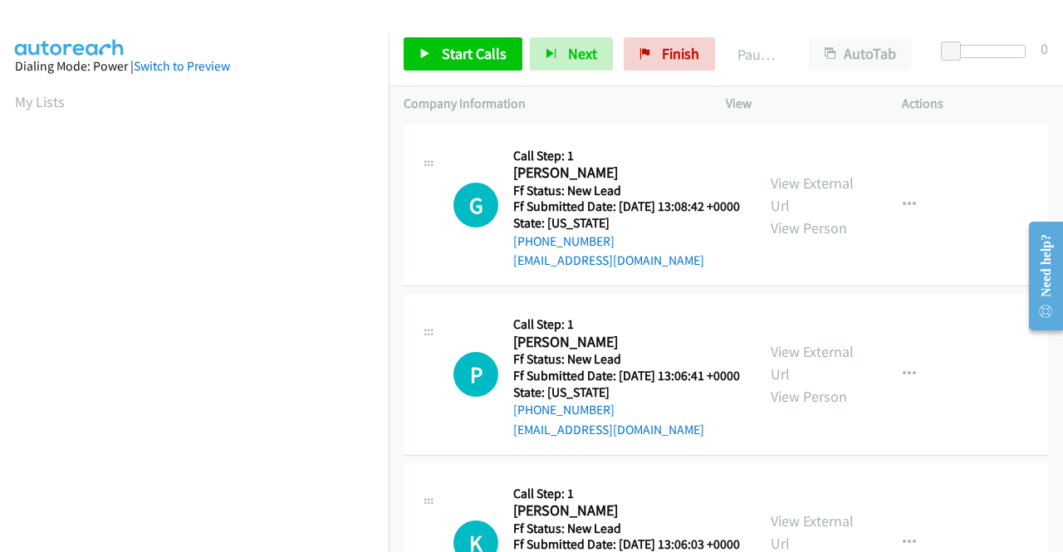
click at [731, 287] on div "G Callback Scheduled Call Step: 1 Gail Crutchfield America/New_York Ff Status: …" at bounding box center [725, 206] width 644 height 162
click at [443, 57] on span "Start Calls" at bounding box center [474, 53] width 65 height 19
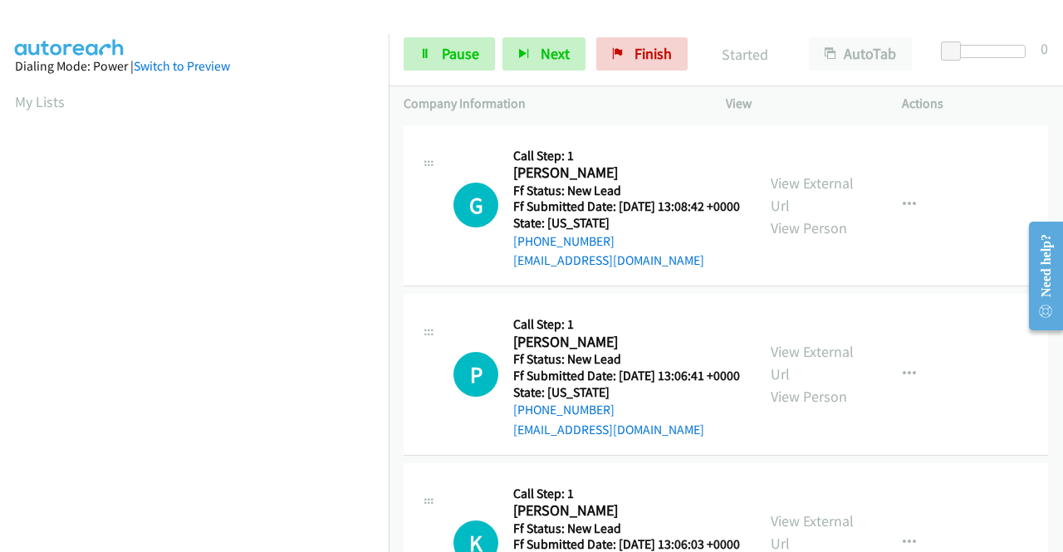
scroll to position [379, 0]
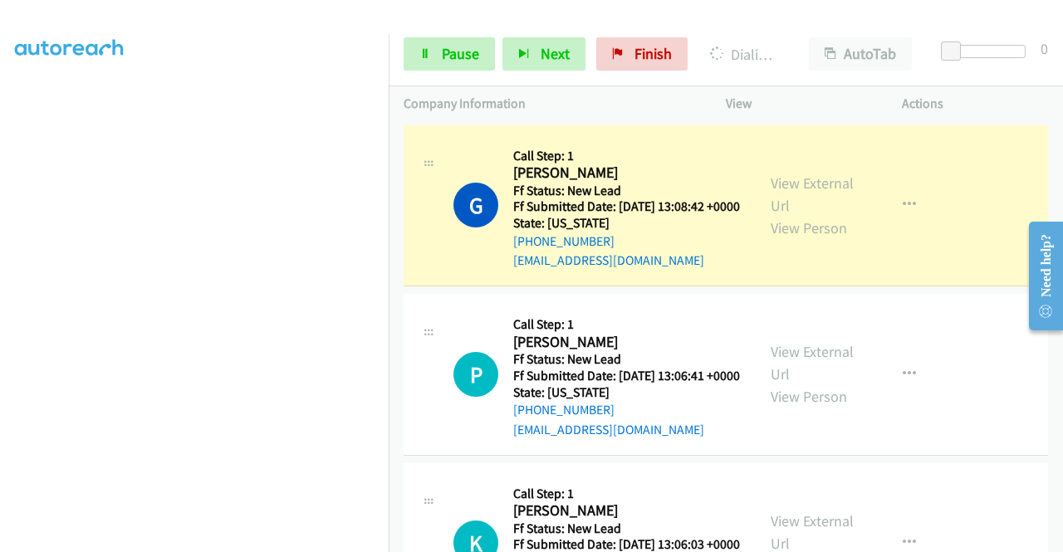
click at [12, 247] on aside "Dialing Mode: Power | Switch to Preview My Lists" at bounding box center [194, 126] width 389 height 919
click at [782, 186] on link "View External Url" at bounding box center [811, 195] width 83 height 42
click at [447, 47] on span "Pause" at bounding box center [460, 53] width 37 height 19
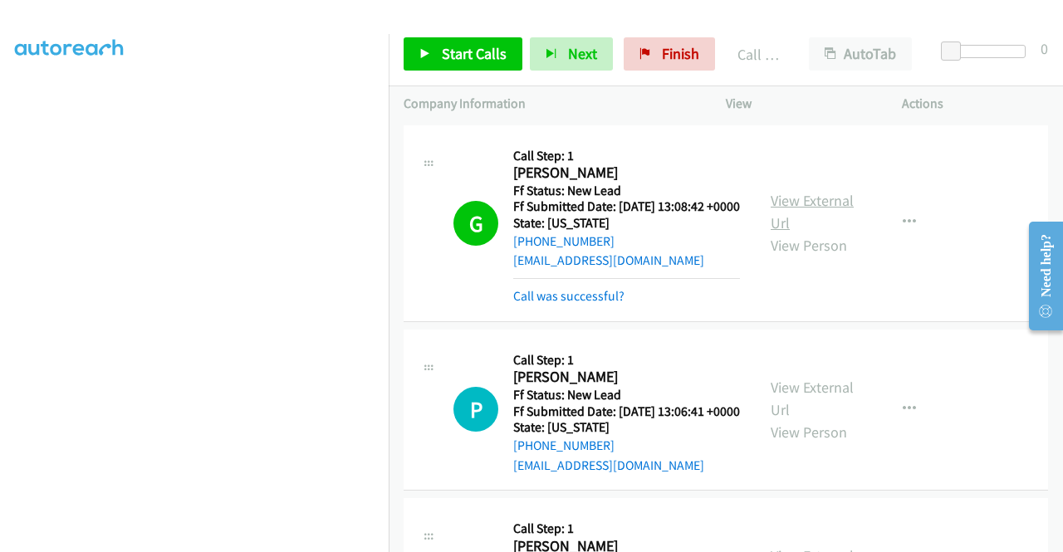
click at [787, 203] on link "View External Url" at bounding box center [811, 212] width 83 height 42
click at [482, 37] on link "Start Calls" at bounding box center [462, 53] width 119 height 33
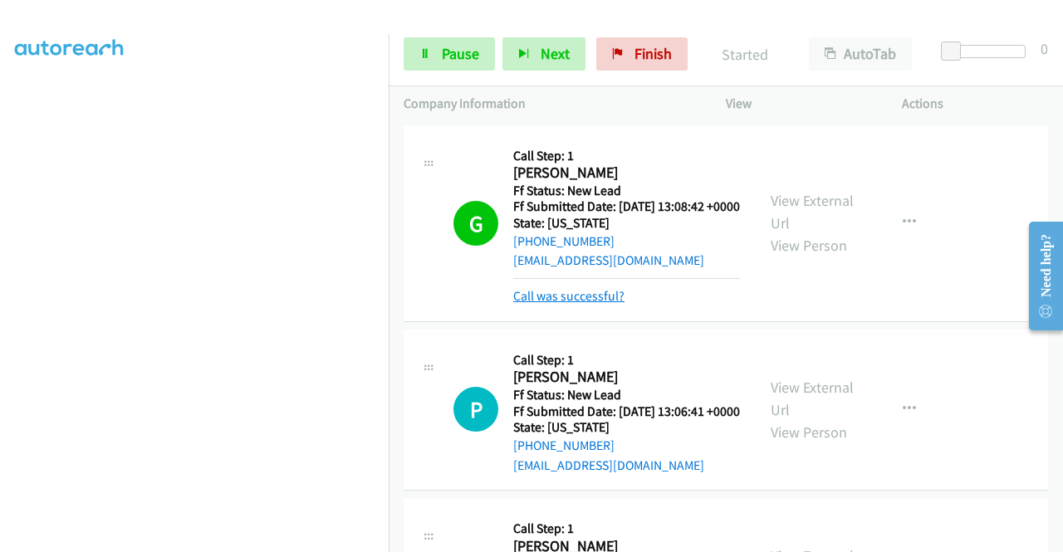
click at [604, 304] on link "Call was successful?" at bounding box center [568, 296] width 111 height 16
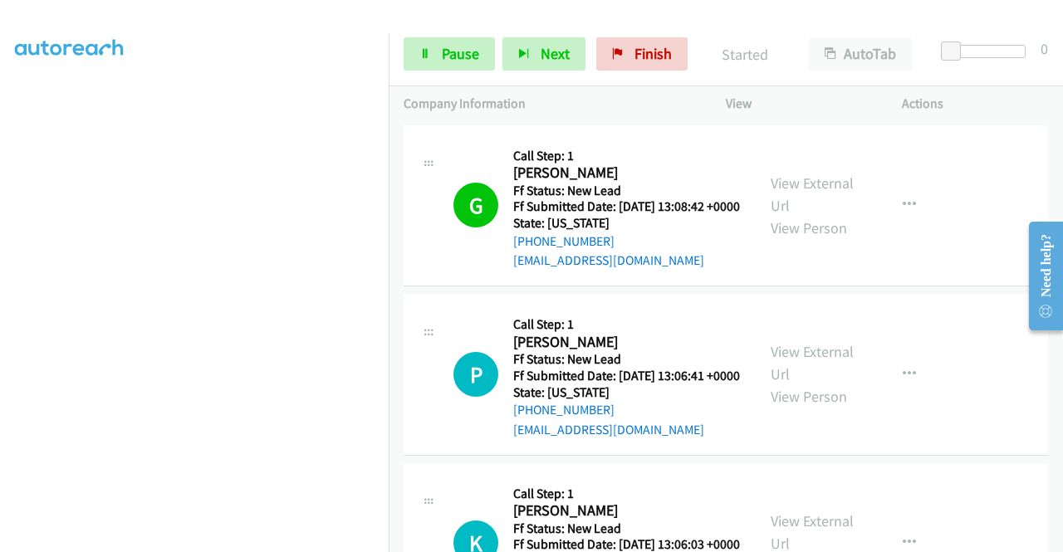
scroll to position [101, 0]
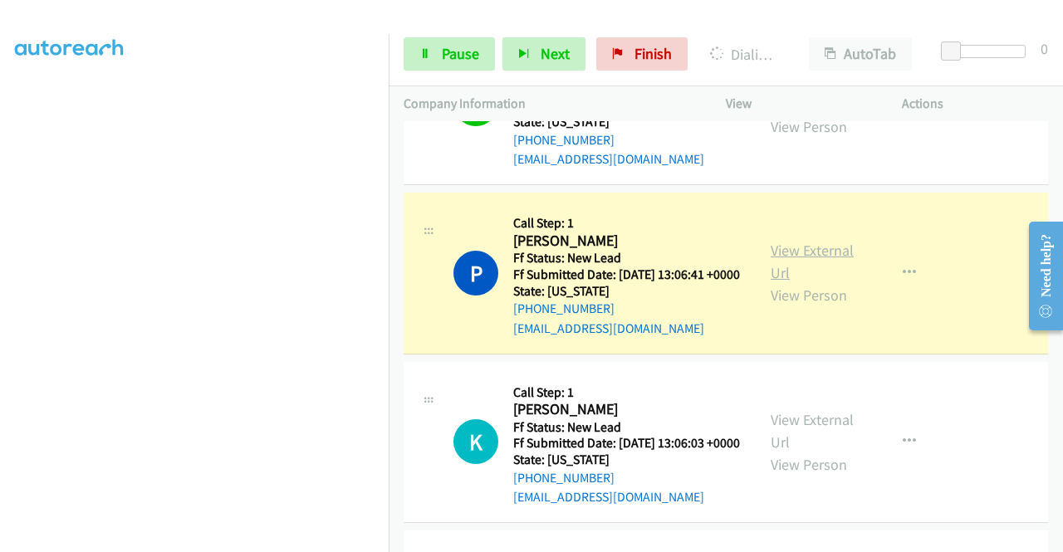
click at [777, 271] on link "View External Url" at bounding box center [811, 262] width 83 height 42
click at [389, 223] on td "P Callback Scheduled Call Step: 1 Patricia Mercado America/New_York Ff Status: …" at bounding box center [726, 273] width 674 height 169
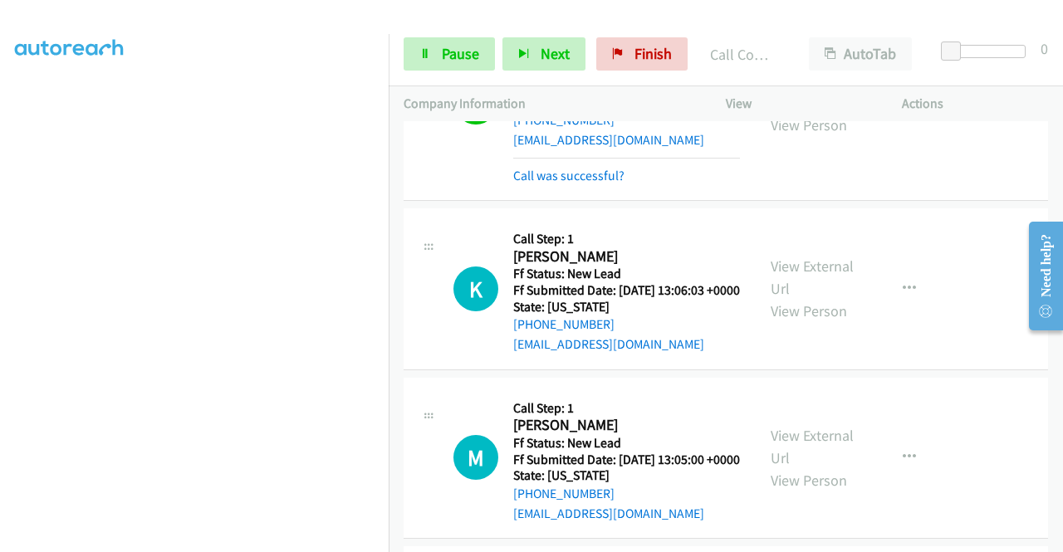
scroll to position [433, 0]
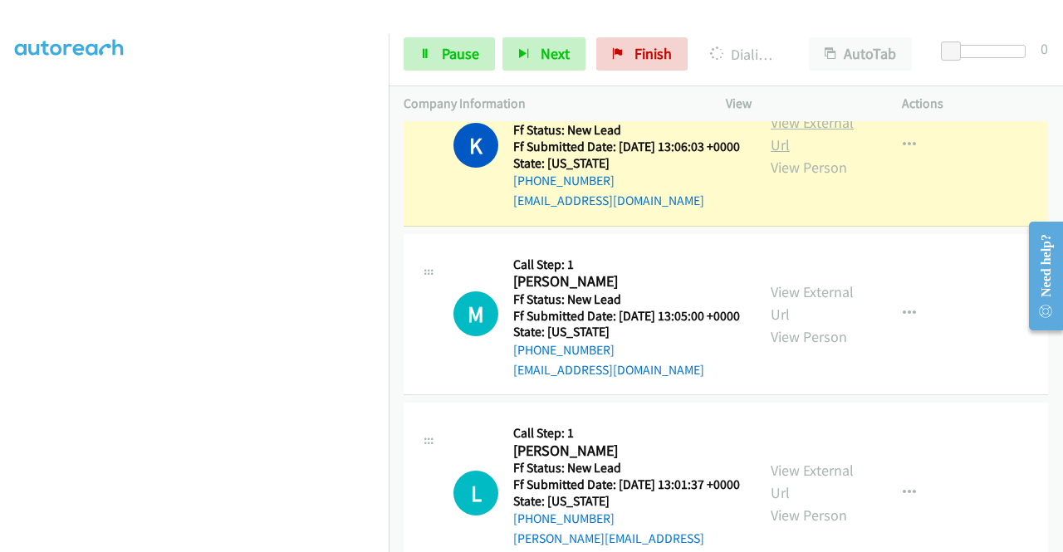
click at [779, 154] on link "View External Url" at bounding box center [811, 134] width 83 height 42
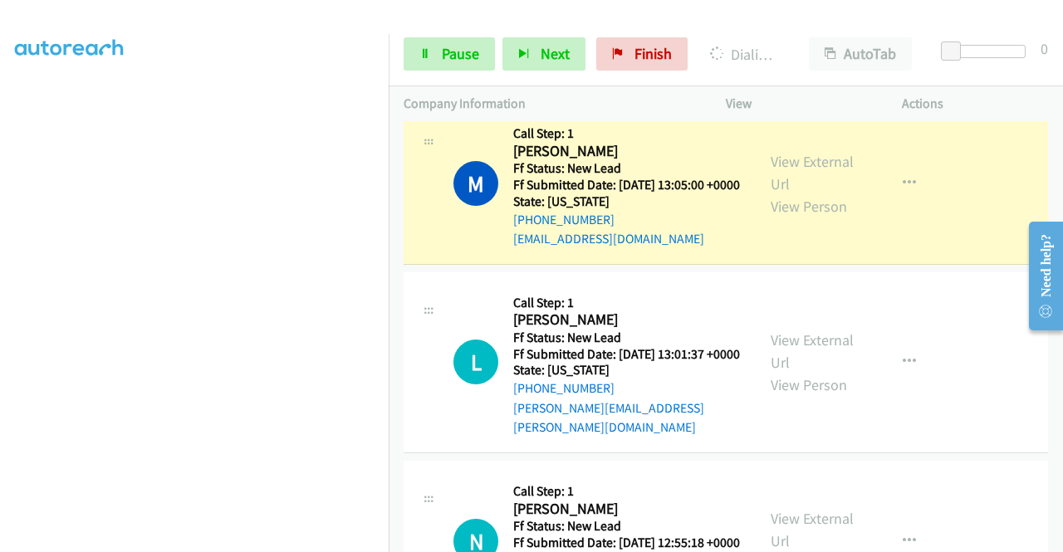
scroll to position [622, 0]
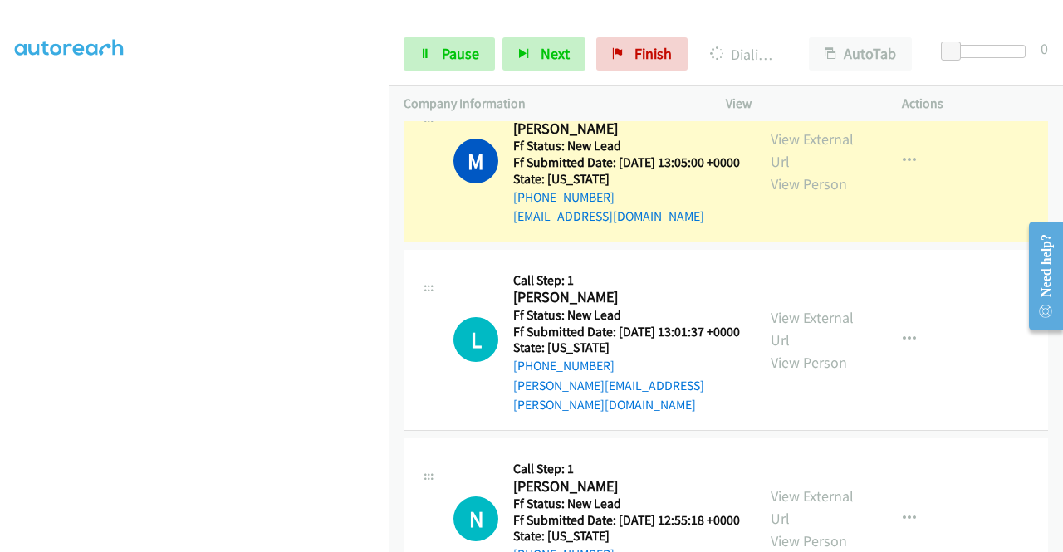
click at [802, 183] on div "View External Url View Person" at bounding box center [813, 161] width 86 height 67
click at [796, 171] on link "View External Url" at bounding box center [811, 151] width 83 height 42
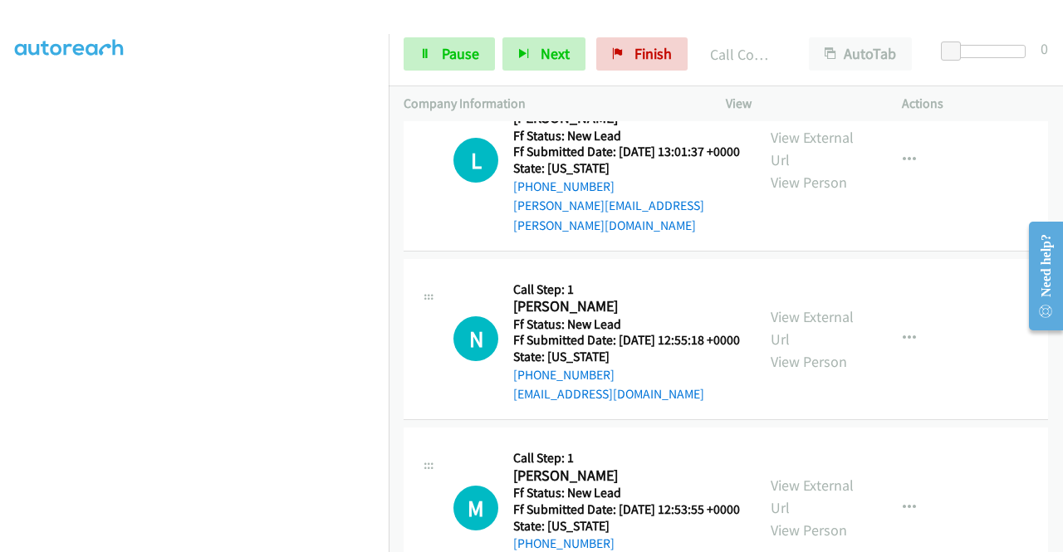
scroll to position [839, 0]
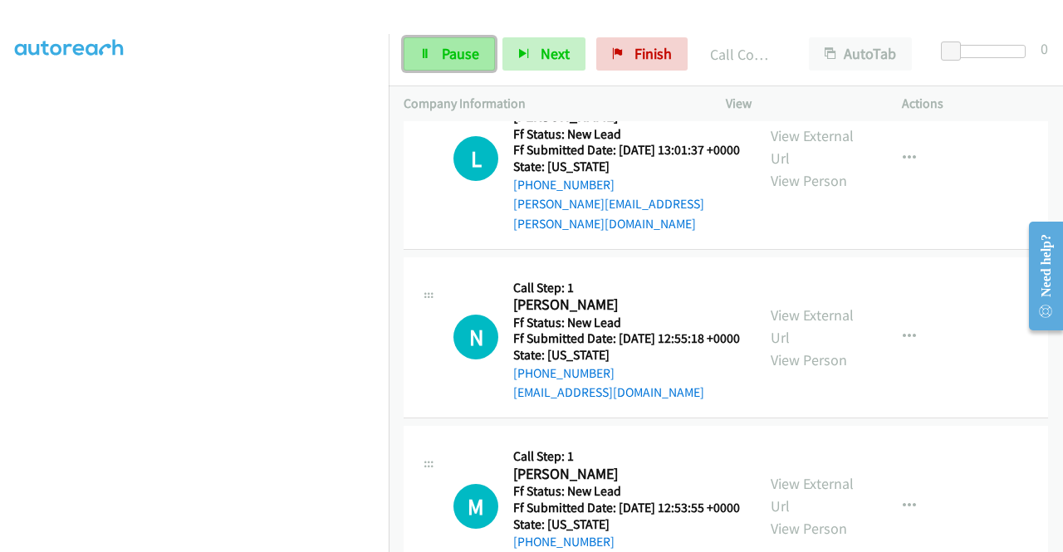
click at [483, 46] on link "Pause" at bounding box center [448, 53] width 91 height 33
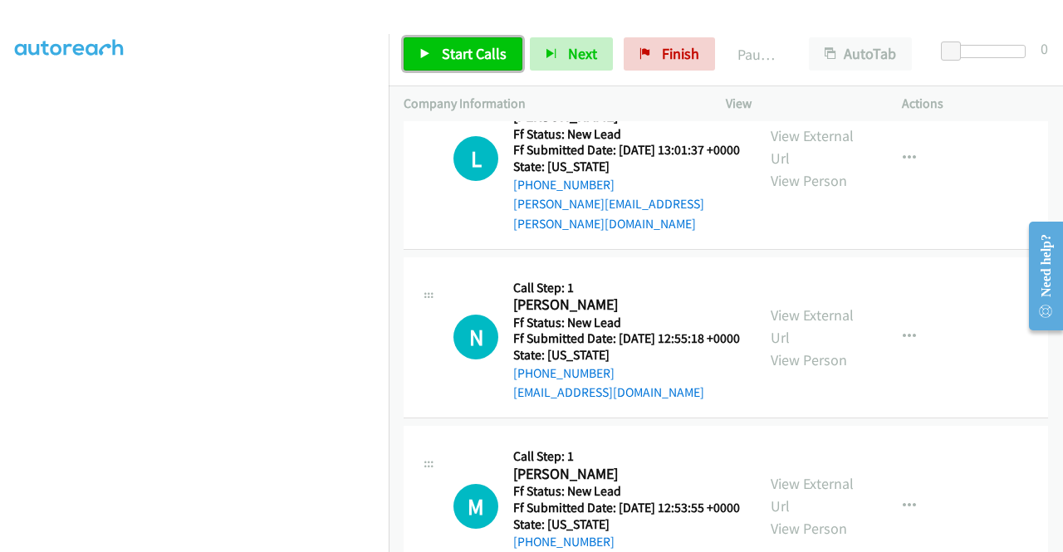
click at [483, 46] on span "Start Calls" at bounding box center [474, 53] width 65 height 19
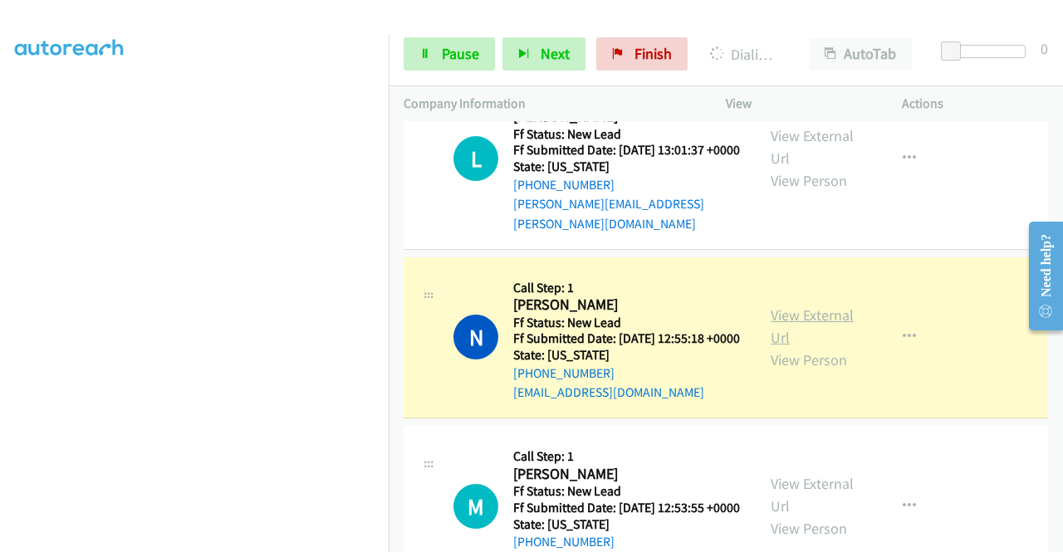
click at [826, 347] on link "View External Url" at bounding box center [811, 327] width 83 height 42
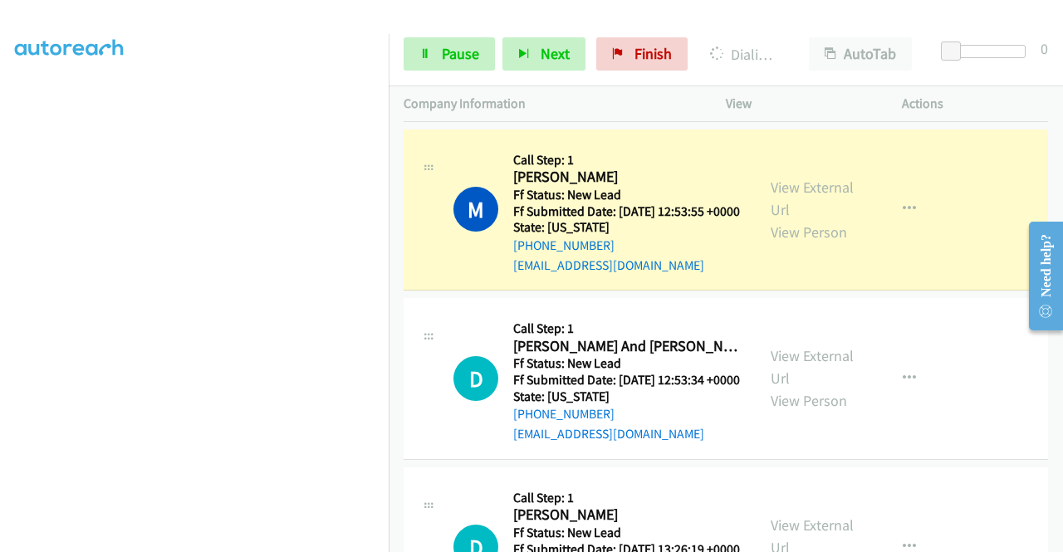
scroll to position [1215, 0]
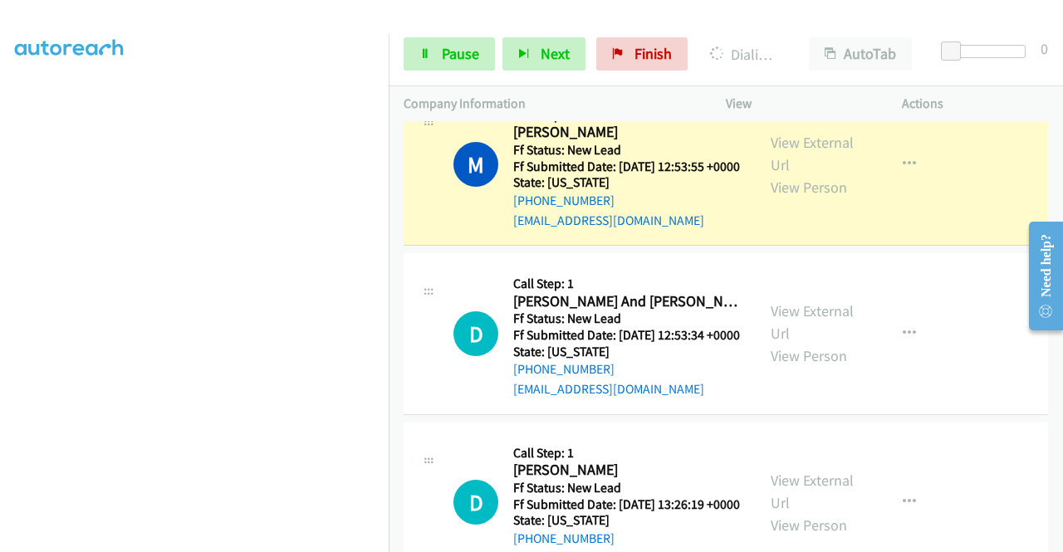
click at [785, 206] on div "View External Url View Person View External Url Email Schedule/Manage Callback …" at bounding box center [851, 165] width 191 height 131
click at [783, 174] on link "View External Url" at bounding box center [811, 154] width 83 height 42
click at [438, 66] on link "Pause" at bounding box center [448, 53] width 91 height 33
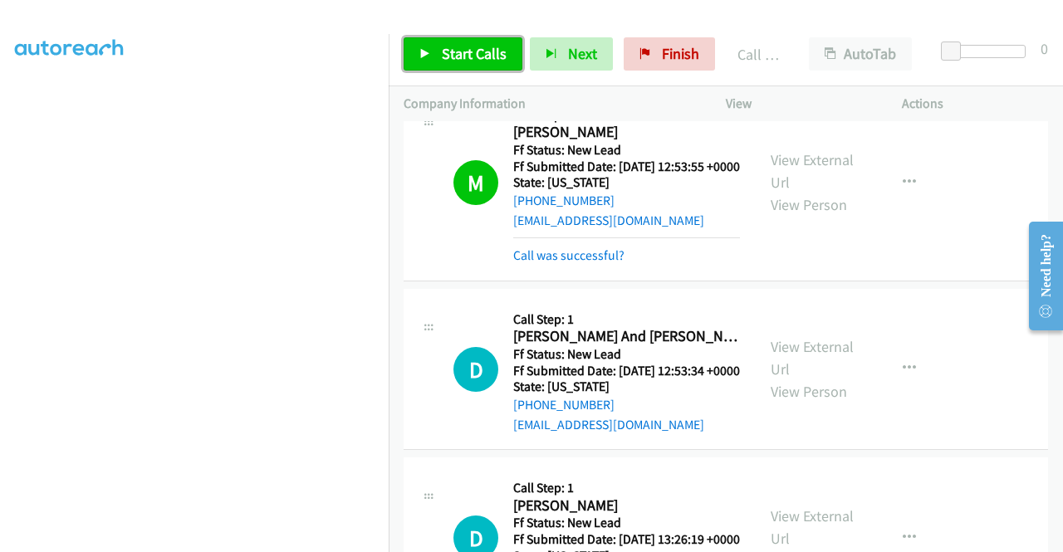
click at [469, 41] on link "Start Calls" at bounding box center [462, 53] width 119 height 33
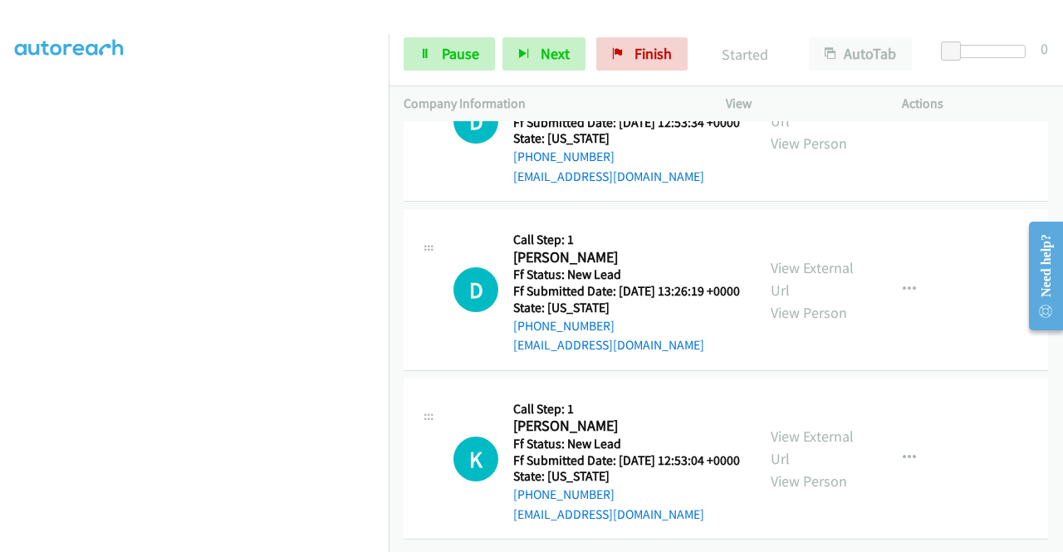
scroll to position [1492, 0]
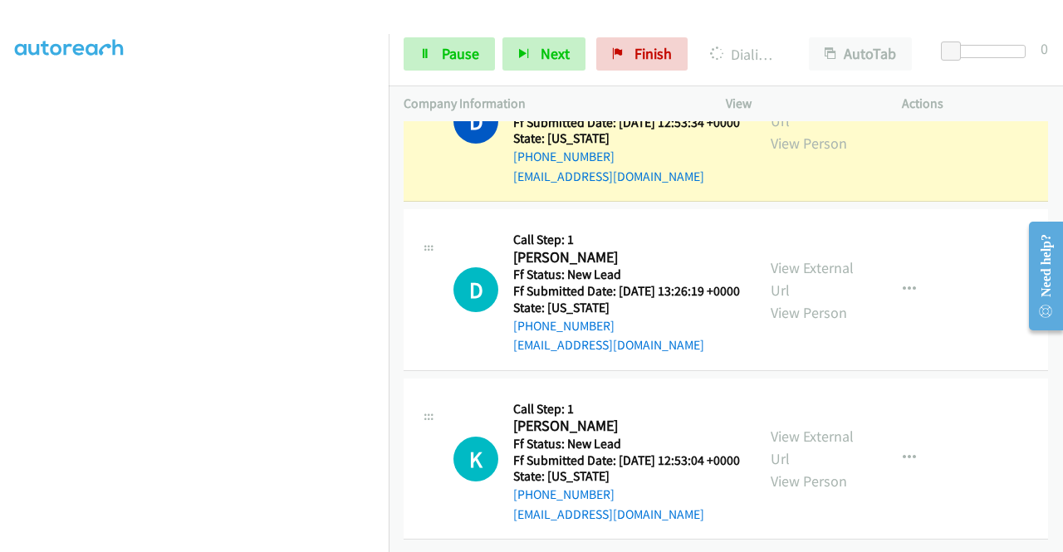
click at [0, 357] on aside "Dialing Mode: Power | Switch to Preview My Lists" at bounding box center [194, 126] width 389 height 919
click at [821, 130] on link "View External Url" at bounding box center [811, 110] width 83 height 42
click at [429, 52] on icon at bounding box center [425, 55] width 12 height 12
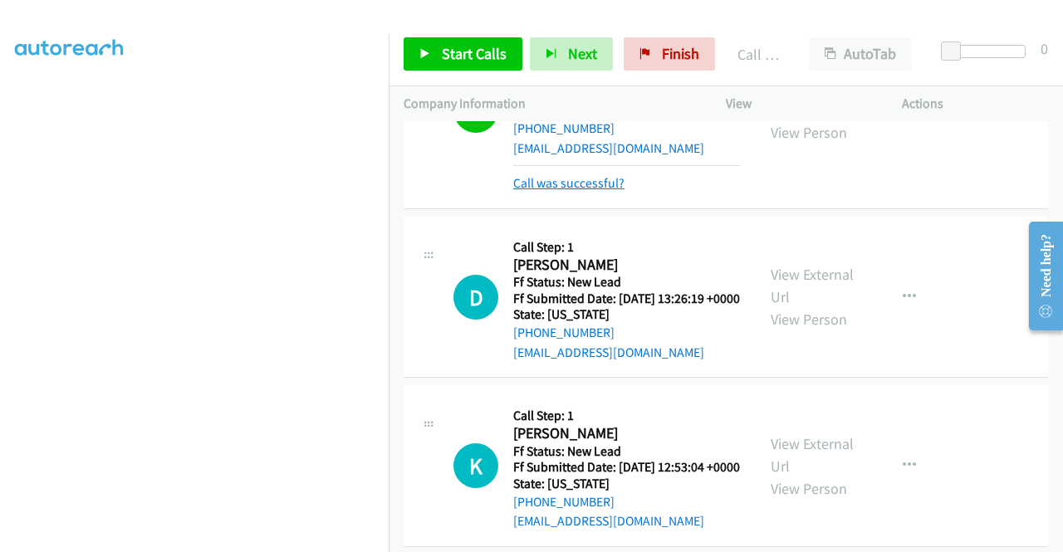
click at [576, 191] on link "Call was successful?" at bounding box center [568, 183] width 111 height 16
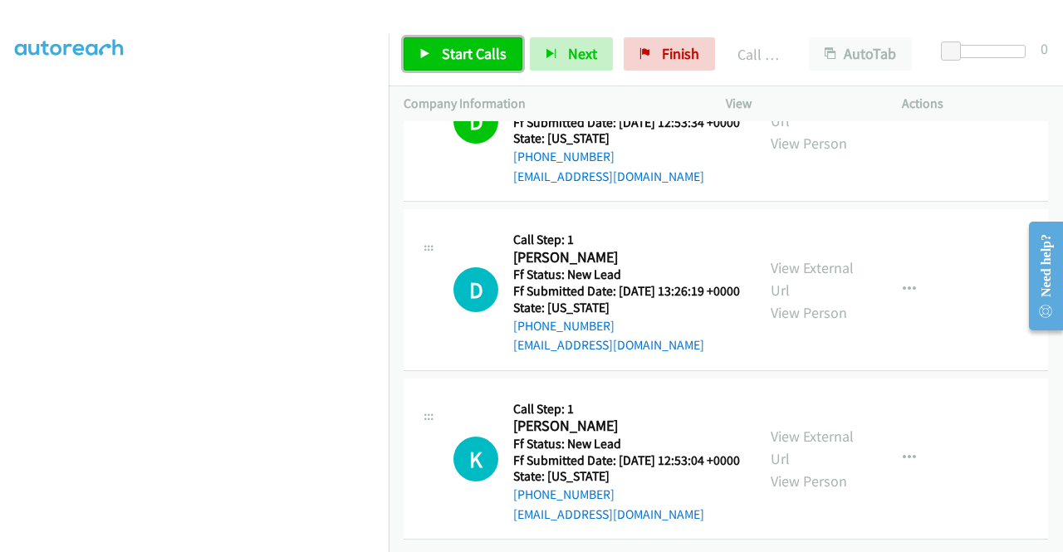
click at [496, 63] on link "Start Calls" at bounding box center [462, 53] width 119 height 33
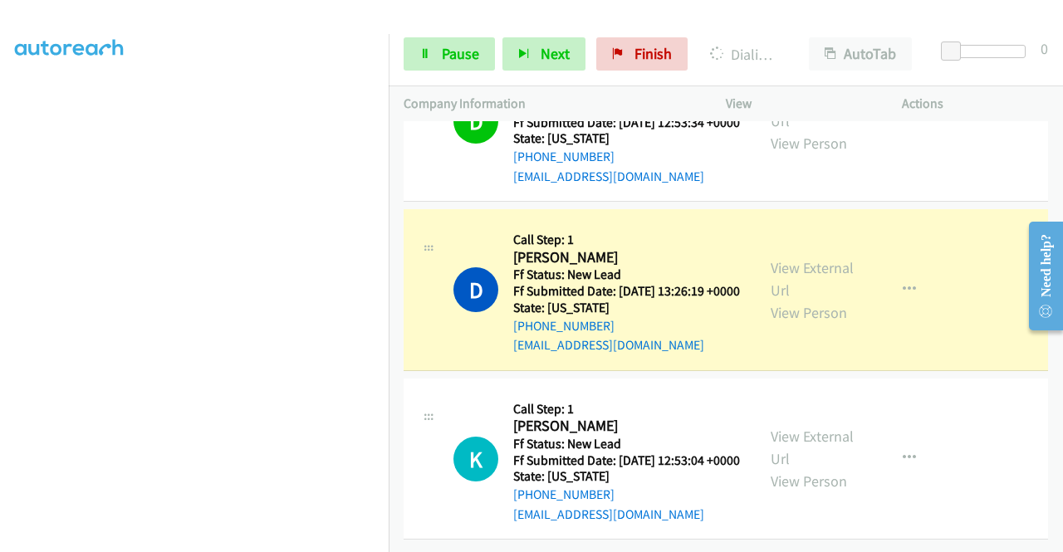
click at [840, 324] on div "View External Url View Person" at bounding box center [813, 290] width 86 height 67
click at [815, 300] on link "View External Url" at bounding box center [811, 279] width 83 height 42
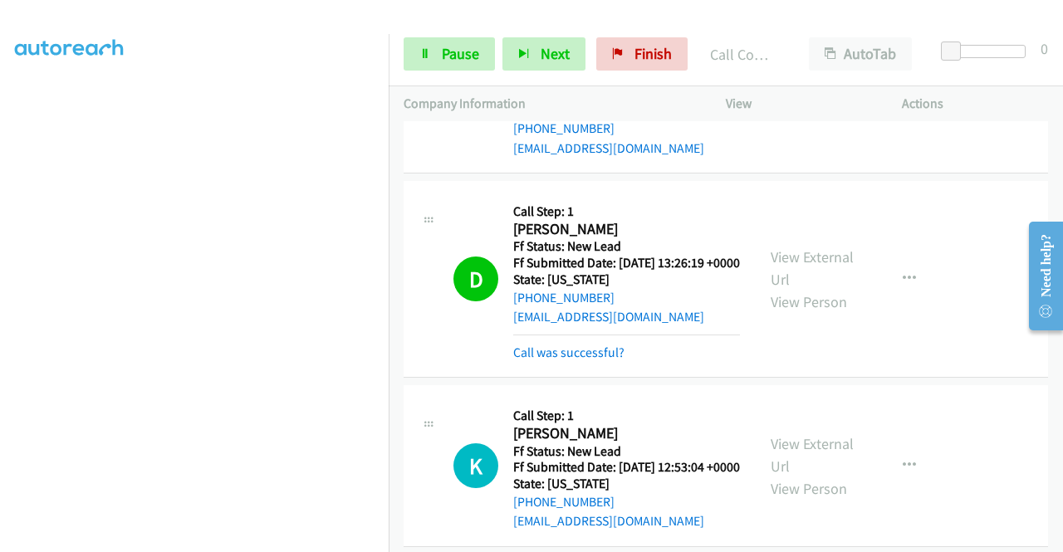
scroll to position [1651, 0]
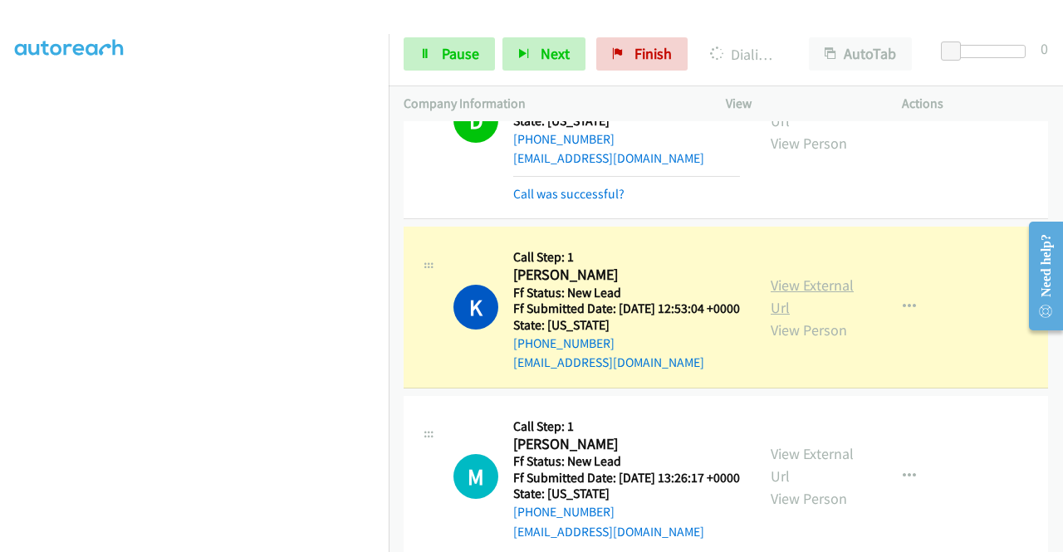
click at [785, 317] on link "View External Url" at bounding box center [811, 297] width 83 height 42
click at [0, 263] on aside "Dialing Mode: Power | Switch to Preview My Lists" at bounding box center [194, 126] width 389 height 919
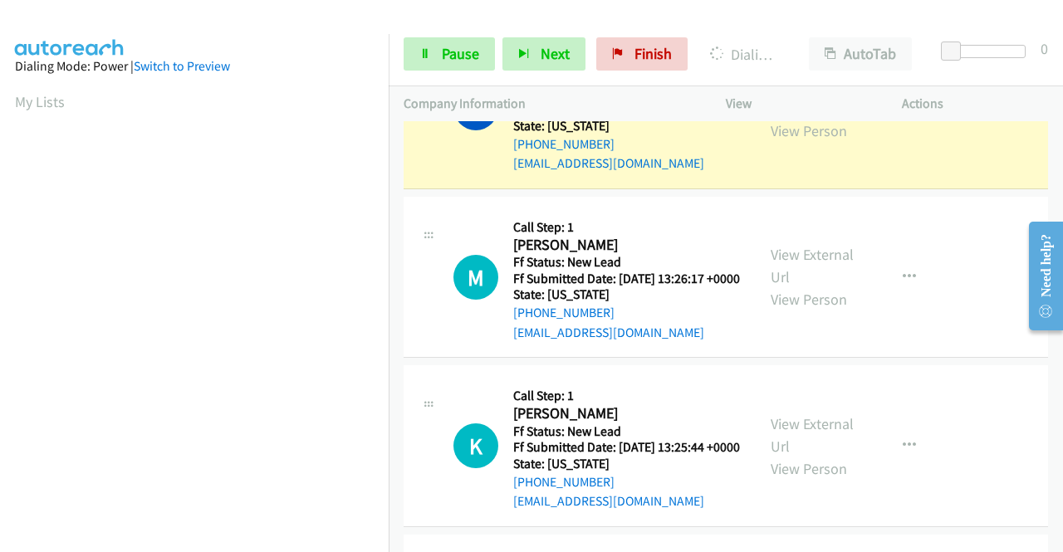
scroll to position [379, 0]
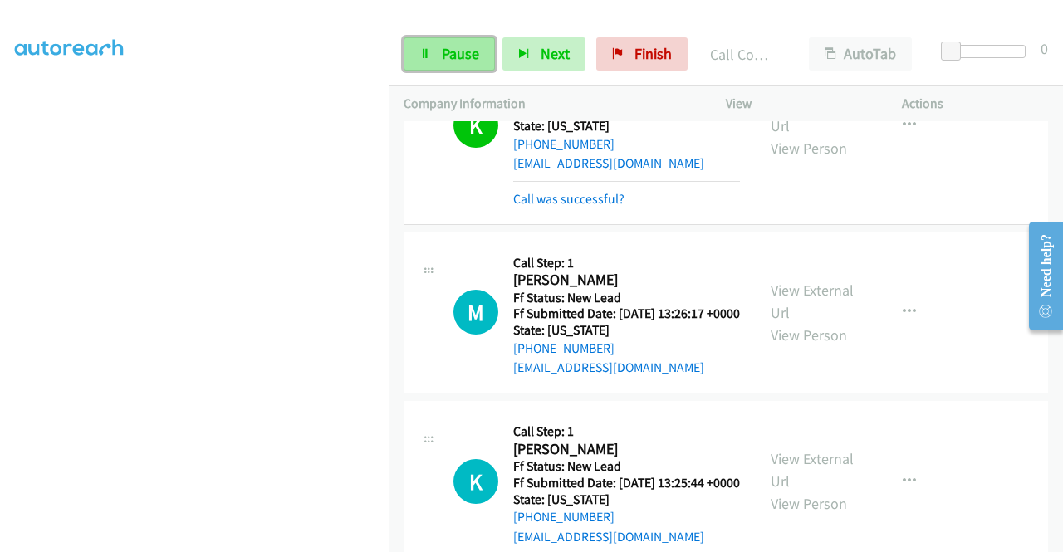
click at [428, 51] on icon at bounding box center [425, 55] width 12 height 12
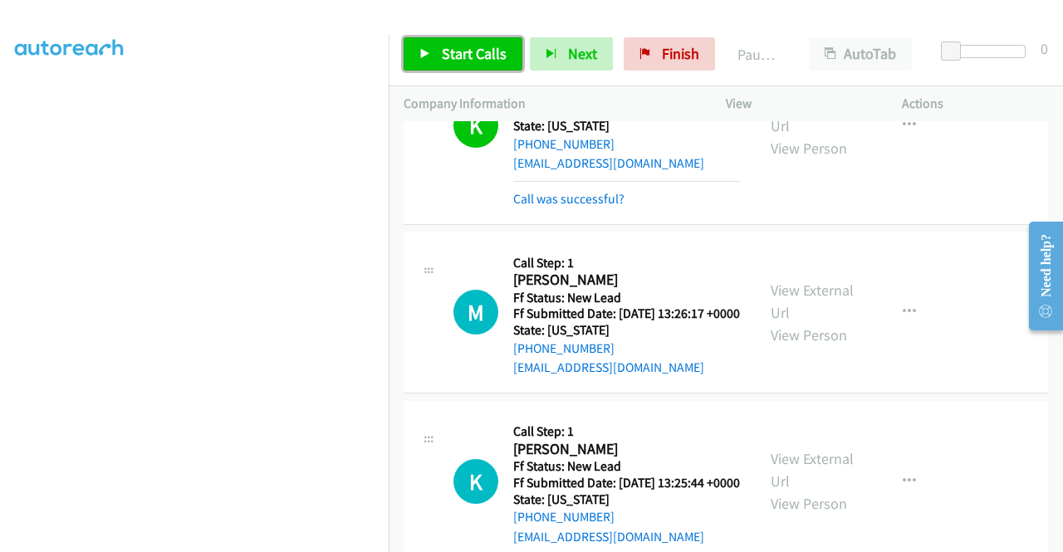
click at [428, 51] on icon at bounding box center [425, 55] width 12 height 12
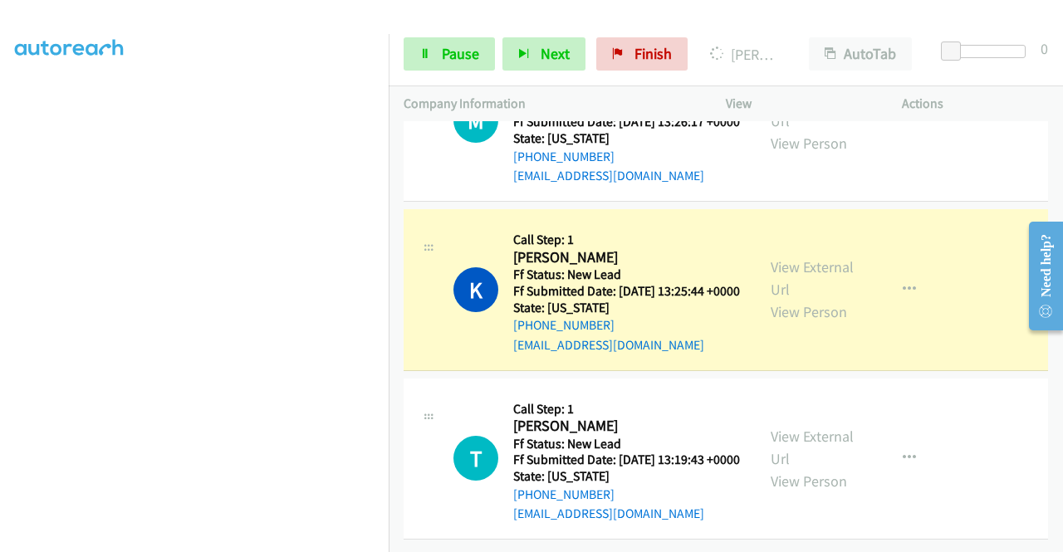
scroll to position [2227, 0]
click at [802, 257] on link "View External Url" at bounding box center [811, 278] width 83 height 42
click at [189, 539] on section at bounding box center [194, 158] width 359 height 795
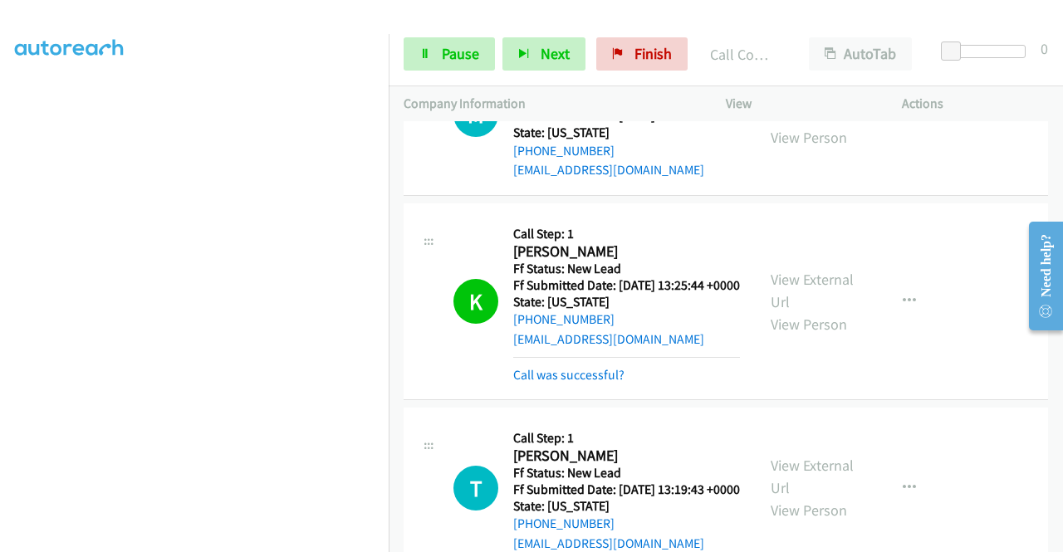
scroll to position [2276, 0]
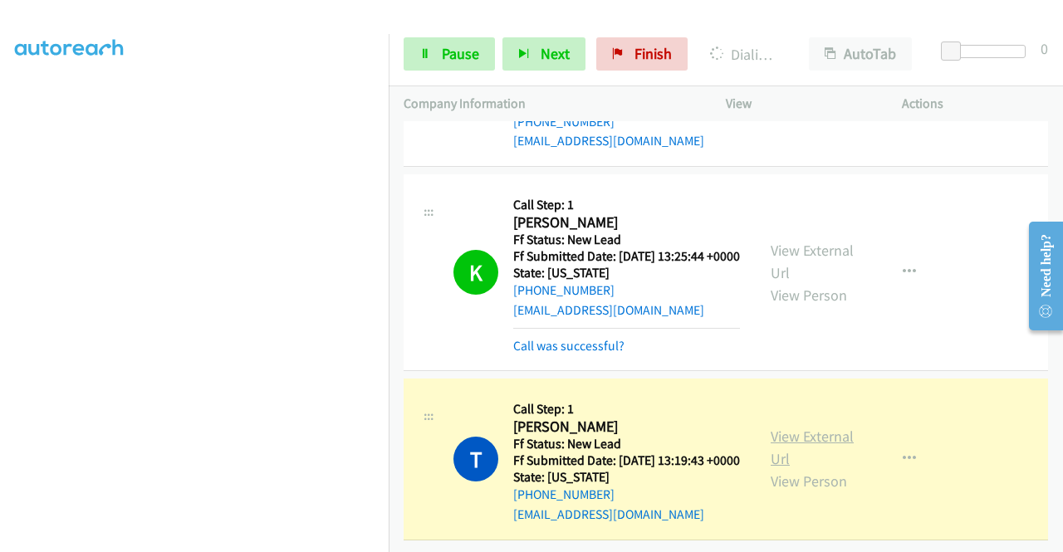
click at [802, 427] on link "View External Url" at bounding box center [811, 448] width 83 height 42
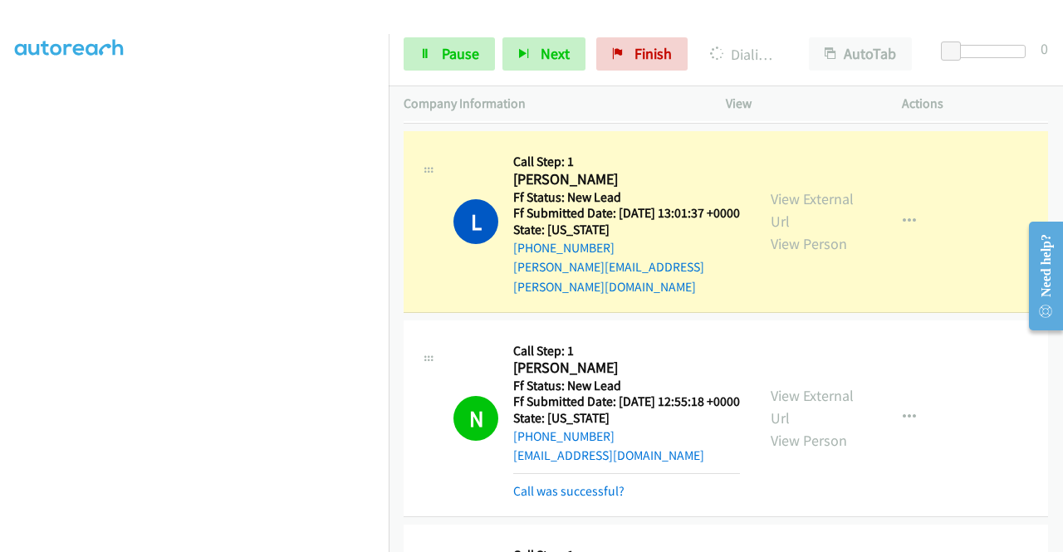
scroll to position [770, 0]
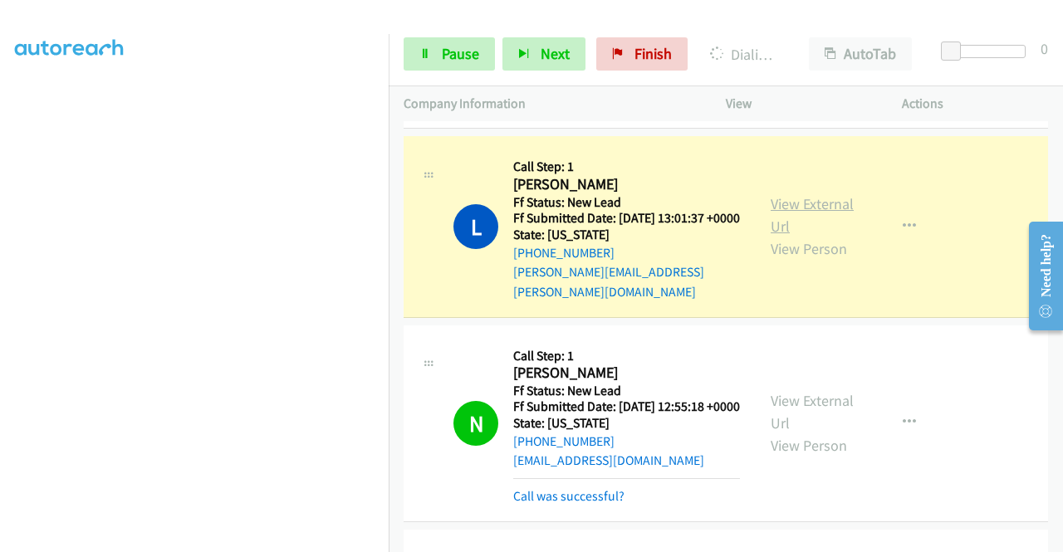
click at [800, 236] on link "View External Url" at bounding box center [811, 215] width 83 height 42
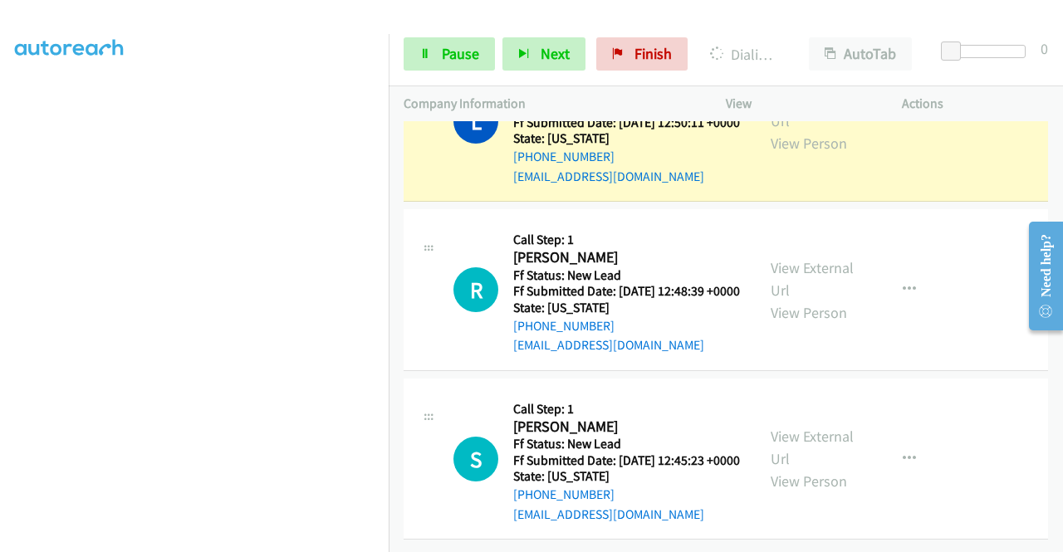
scroll to position [2751, 0]
click at [794, 130] on link "View External Url" at bounding box center [811, 110] width 83 height 42
click at [463, 58] on span "Pause" at bounding box center [460, 53] width 37 height 19
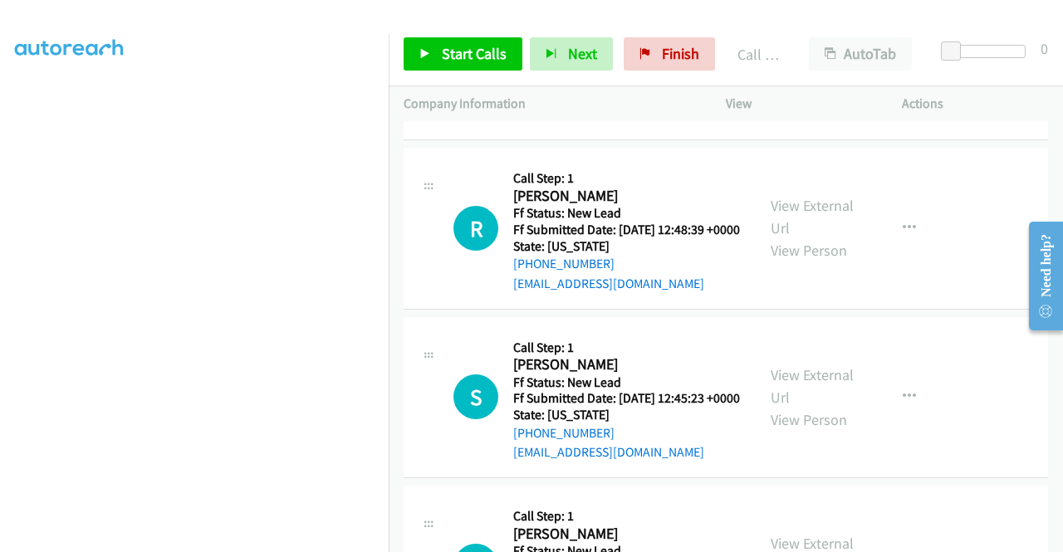
click at [543, 122] on link "Call was successful?" at bounding box center [568, 114] width 111 height 16
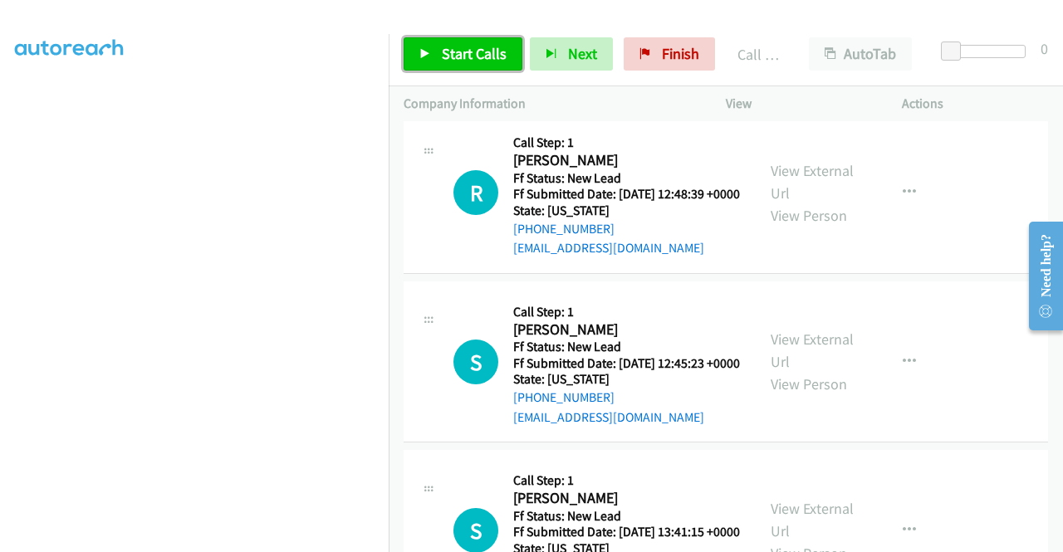
click at [467, 56] on span "Start Calls" at bounding box center [474, 53] width 65 height 19
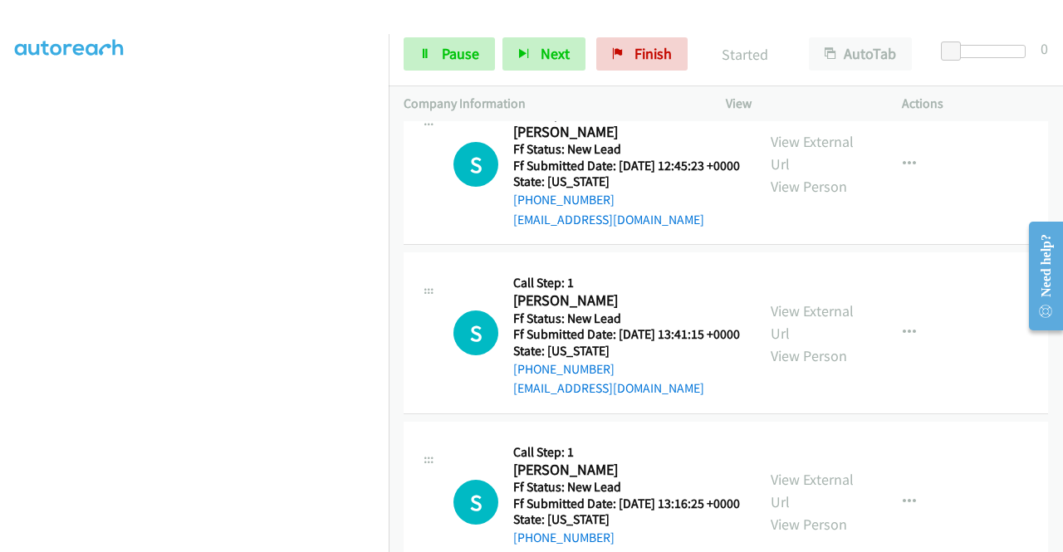
scroll to position [2954, 0]
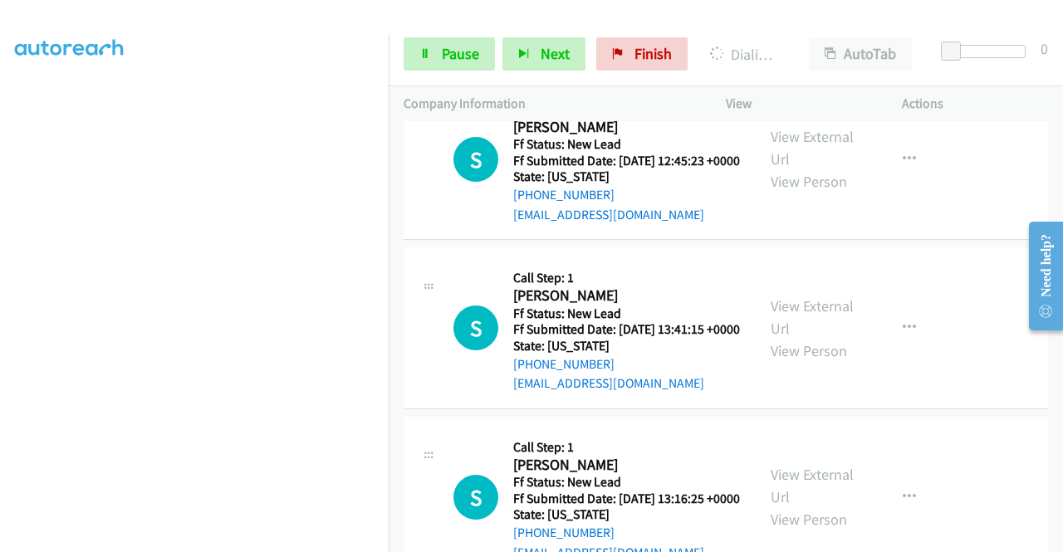
click at [0, 165] on aside "Dialing Mode: Power | Switch to Preview My Lists" at bounding box center [194, 126] width 389 height 919
click at [272, 542] on section at bounding box center [194, 158] width 359 height 795
click at [271, 538] on section at bounding box center [194, 158] width 359 height 795
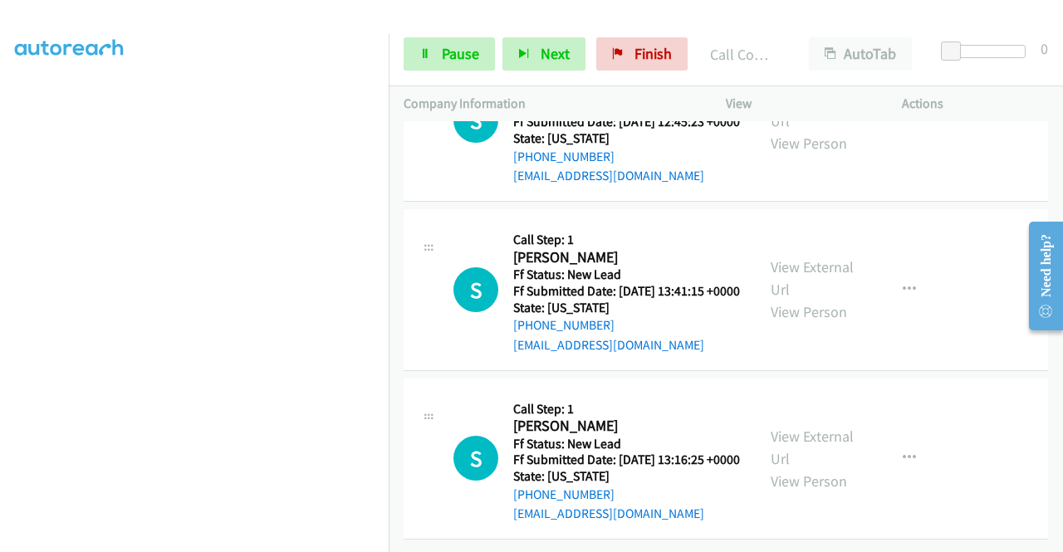
scroll to position [3142, 0]
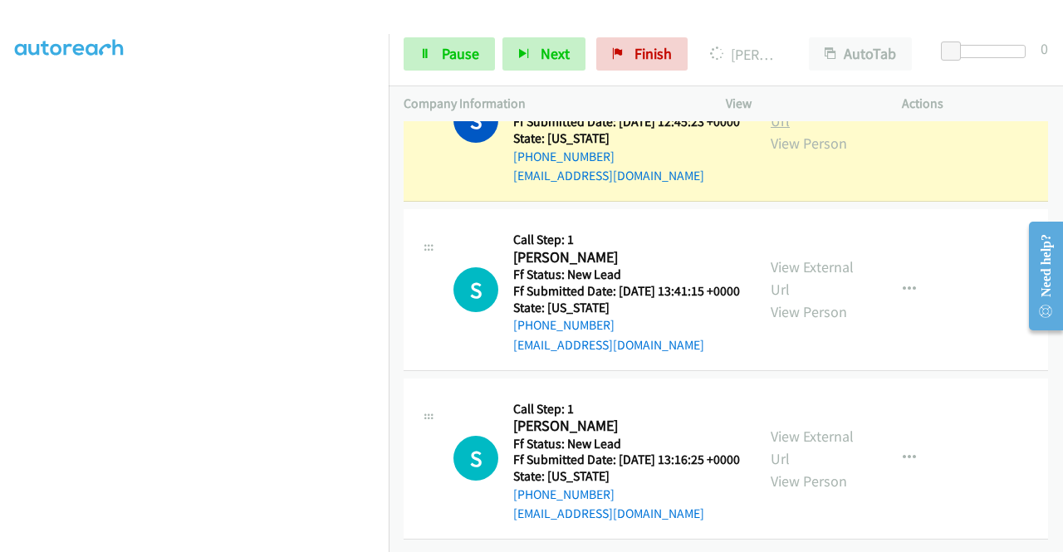
click at [785, 130] on link "View External Url" at bounding box center [811, 110] width 83 height 42
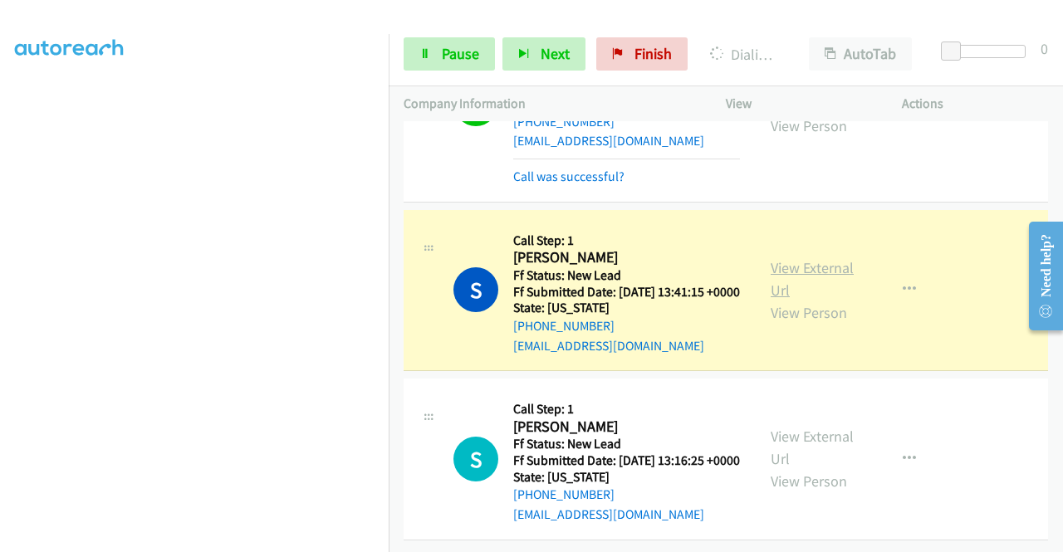
click at [796, 267] on link "View External Url" at bounding box center [811, 279] width 83 height 42
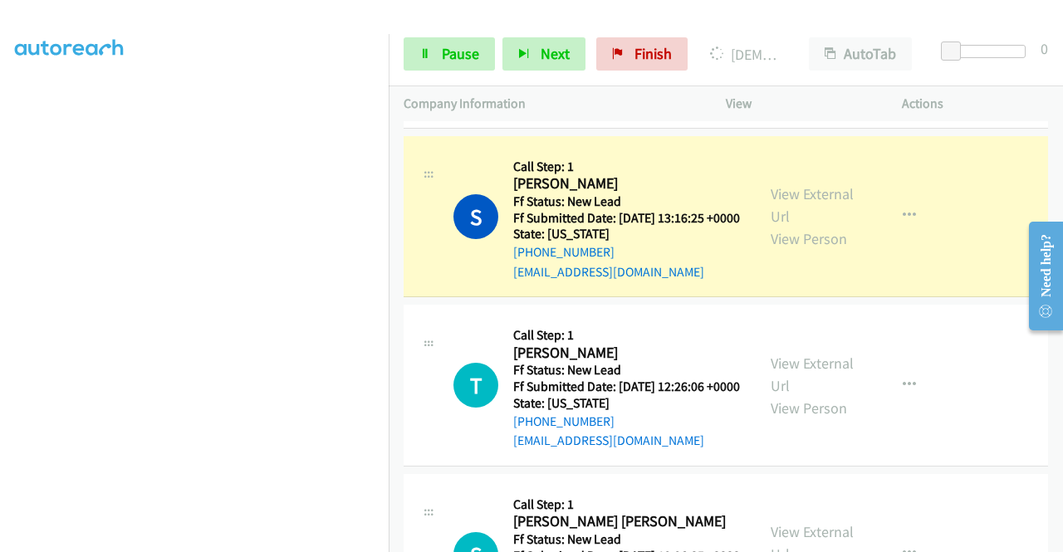
click at [779, 282] on div "View External Url View Person View External Url Email Schedule/Manage Callback …" at bounding box center [851, 216] width 191 height 131
click at [803, 226] on link "View External Url" at bounding box center [811, 205] width 83 height 42
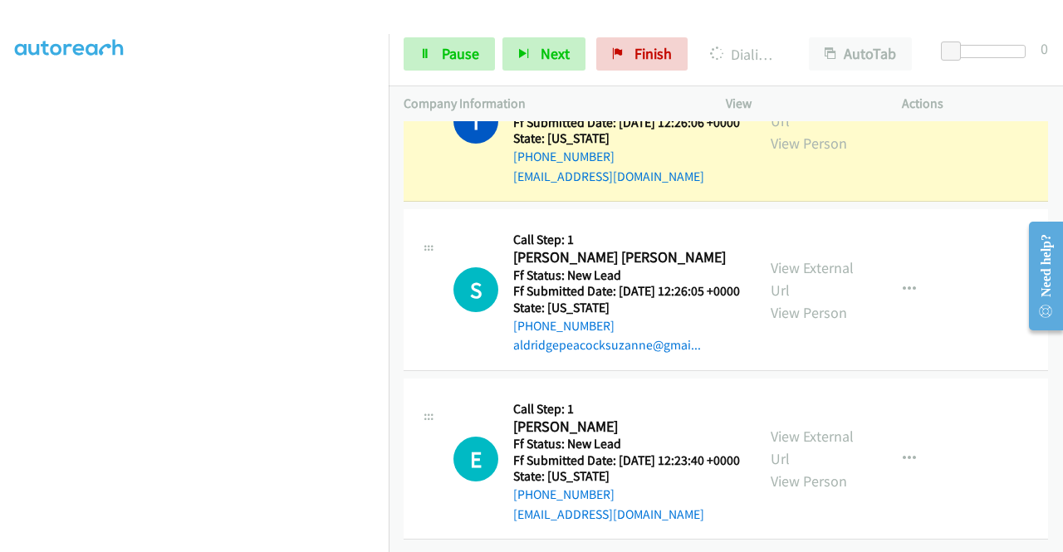
click at [808, 174] on div "View External Url View Person View External Url Email Schedule/Manage Callback …" at bounding box center [851, 121] width 191 height 131
click at [780, 130] on link "View External Url" at bounding box center [811, 110] width 83 height 42
click at [434, 27] on div "Start Calls Pause Next Finish Dialing Tessa Gaskin AutoTab AutoTab 0" at bounding box center [726, 54] width 674 height 64
click at [433, 46] on link "Pause" at bounding box center [448, 53] width 91 height 33
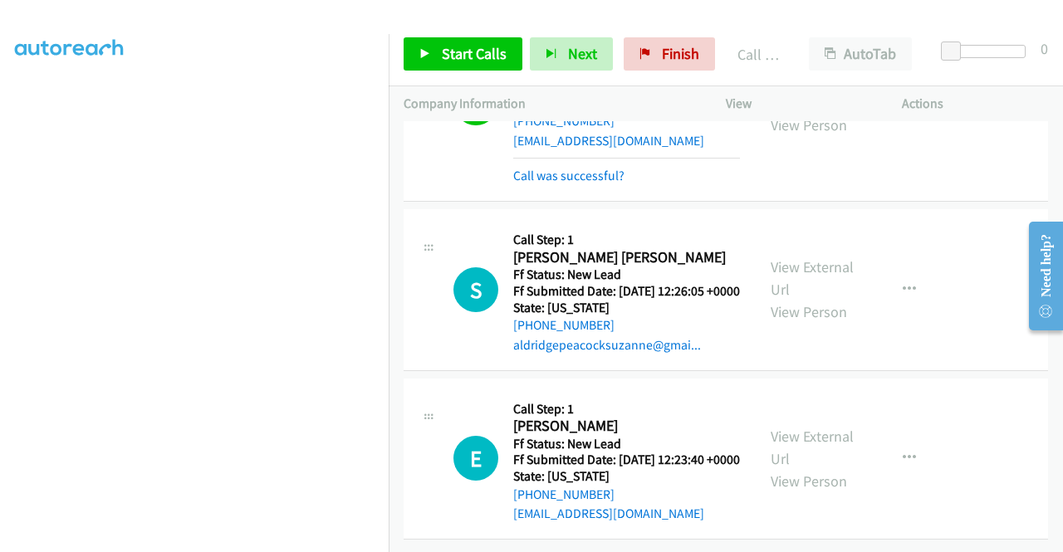
click at [570, 202] on div "T Callback Scheduled Call Step: 1 Tessa Gaskin America/New_York Ff Status: New …" at bounding box center [725, 103] width 644 height 197
click at [573, 183] on link "Call was successful?" at bounding box center [568, 176] width 111 height 16
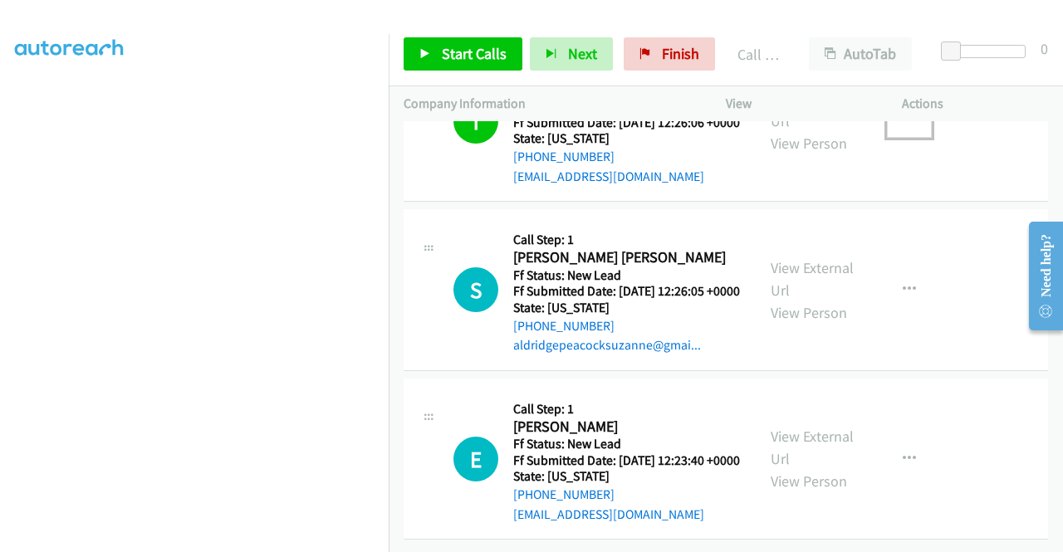
click at [913, 138] on button "button" at bounding box center [909, 121] width 45 height 33
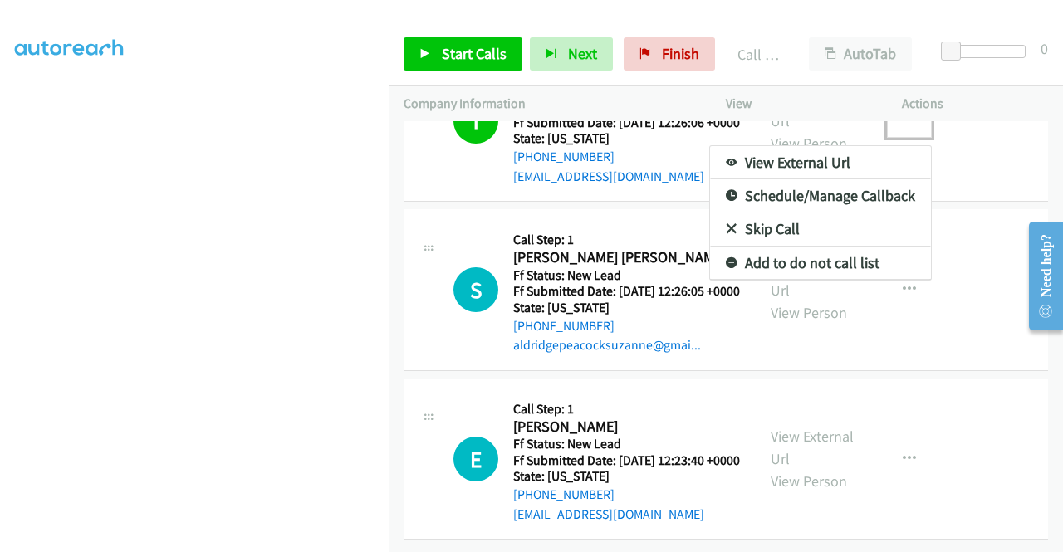
click at [795, 280] on link "Add to do not call list" at bounding box center [820, 263] width 221 height 33
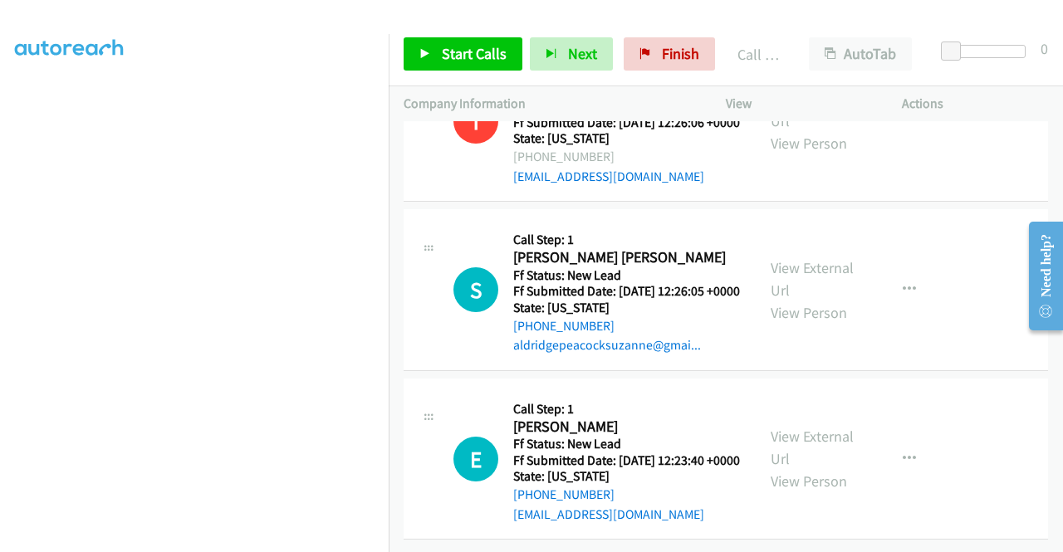
click at [485, 79] on div "Start Calls Pause Next Finish Call Completed AutoTab AutoTab 0" at bounding box center [726, 54] width 674 height 64
click at [499, 71] on div "Start Calls Pause Next Finish Call Completed AutoTab AutoTab 0" at bounding box center [726, 54] width 674 height 64
click at [505, 60] on link "Start Calls" at bounding box center [462, 53] width 119 height 33
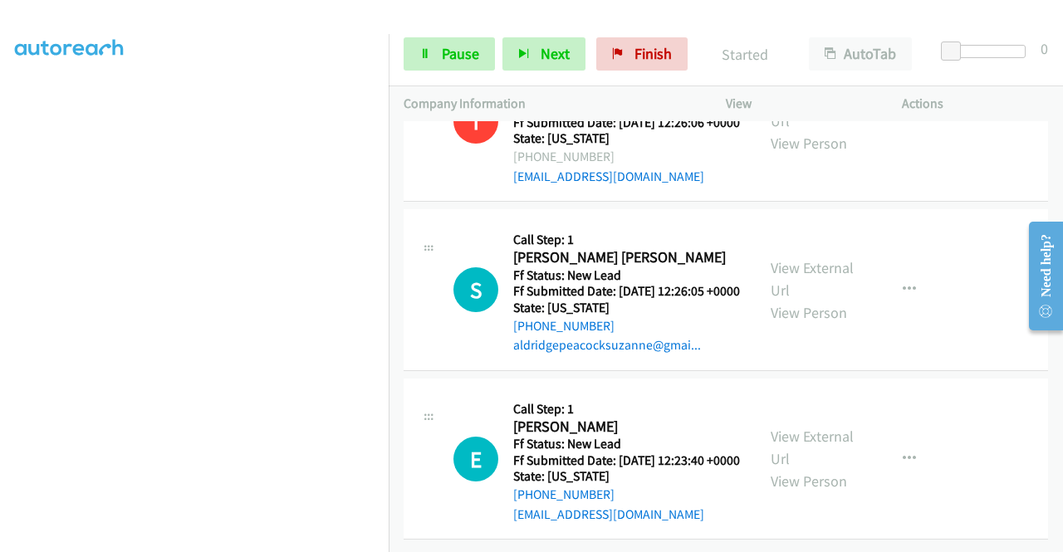
scroll to position [3967, 0]
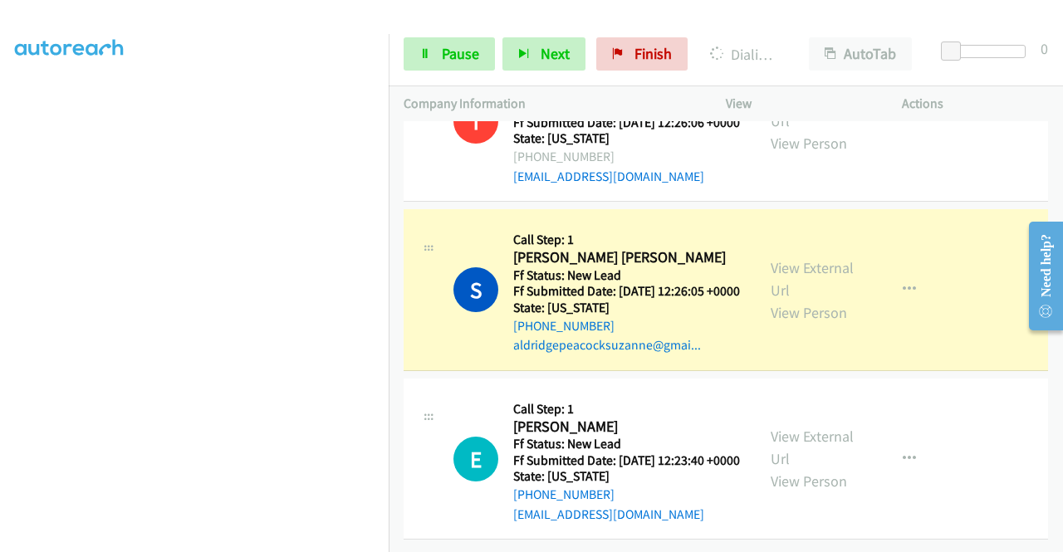
click at [779, 257] on div "View External Url View Person" at bounding box center [813, 290] width 86 height 67
click at [795, 257] on div "View External Url View Person" at bounding box center [813, 290] width 86 height 67
click at [797, 258] on link "View External Url" at bounding box center [811, 279] width 83 height 42
click at [5, 214] on aside "Dialing Mode: Power | Switch to Preview My Lists" at bounding box center [194, 126] width 389 height 919
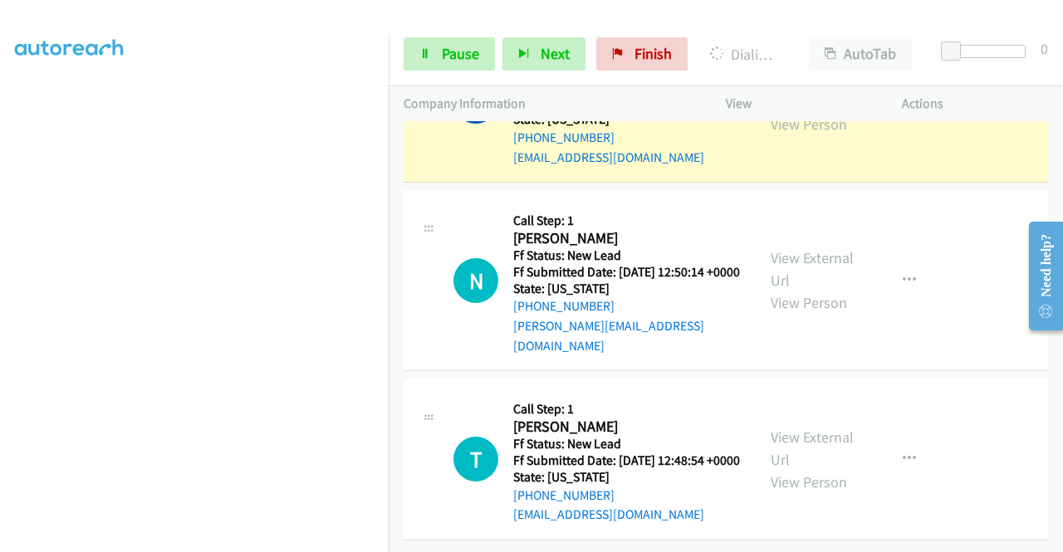
scroll to position [4384, 0]
click at [819, 111] on link "View External Url" at bounding box center [811, 91] width 83 height 42
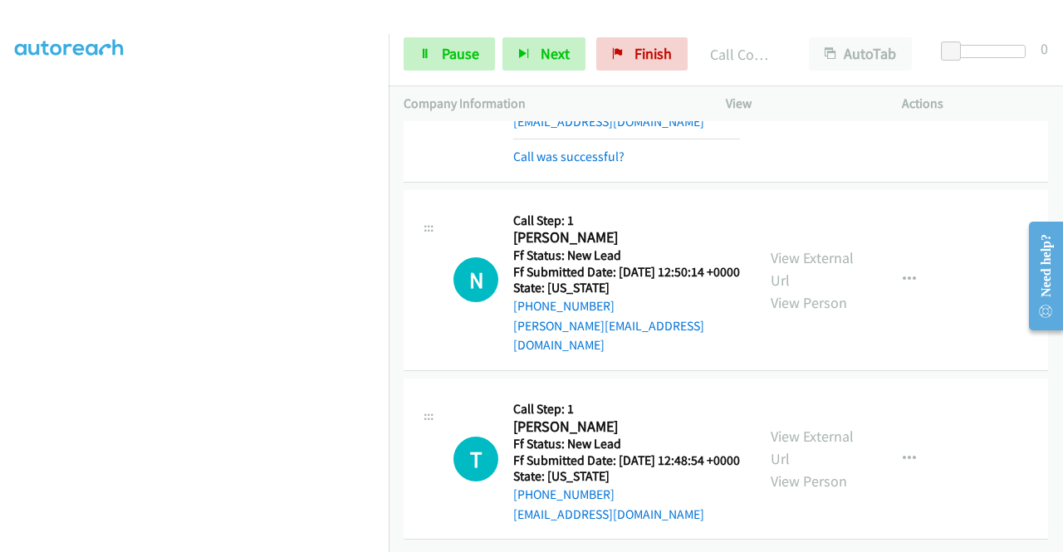
scroll to position [4627, 0]
click at [460, 42] on link "Pause" at bounding box center [448, 53] width 91 height 33
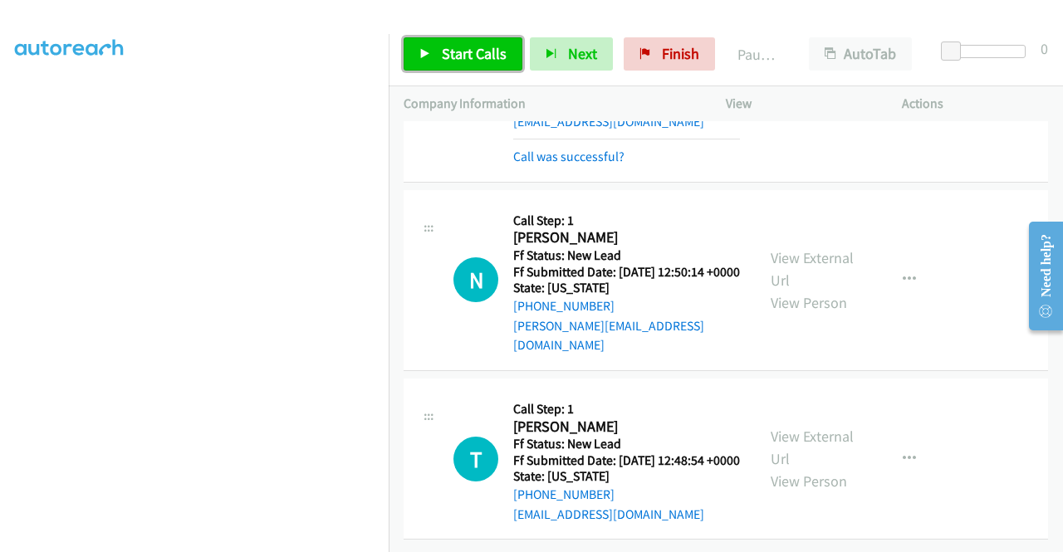
click at [460, 42] on link "Start Calls" at bounding box center [462, 53] width 119 height 33
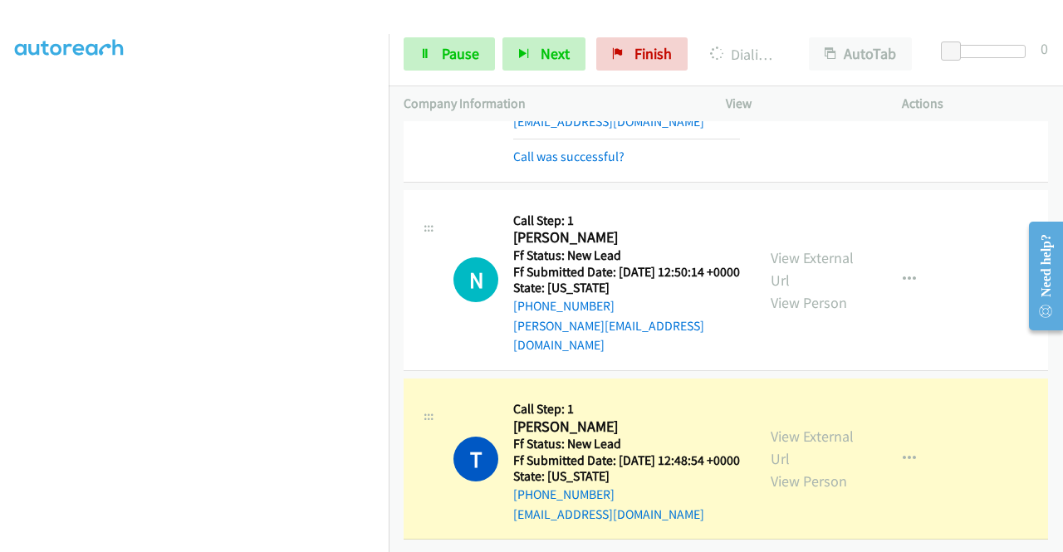
click at [804, 426] on div "View External Url View Person" at bounding box center [813, 458] width 86 height 67
click at [801, 427] on link "View External Url" at bounding box center [811, 448] width 83 height 42
click at [470, 394] on div "T Callback Scheduled Call Step: 1 Tonya Wagner America/Denver Ff Status: New Le…" at bounding box center [596, 459] width 287 height 131
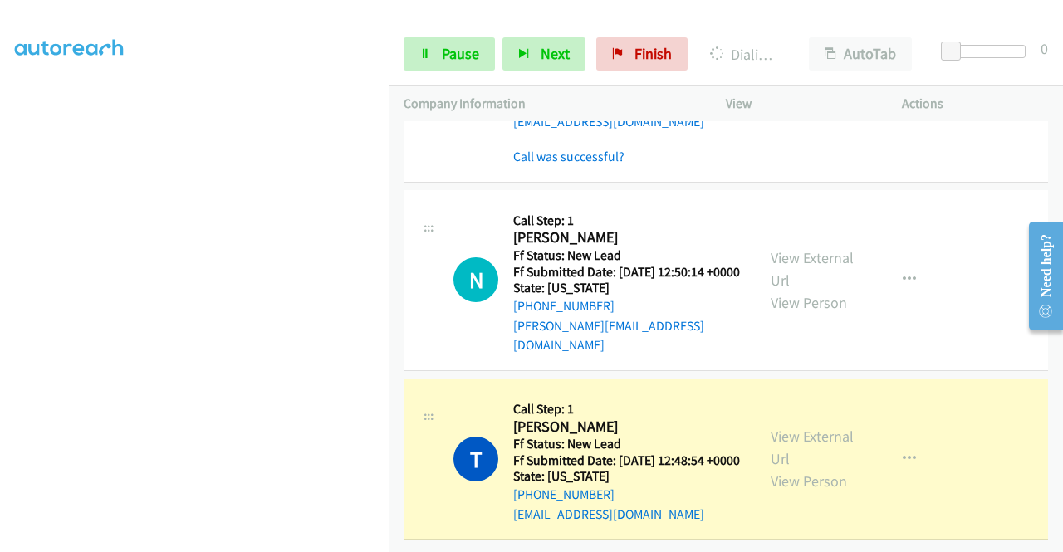
click at [423, 77] on div "Start Calls Pause Next Finish Dialing Tonya Wagner AutoTab AutoTab 0" at bounding box center [726, 54] width 674 height 64
click at [424, 61] on link "Pause" at bounding box center [448, 53] width 91 height 33
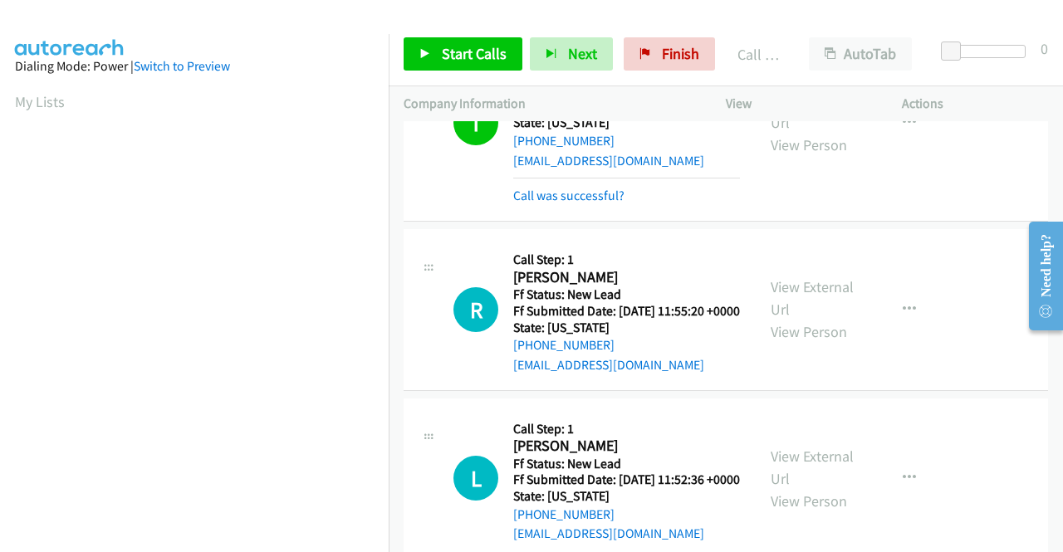
scroll to position [379, 0]
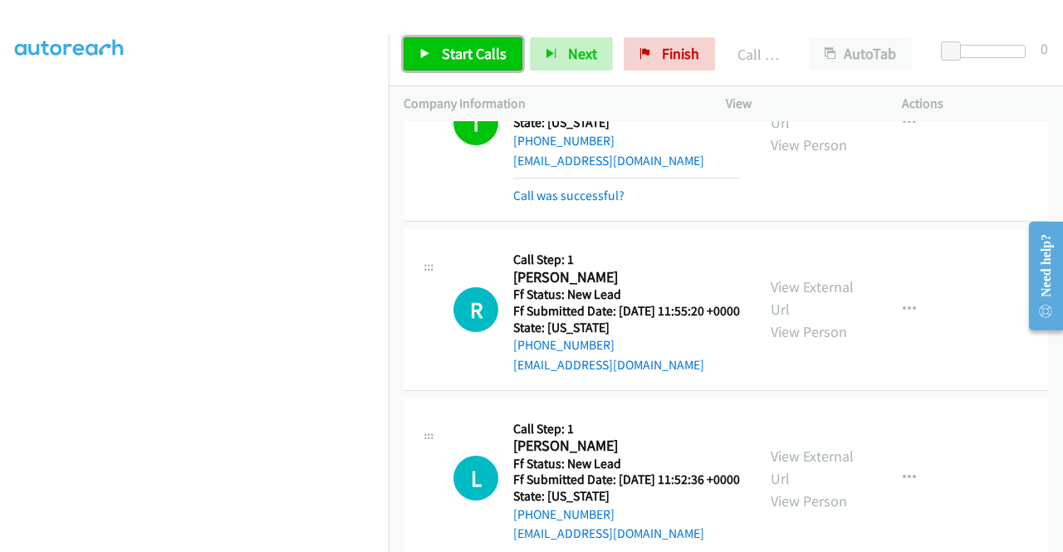
click at [471, 59] on span "Start Calls" at bounding box center [474, 53] width 65 height 19
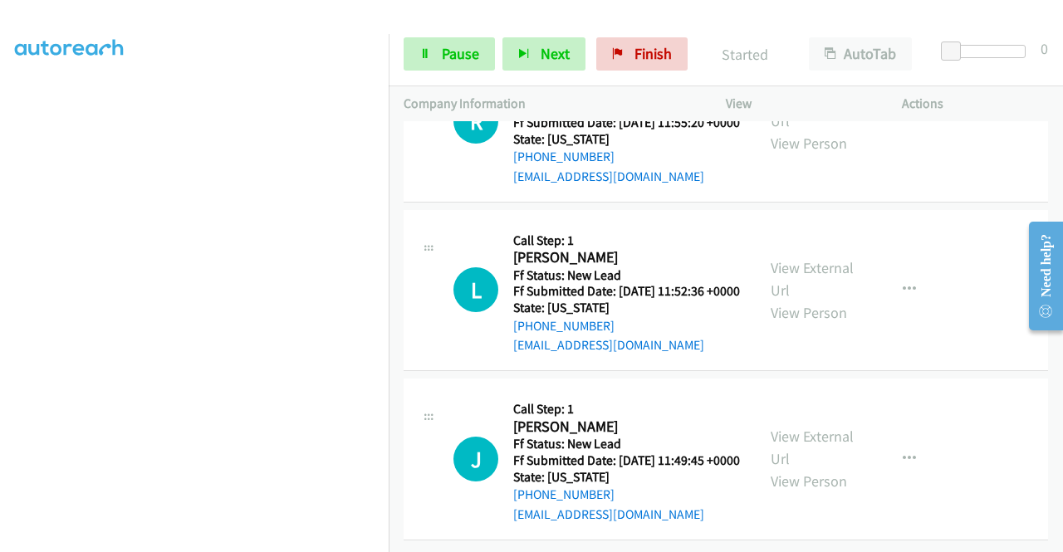
scroll to position [5073, 0]
click at [2, 306] on aside "Dialing Mode: Power | Switch to Preview My Lists" at bounding box center [194, 126] width 389 height 919
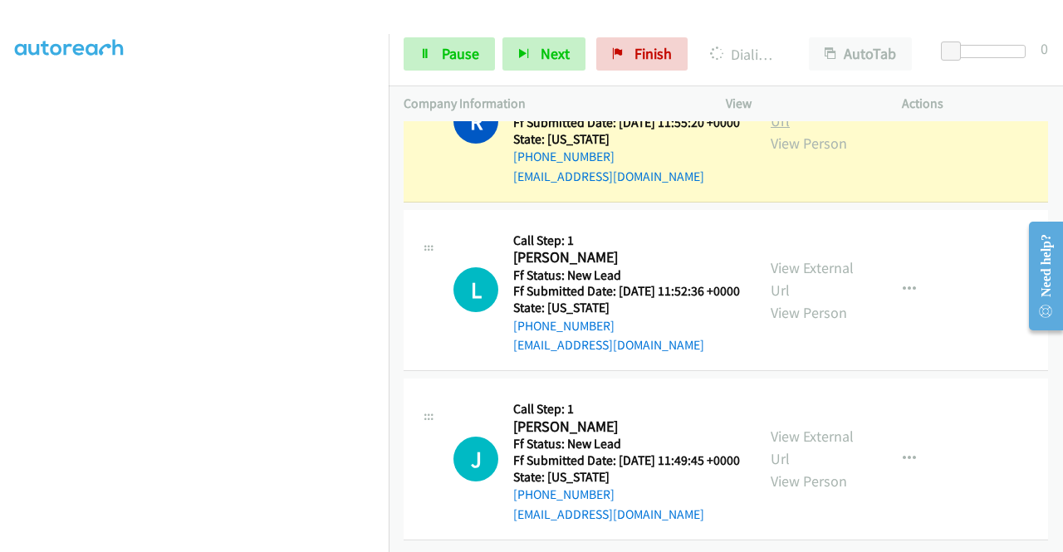
click at [819, 130] on link "View External Url" at bounding box center [811, 110] width 83 height 42
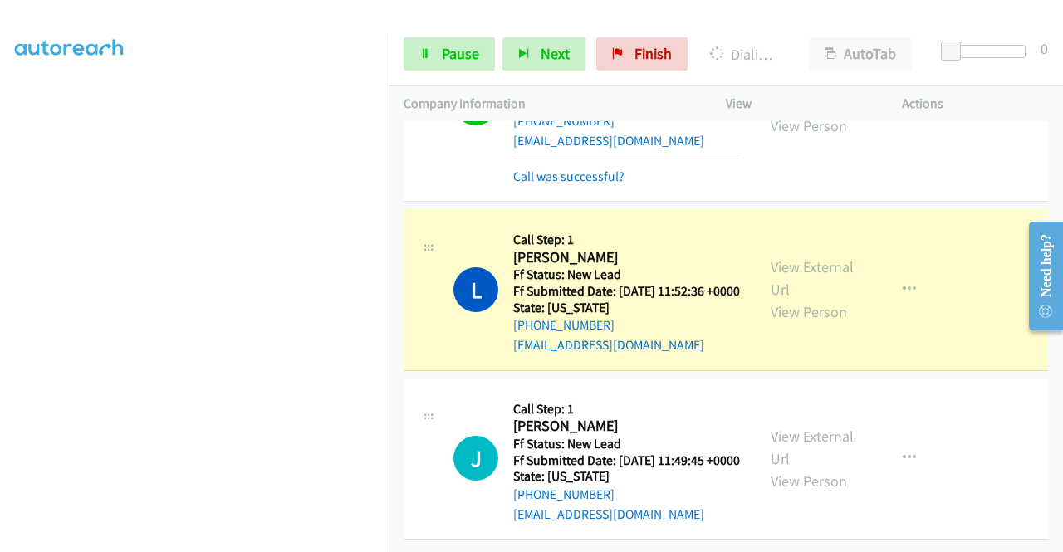
scroll to position [5252, 0]
click at [830, 257] on link "View External Url" at bounding box center [811, 278] width 83 height 42
click at [413, 52] on link "Pause" at bounding box center [448, 53] width 91 height 33
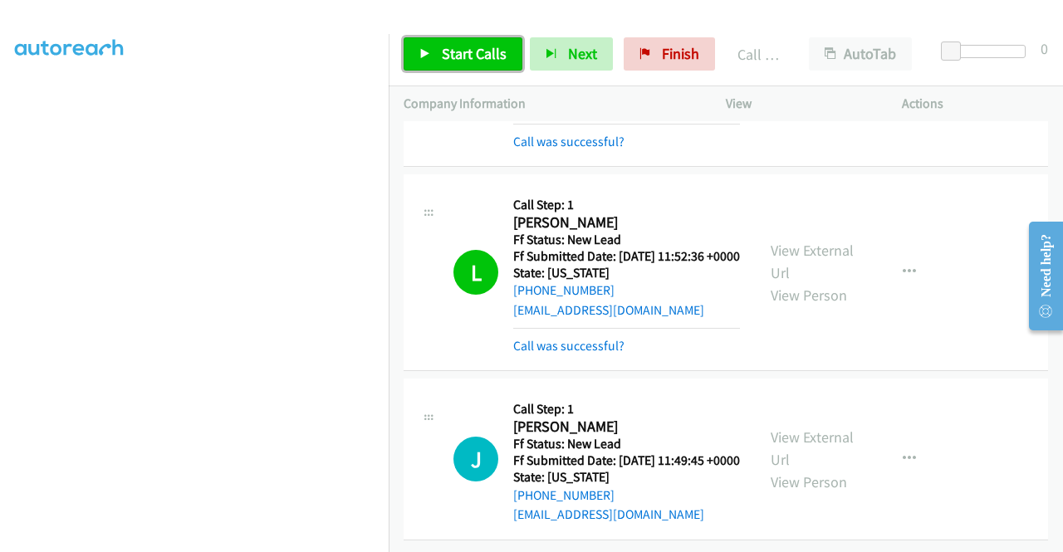
click at [477, 68] on link "Start Calls" at bounding box center [462, 53] width 119 height 33
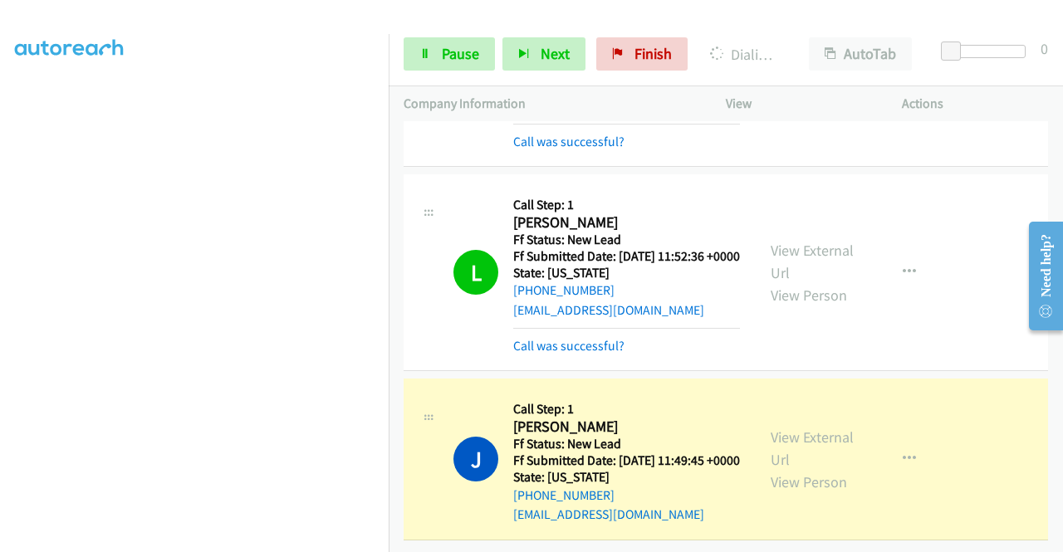
scroll to position [5287, 0]
click at [772, 428] on link "View External Url" at bounding box center [811, 449] width 83 height 42
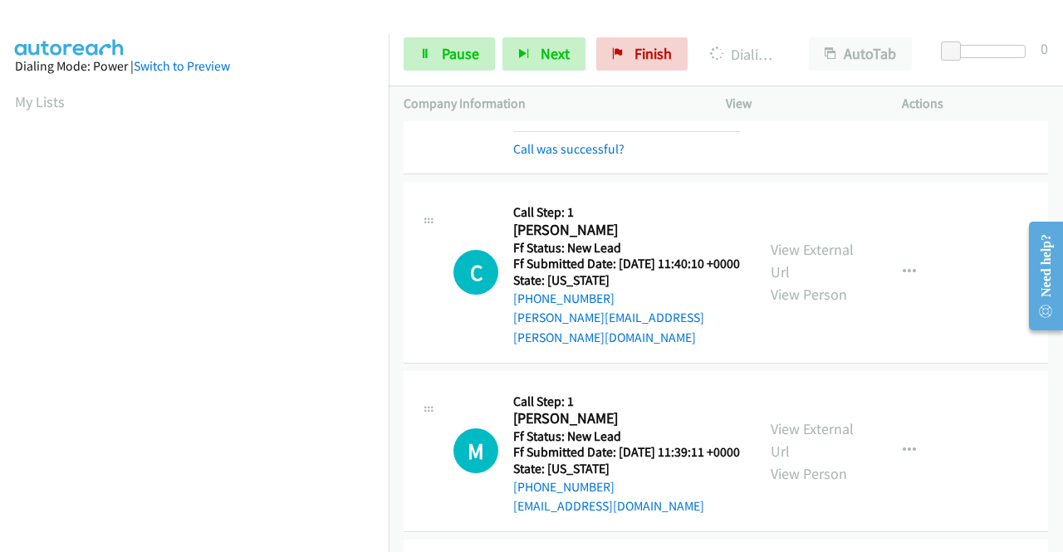
scroll to position [379, 0]
click at [1058, 540] on div "+1 415-964-1034 Call failed - Please reload the list and try again The Callbar …" at bounding box center [726, 336] width 674 height 431
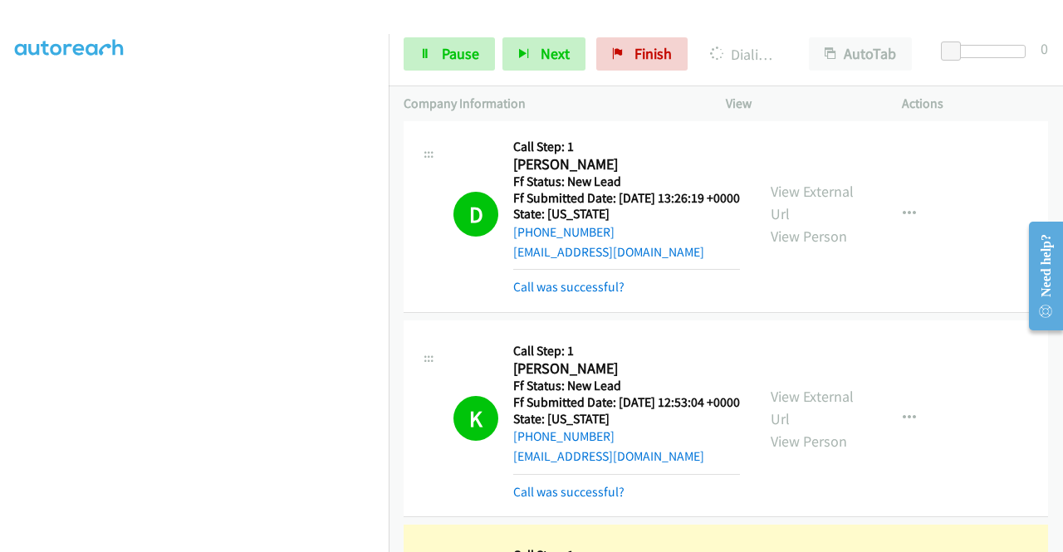
scroll to position [2077, 0]
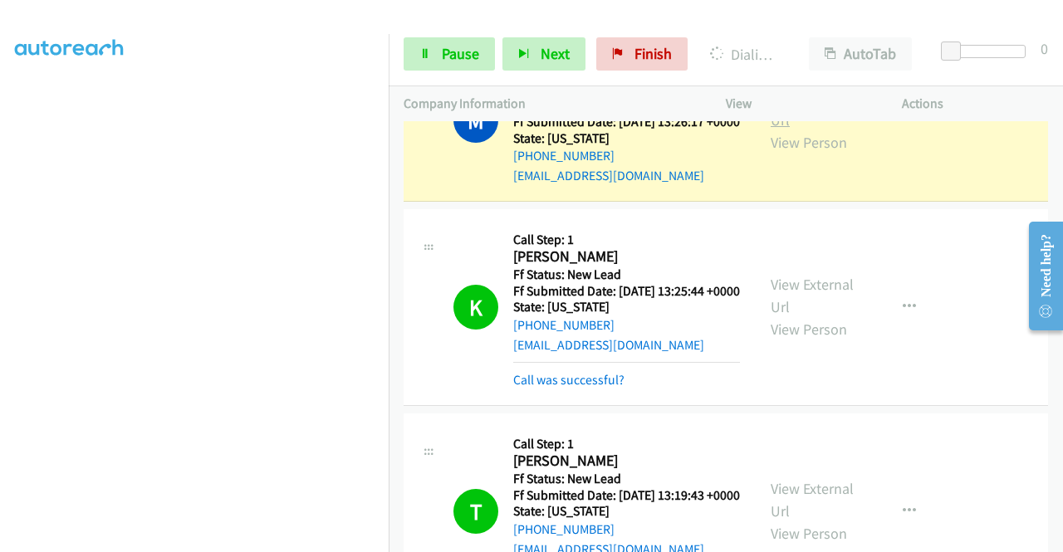
click at [789, 130] on link "View External Url" at bounding box center [811, 109] width 83 height 42
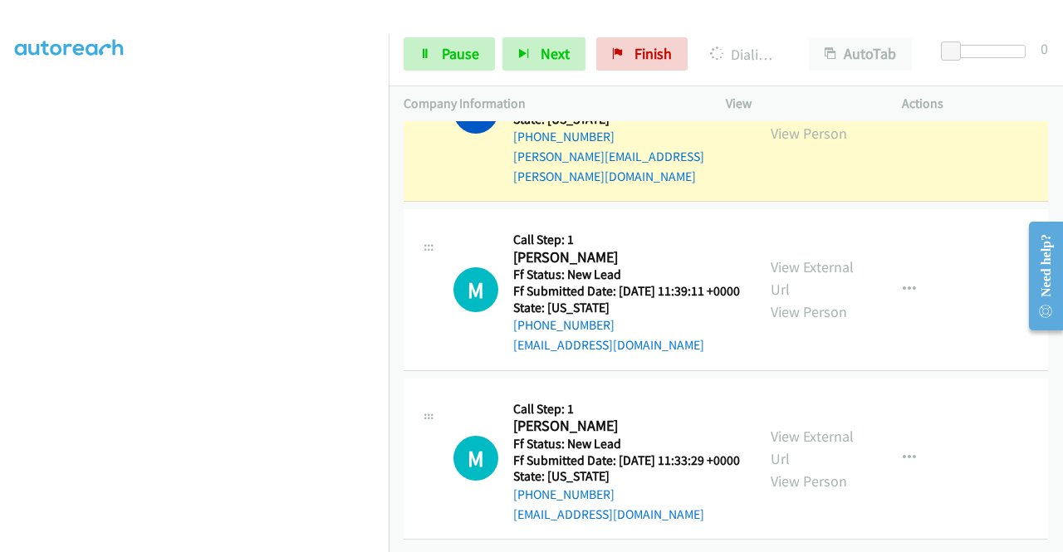
scroll to position [5703, 0]
click at [797, 120] on link "View External Url" at bounding box center [811, 100] width 83 height 42
click at [442, 56] on span "Pause" at bounding box center [460, 53] width 37 height 19
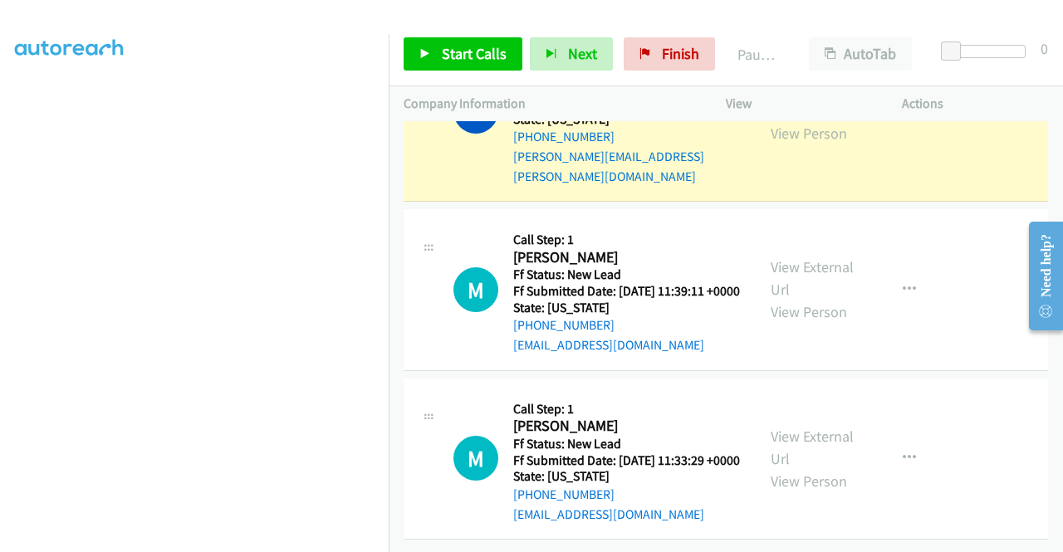
scroll to position [0, 0]
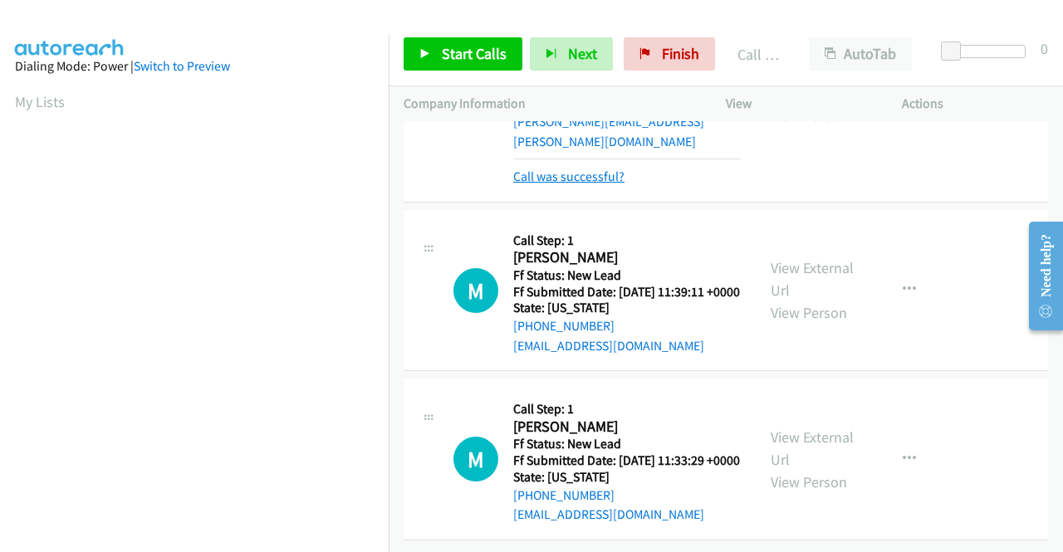
click at [606, 184] on link "Call was successful?" at bounding box center [568, 177] width 111 height 16
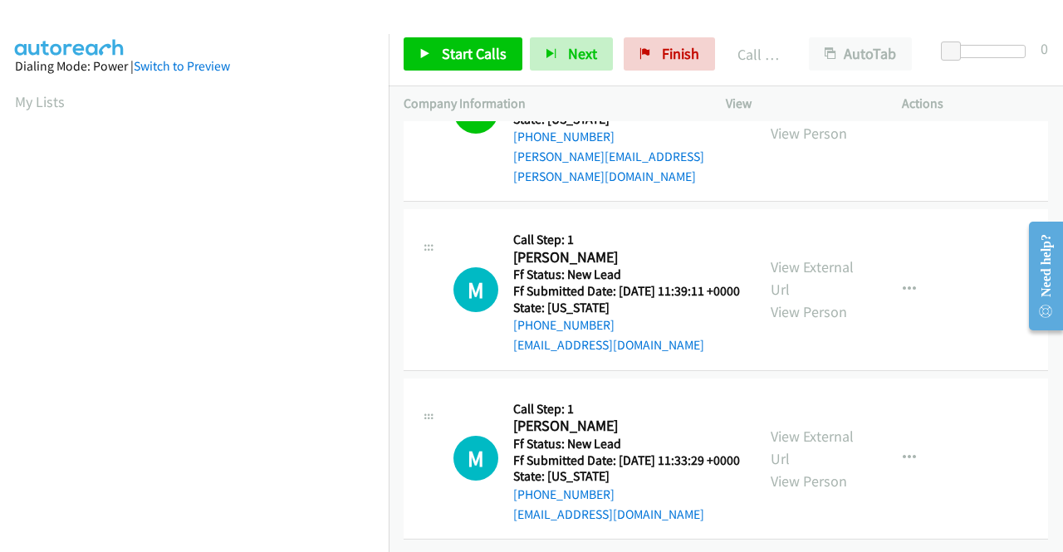
click at [464, 74] on div "Start Calls Pause Next Finish Call Completed AutoTab AutoTab 0" at bounding box center [726, 54] width 674 height 64
click at [472, 66] on link "Start Calls" at bounding box center [462, 53] width 119 height 33
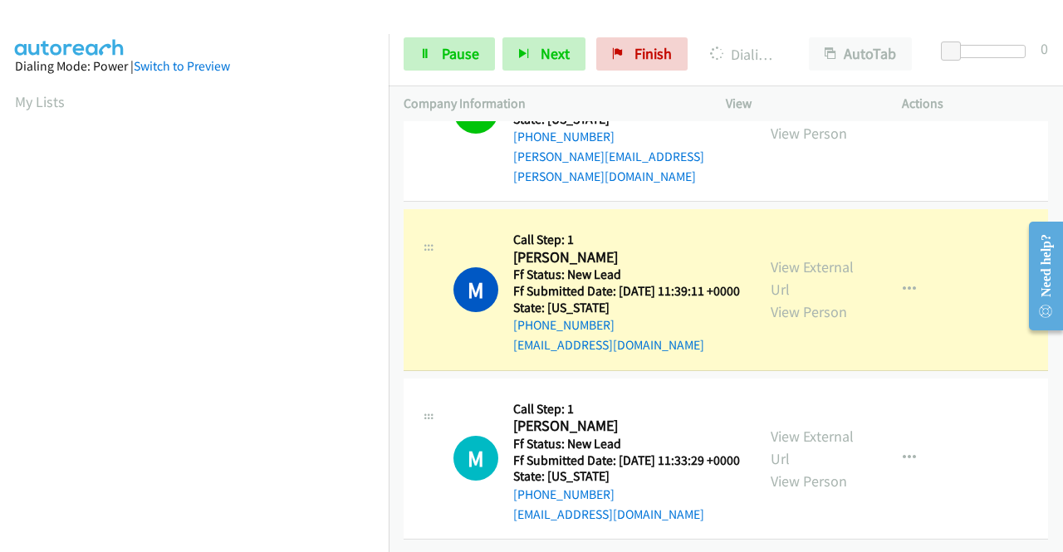
scroll to position [5913, 0]
click at [796, 257] on link "View External Url" at bounding box center [811, 278] width 83 height 42
click at [0, 315] on aside "Dialing Mode: Power | Switch to Preview My Lists" at bounding box center [194, 493] width 389 height 919
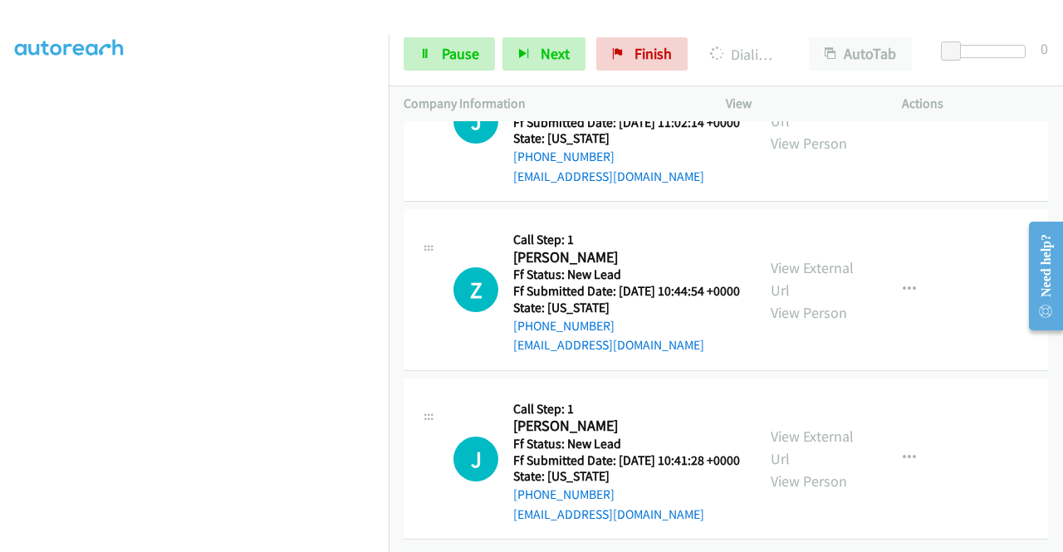
scroll to position [6066, 0]
click at [423, 59] on link "Pause" at bounding box center [448, 53] width 91 height 33
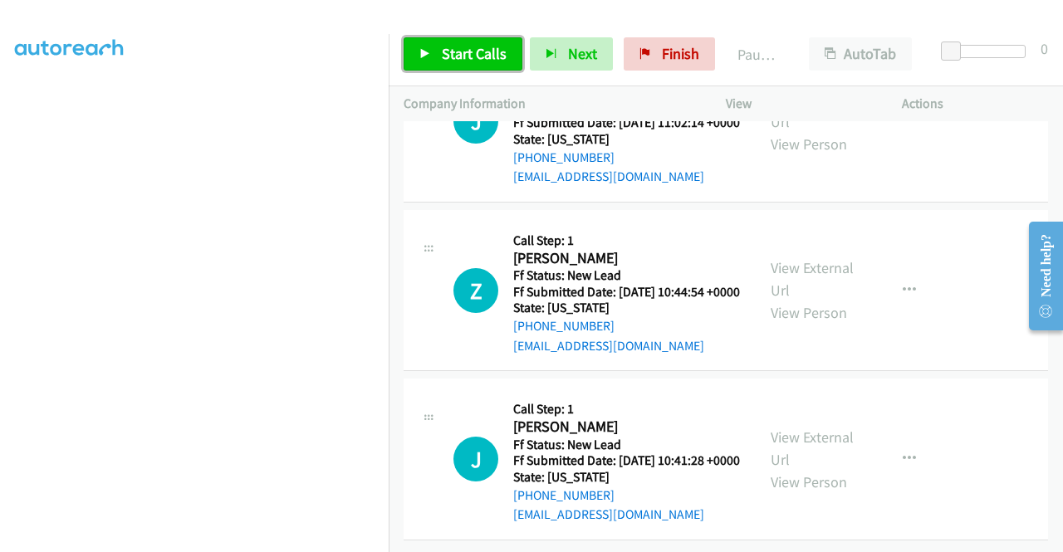
click at [423, 59] on link "Start Calls" at bounding box center [462, 53] width 119 height 33
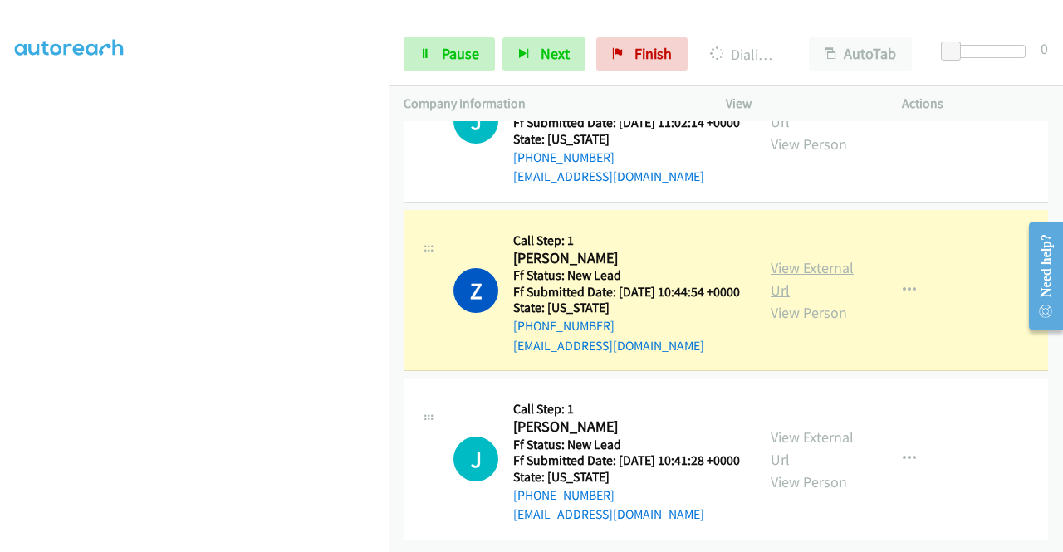
click at [770, 300] on link "View External Url" at bounding box center [811, 279] width 83 height 42
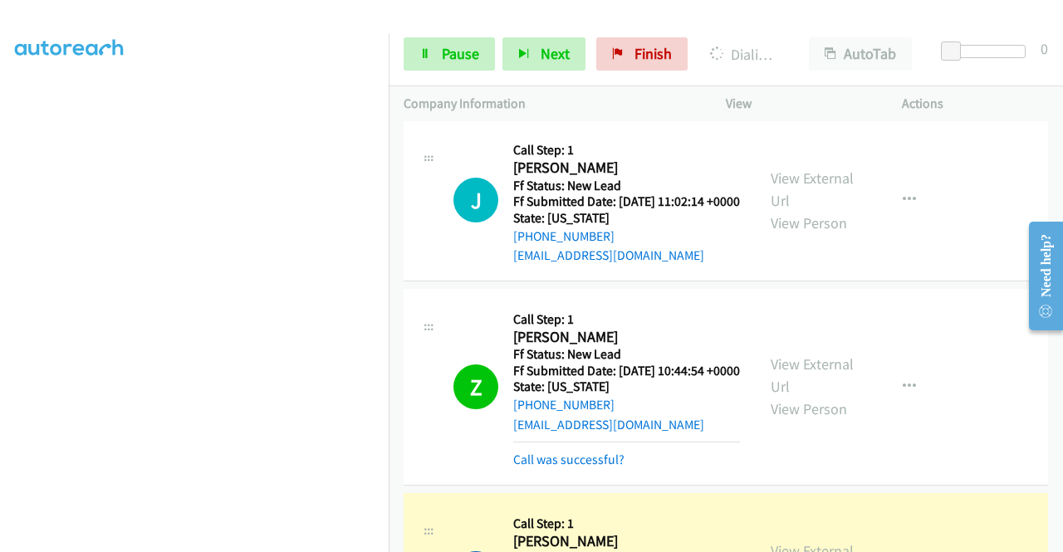
scroll to position [6573, 0]
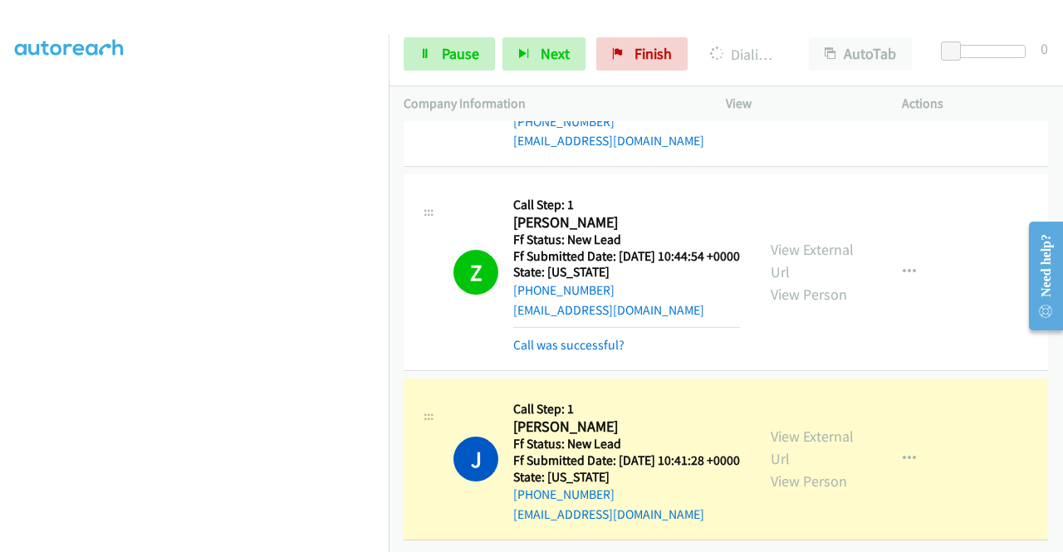
click at [837, 428] on div "View External Url View Person" at bounding box center [813, 458] width 86 height 67
click at [814, 427] on link "View External Url" at bounding box center [811, 448] width 83 height 42
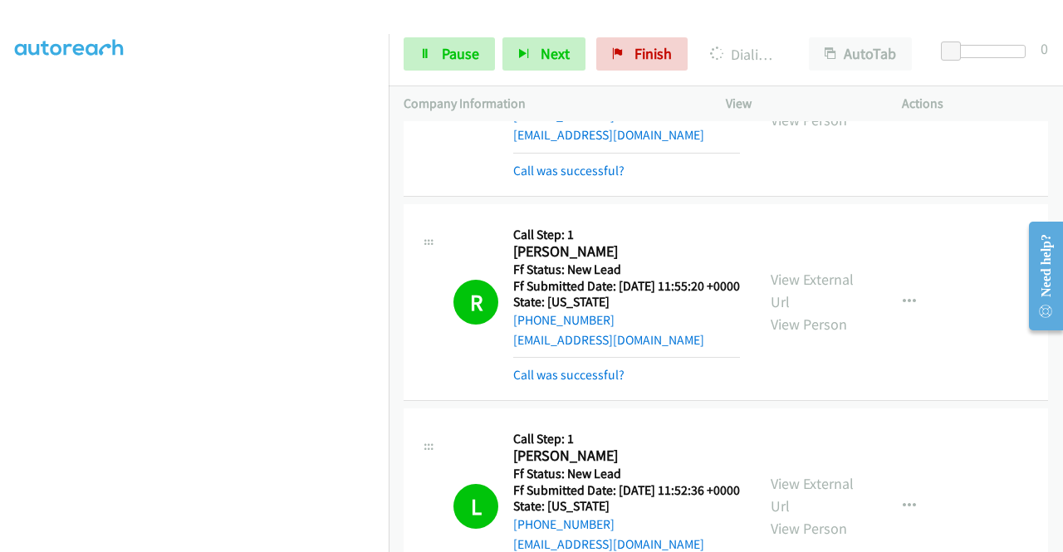
scroll to position [4655, 0]
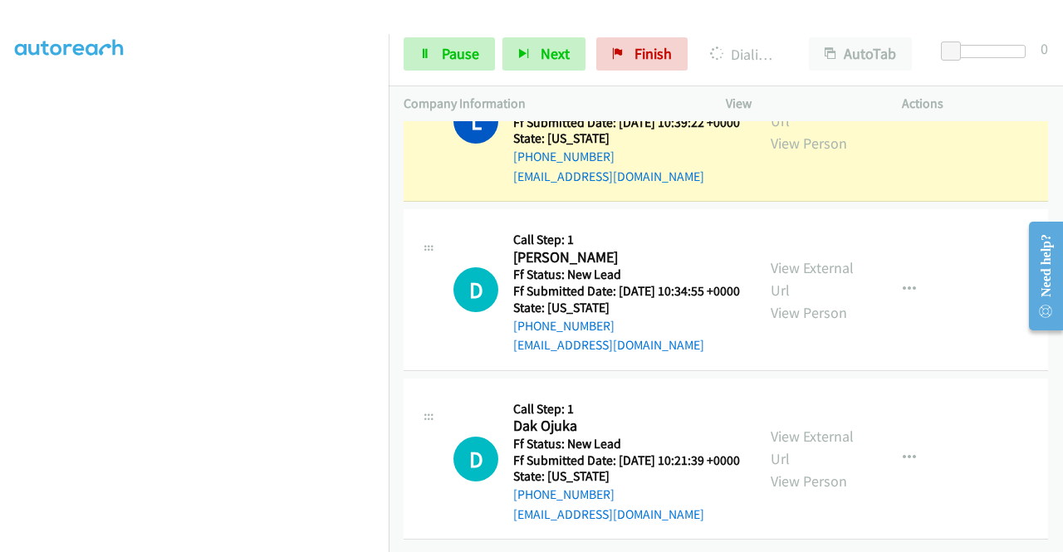
scroll to position [7055, 0]
click at [801, 130] on link "View External Url" at bounding box center [811, 110] width 83 height 42
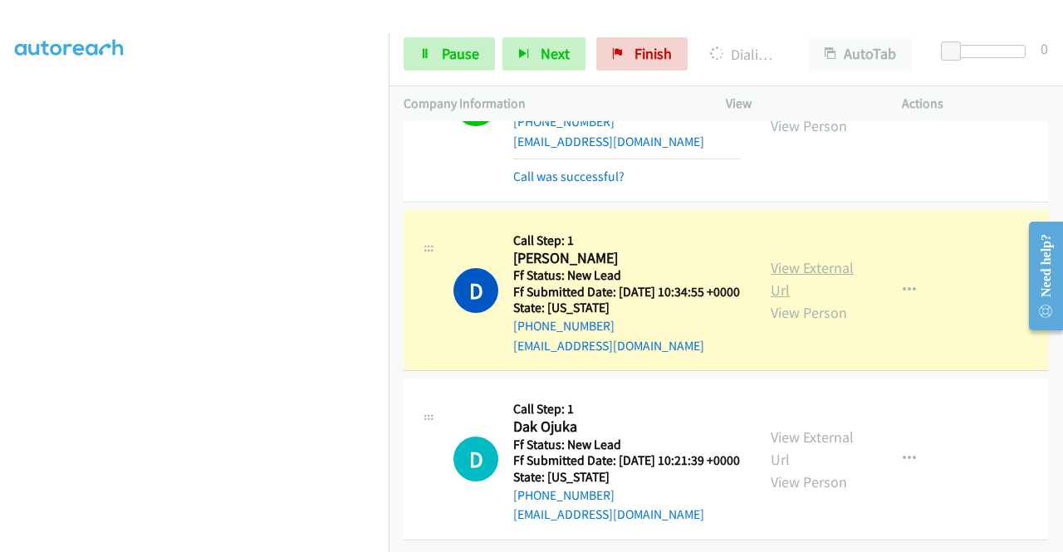
click at [800, 300] on link "View External Url" at bounding box center [811, 279] width 83 height 42
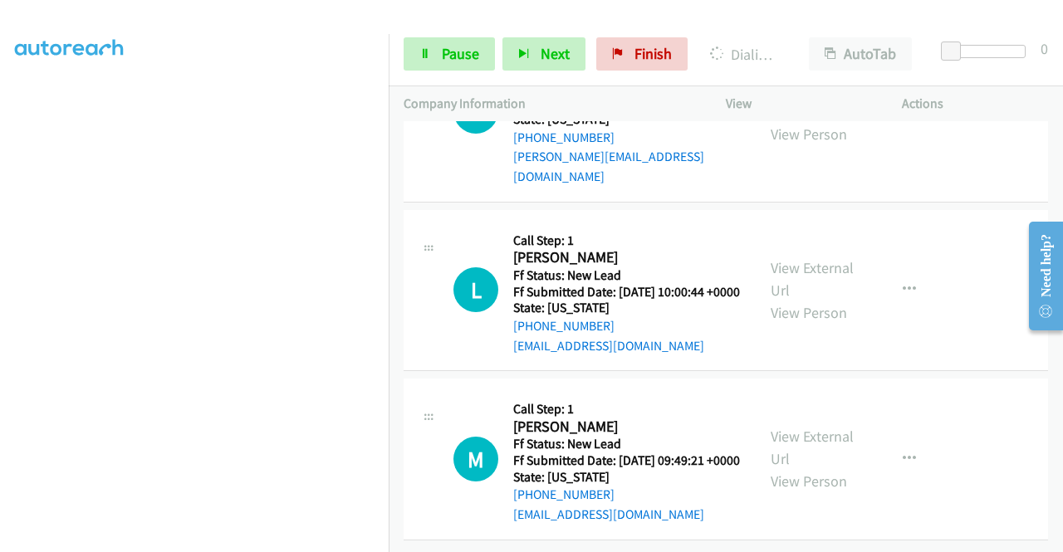
scroll to position [7460, 0]
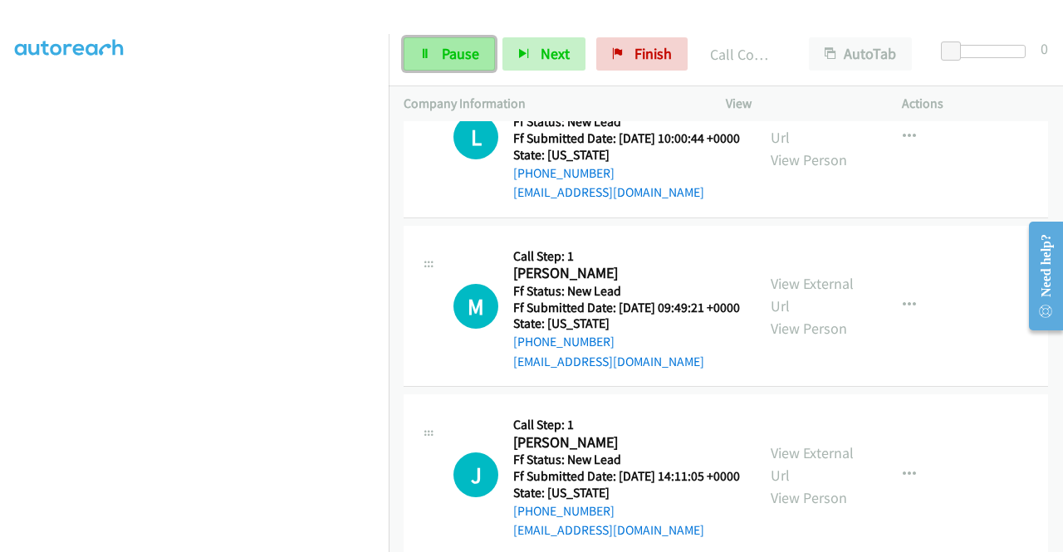
click at [450, 46] on span "Pause" at bounding box center [460, 53] width 37 height 19
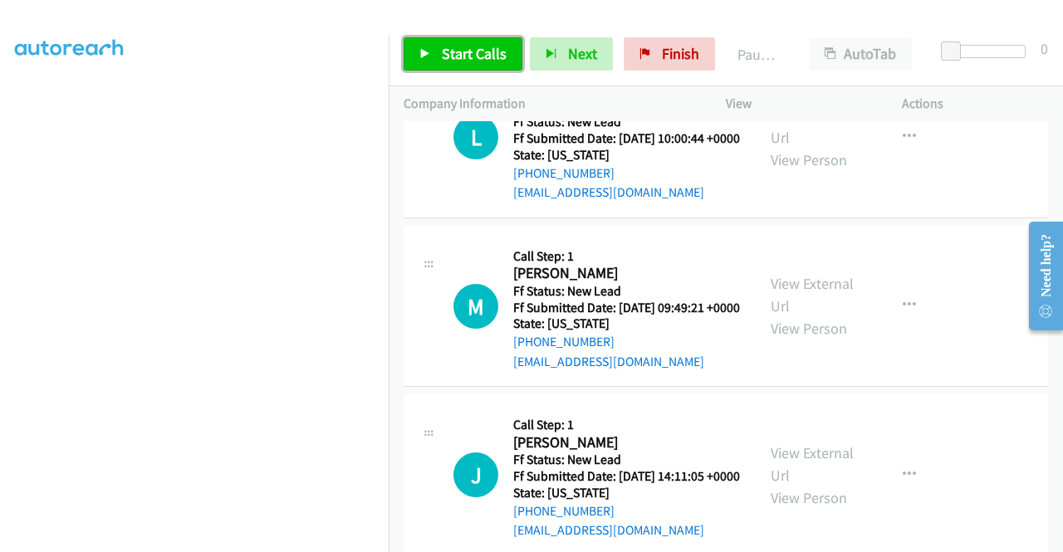
click at [450, 46] on span "Start Calls" at bounding box center [474, 53] width 65 height 19
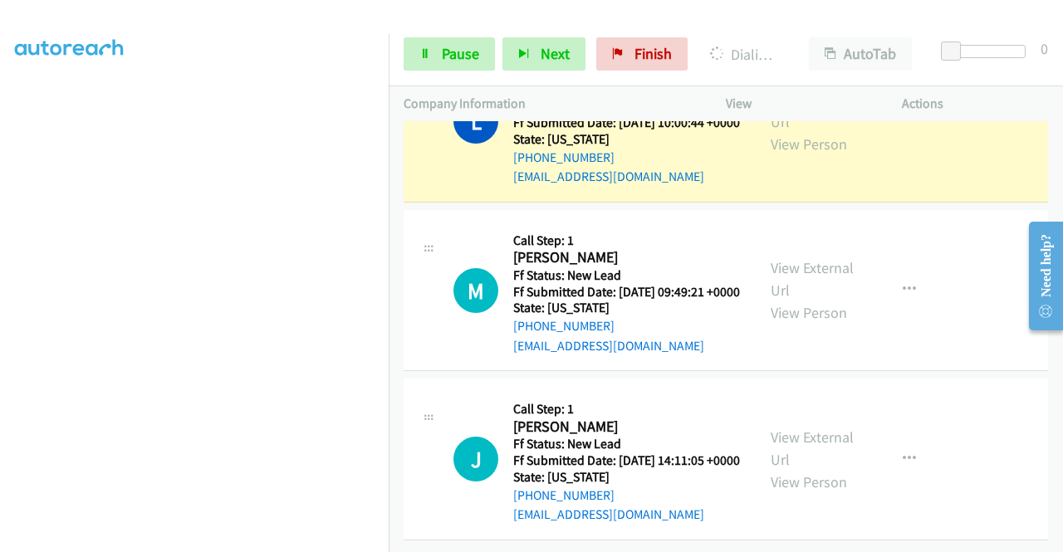
scroll to position [7768, 0]
click at [829, 131] on link "View External Url" at bounding box center [811, 111] width 83 height 42
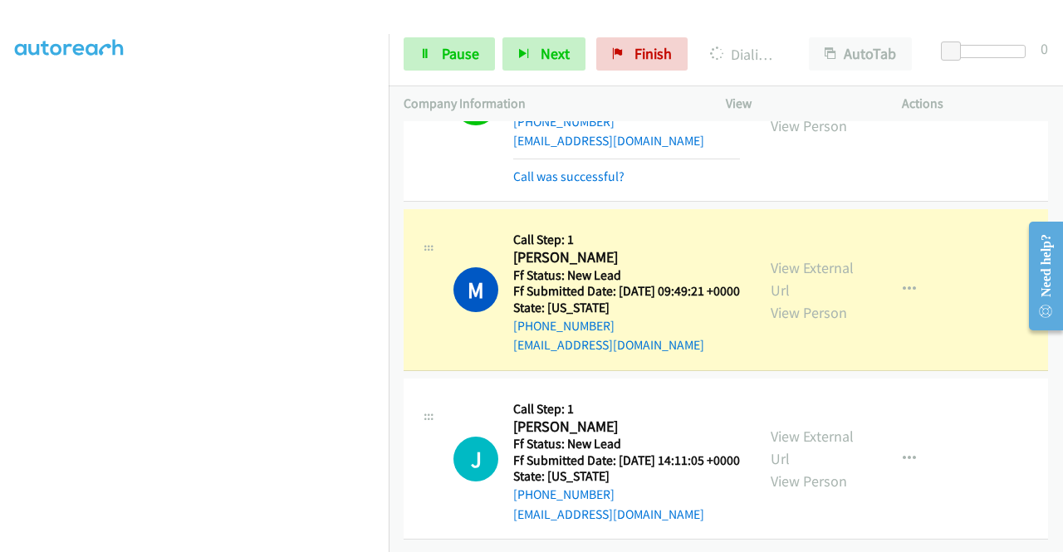
scroll to position [8079, 0]
click at [839, 257] on div "View External Url View Person" at bounding box center [813, 290] width 86 height 67
click at [819, 258] on link "View External Url" at bounding box center [811, 279] width 83 height 42
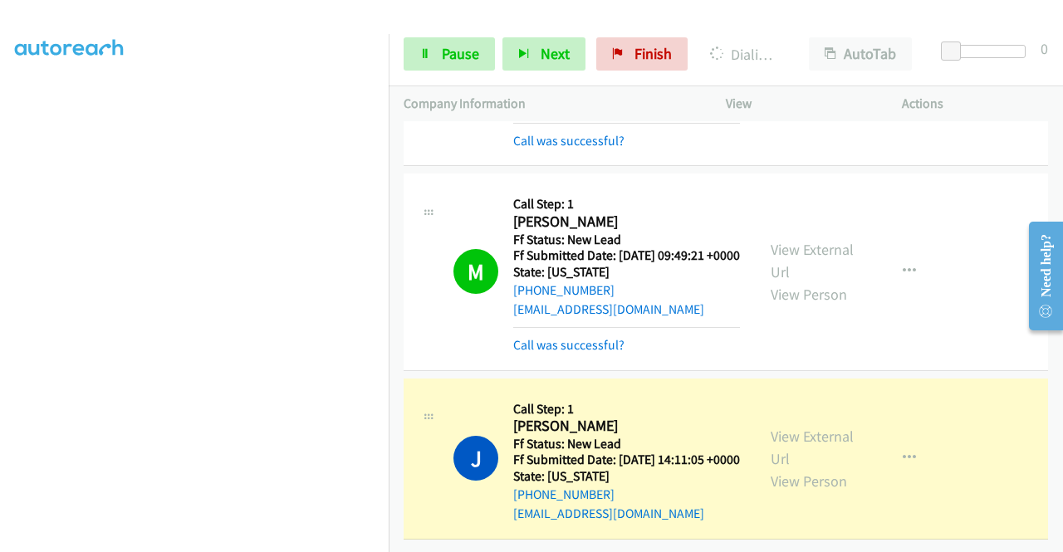
scroll to position [8114, 0]
click at [816, 427] on link "View External Url" at bounding box center [811, 448] width 83 height 42
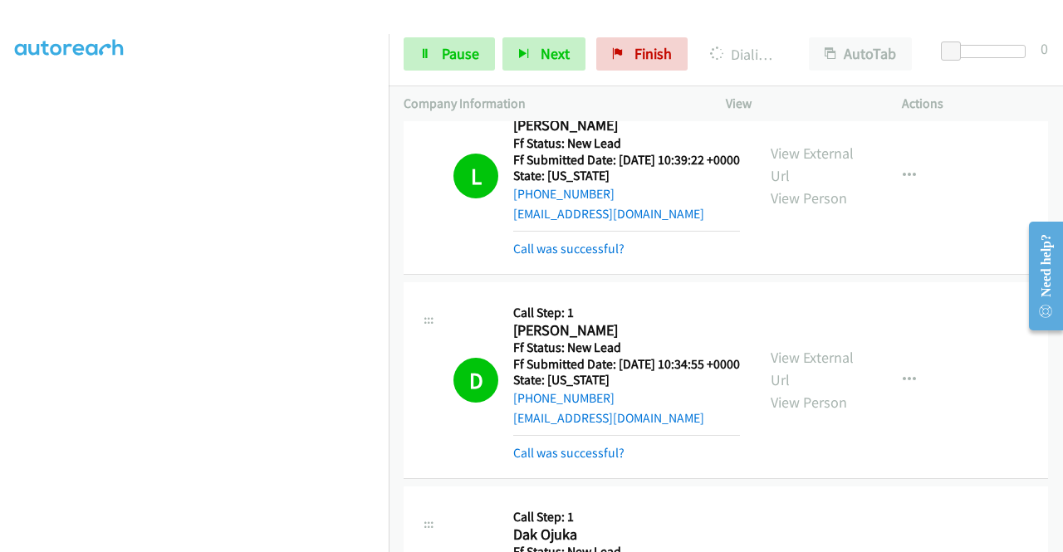
scroll to position [6247, 0]
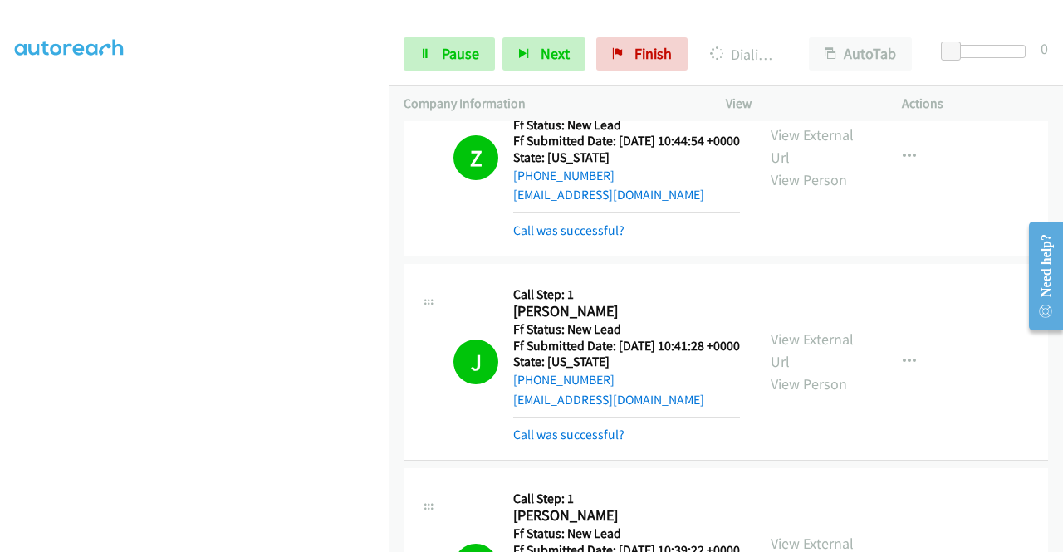
click at [487, 54] on link "Pause" at bounding box center [448, 53] width 91 height 33
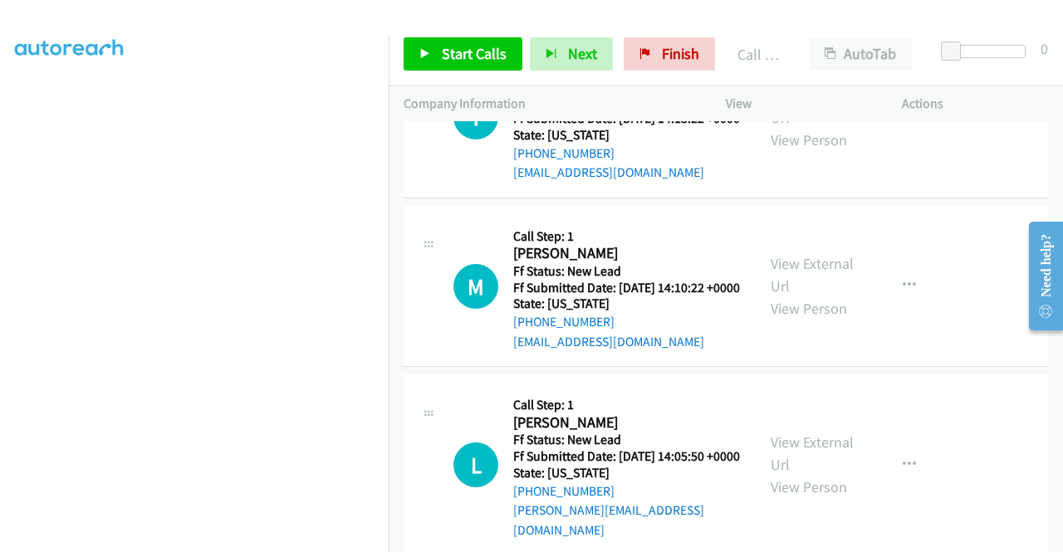
scroll to position [8072, 0]
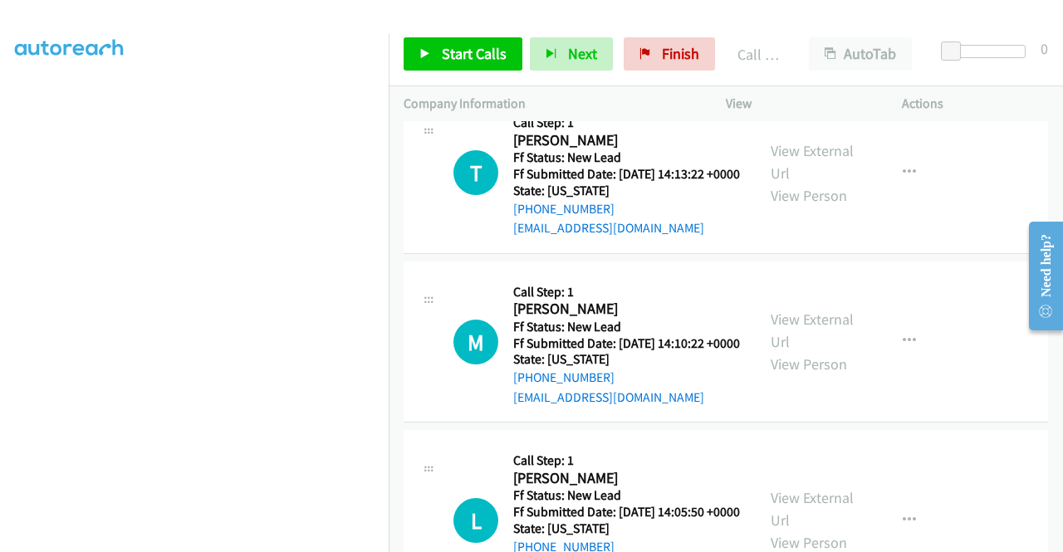
click at [460, 49] on span "Start Calls" at bounding box center [474, 53] width 65 height 19
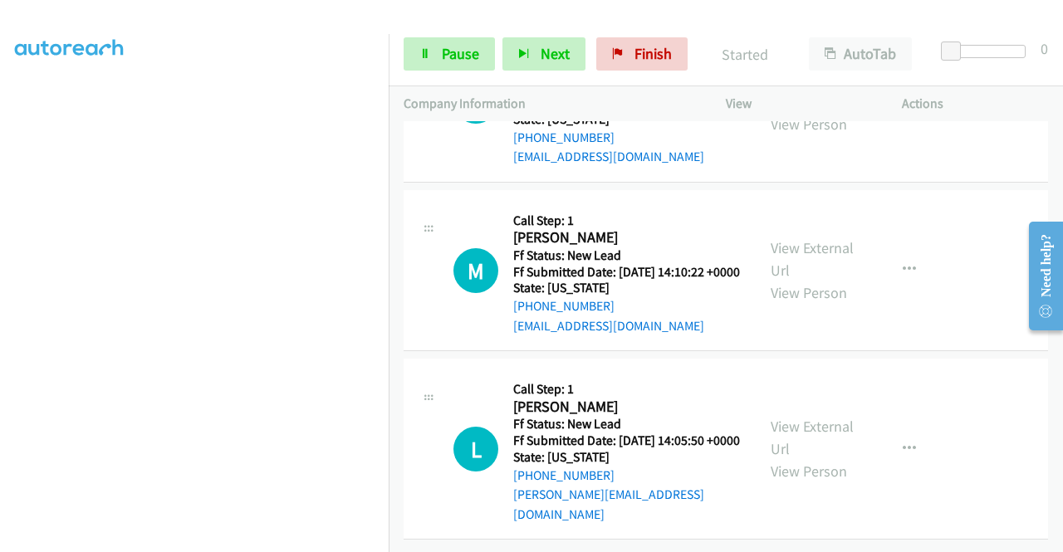
scroll to position [8548, 0]
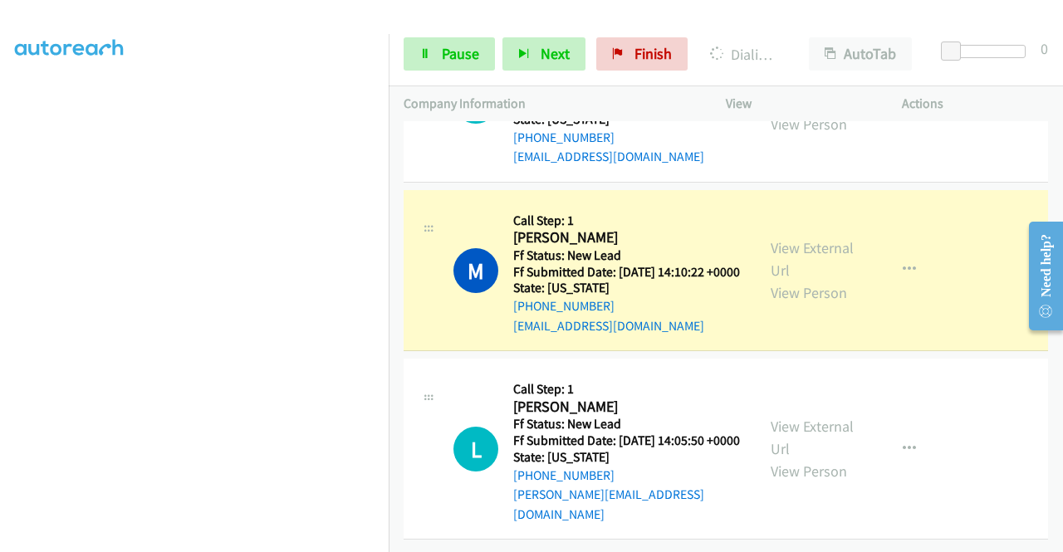
click at [786, 304] on div "View External Url View Person" at bounding box center [813, 270] width 86 height 67
click at [785, 280] on link "View External Url" at bounding box center [811, 259] width 83 height 42
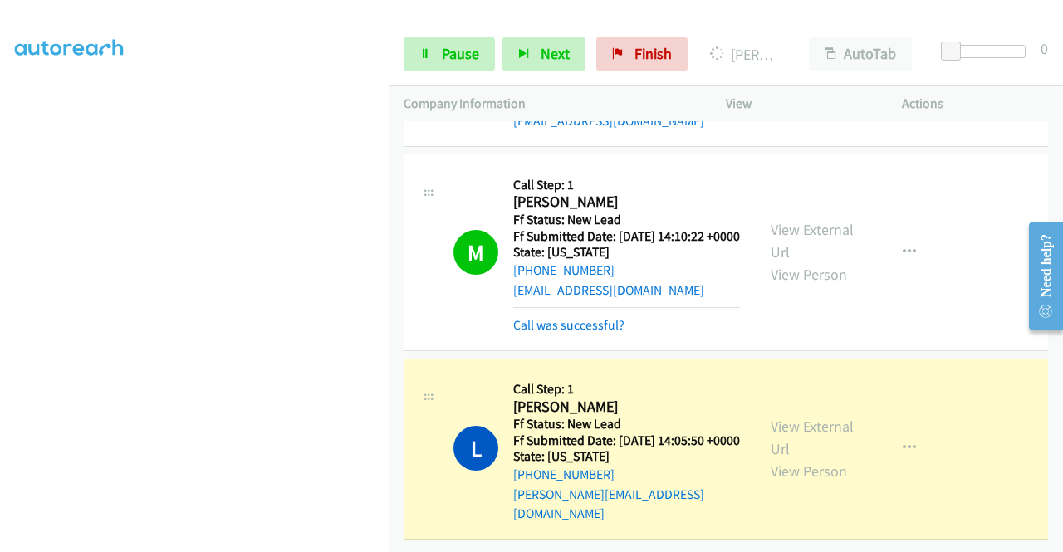
scroll to position [8774, 0]
click at [760, 413] on div "View External Url View Person View External Url Email Schedule/Manage Callback …" at bounding box center [851, 449] width 191 height 150
click at [782, 417] on link "View External Url" at bounding box center [811, 438] width 83 height 42
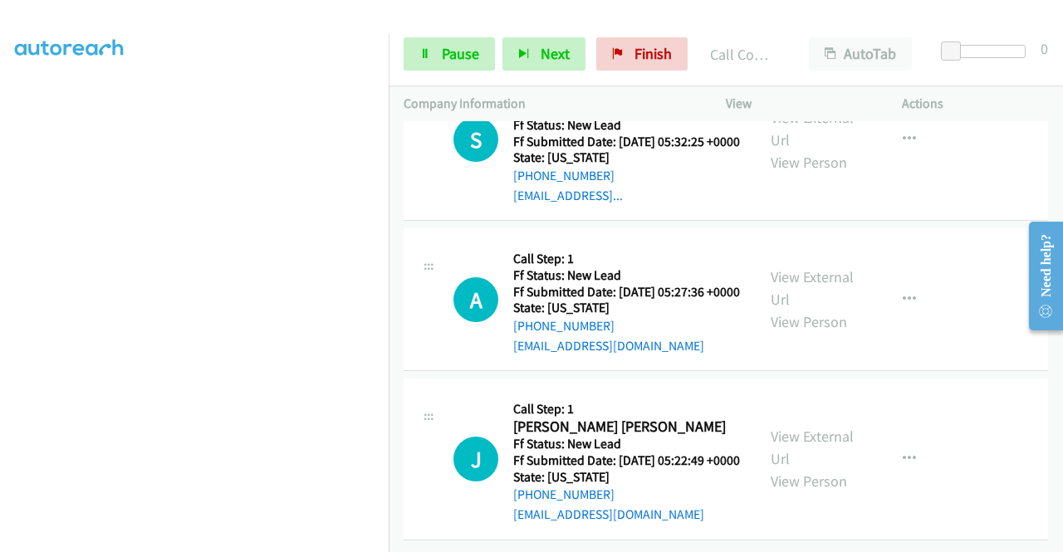
scroll to position [9212, 0]
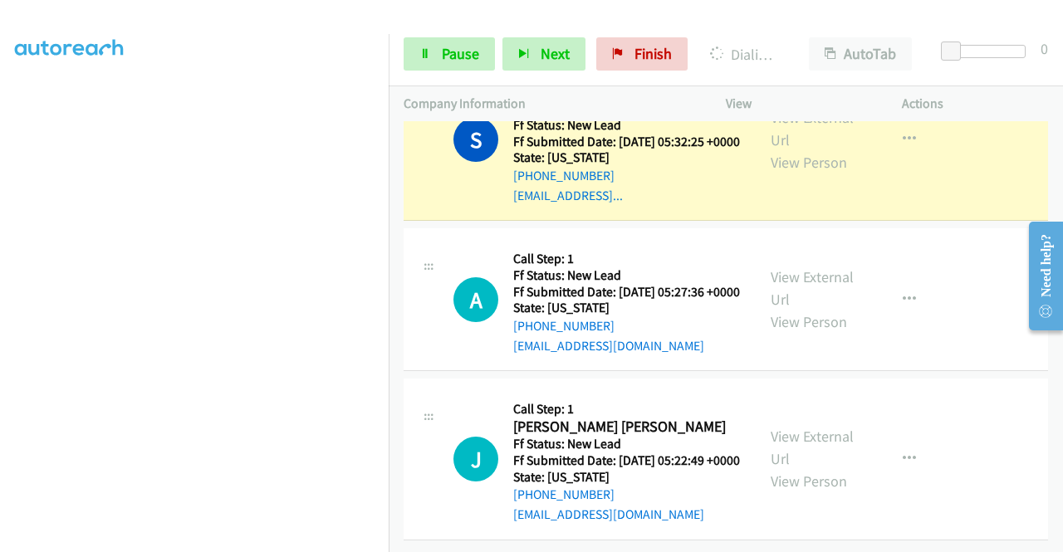
click at [792, 174] on div "View External Url View Person" at bounding box center [813, 139] width 86 height 67
click at [785, 149] on link "View External Url" at bounding box center [811, 129] width 83 height 42
drag, startPoint x: 389, startPoint y: 284, endPoint x: 382, endPoint y: 422, distance: 138.0
click at [382, 422] on nav "Dialing Mode: Power | Switch to Preview My Lists" at bounding box center [194, 310] width 389 height 552
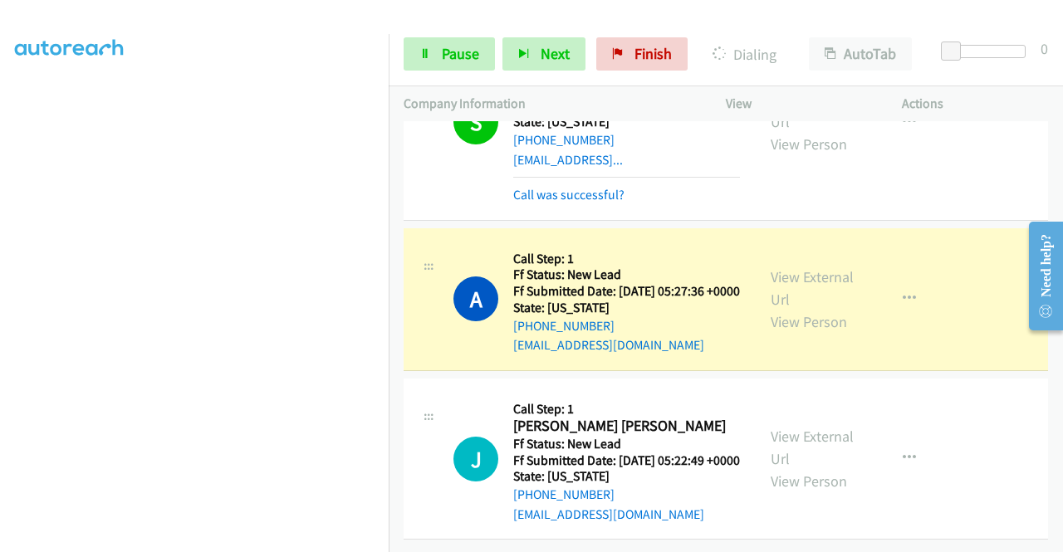
scroll to position [9381, 0]
click at [797, 267] on link "View External Url" at bounding box center [811, 288] width 83 height 42
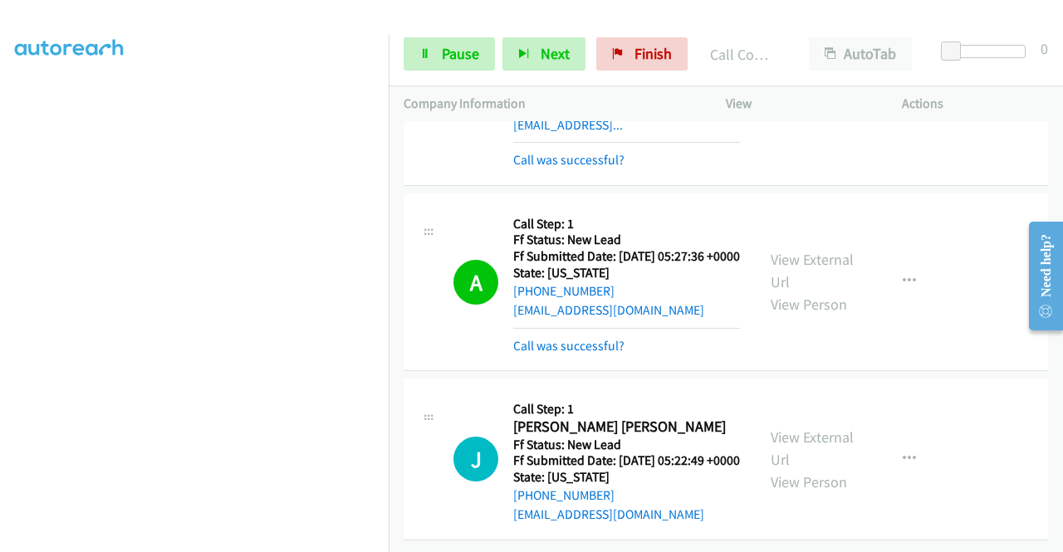
scroll to position [9417, 0]
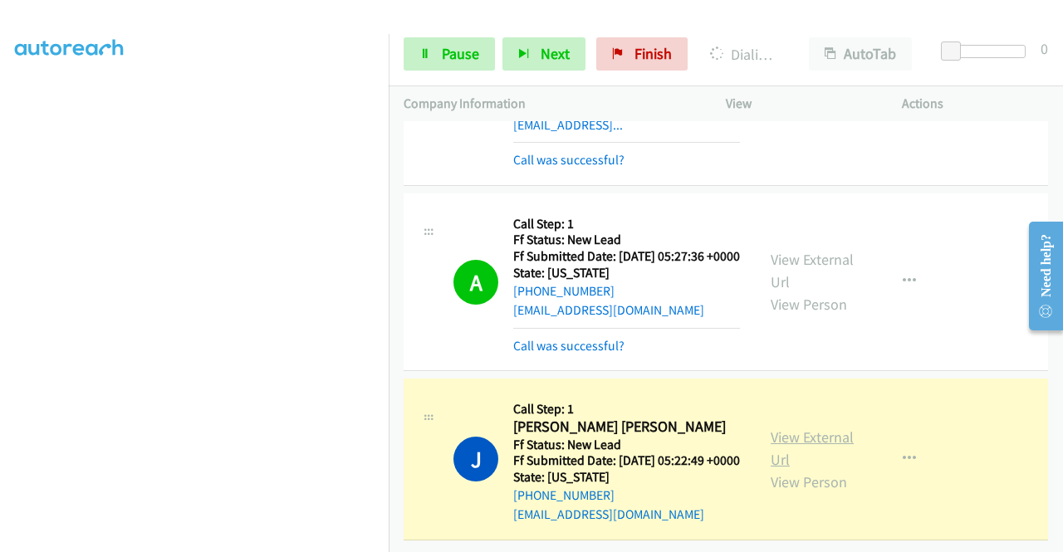
click at [787, 428] on link "View External Url" at bounding box center [811, 449] width 83 height 42
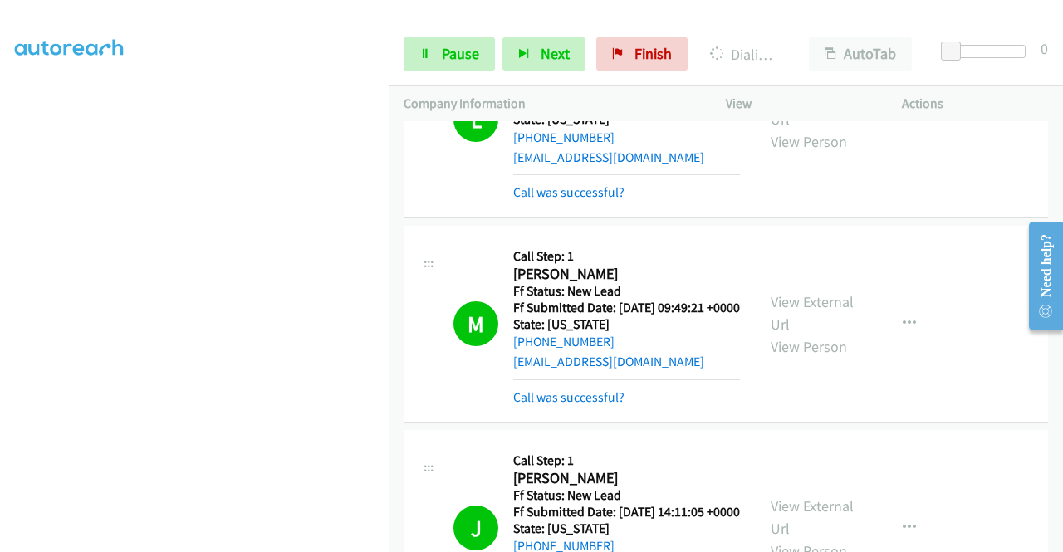
scroll to position [7545, 0]
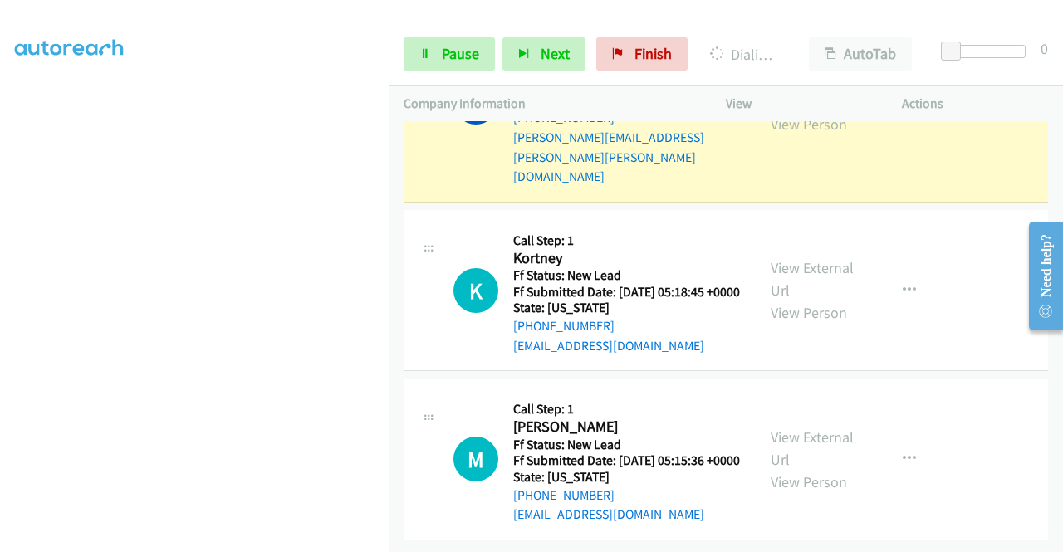
scroll to position [9818, 0]
click at [788, 111] on link "View External Url" at bounding box center [811, 91] width 83 height 42
click at [389, 217] on nav "Dialing Mode: Power | Switch to Preview My Lists" at bounding box center [194, 310] width 389 height 552
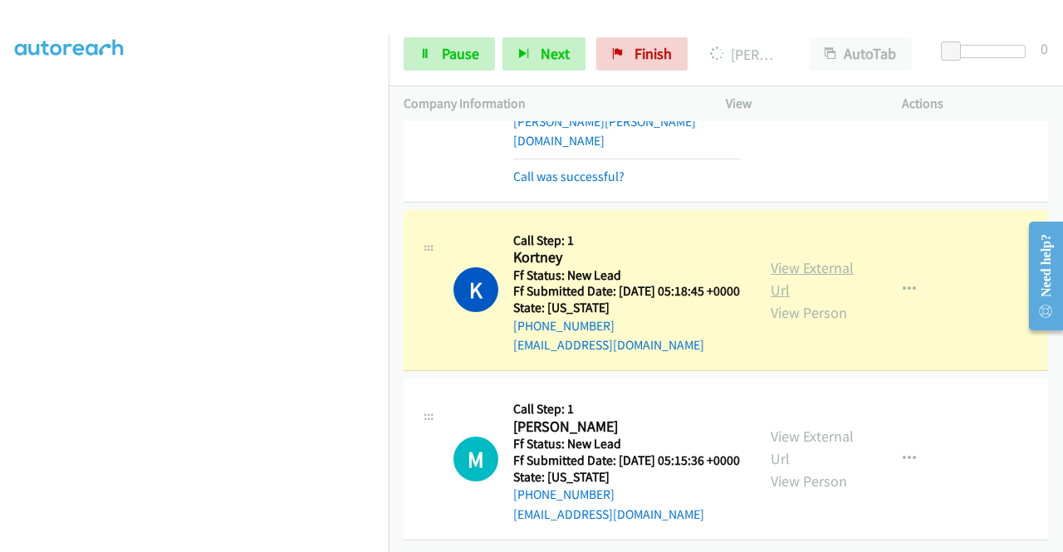
click at [777, 300] on link "View External Url" at bounding box center [811, 279] width 83 height 42
click at [432, 71] on div "Start Calls Pause Next Finish Dialing Kortney AutoTab AutoTab 0" at bounding box center [726, 54] width 674 height 64
click at [433, 54] on link "Pause" at bounding box center [448, 53] width 91 height 33
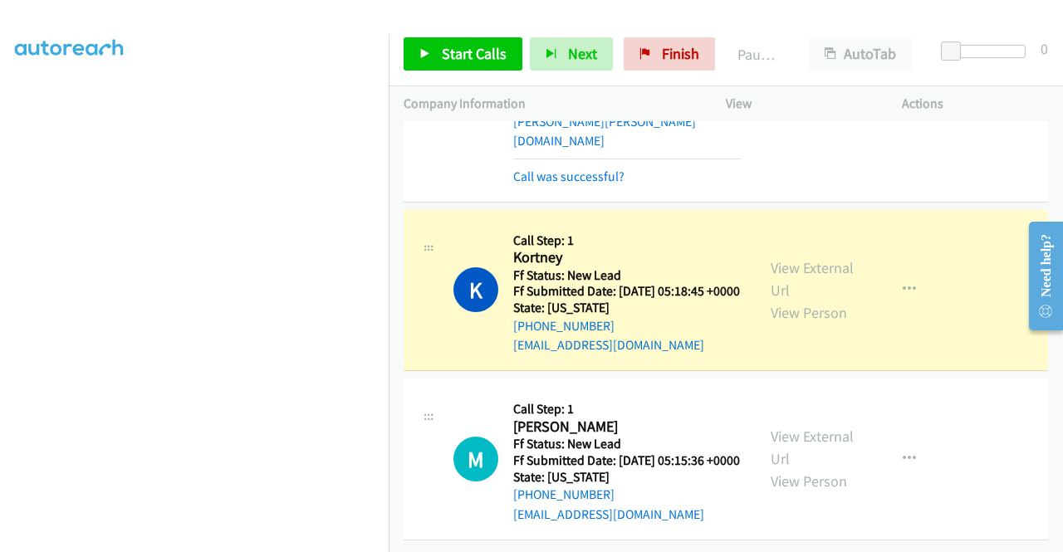
scroll to position [10111, 0]
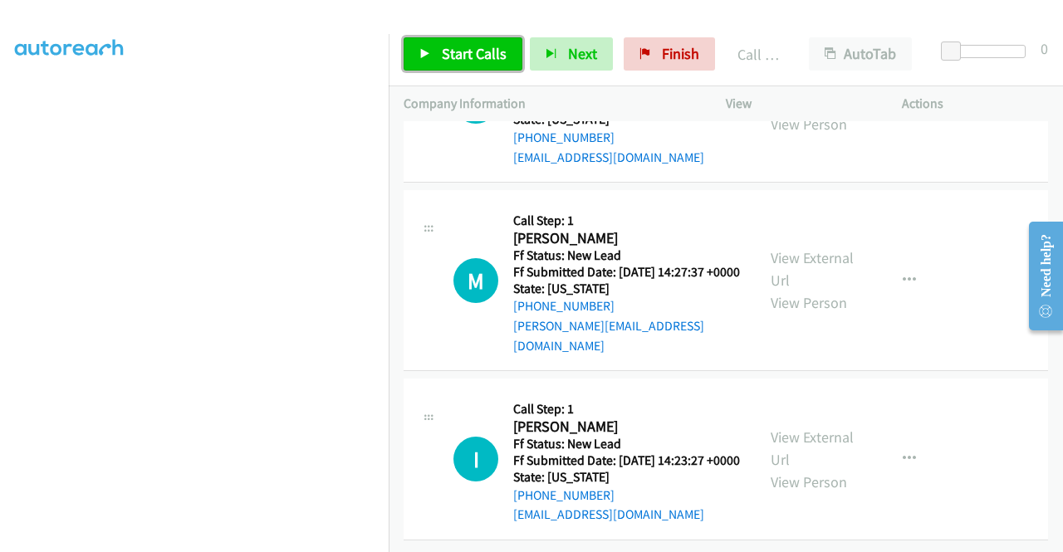
click at [465, 49] on span "Start Calls" at bounding box center [474, 53] width 65 height 19
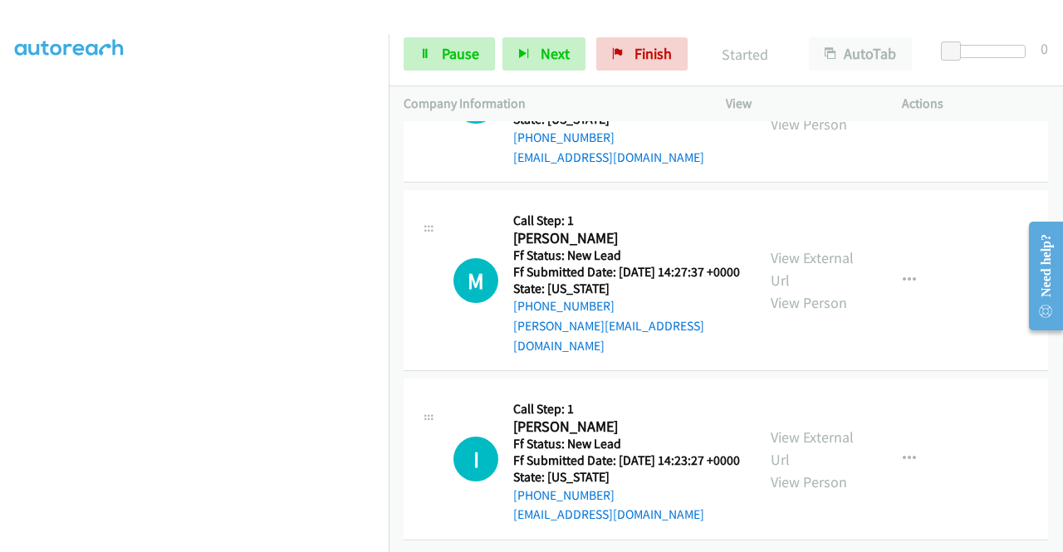
click at [994, 183] on div "M Callback Scheduled Call Step: 1 Minh Dinh America/New_York Ff Status: New Lea…" at bounding box center [725, 103] width 644 height 162
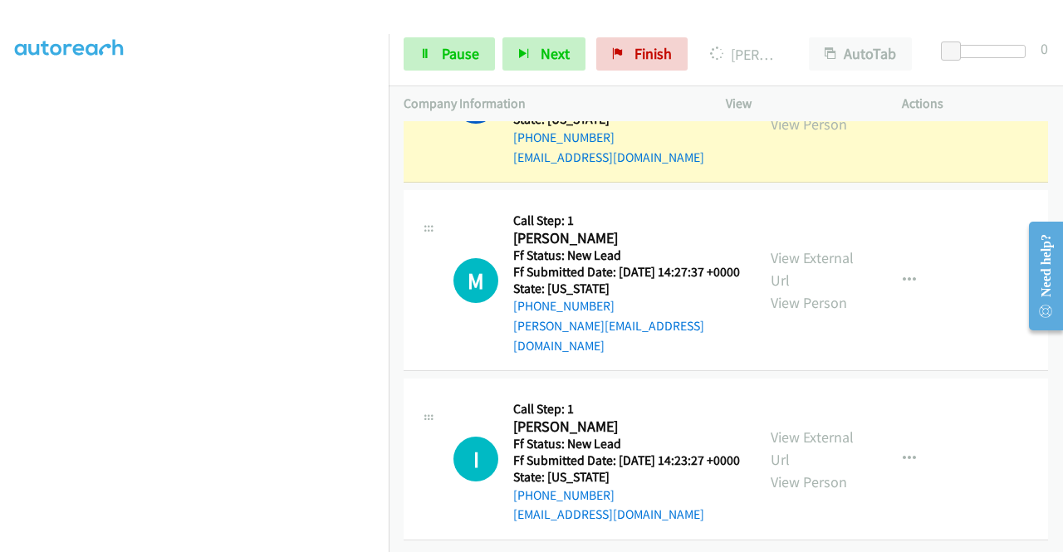
click at [805, 130] on div "View External Url View Person View External Url Email Schedule/Manage Callback …" at bounding box center [851, 102] width 191 height 131
click at [784, 135] on div "View External Url View Person" at bounding box center [813, 101] width 86 height 67
click at [787, 111] on link "View External Url" at bounding box center [811, 91] width 83 height 42
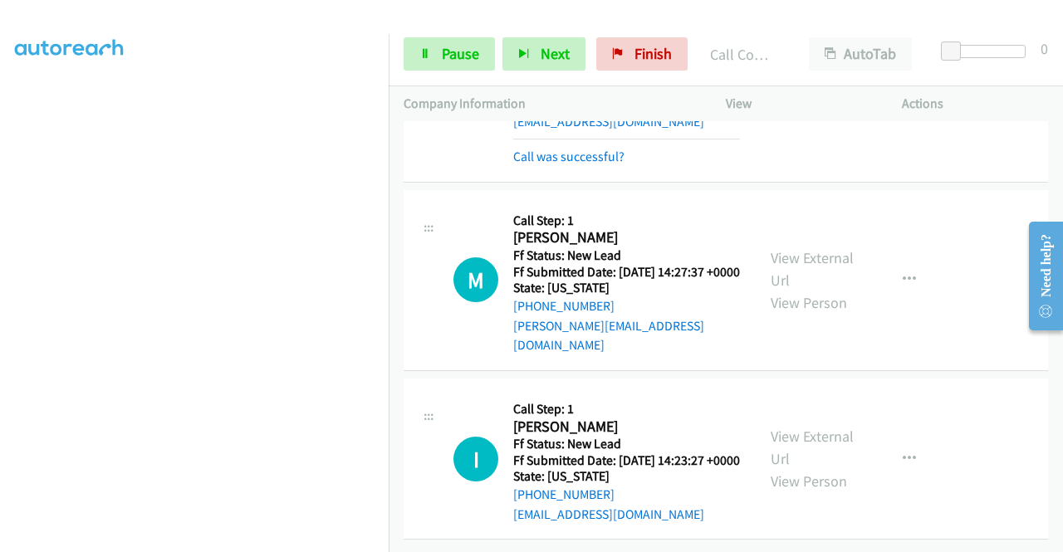
scroll to position [10517, 0]
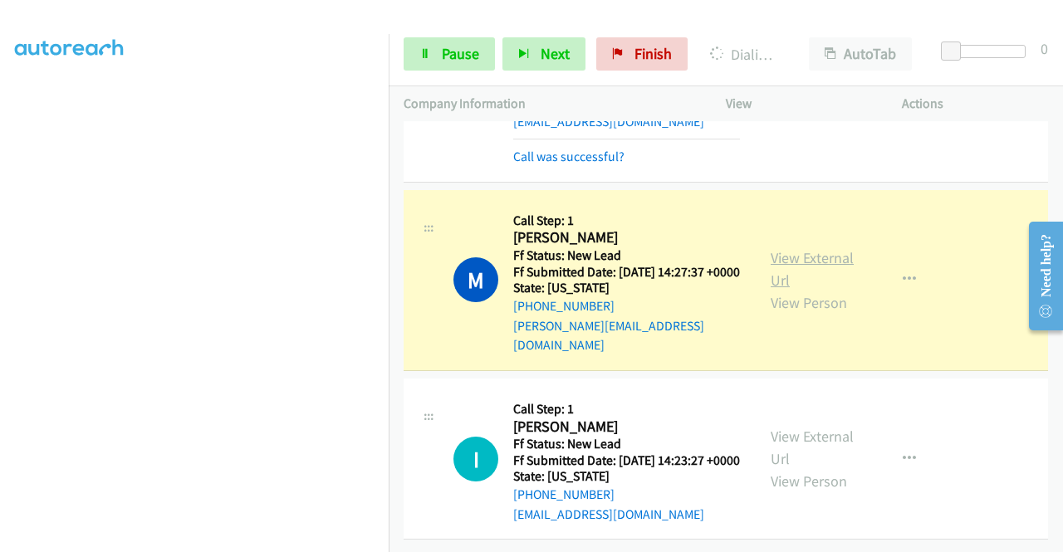
click at [834, 248] on link "View External Url" at bounding box center [811, 269] width 83 height 42
click at [390, 186] on td "M Callback Scheduled Call Step: 1 Maya Payton America/Chicago Ff Status: New Le…" at bounding box center [726, 280] width 674 height 188
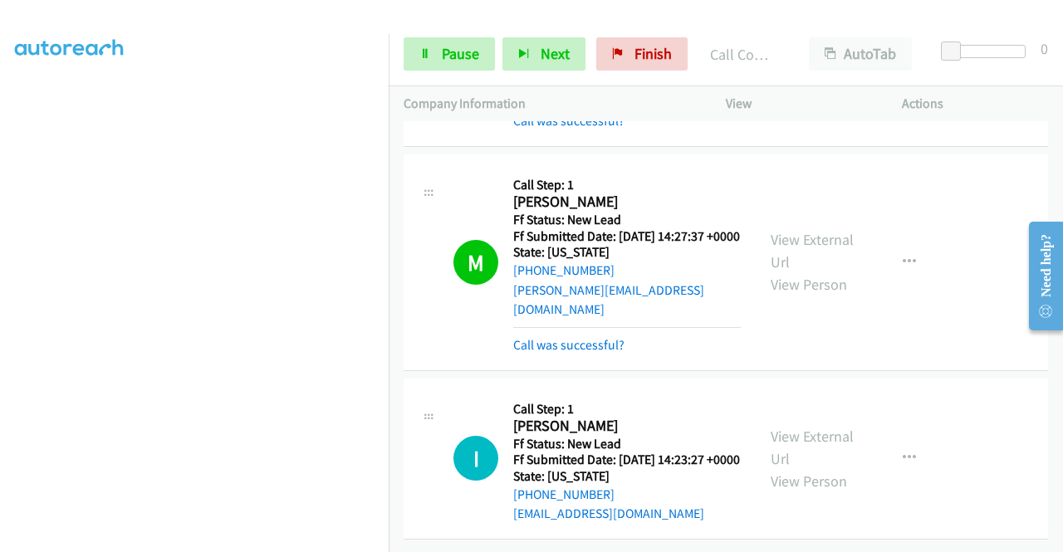
scroll to position [10607, 0]
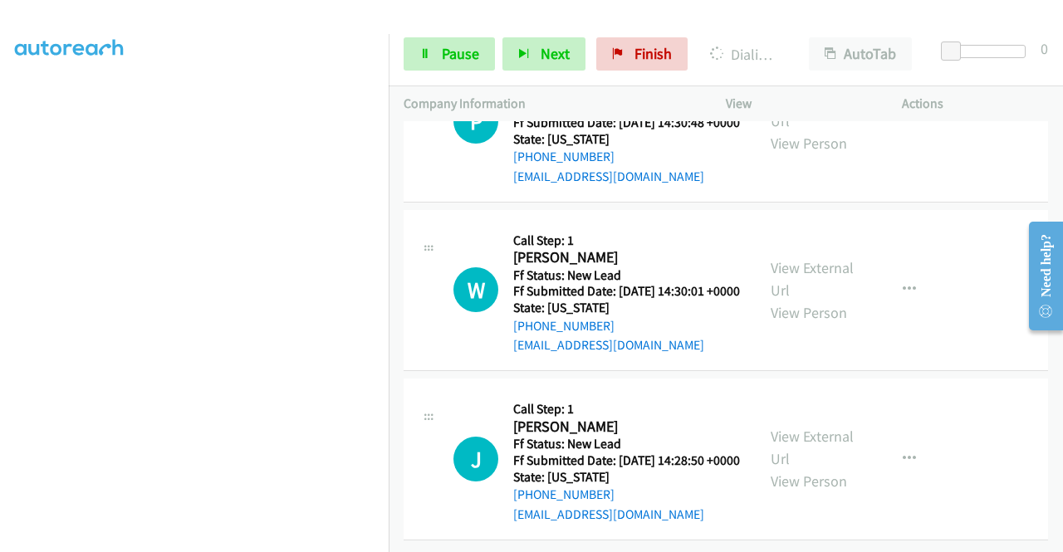
click at [410, 61] on link "Pause" at bounding box center [448, 53] width 91 height 33
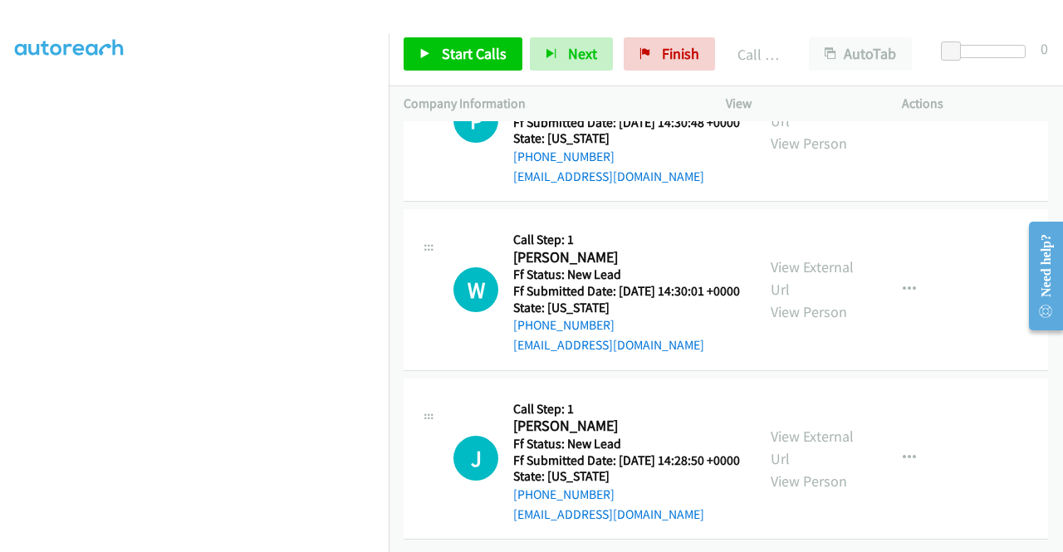
click at [511, 55] on link "Start Calls" at bounding box center [462, 53] width 119 height 33
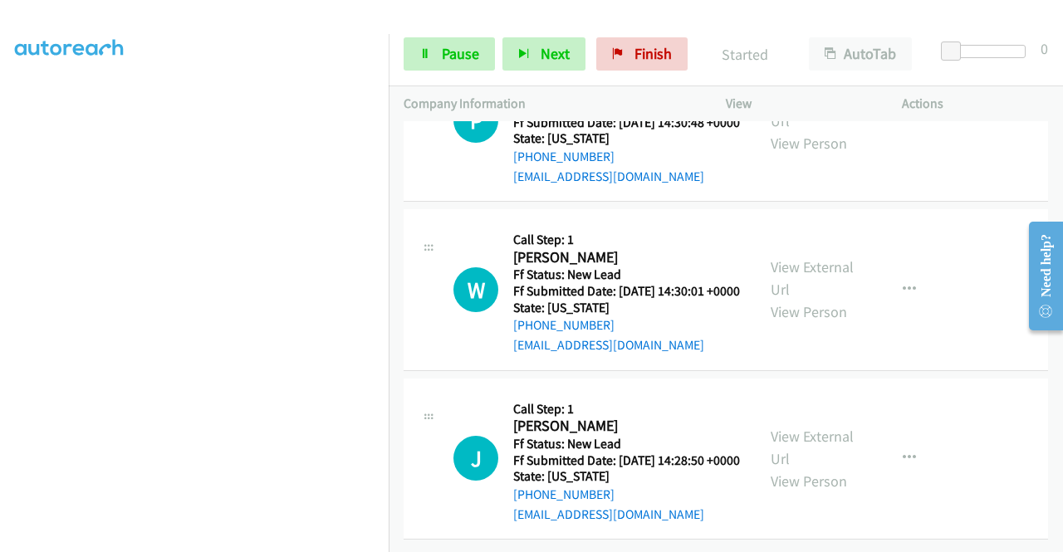
click at [1061, 541] on div "+1 415-964-1034 Call failed - Please reload the list and try again The Callbar …" at bounding box center [726, 336] width 674 height 431
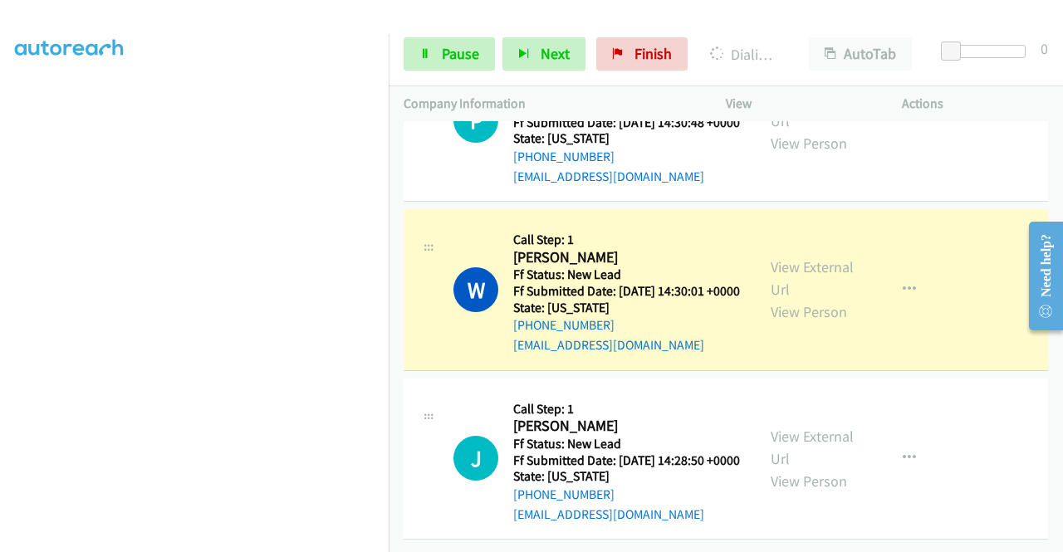
click at [779, 323] on div "View External Url View Person" at bounding box center [813, 289] width 86 height 67
click at [792, 299] on link "View External Url" at bounding box center [811, 278] width 83 height 42
click at [0, 303] on aside "Dialing Mode: Power | Switch to Preview My Lists" at bounding box center [194, 126] width 389 height 919
click at [461, 39] on link "Pause" at bounding box center [448, 53] width 91 height 33
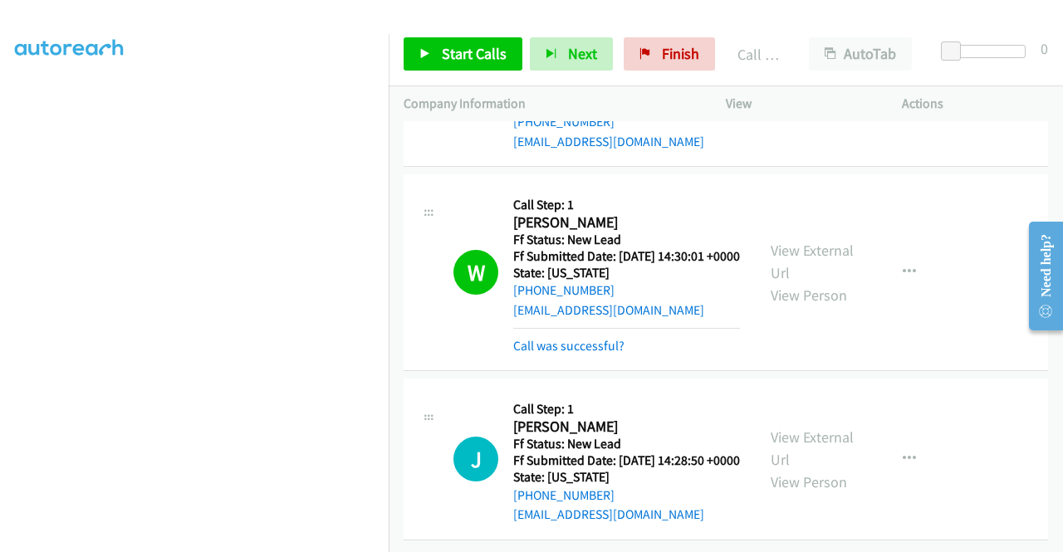
scroll to position [343, 10]
click at [571, 354] on link "Call was successful?" at bounding box center [568, 346] width 111 height 16
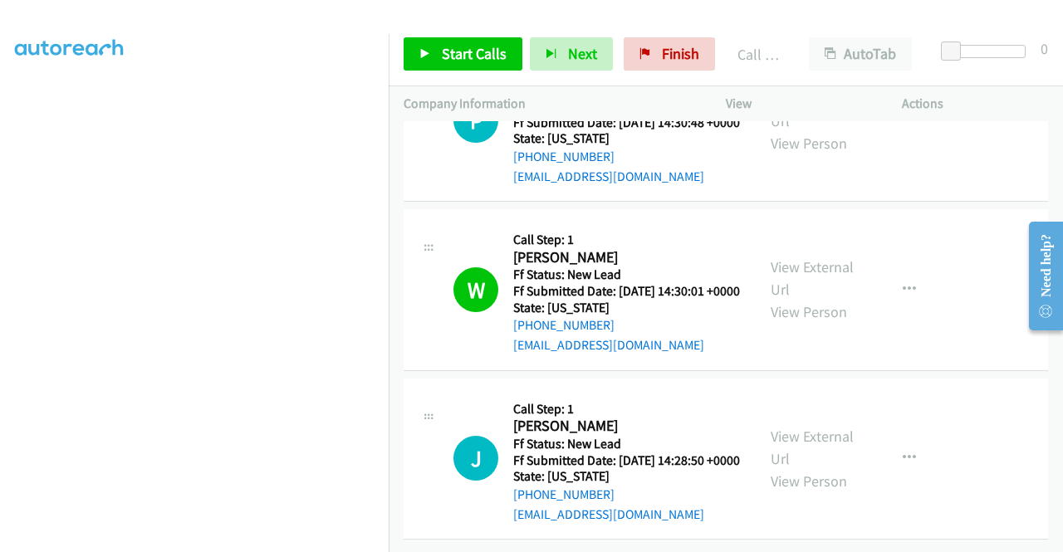
scroll to position [11142, 0]
click at [477, 66] on link "Start Calls" at bounding box center [462, 53] width 119 height 33
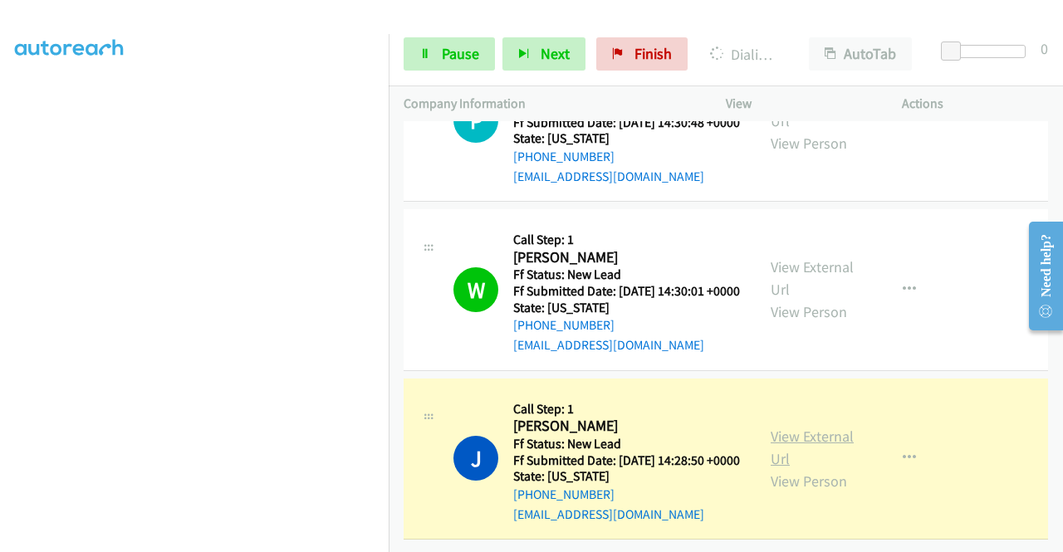
click at [830, 427] on link "View External Url" at bounding box center [811, 448] width 83 height 42
click at [0, 265] on aside "Dialing Mode: Power | Switch to Preview My Lists" at bounding box center [194, 150] width 389 height 919
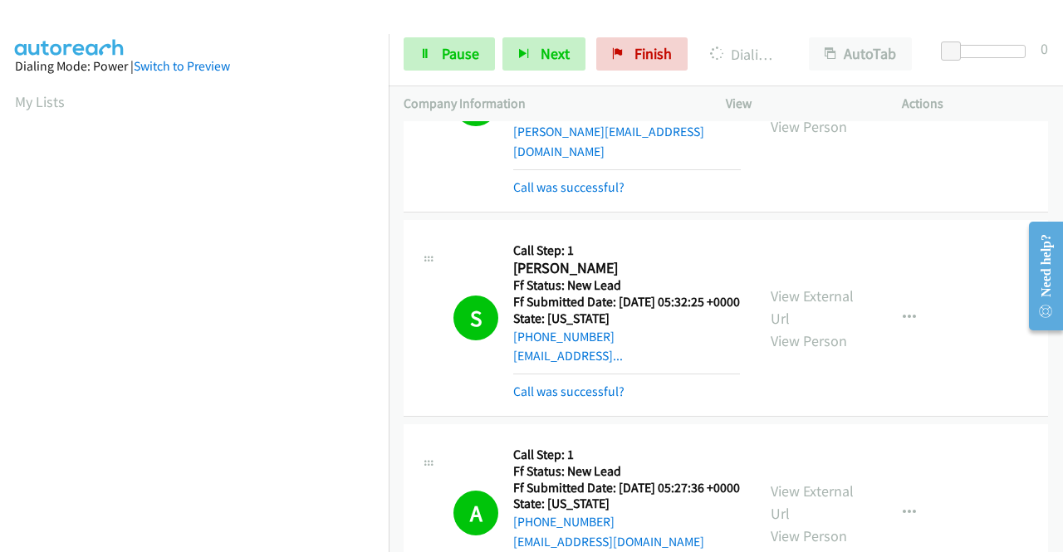
scroll to position [8542, 0]
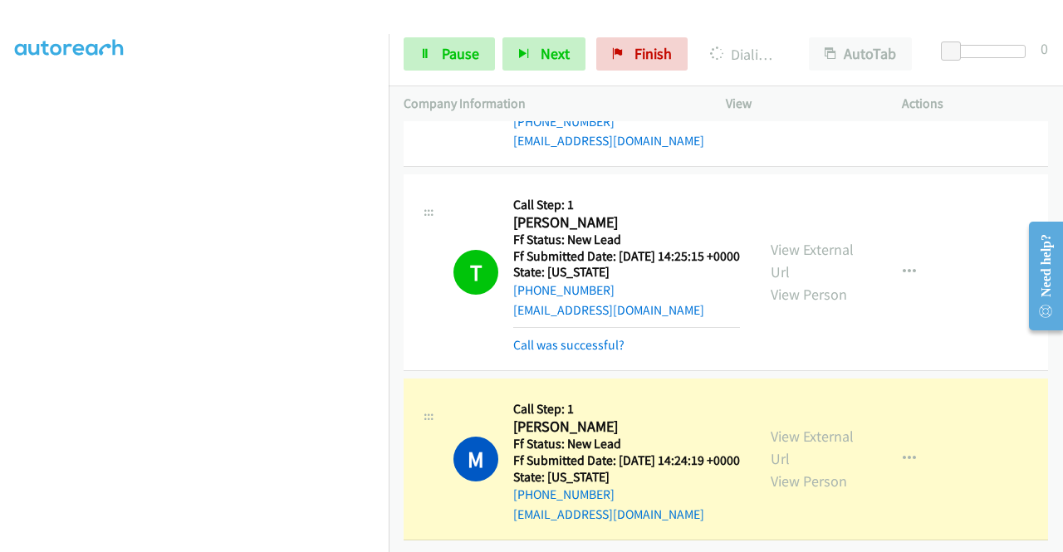
scroll to position [11803, 0]
click at [809, 427] on link "View External Url" at bounding box center [811, 448] width 83 height 42
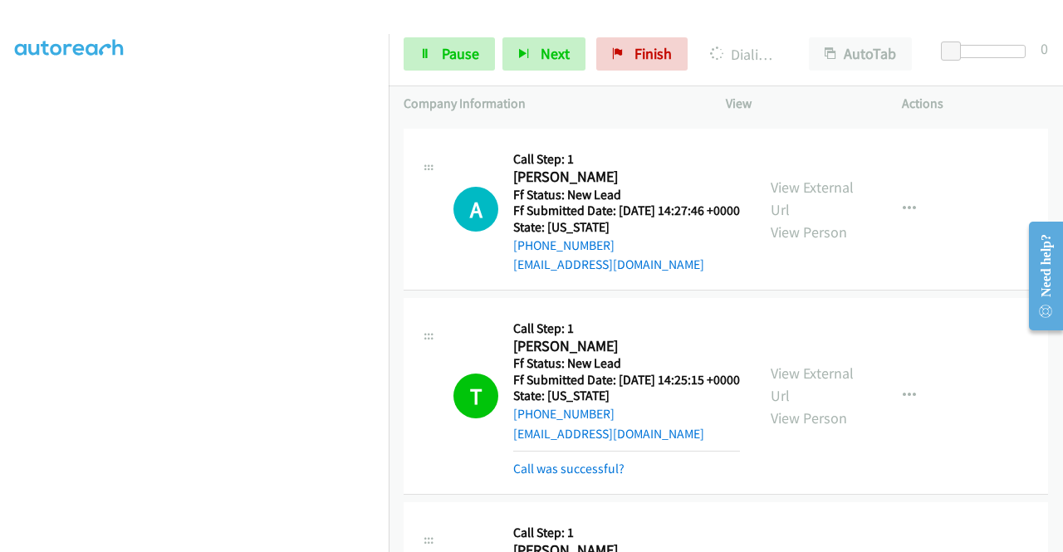
scroll to position [11013, 0]
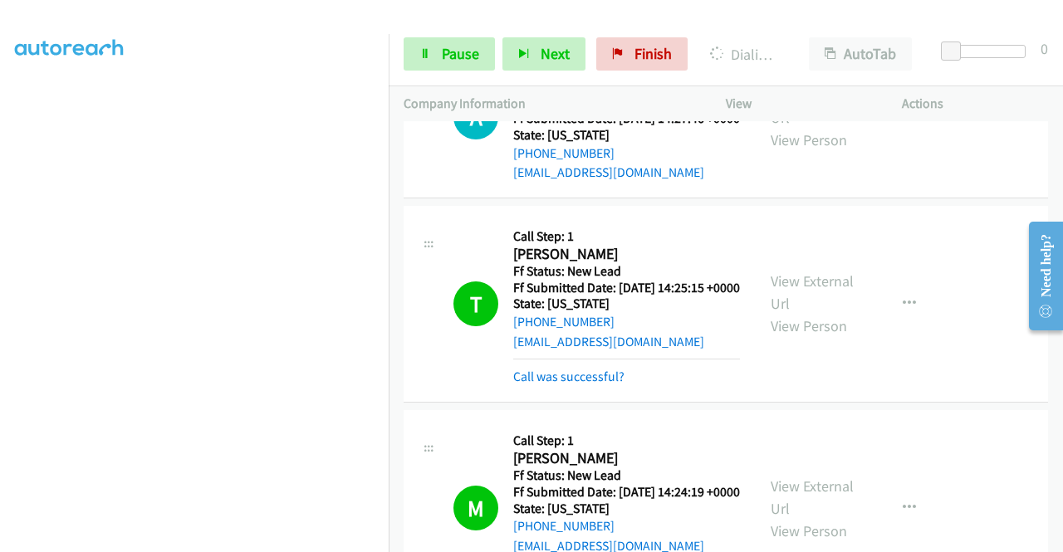
click at [294, 541] on section at bounding box center [194, 158] width 359 height 795
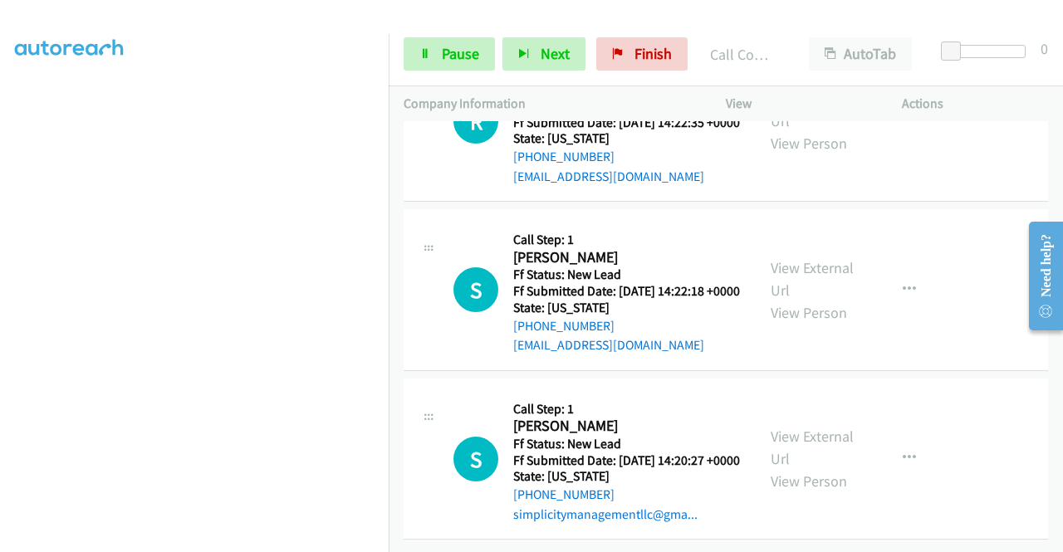
scroll to position [12428, 0]
click at [448, 43] on link "Pause" at bounding box center [448, 53] width 91 height 33
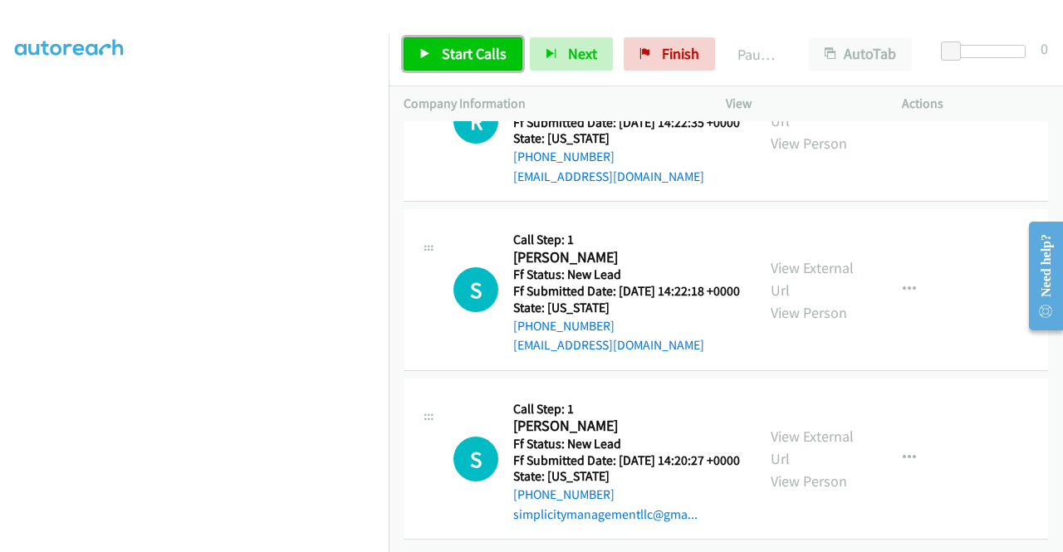
click at [448, 43] on link "Start Calls" at bounding box center [462, 53] width 119 height 33
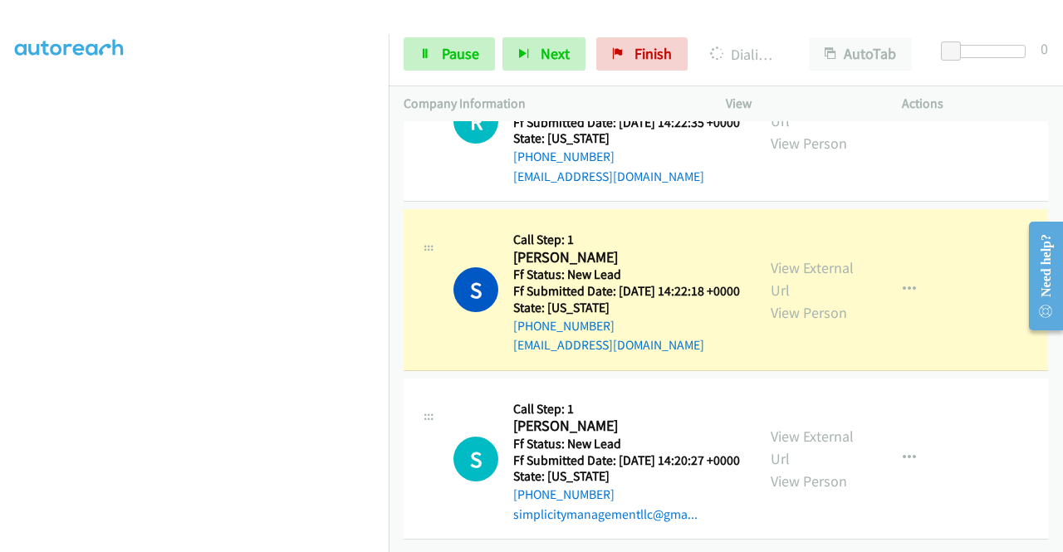
click at [788, 257] on div "View External Url View Person" at bounding box center [813, 290] width 86 height 67
click at [789, 258] on link "View External Url" at bounding box center [811, 279] width 83 height 42
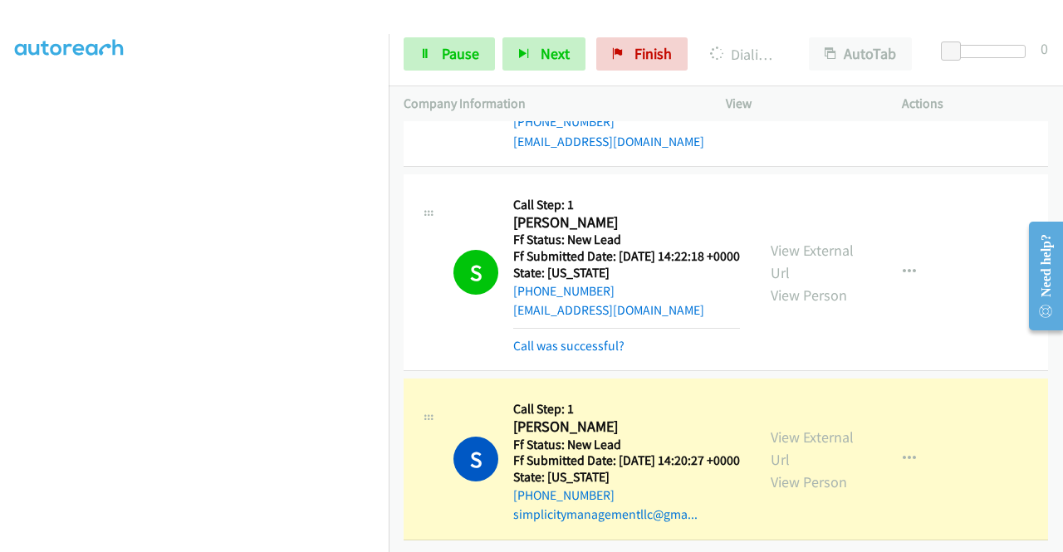
scroll to position [12463, 0]
click at [808, 428] on link "View External Url" at bounding box center [811, 449] width 83 height 42
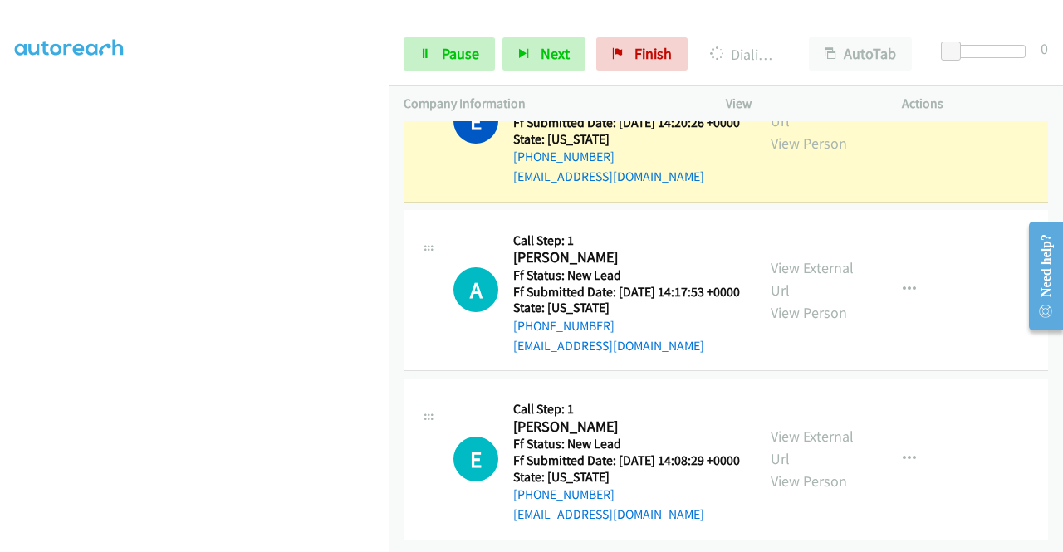
scroll to position [12824, 0]
click at [823, 130] on link "View External Url" at bounding box center [811, 110] width 83 height 42
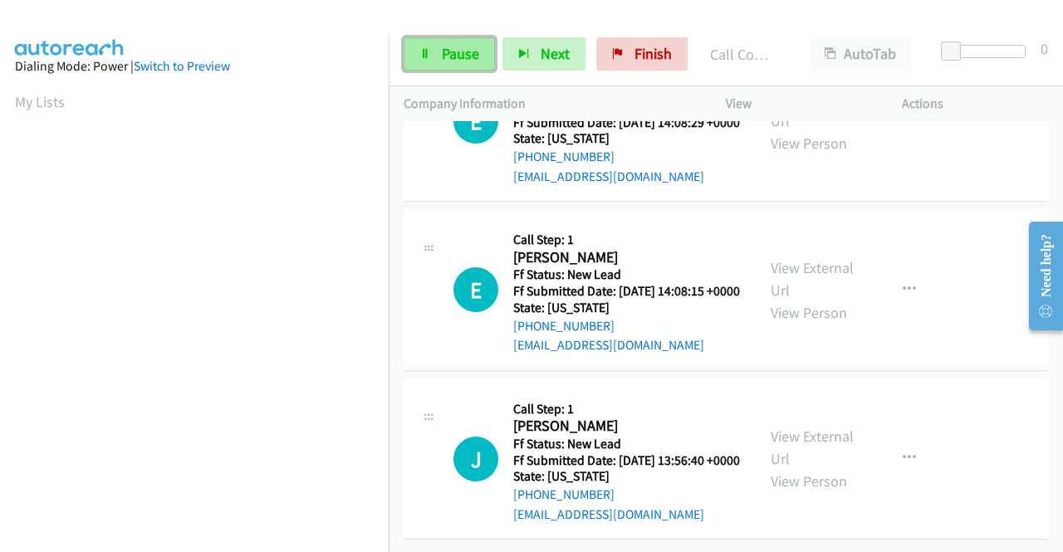
click at [461, 43] on link "Pause" at bounding box center [448, 53] width 91 height 33
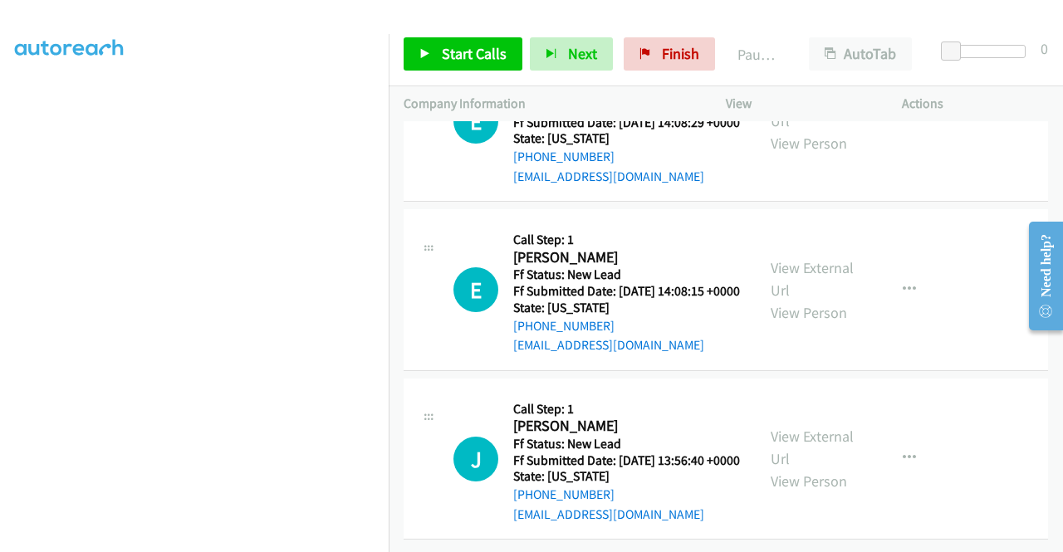
scroll to position [13056, 0]
click at [675, 52] on span "Finish" at bounding box center [680, 53] width 37 height 19
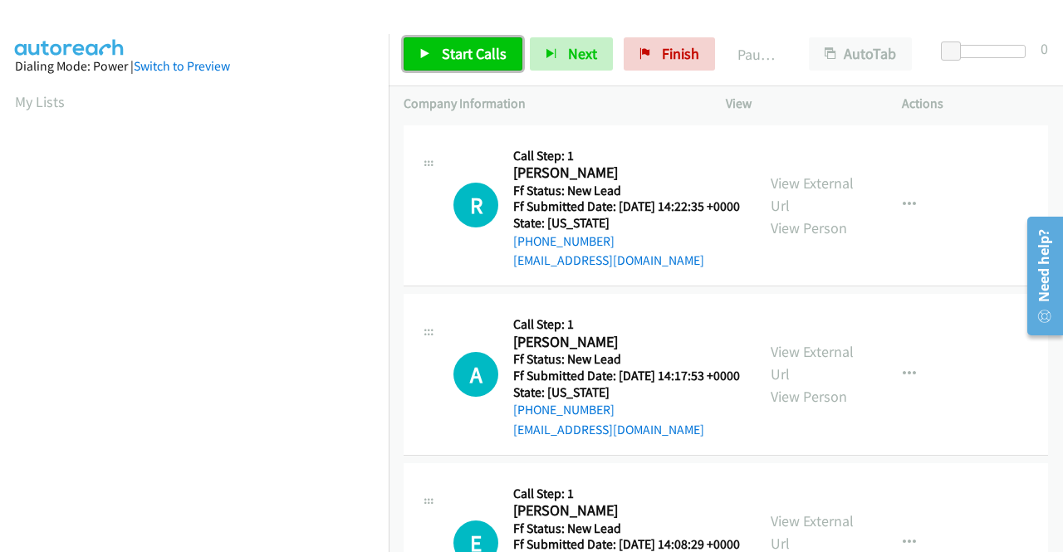
click at [460, 42] on link "Start Calls" at bounding box center [462, 53] width 119 height 33
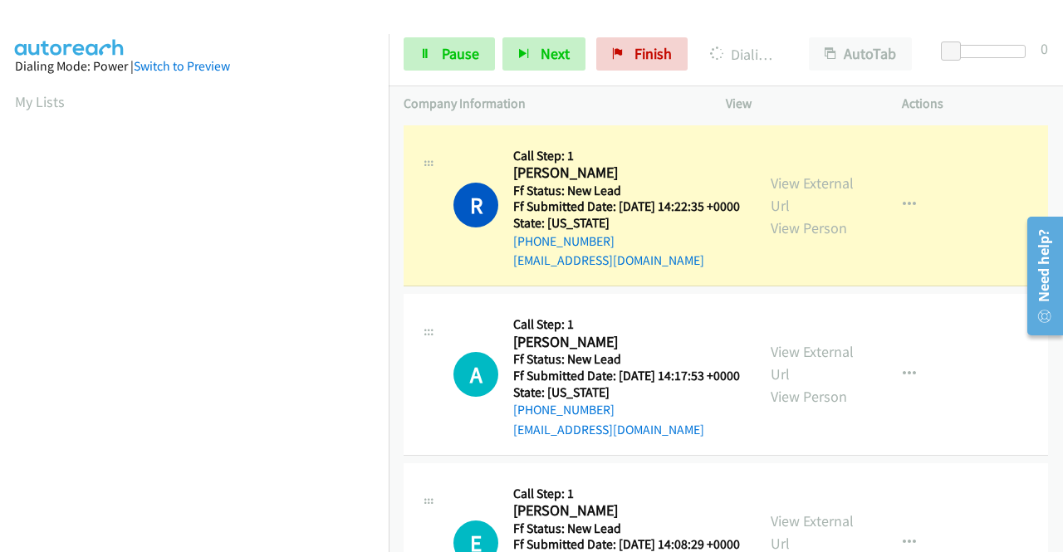
scroll to position [281, 0]
click at [844, 201] on div "View External Url View Person" at bounding box center [813, 205] width 86 height 67
click at [831, 190] on link "View External Url" at bounding box center [811, 195] width 83 height 42
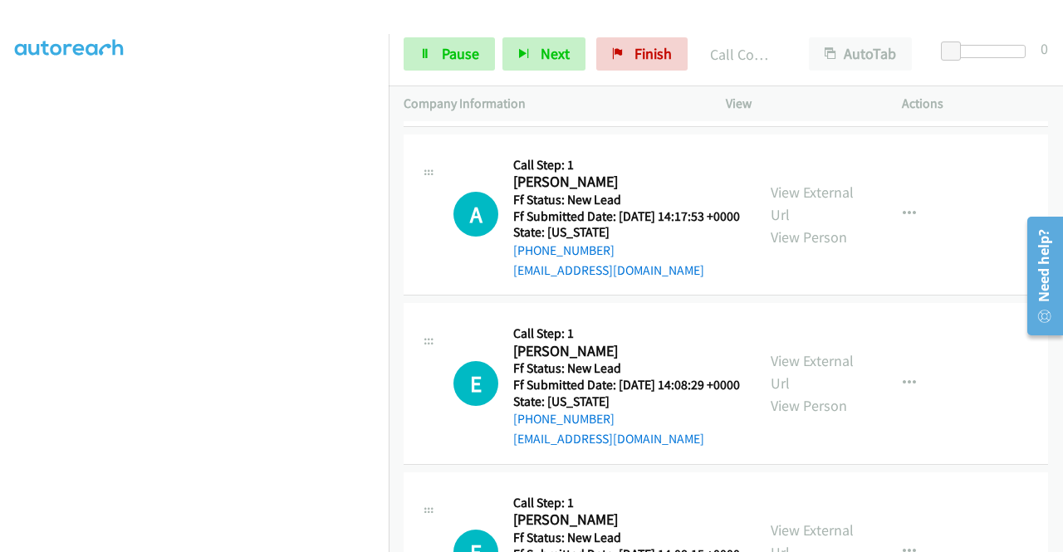
scroll to position [202, 0]
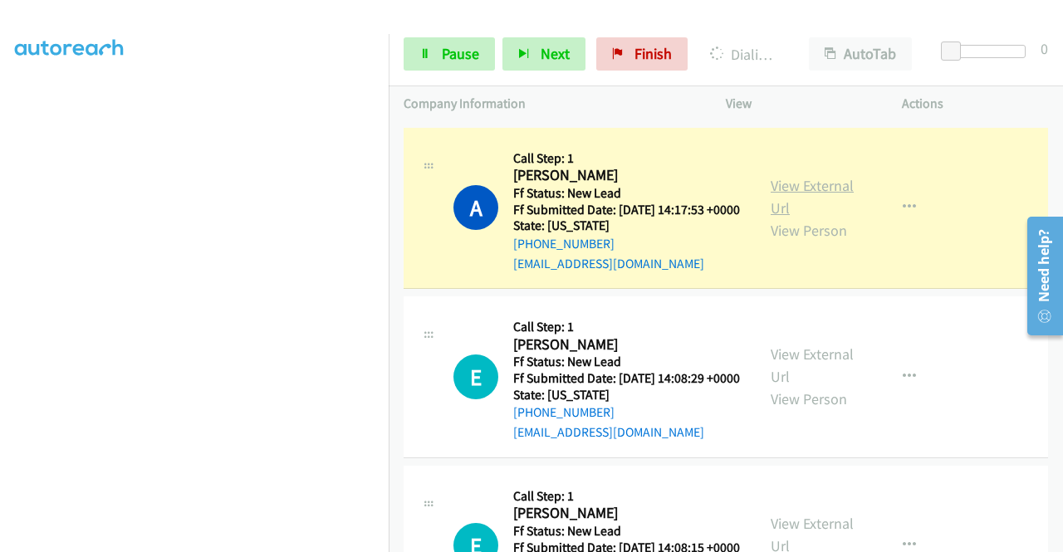
click at [797, 213] on link "View External Url" at bounding box center [811, 197] width 83 height 42
click at [390, 241] on td "A Callback Scheduled Call Step: 1 Aidan O Neill America/Chicago Ff Status: New …" at bounding box center [726, 208] width 674 height 169
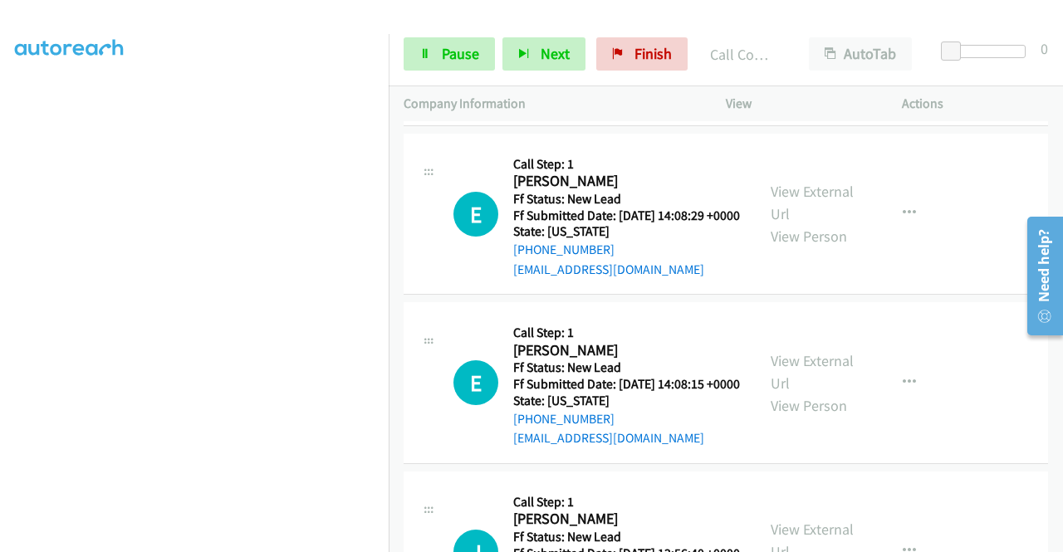
scroll to position [413, 0]
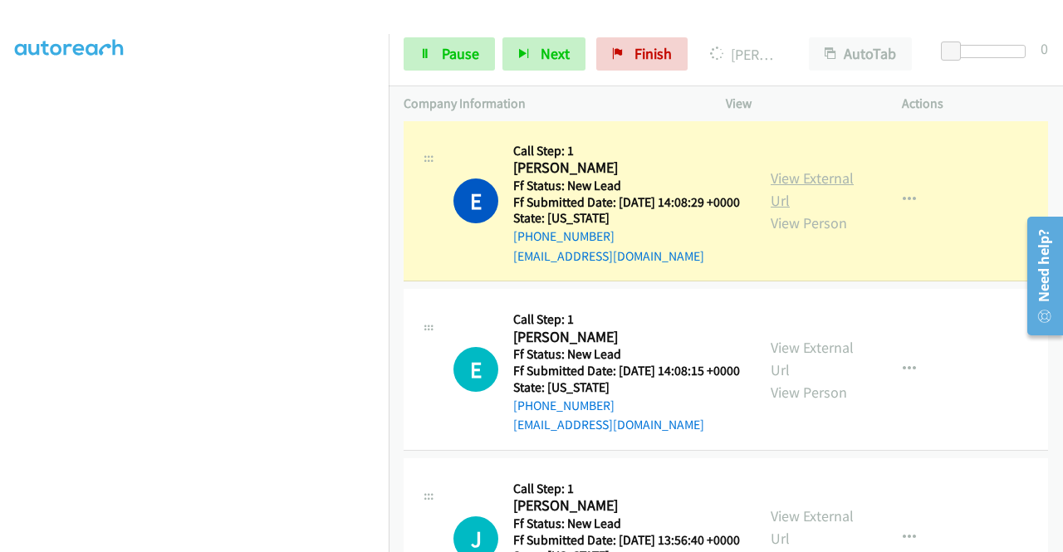
click at [790, 210] on link "View External Url" at bounding box center [811, 190] width 83 height 42
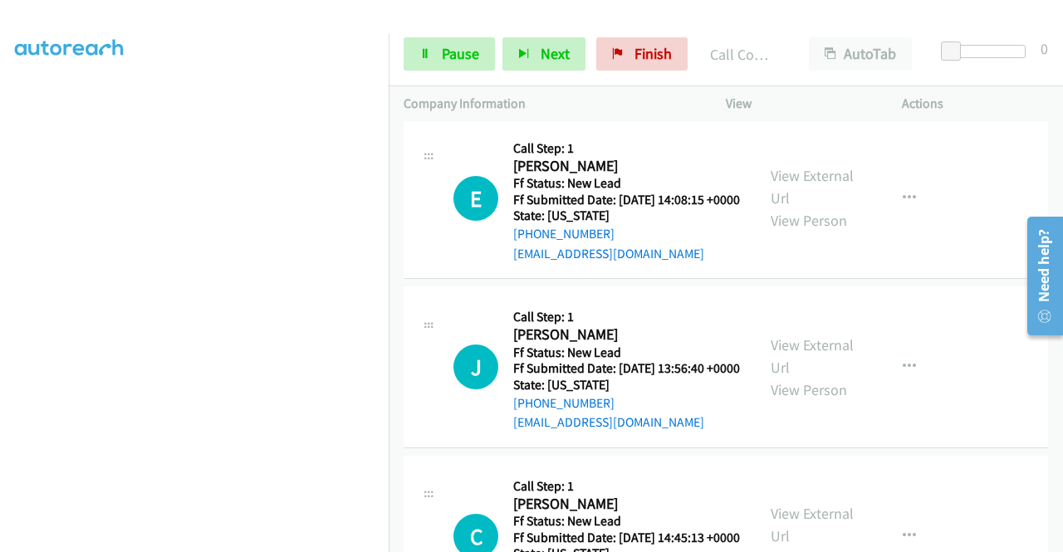
scroll to position [643, 0]
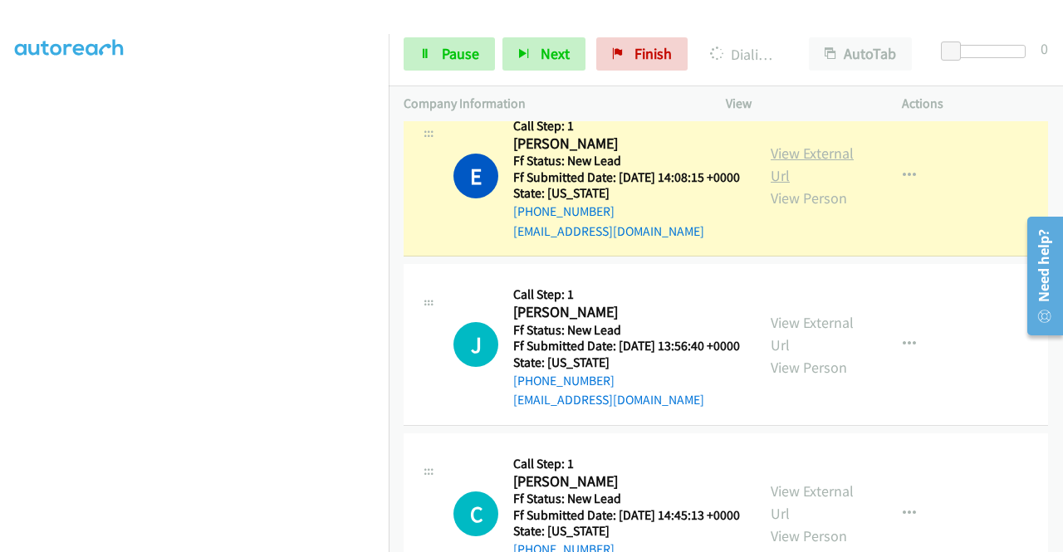
click at [787, 185] on link "View External Url" at bounding box center [811, 165] width 83 height 42
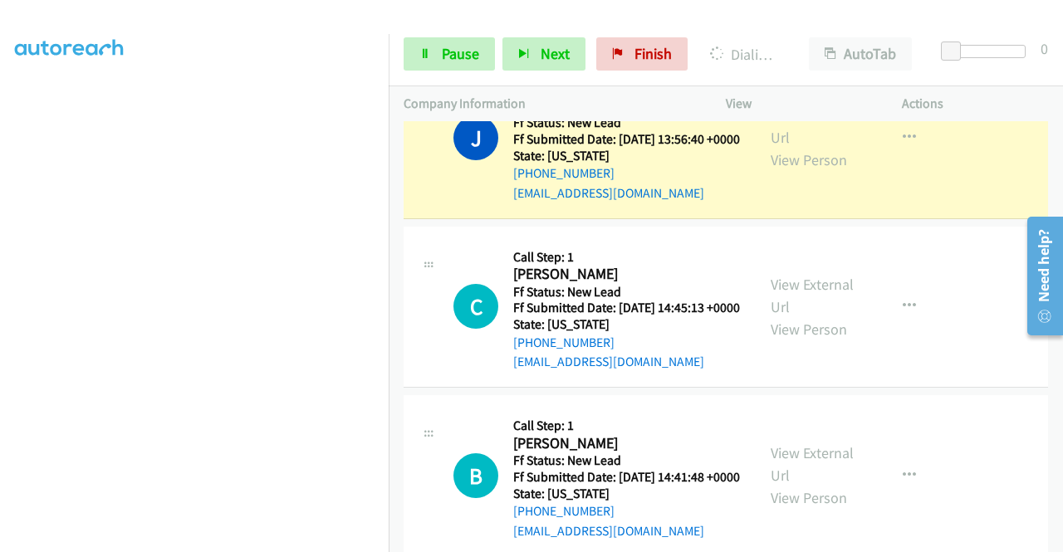
scroll to position [897, 0]
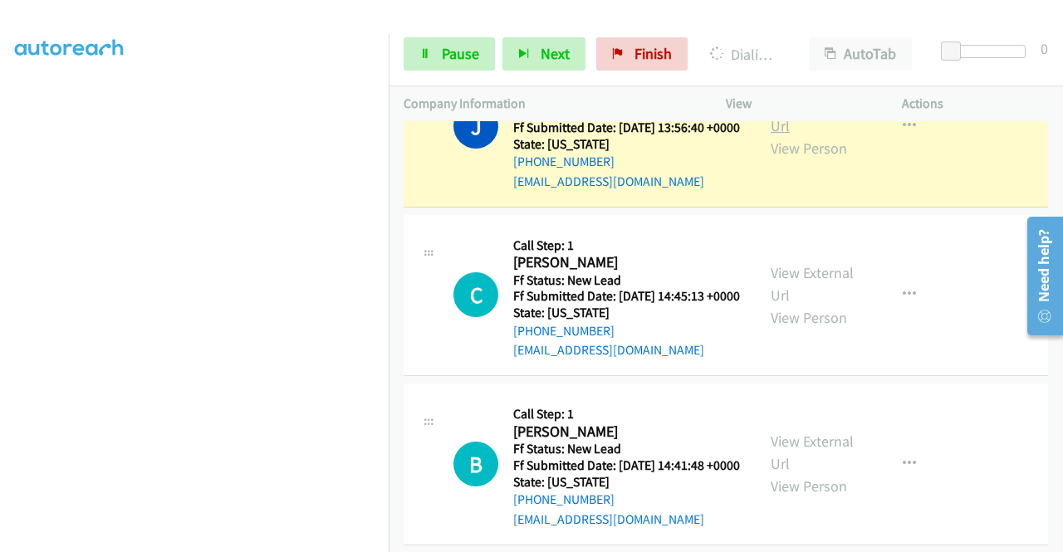
click at [782, 135] on link "View External Url" at bounding box center [811, 115] width 83 height 42
click at [437, 60] on link "Pause" at bounding box center [448, 53] width 91 height 33
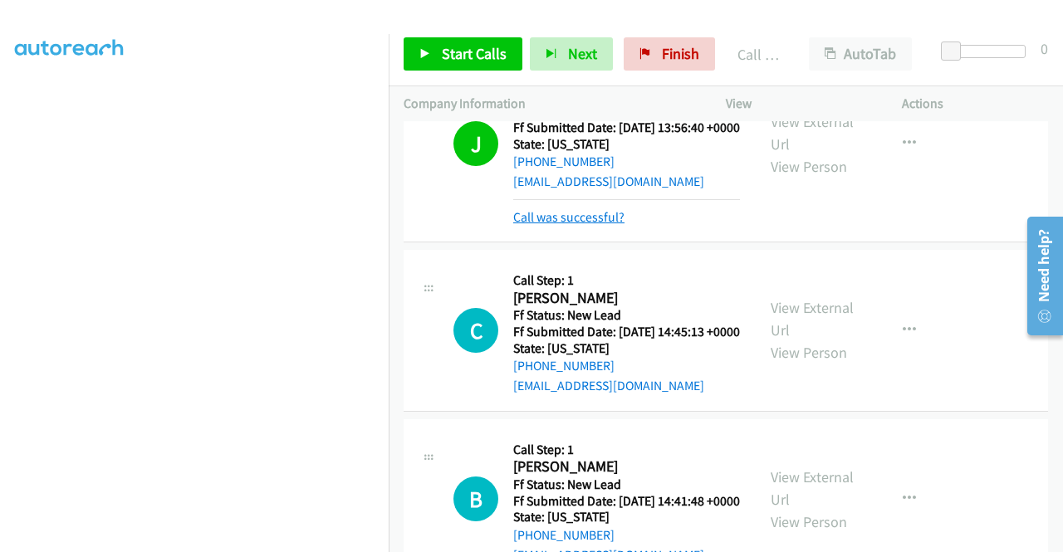
click at [548, 225] on link "Call was successful?" at bounding box center [568, 217] width 111 height 16
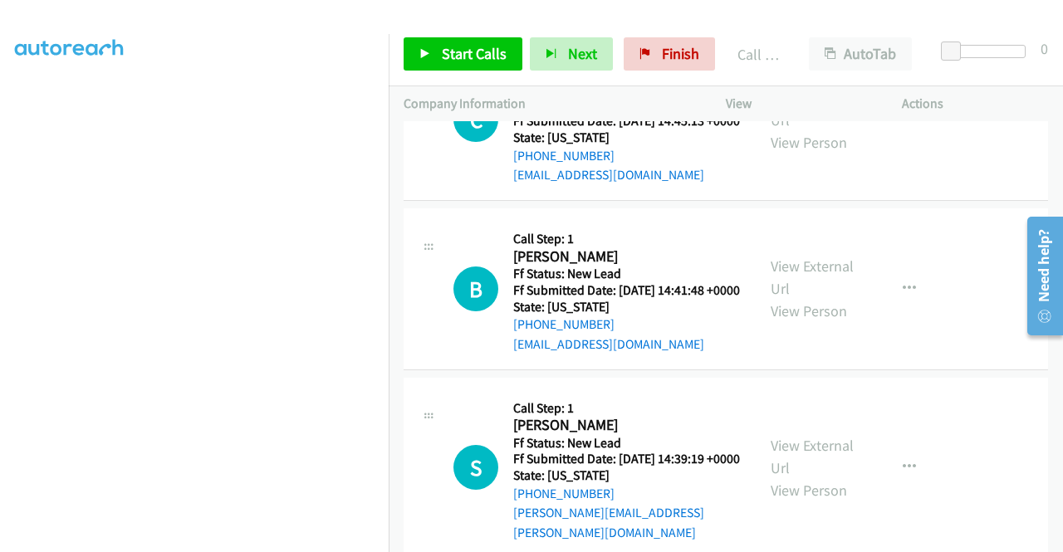
scroll to position [1054, 0]
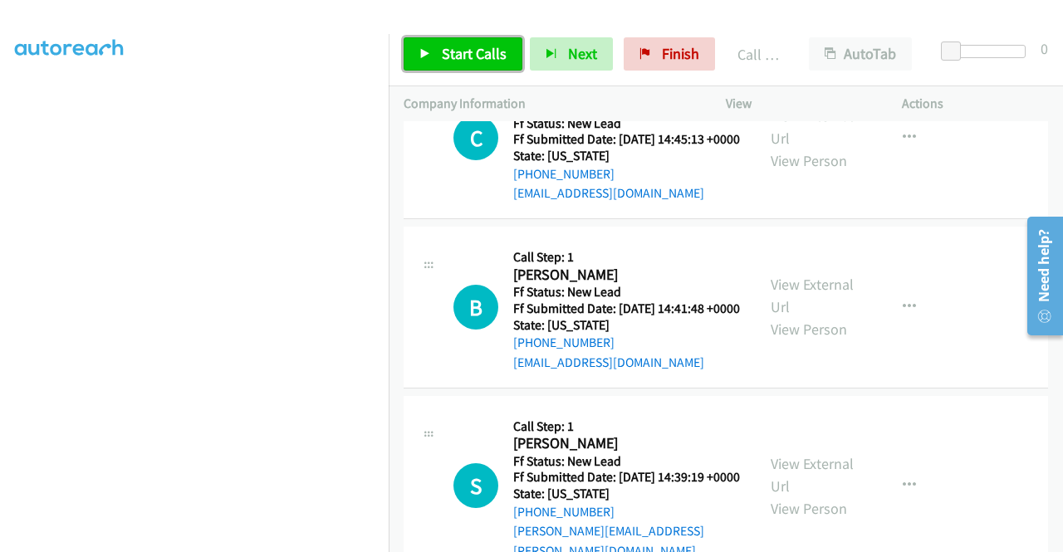
click at [433, 57] on link "Start Calls" at bounding box center [462, 53] width 119 height 33
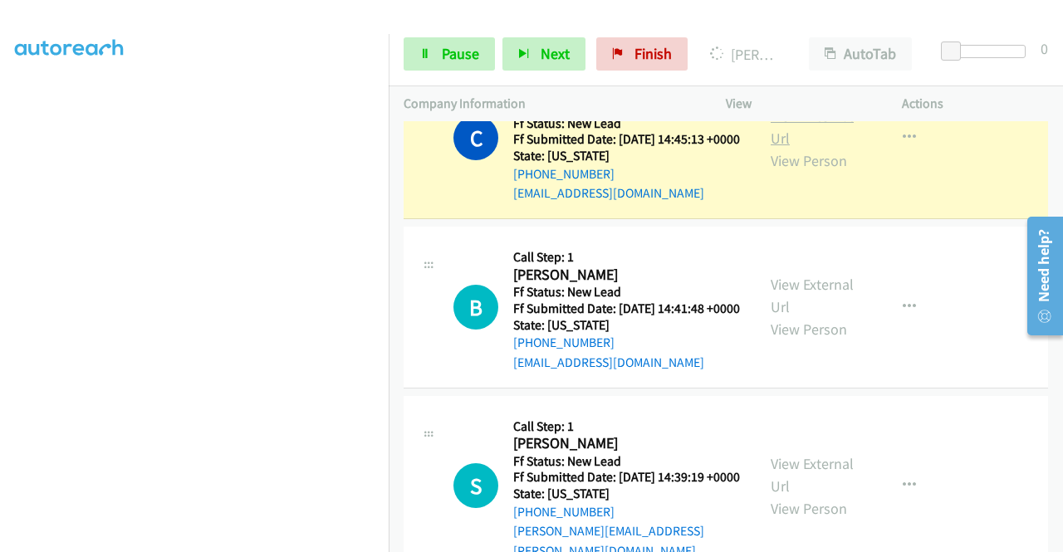
click at [801, 148] on link "View External Url" at bounding box center [811, 127] width 83 height 42
click at [0, 275] on aside "Dialing Mode: Power | Switch to Preview My Lists" at bounding box center [194, 126] width 389 height 919
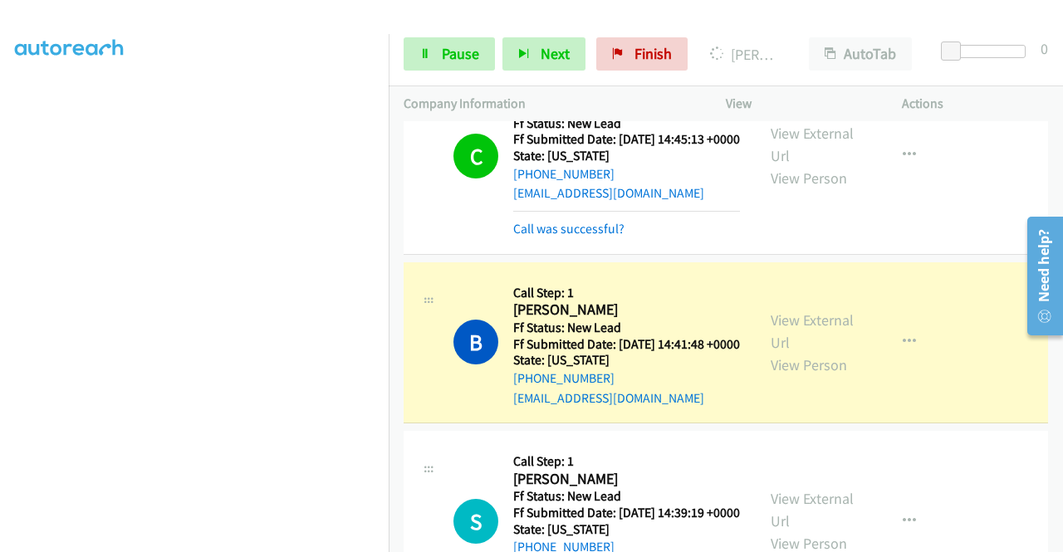
click at [746, 408] on div "B Callback Scheduled Call Step: 1 Bernell Thomas America/New_York Ff Status: Ne…" at bounding box center [579, 342] width 352 height 131
click at [770, 352] on link "View External Url" at bounding box center [811, 332] width 83 height 42
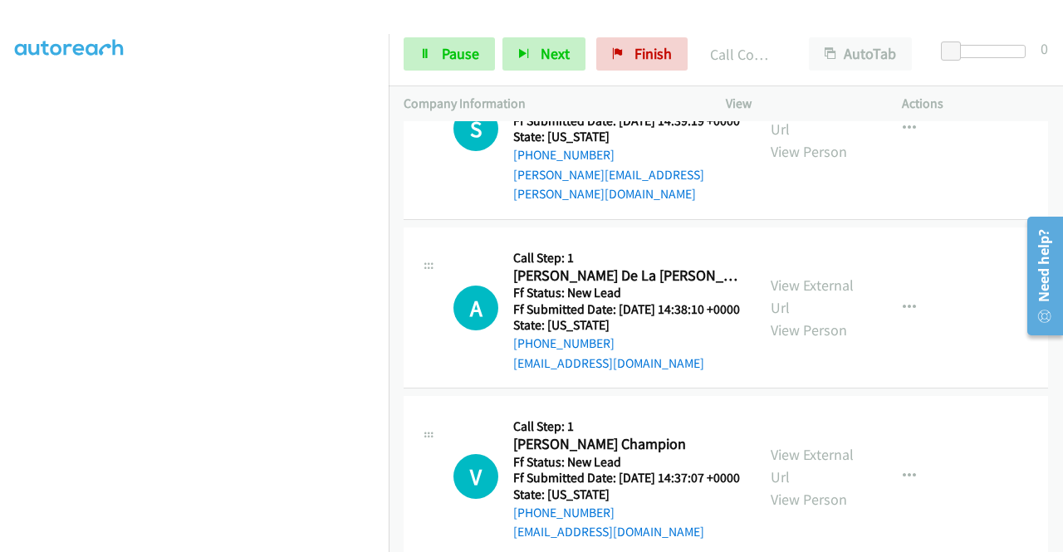
scroll to position [1496, 0]
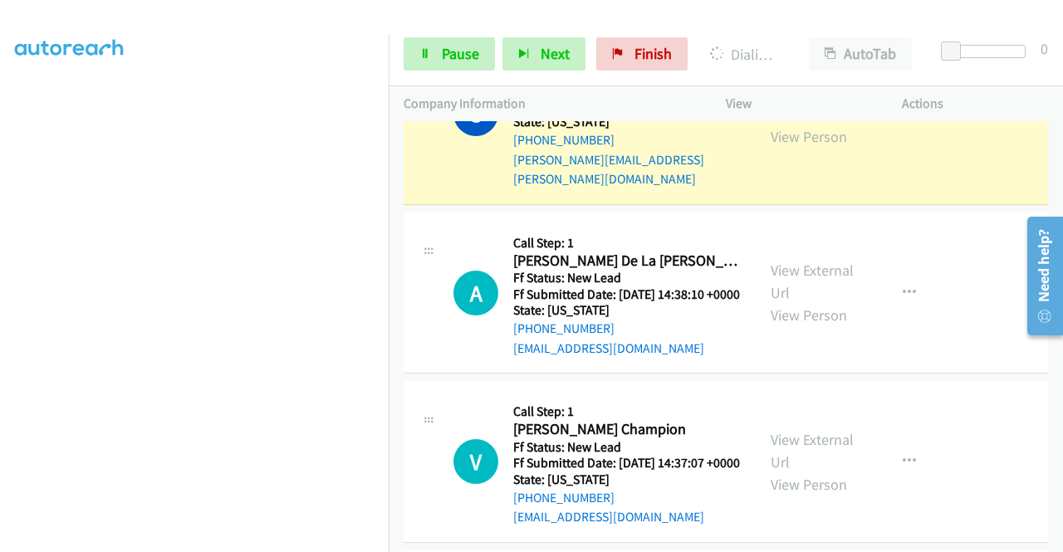
click at [789, 148] on div "View External Url View Person" at bounding box center [813, 114] width 86 height 67
click at [785, 124] on link "View External Url" at bounding box center [811, 103] width 83 height 42
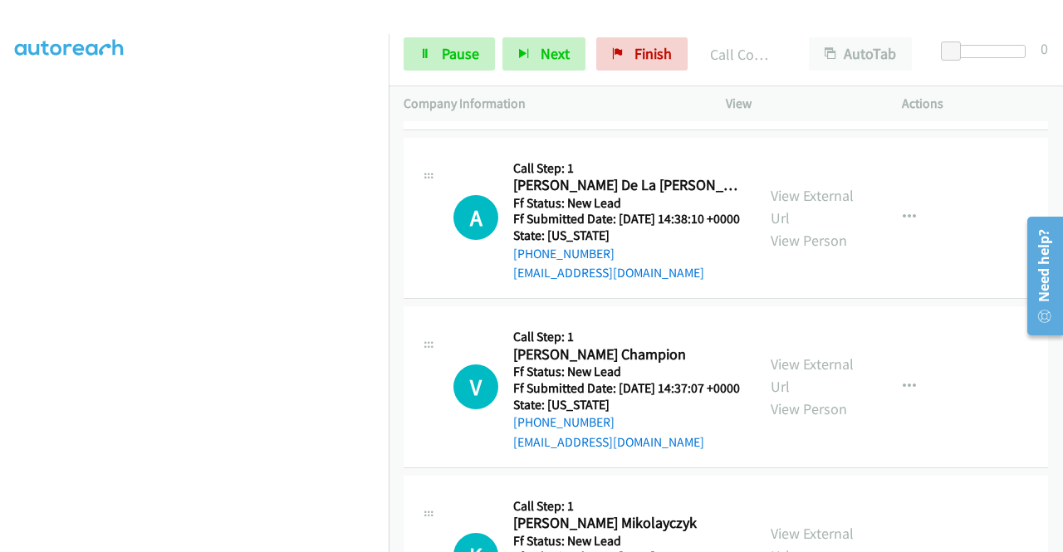
scroll to position [1729, 0]
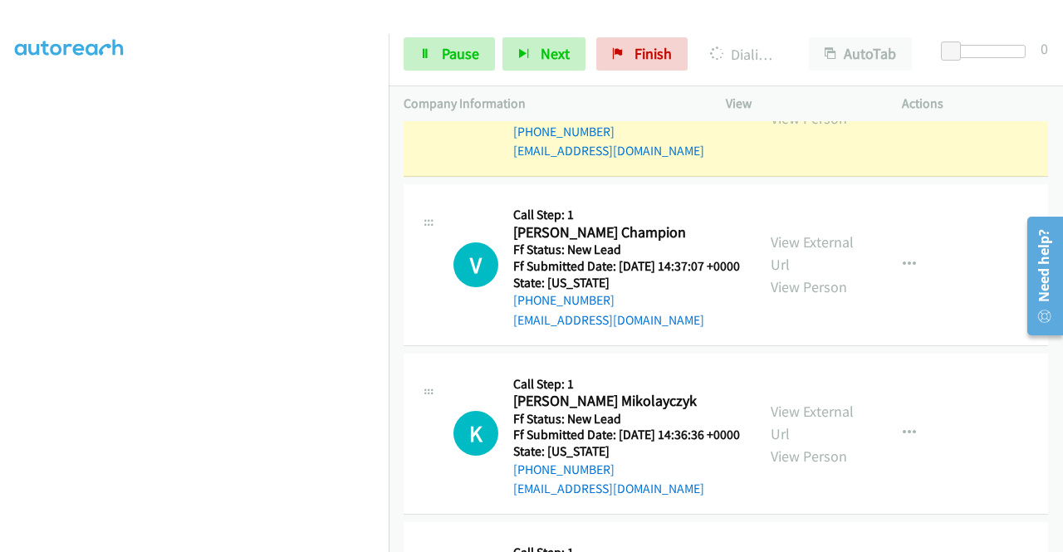
click at [773, 105] on link "View External Url" at bounding box center [811, 85] width 83 height 42
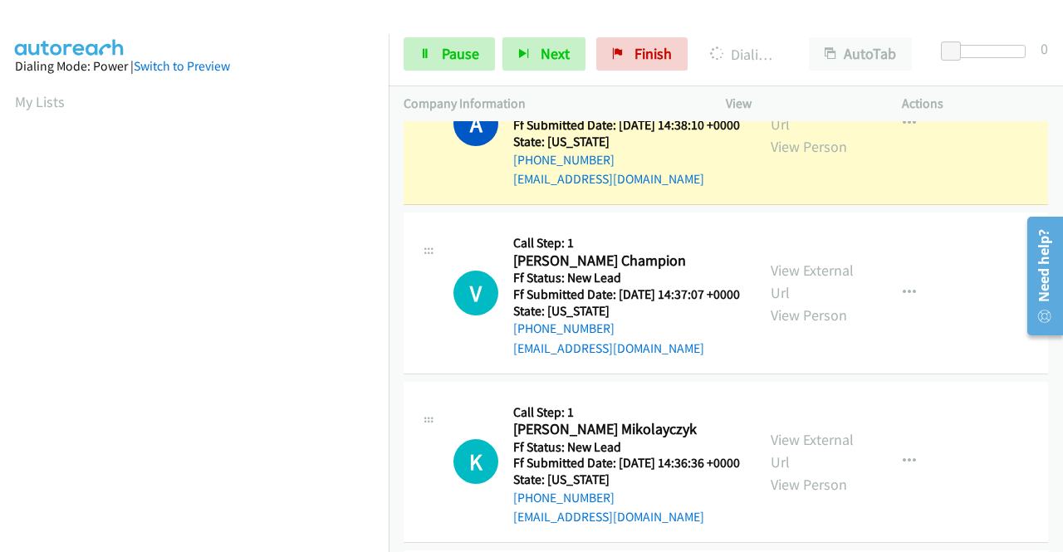
scroll to position [379, 0]
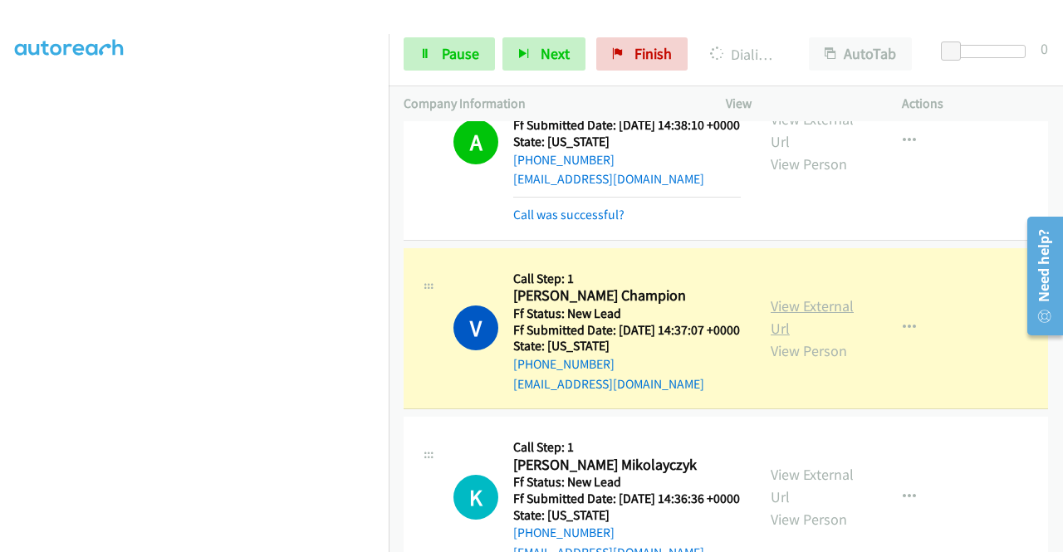
click at [772, 338] on link "View External Url" at bounding box center [811, 317] width 83 height 42
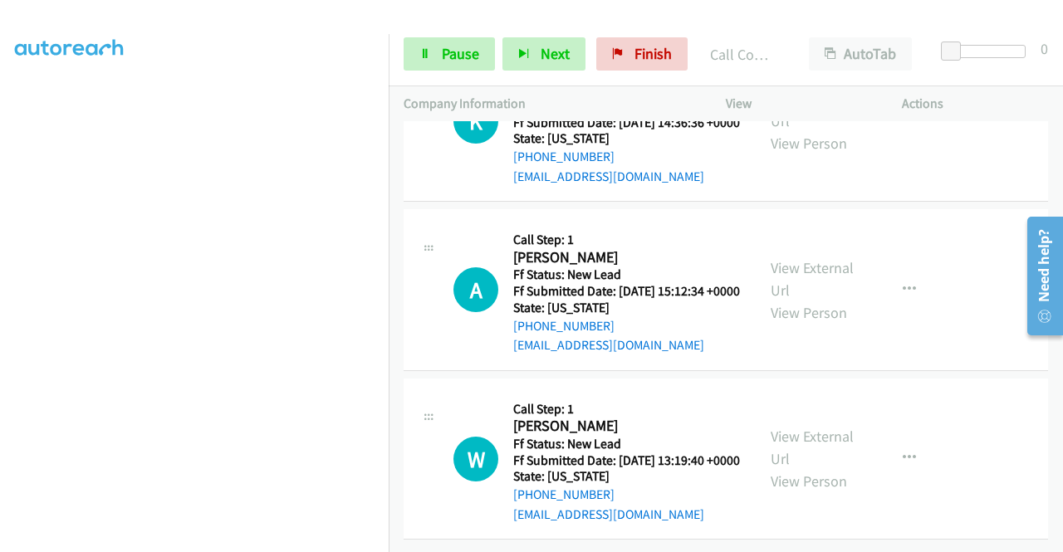
scroll to position [2180, 0]
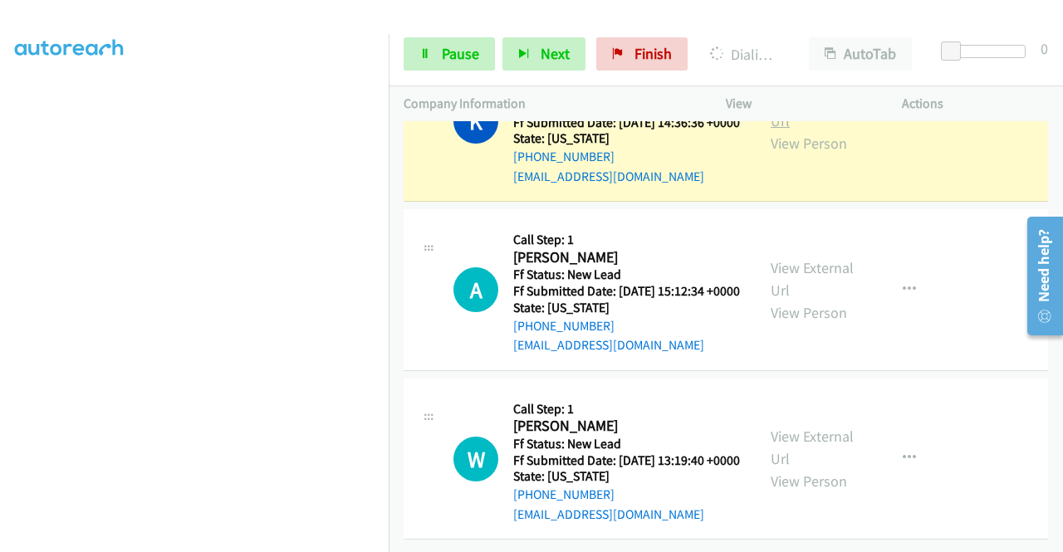
click at [778, 130] on link "View External Url" at bounding box center [811, 110] width 83 height 42
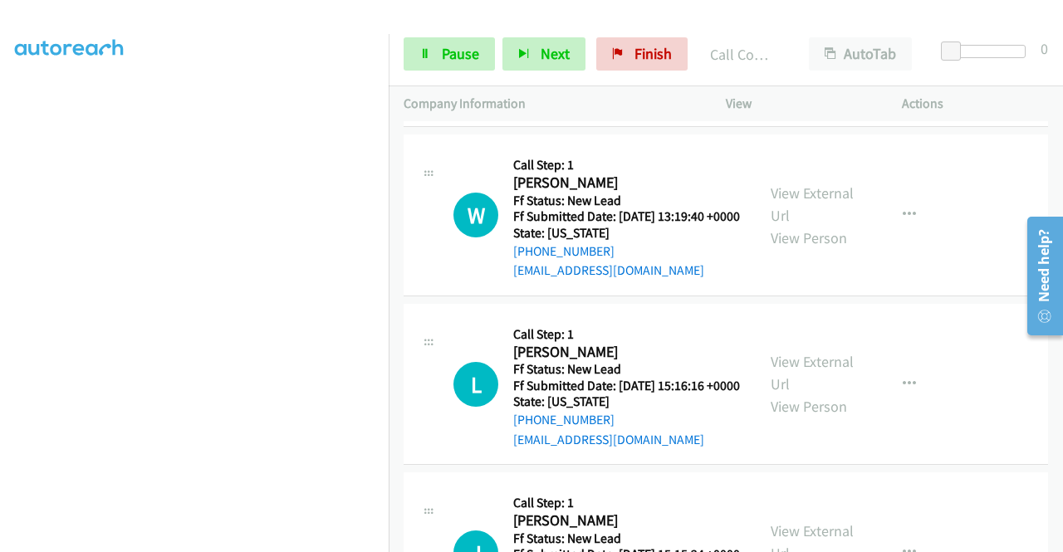
scroll to position [2396, 0]
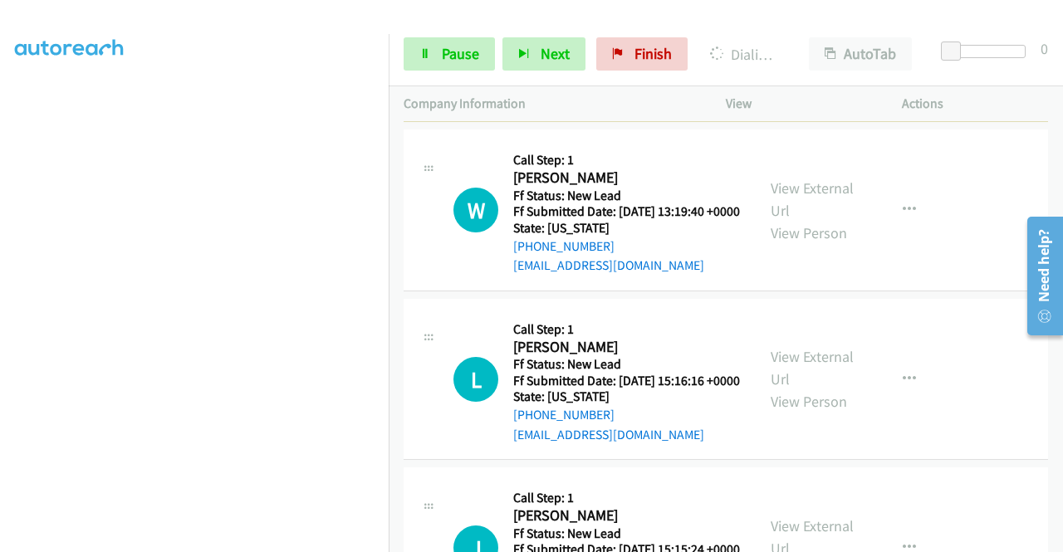
click at [810, 75] on div "View External Url View Person" at bounding box center [813, 40] width 86 height 67
click at [804, 51] on link "View External Url" at bounding box center [811, 30] width 83 height 42
click at [390, 126] on td "A Callback Scheduled Call Step: 1 Amy Hanson America/Los_Angeles Ff Status: New…" at bounding box center [726, 41] width 674 height 169
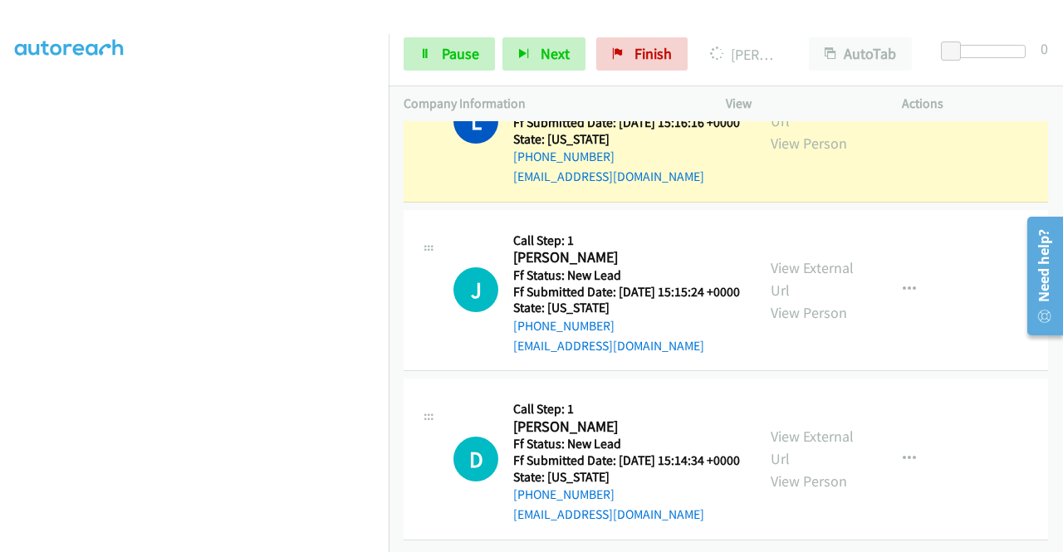
scroll to position [2805, 0]
click at [778, 130] on link "View External Url" at bounding box center [811, 110] width 83 height 42
click at [427, 60] on link "Pause" at bounding box center [448, 53] width 91 height 33
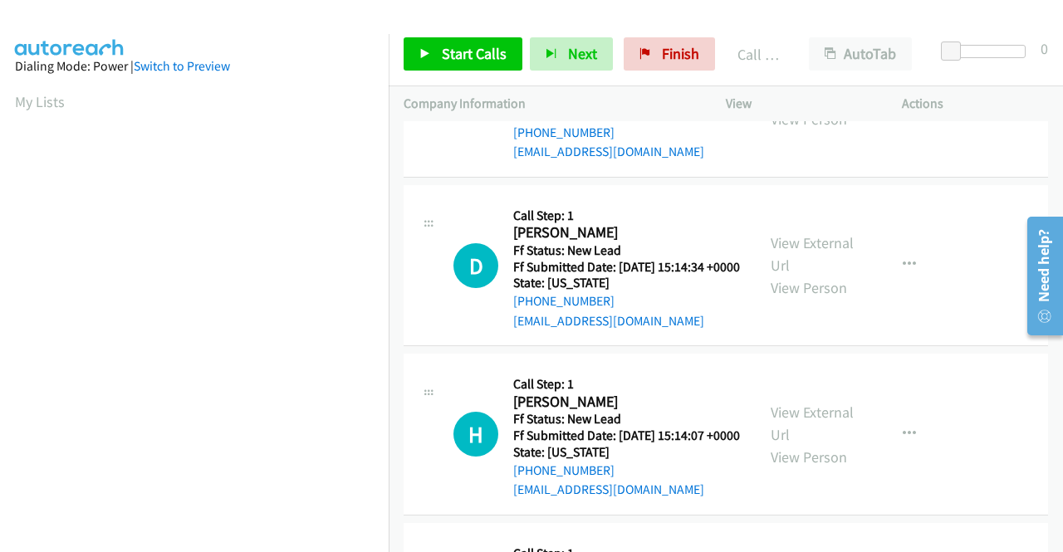
scroll to position [2898, 0]
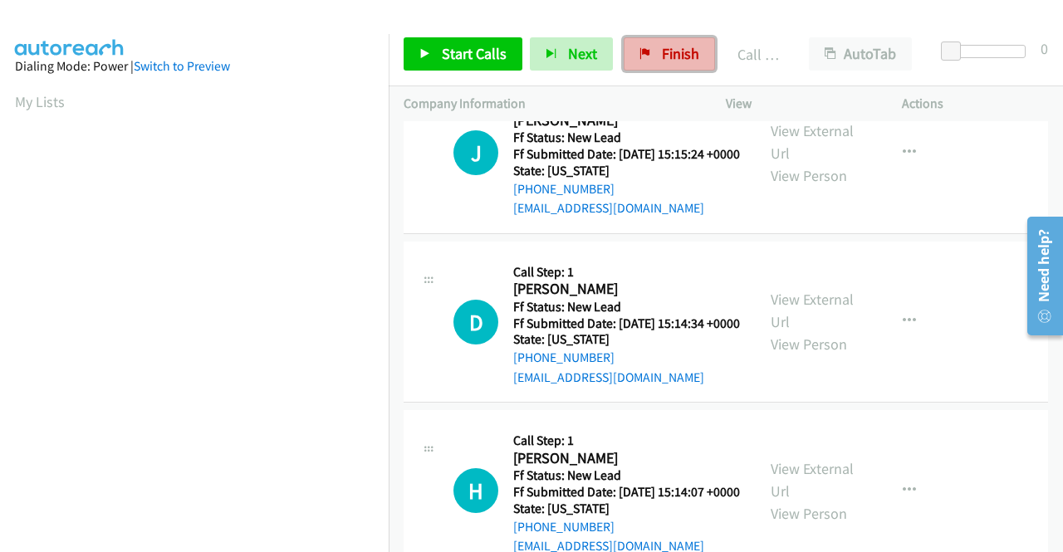
click at [692, 59] on span "Finish" at bounding box center [680, 53] width 37 height 19
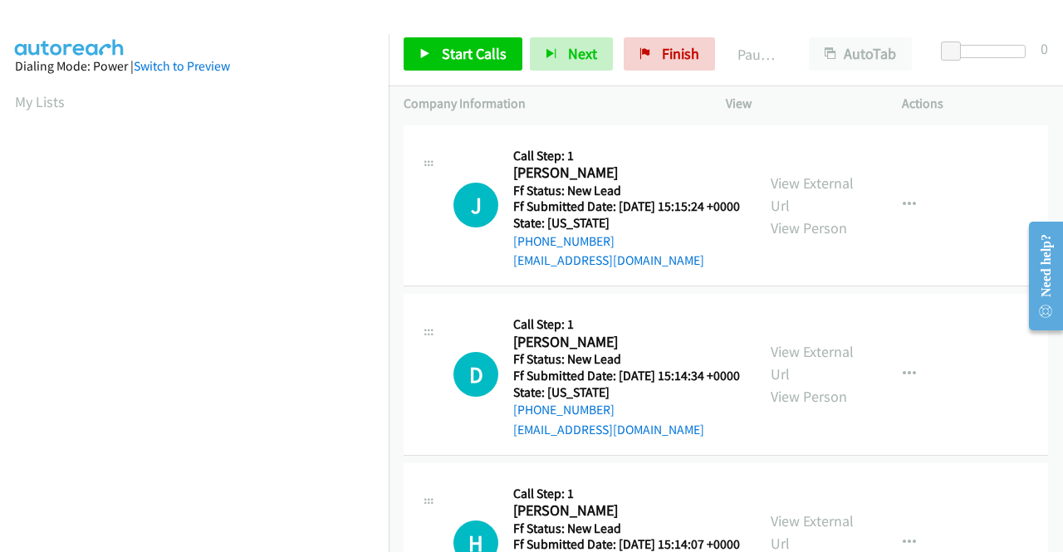
click at [638, 331] on div "Callback Scheduled Call Step: 1 Dustin Neely America/Denver Ff Status: New Lead…" at bounding box center [626, 374] width 227 height 131
click at [686, 287] on div "J Callback Scheduled Call Step: 1 Jacqueline Stearns America/New_York Ff Status…" at bounding box center [725, 206] width 644 height 162
click at [643, 69] on link "Finish" at bounding box center [669, 53] width 91 height 33
click at [421, 76] on div "Start Calls Pause Next Finish Paused AutoTab AutoTab 0" at bounding box center [726, 54] width 674 height 64
click at [421, 67] on link "Start Calls" at bounding box center [462, 53] width 119 height 33
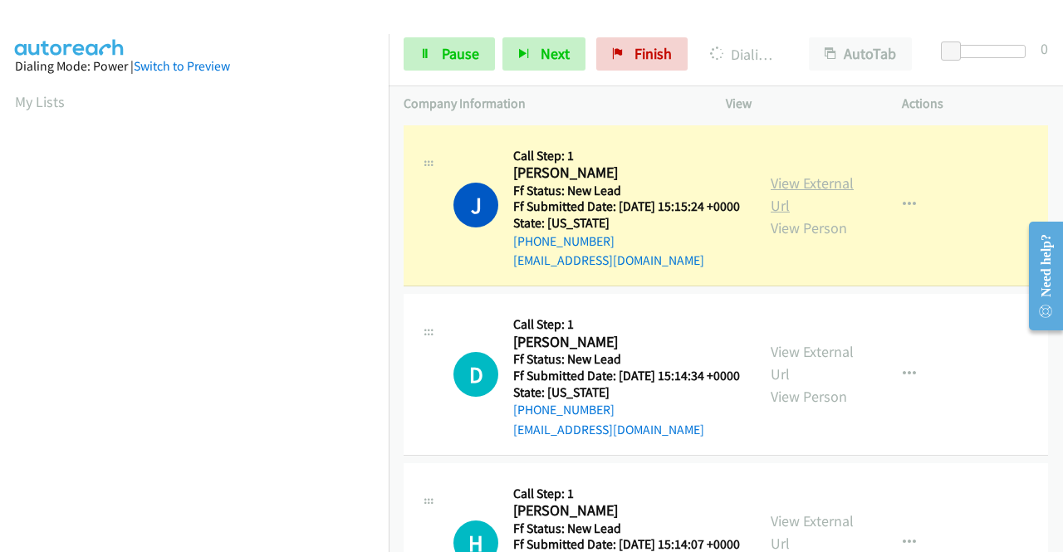
click at [813, 188] on link "View External Url" at bounding box center [811, 195] width 83 height 42
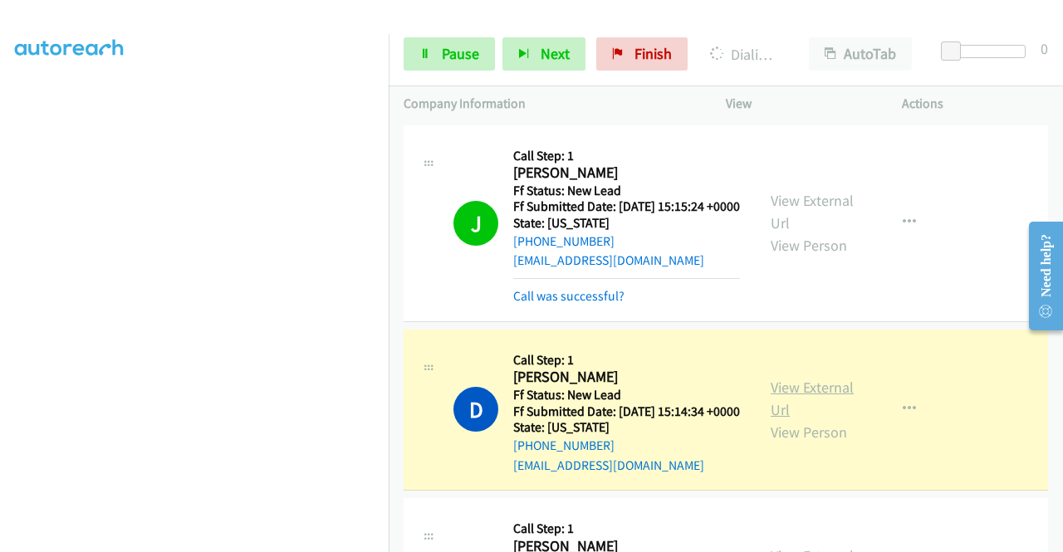
click at [794, 419] on link "View External Url" at bounding box center [811, 399] width 83 height 42
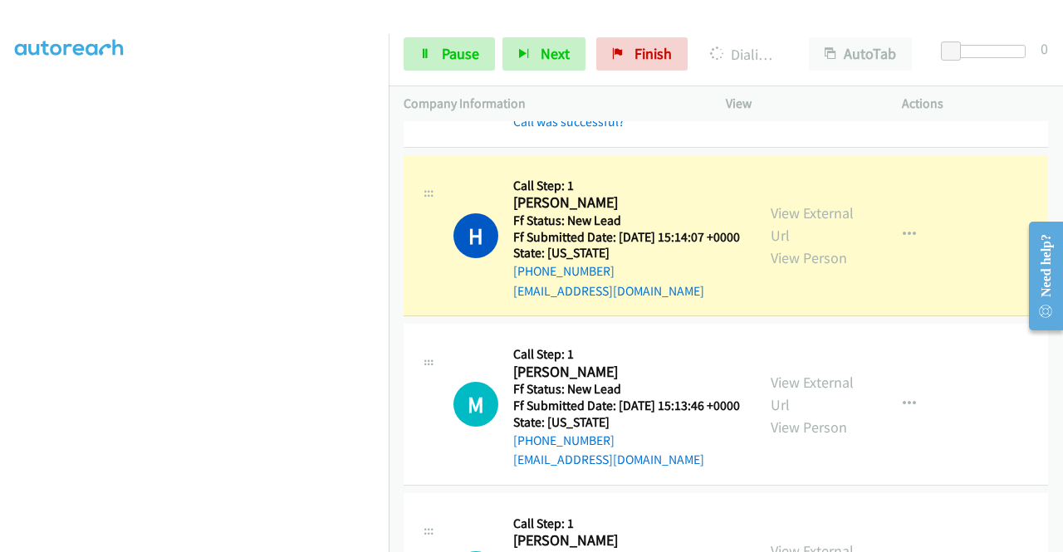
click at [775, 240] on div "View External Url View Person View External Url Email Schedule/Manage Callback …" at bounding box center [851, 235] width 191 height 131
click at [781, 245] on link "View External Url" at bounding box center [811, 224] width 83 height 42
click at [420, 42] on link "Pause" at bounding box center [448, 53] width 91 height 33
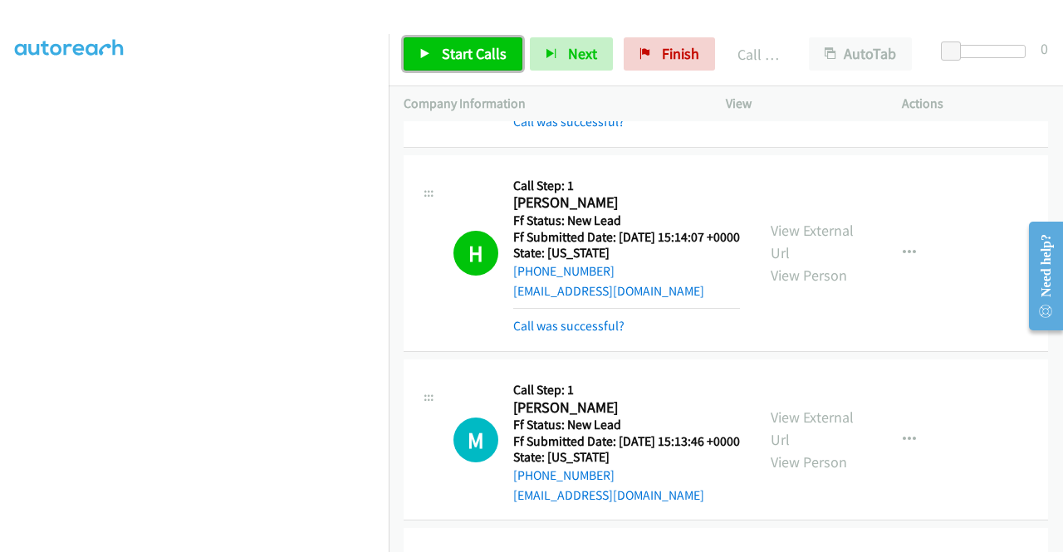
click at [473, 67] on link "Start Calls" at bounding box center [462, 53] width 119 height 33
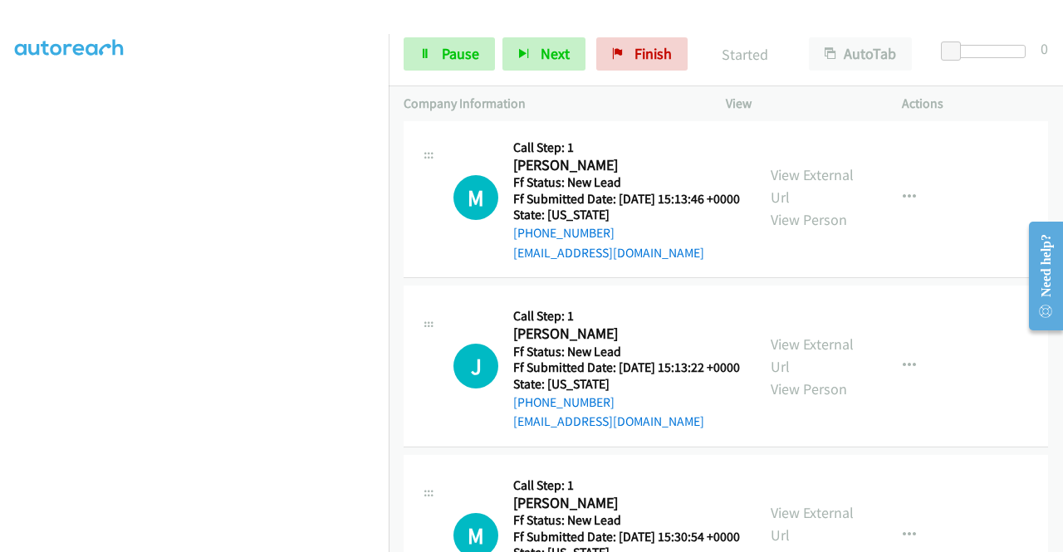
scroll to position [633, 0]
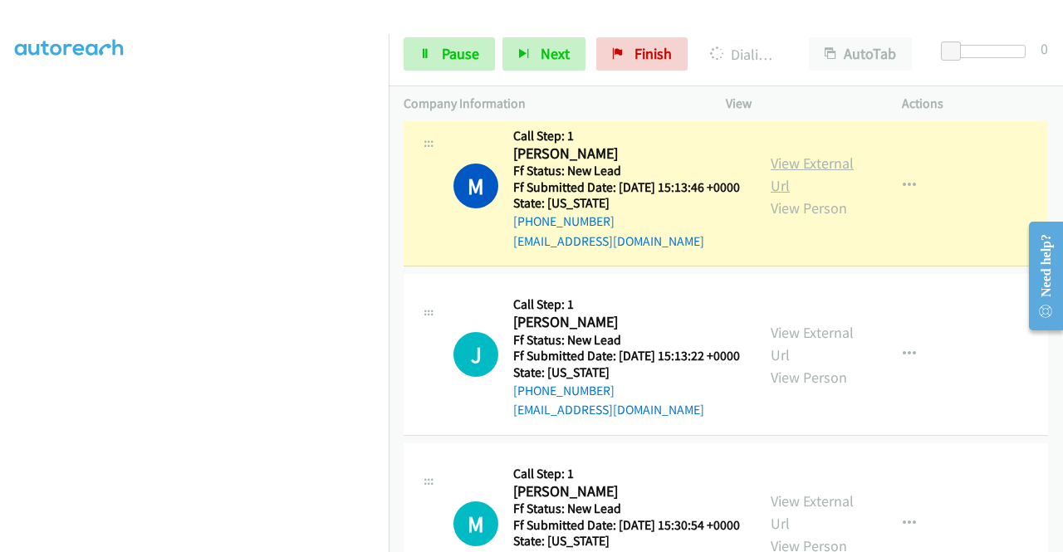
click at [789, 195] on link "View External Url" at bounding box center [811, 175] width 83 height 42
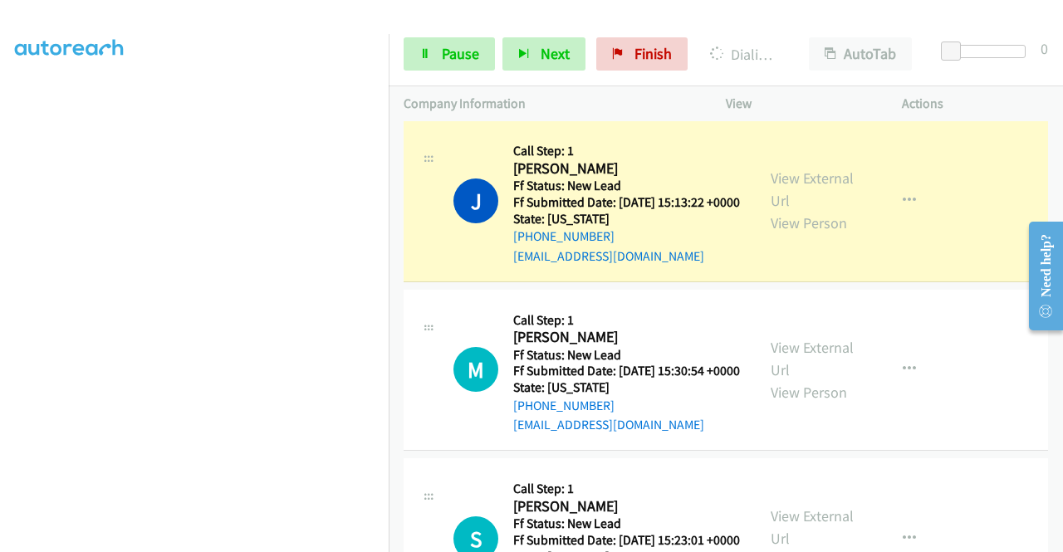
scroll to position [877, 0]
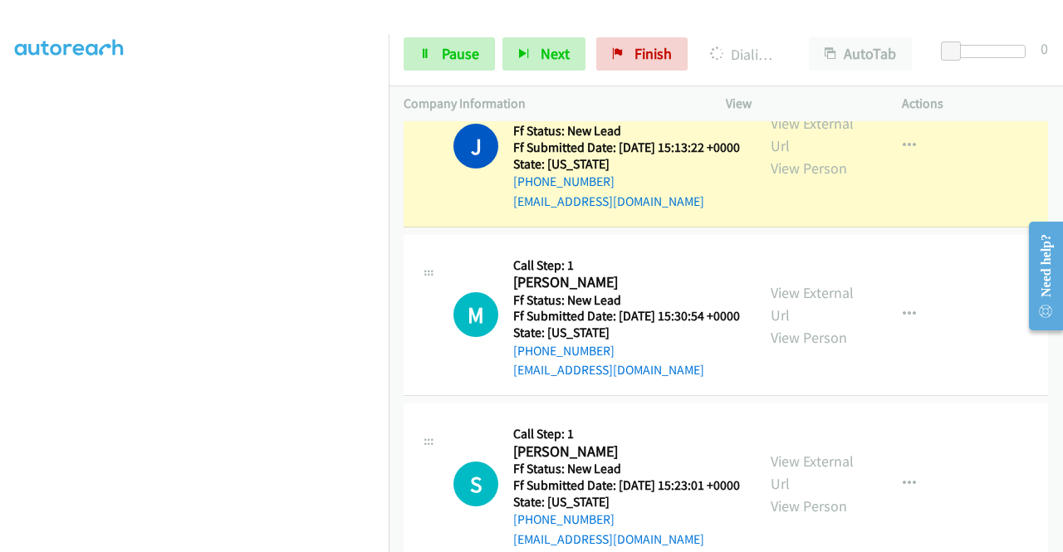
click at [770, 191] on div "View External Url View Person View External Url Email Schedule/Manage Callback …" at bounding box center [851, 146] width 191 height 131
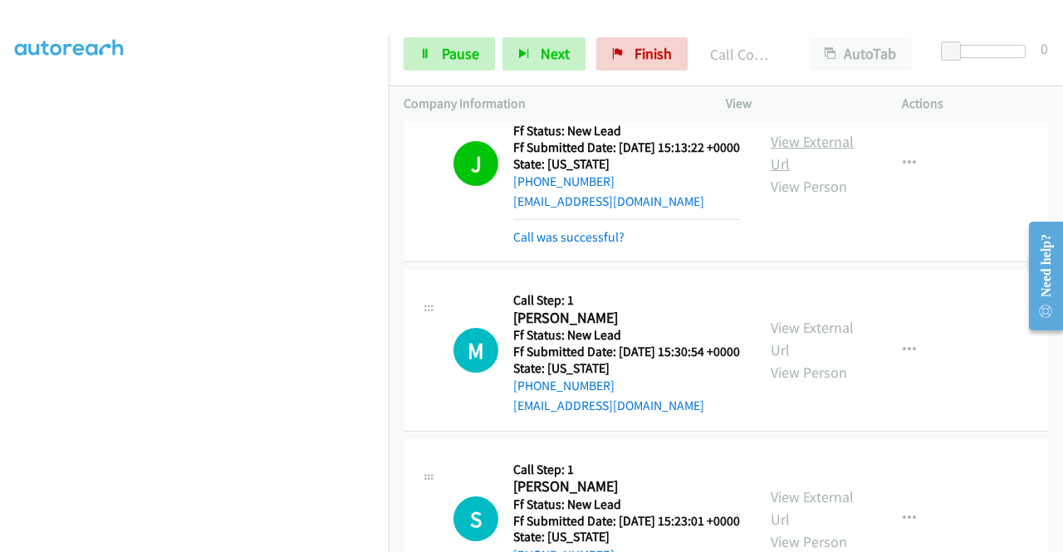
click at [794, 174] on link "View External Url" at bounding box center [811, 153] width 83 height 42
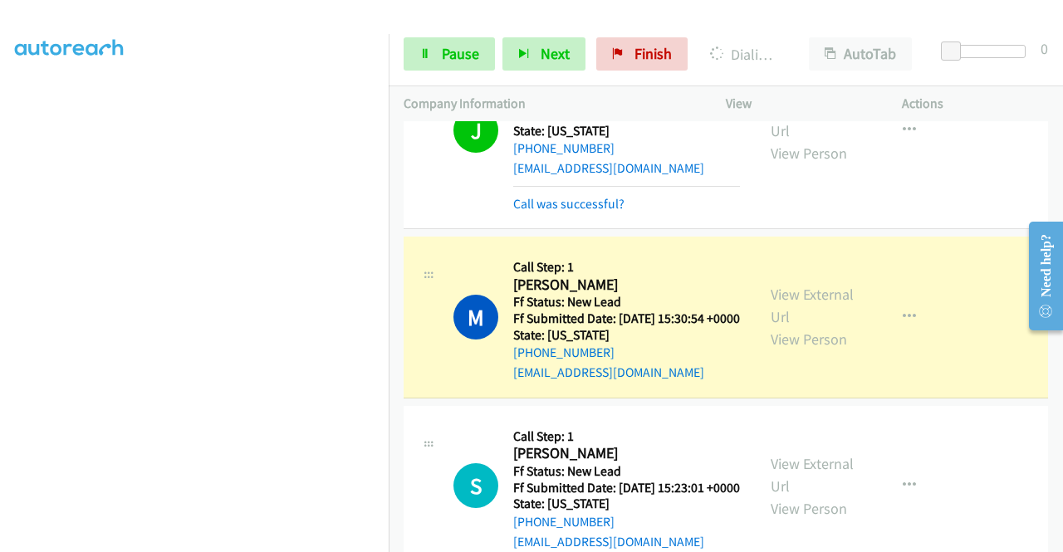
scroll to position [1043, 0]
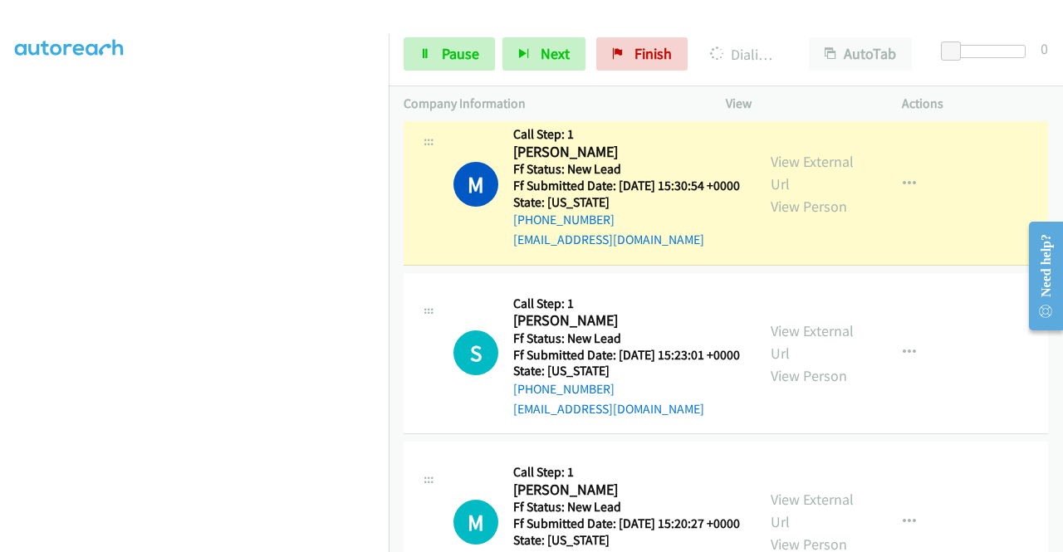
click at [822, 218] on div "View External Url View Person" at bounding box center [813, 183] width 86 height 67
click at [812, 193] on link "View External Url" at bounding box center [811, 173] width 83 height 42
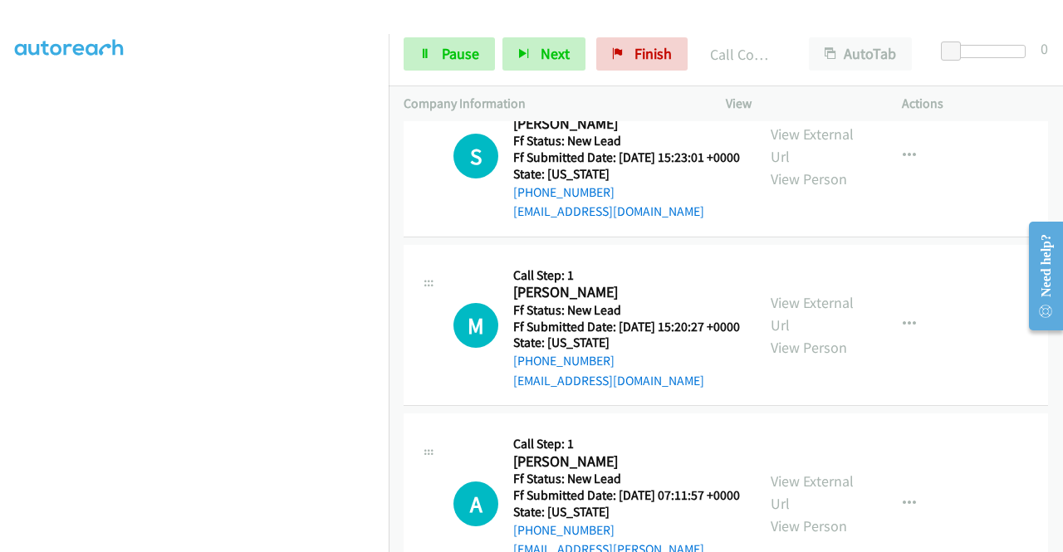
scroll to position [1308, 0]
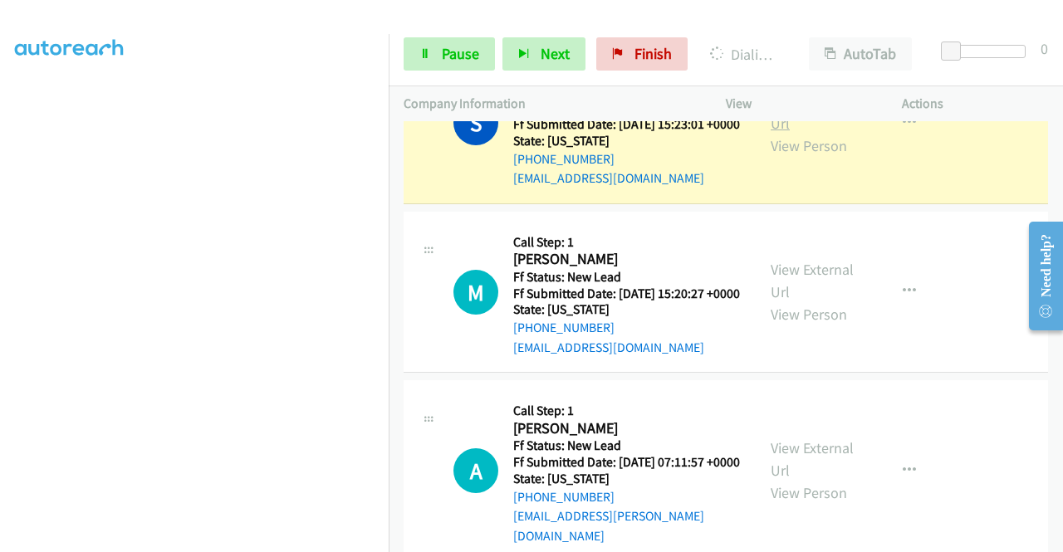
click at [800, 133] on link "View External Url" at bounding box center [811, 112] width 83 height 42
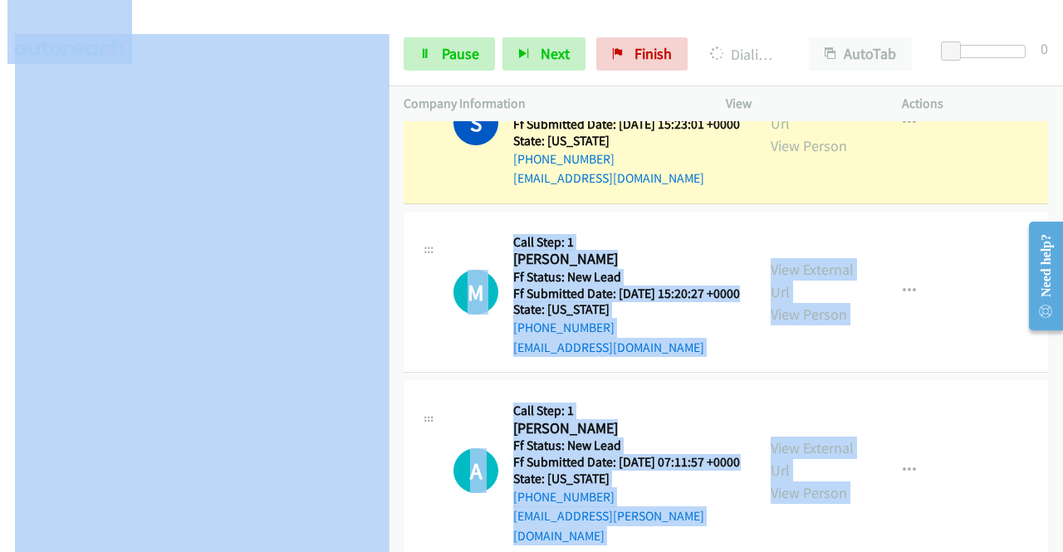
drag, startPoint x: 389, startPoint y: 386, endPoint x: 389, endPoint y: 475, distance: 88.8
click at [389, 79] on main "Start Calls Pause Next Finish Dialing Sherry Zips AutoTab AutoTab 0 Company Inf…" at bounding box center [531, 39] width 1063 height 79
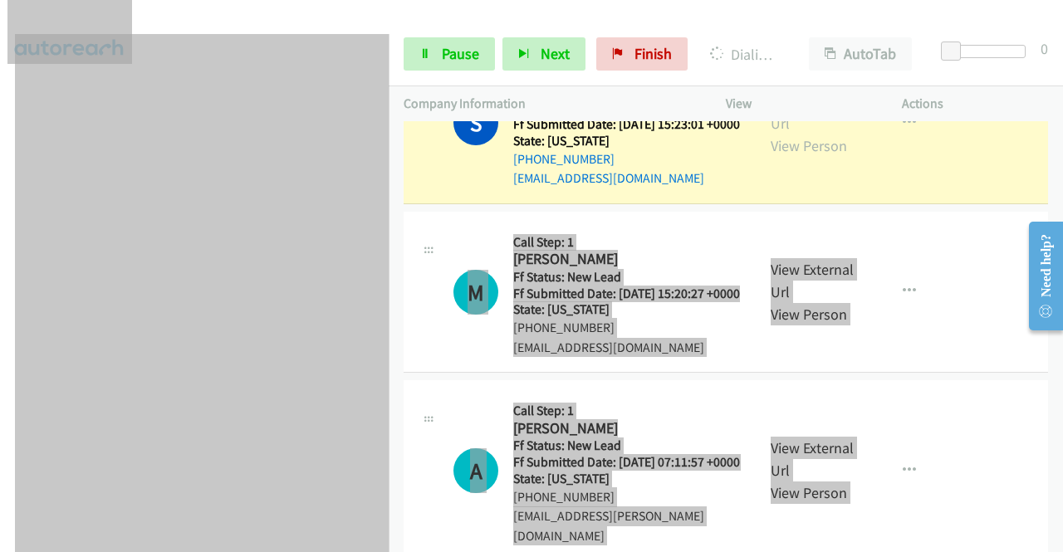
click at [395, 377] on td "M Callback Scheduled Call Step: 1 Madelyn Anderson America/Chicago Ff Status: N…" at bounding box center [726, 292] width 674 height 169
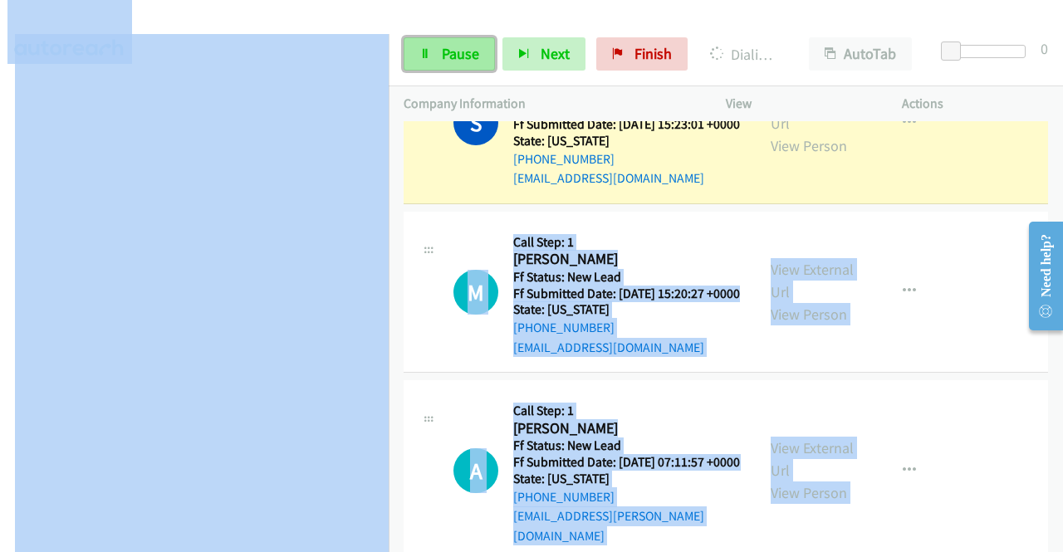
click at [442, 52] on span "Pause" at bounding box center [460, 53] width 37 height 19
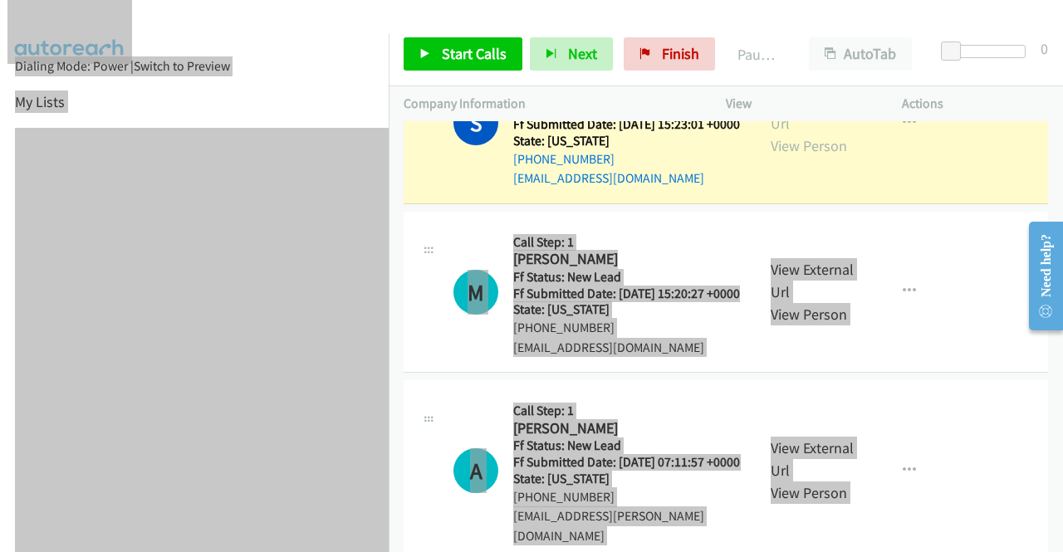
scroll to position [379, 0]
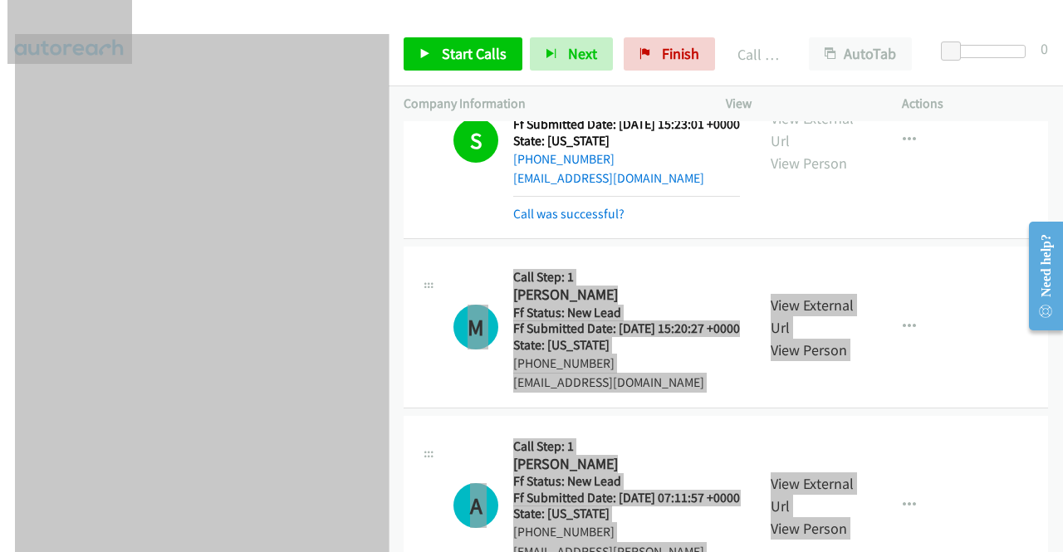
click at [389, 145] on td "S Callback Scheduled Call Step: 1 Sherry Zips America/New_York Ff Status: New L…" at bounding box center [726, 141] width 674 height 204
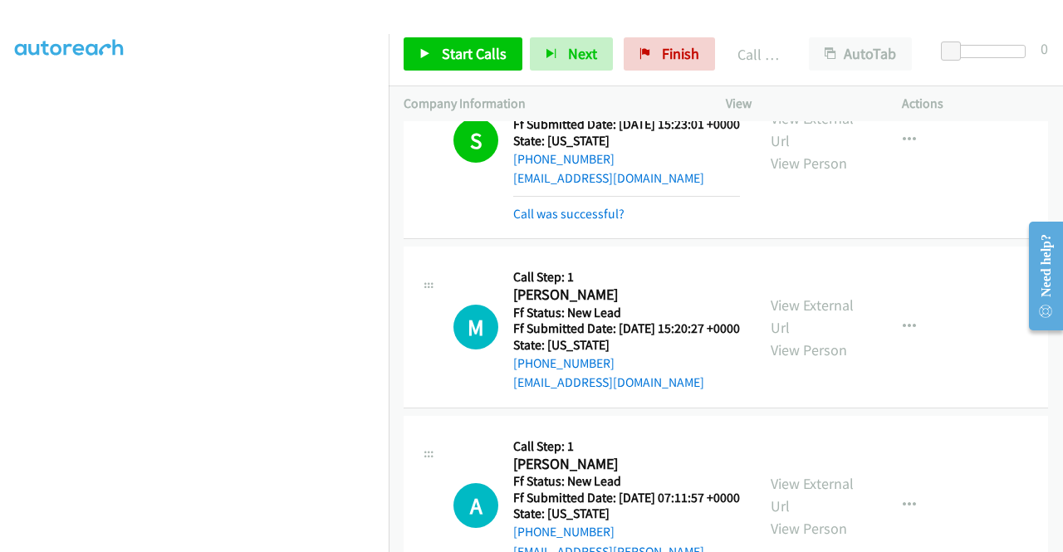
click at [407, 24] on div "Start Calls Pause Next Finish Call Completed AutoTab AutoTab 0" at bounding box center [726, 54] width 674 height 64
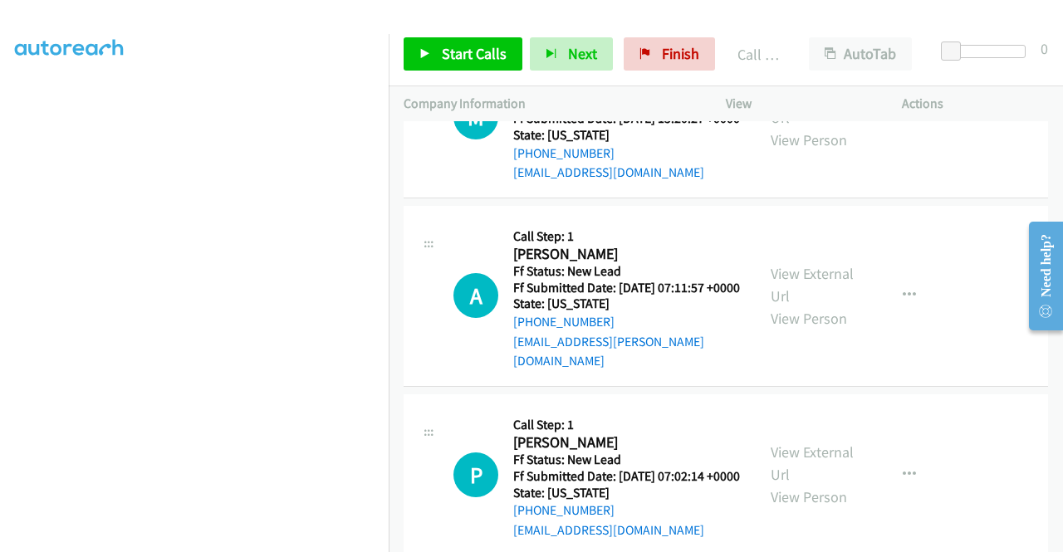
scroll to position [1535, 0]
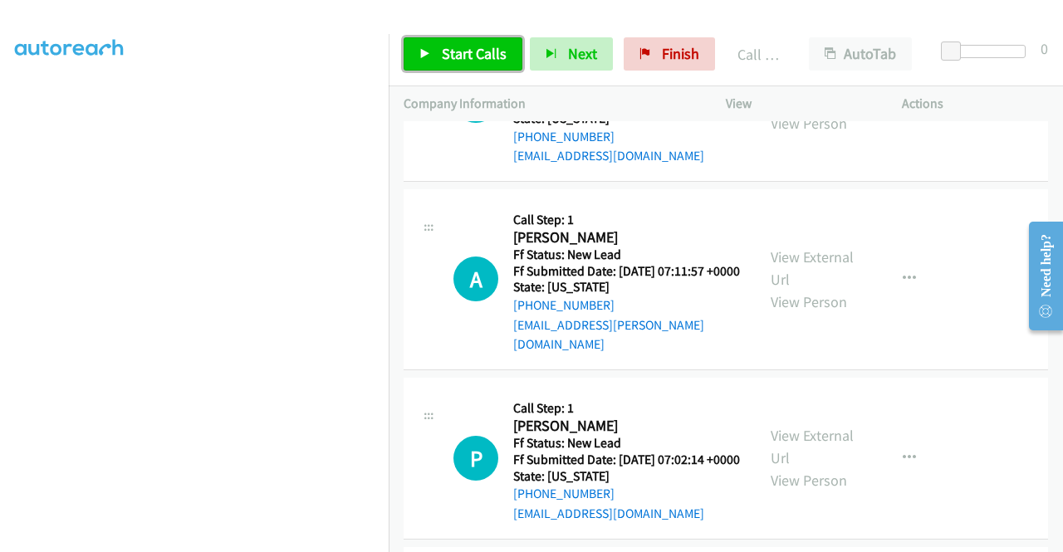
click at [480, 65] on link "Start Calls" at bounding box center [462, 53] width 119 height 33
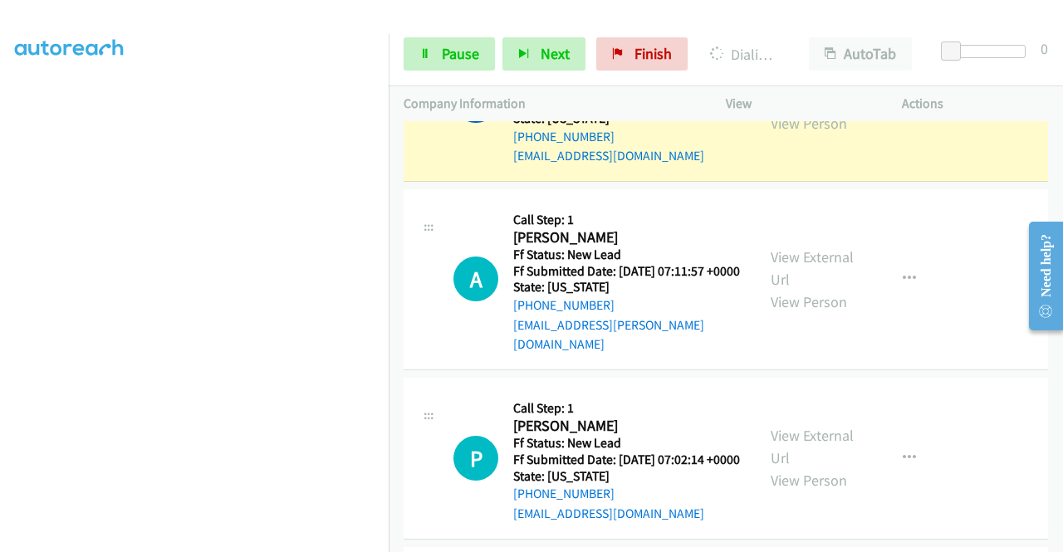
click at [762, 166] on div "View External Url View Person View External Url Email Schedule/Manage Callback …" at bounding box center [851, 100] width 191 height 131
click at [778, 110] on link "View External Url" at bounding box center [811, 90] width 83 height 42
click at [0, 247] on aside "Dialing Mode: Power | Switch to Preview My Lists" at bounding box center [194, 126] width 389 height 919
click at [437, 44] on link "Pause" at bounding box center [448, 53] width 91 height 33
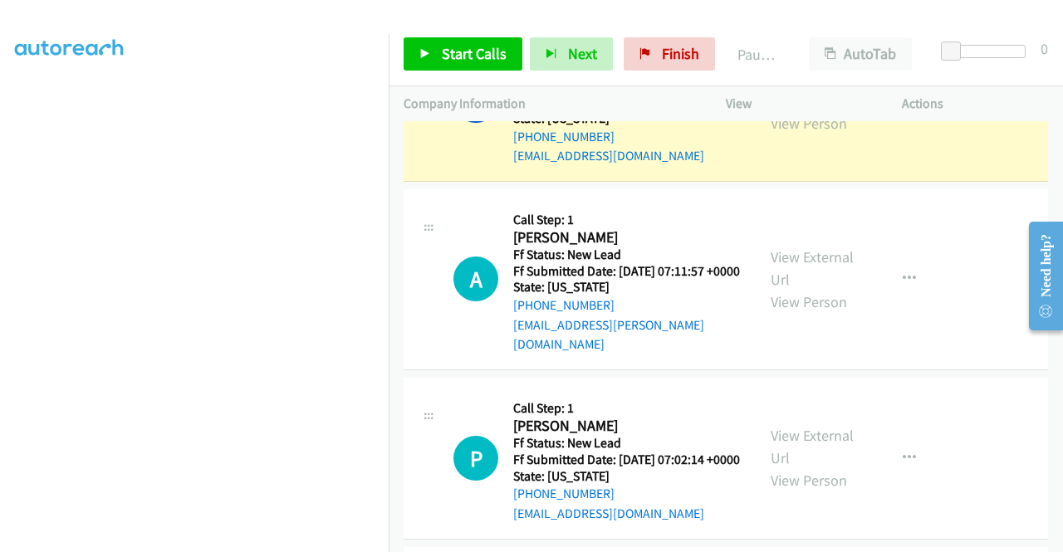
scroll to position [375, 0]
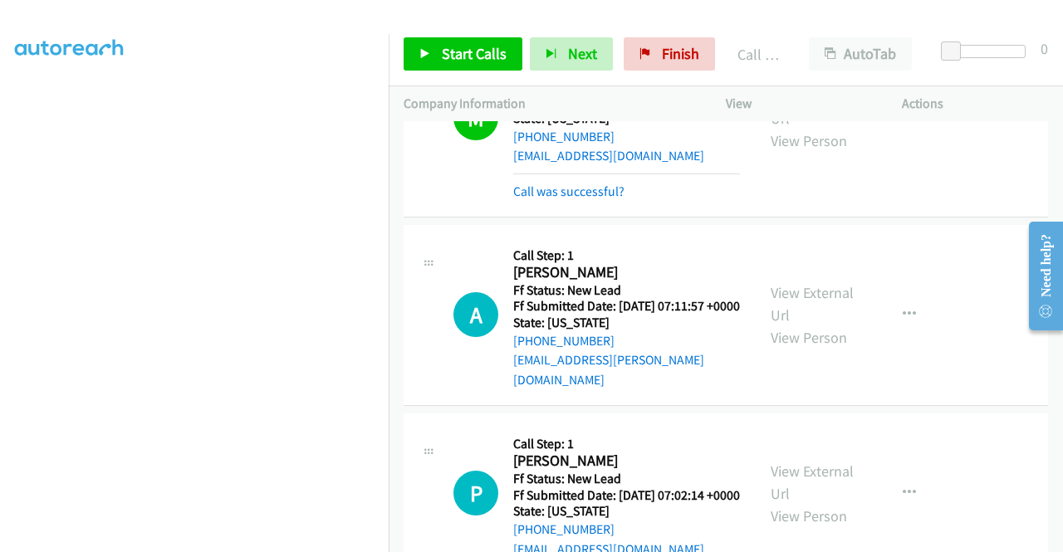
click at [485, 81] on div "Start Calls Pause Next Finish Call Completed AutoTab AutoTab 0" at bounding box center [726, 54] width 674 height 64
click at [469, 59] on span "Start Calls" at bounding box center [474, 53] width 65 height 19
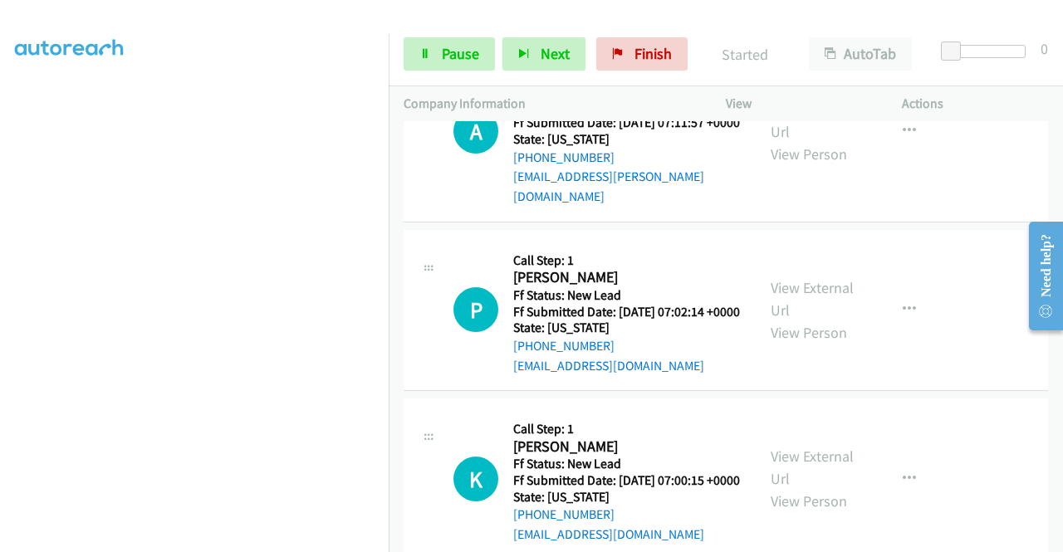
scroll to position [1722, 0]
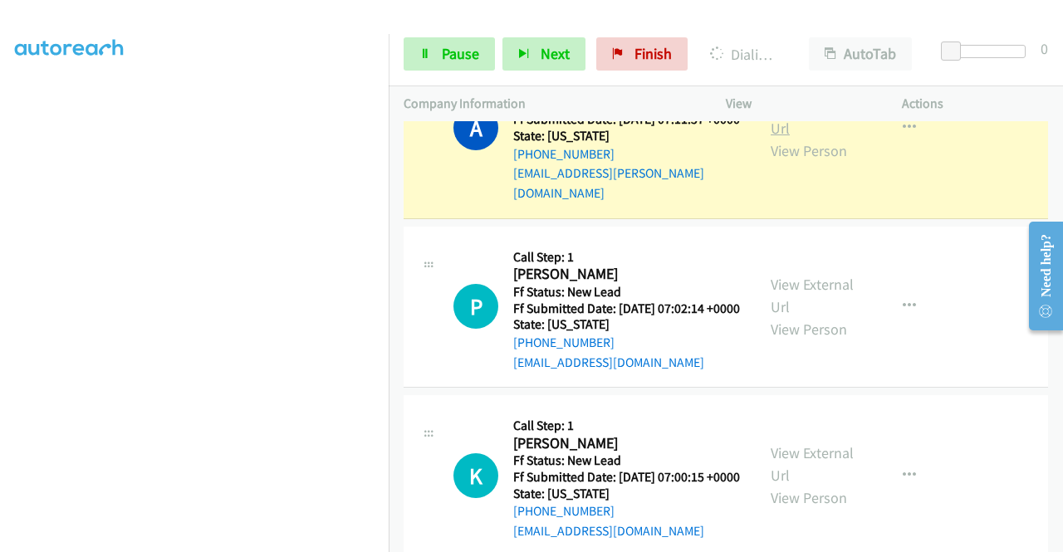
click at [812, 138] on link "View External Url" at bounding box center [811, 117] width 83 height 42
click at [0, 313] on aside "Dialing Mode: Power | Switch to Preview My Lists" at bounding box center [194, 126] width 389 height 919
click at [218, 542] on section at bounding box center [194, 158] width 359 height 795
click at [462, 57] on span "Pause" at bounding box center [460, 53] width 37 height 19
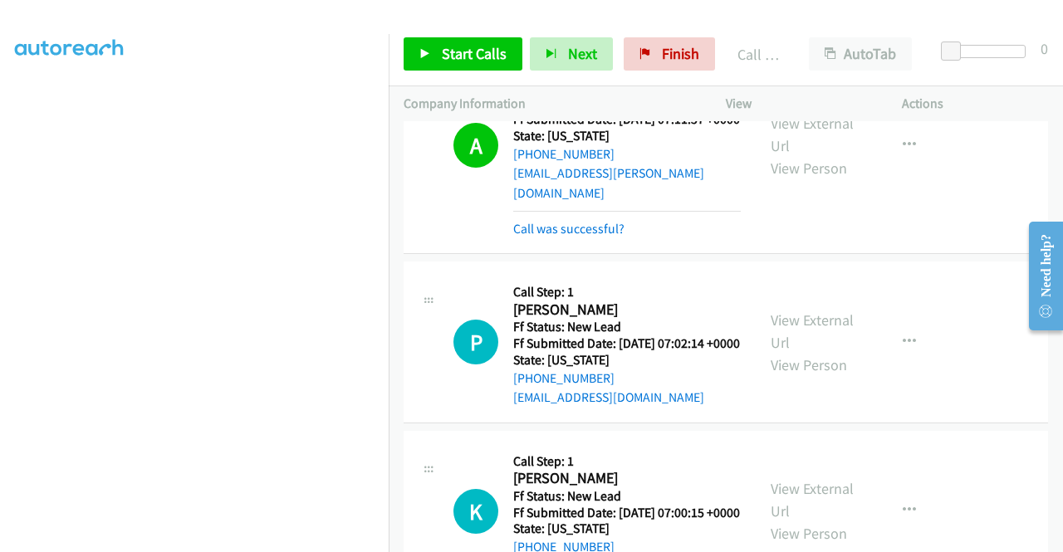
scroll to position [343, 0]
click at [518, 237] on link "Call was successful?" at bounding box center [568, 229] width 111 height 16
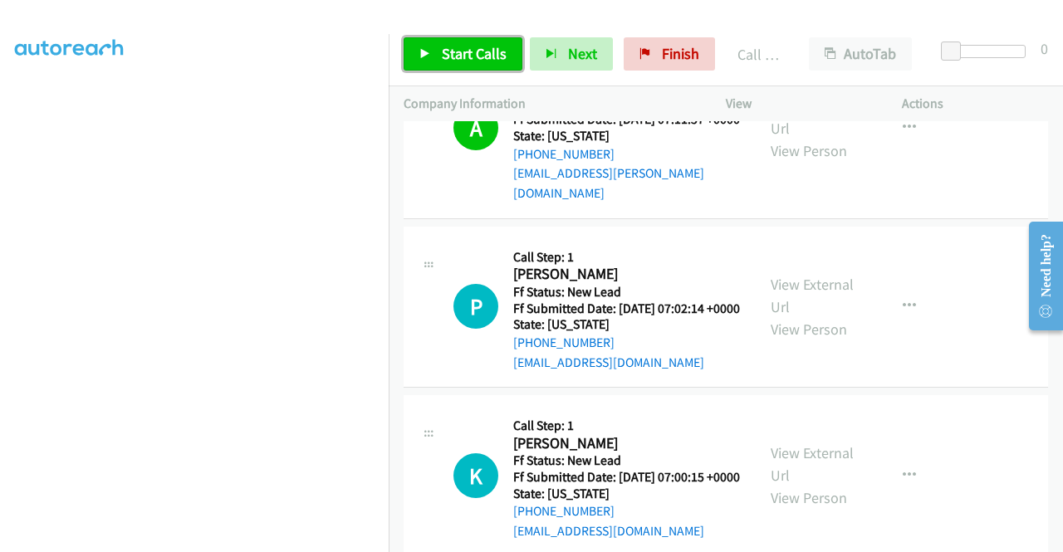
click at [433, 42] on link "Start Calls" at bounding box center [462, 53] width 119 height 33
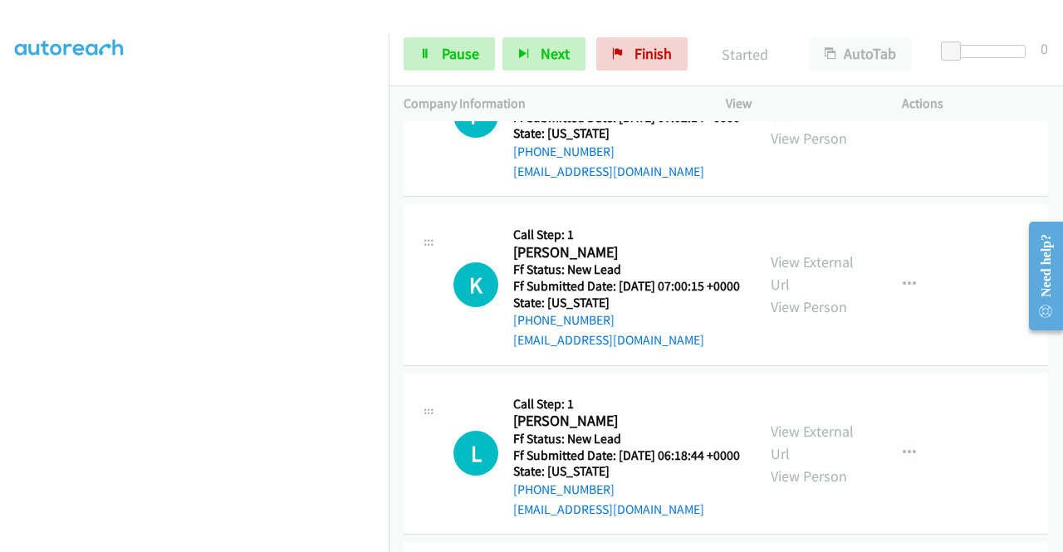
scroll to position [1921, 0]
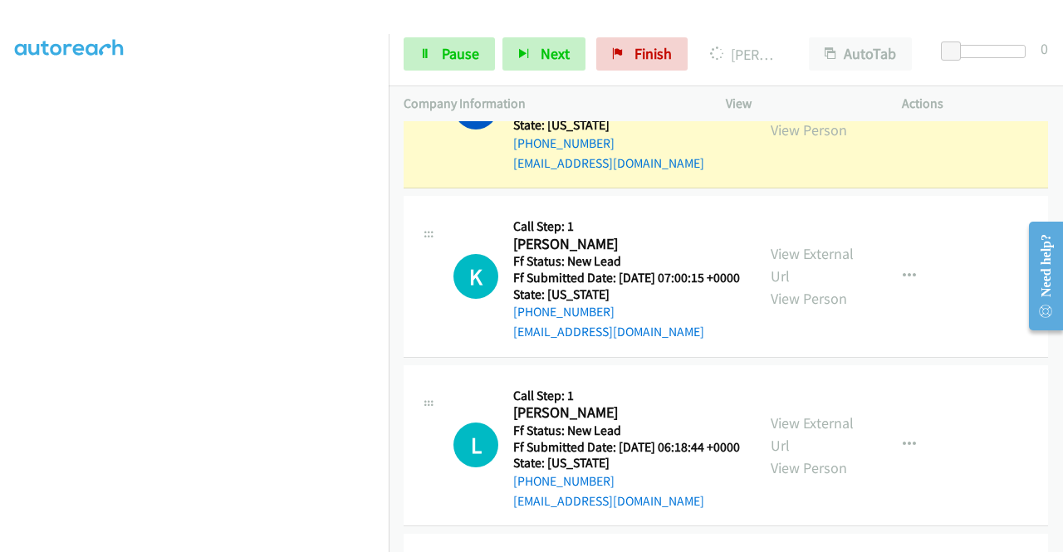
click at [756, 174] on div "View External Url View Person View External Url Email Schedule/Manage Callback …" at bounding box center [851, 107] width 191 height 131
click at [770, 117] on link "View External Url" at bounding box center [811, 97] width 83 height 42
click at [0, 280] on aside "Dialing Mode: Power | Switch to Preview My Lists" at bounding box center [194, 150] width 389 height 919
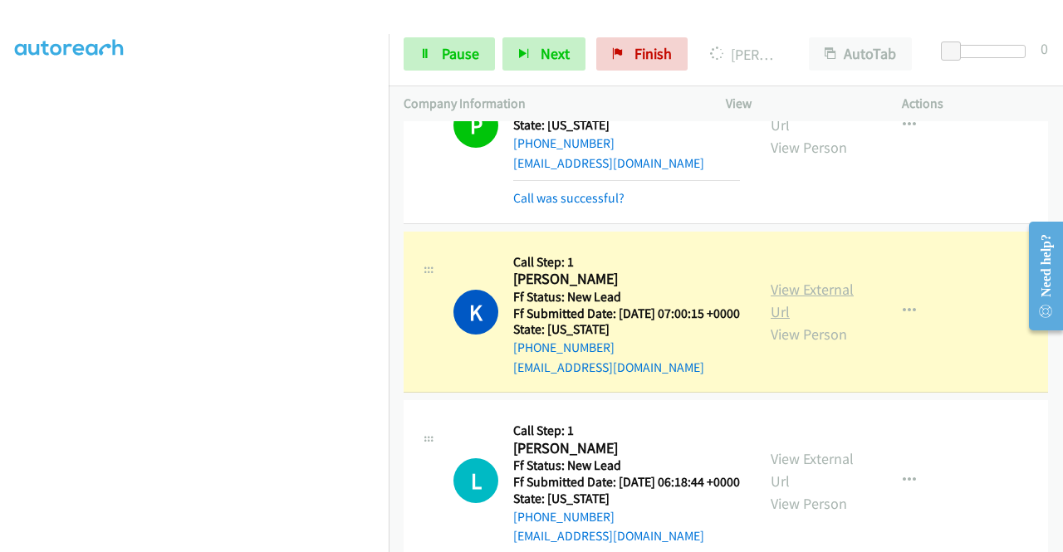
click at [810, 321] on link "View External Url" at bounding box center [811, 301] width 83 height 42
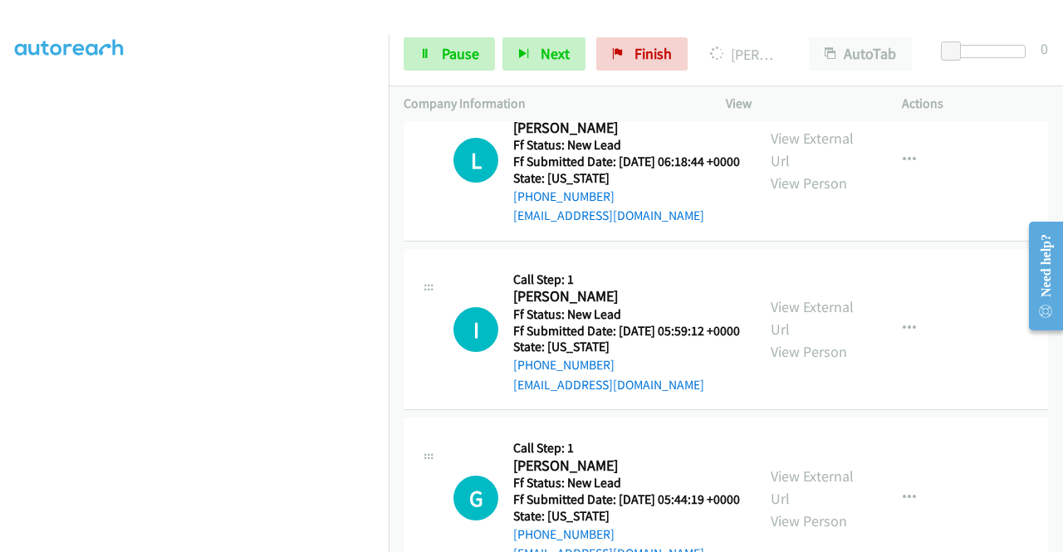
scroll to position [2297, 0]
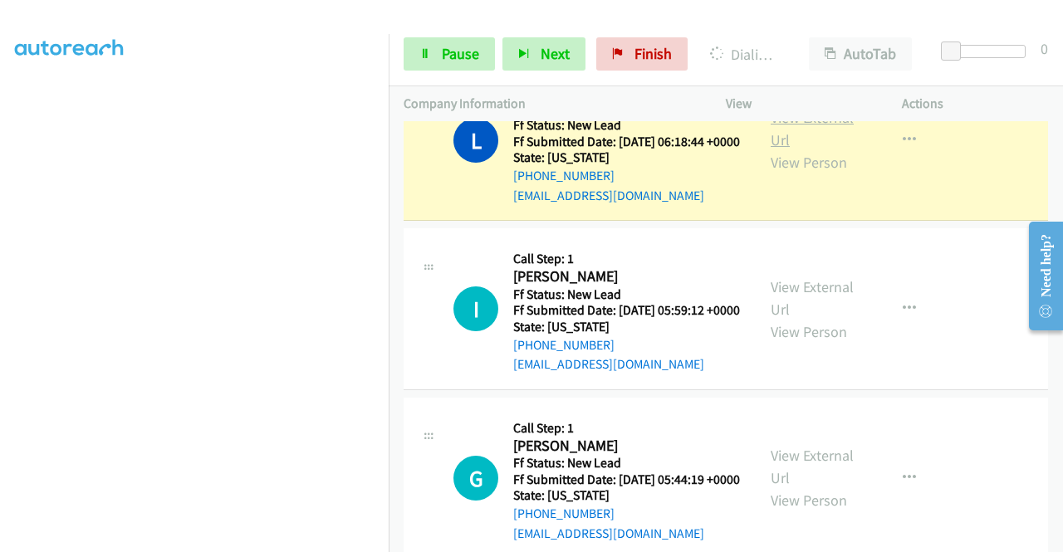
click at [807, 149] on link "View External Url" at bounding box center [811, 129] width 83 height 42
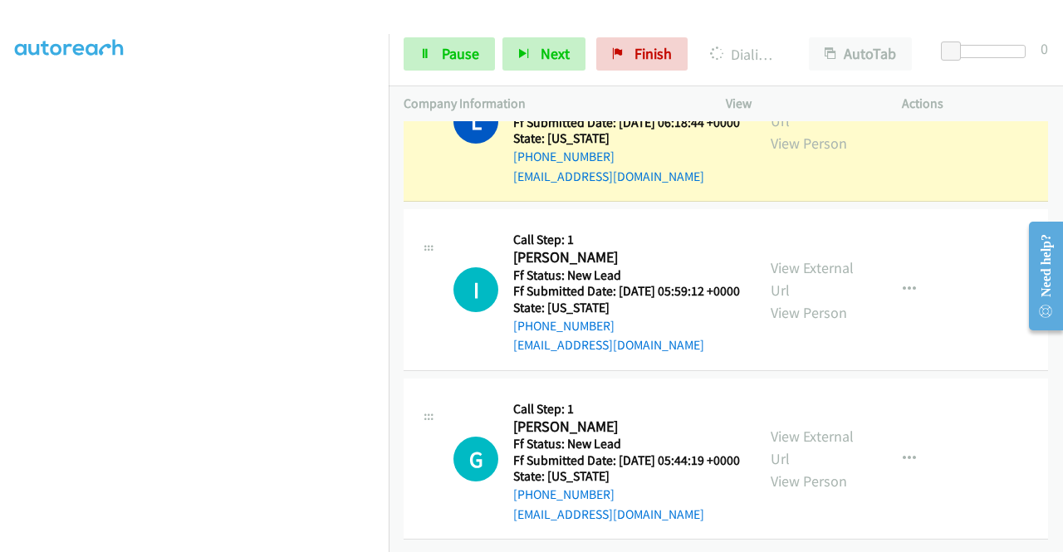
scroll to position [2417, 0]
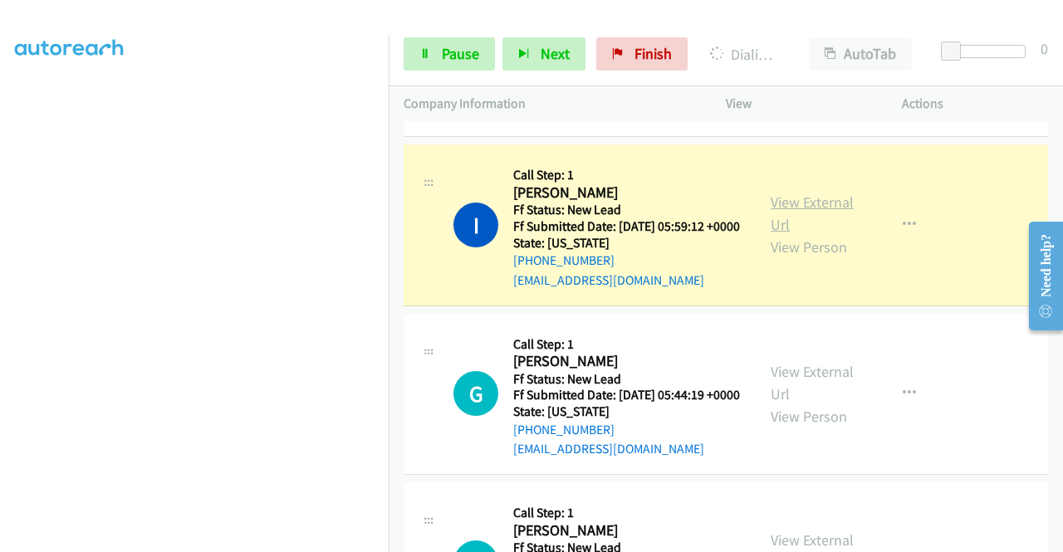
click at [837, 234] on link "View External Url" at bounding box center [811, 214] width 83 height 42
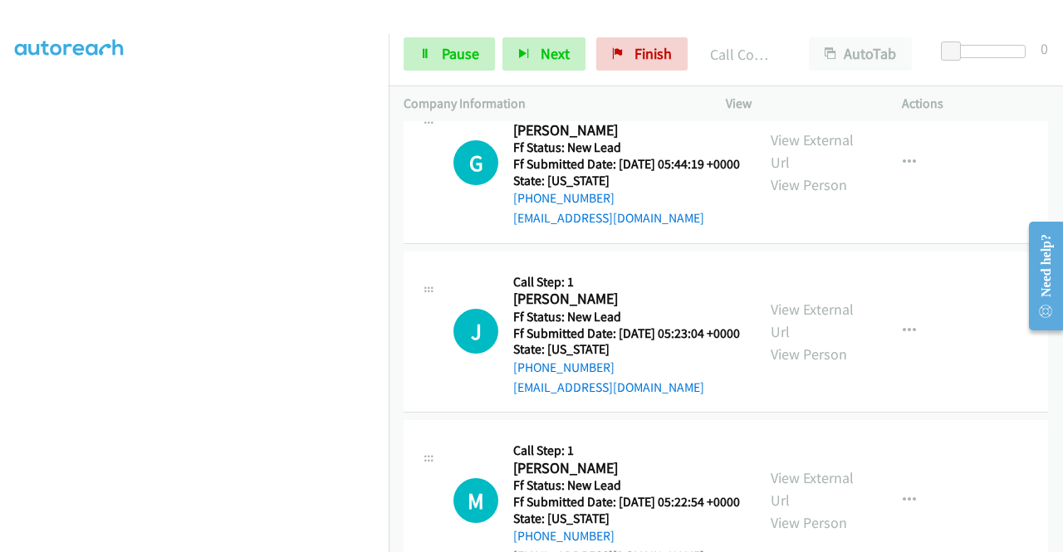
scroll to position [2726, 0]
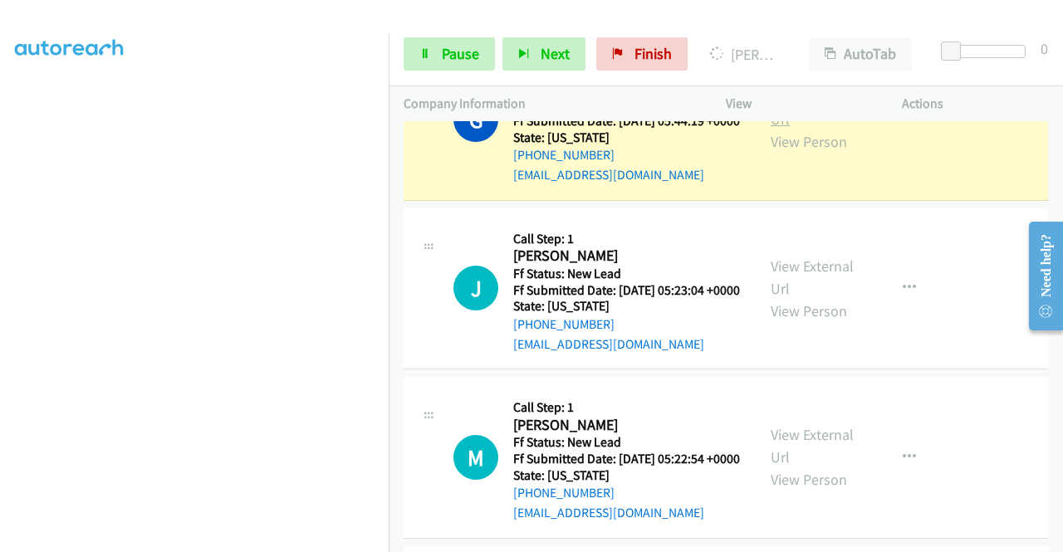
click at [818, 129] on link "View External Url" at bounding box center [811, 108] width 83 height 42
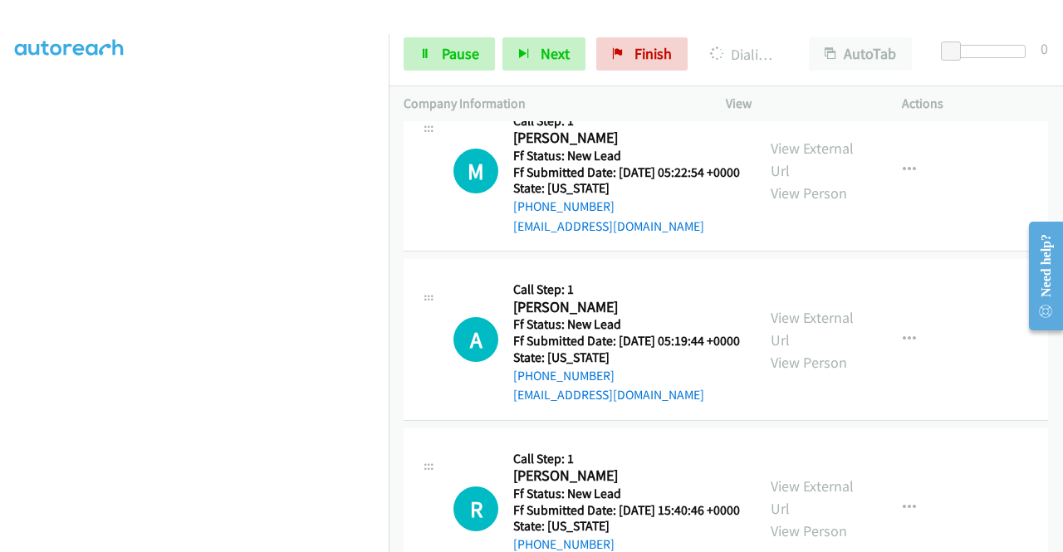
scroll to position [3087, 0]
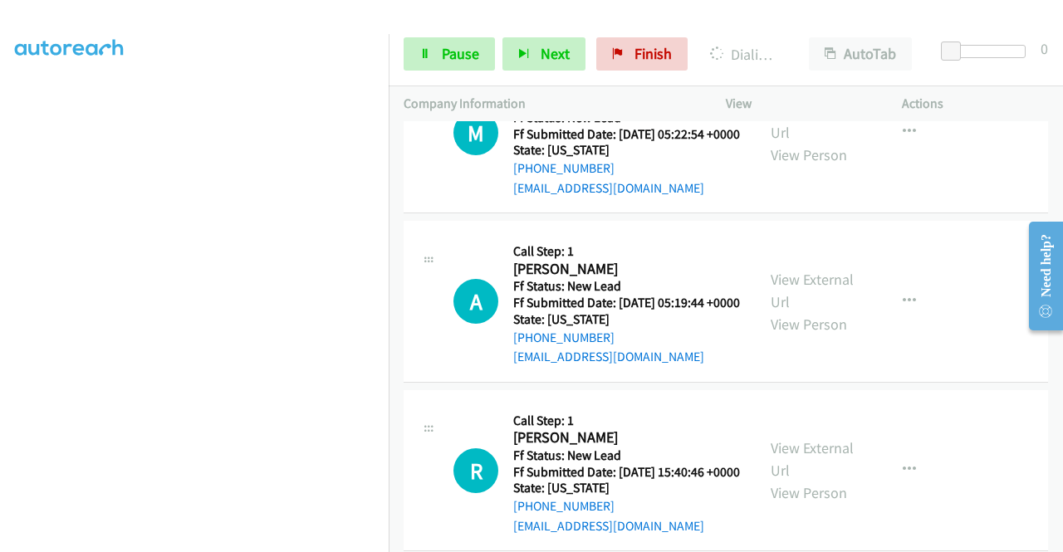
click at [409, 40] on link "Pause" at bounding box center [448, 53] width 91 height 33
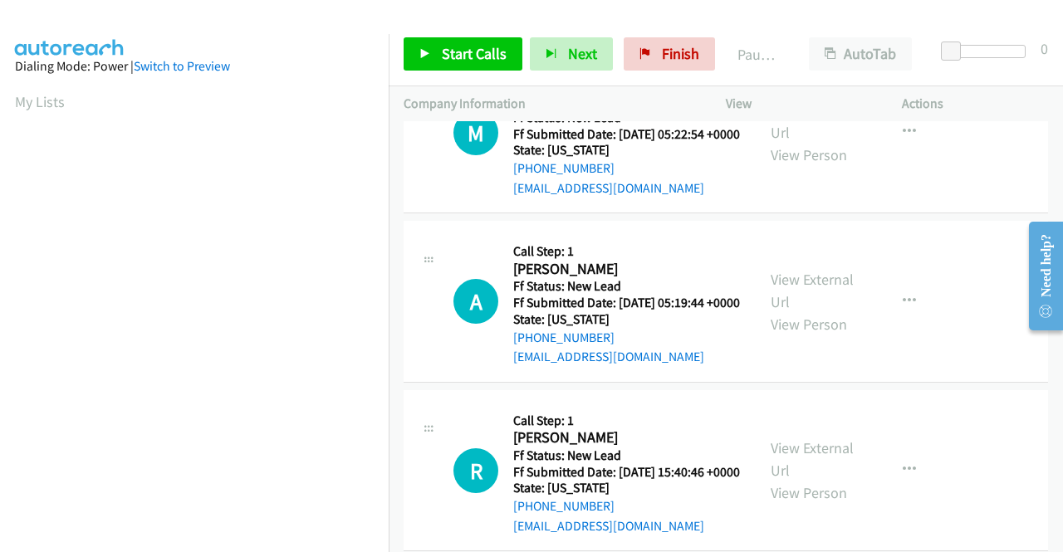
scroll to position [379, 0]
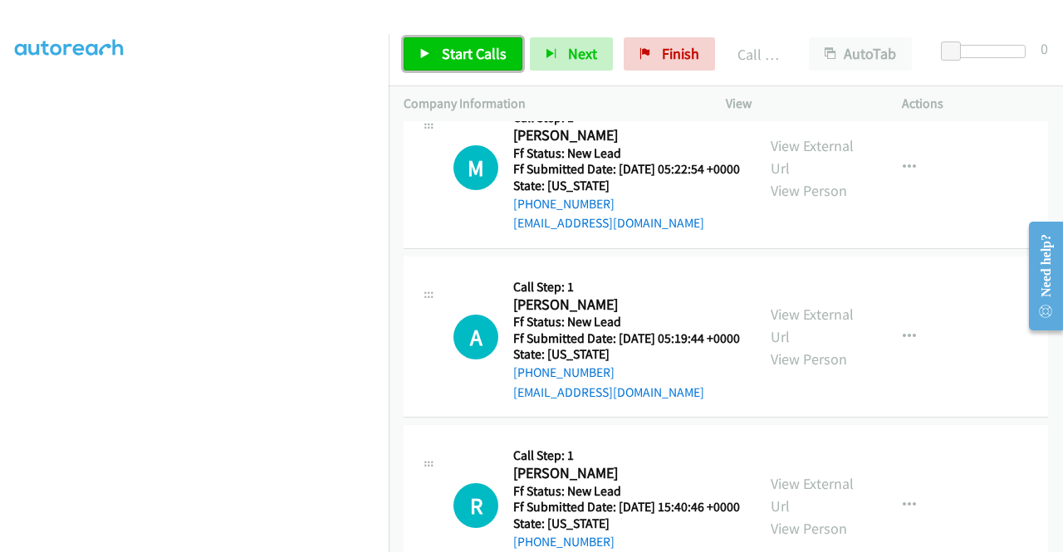
click at [503, 61] on span "Start Calls" at bounding box center [474, 53] width 65 height 19
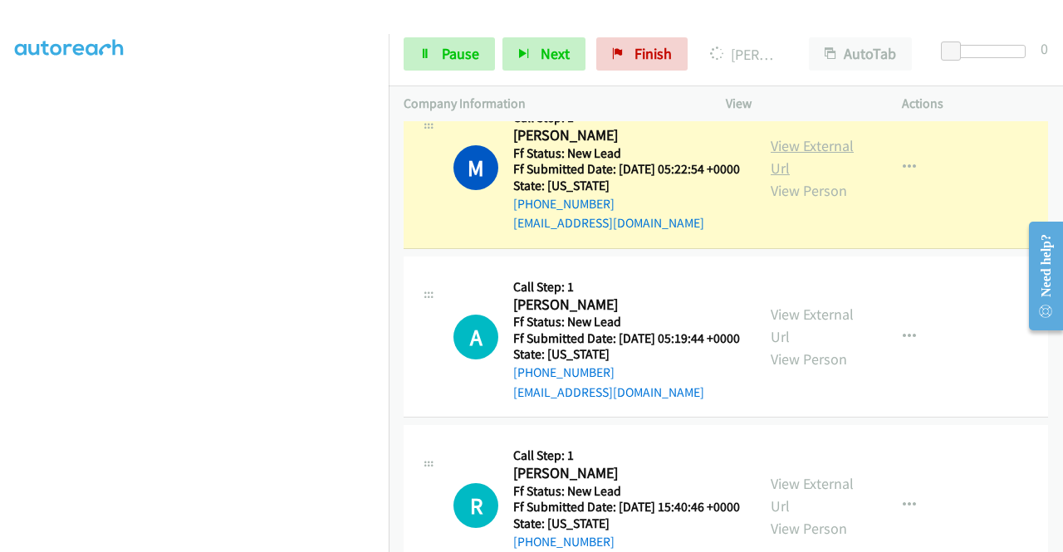
click at [785, 178] on link "View External Url" at bounding box center [811, 157] width 83 height 42
click at [0, 228] on aside "Dialing Mode: Power | Switch to Preview My Lists" at bounding box center [194, 126] width 389 height 919
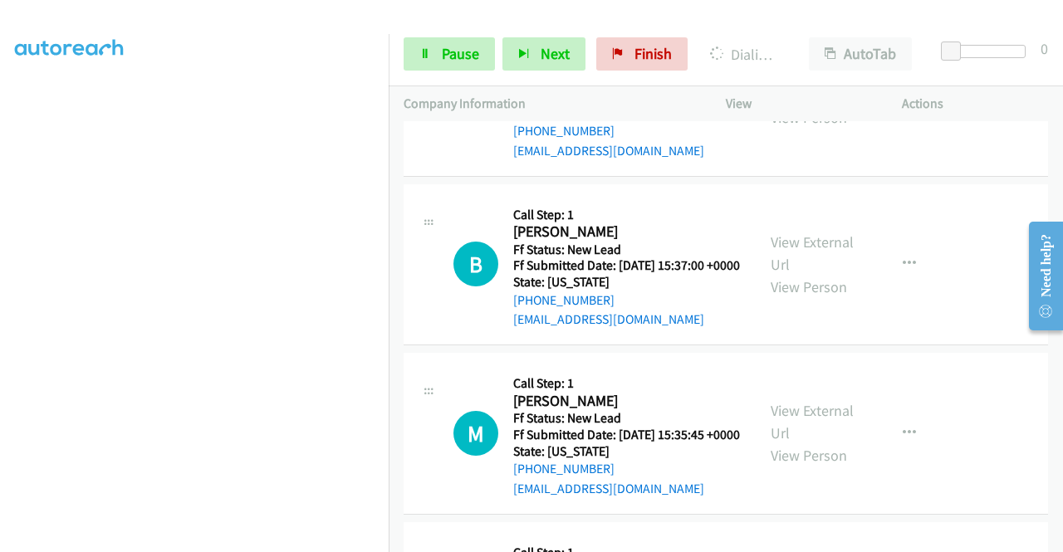
scroll to position [3527, 0]
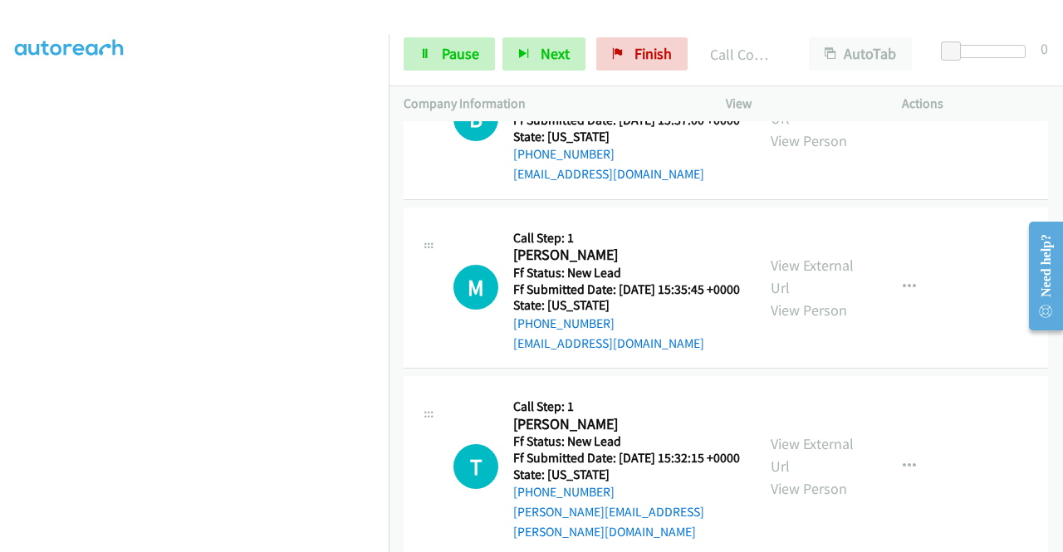
scroll to position [3758, 0]
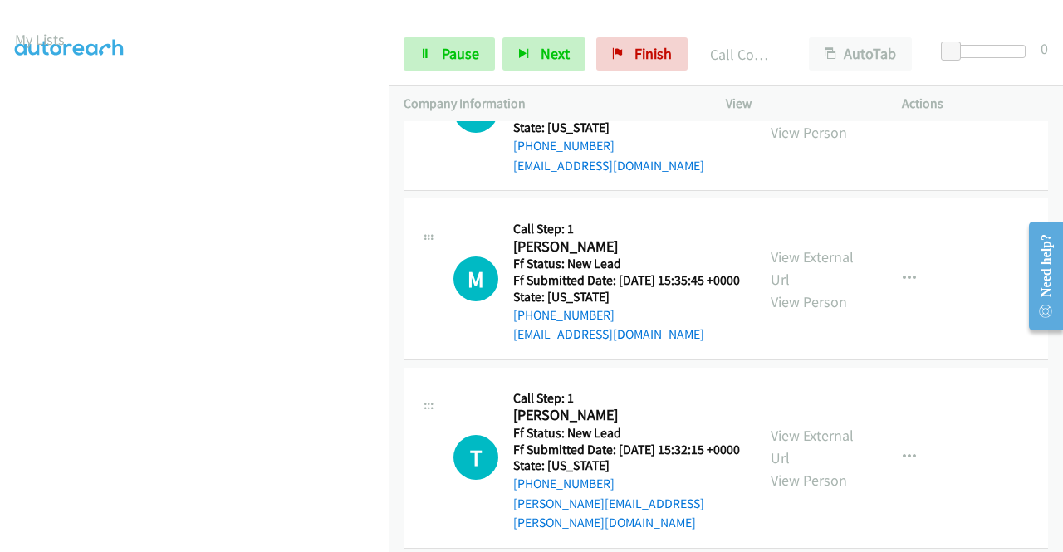
scroll to position [44, 0]
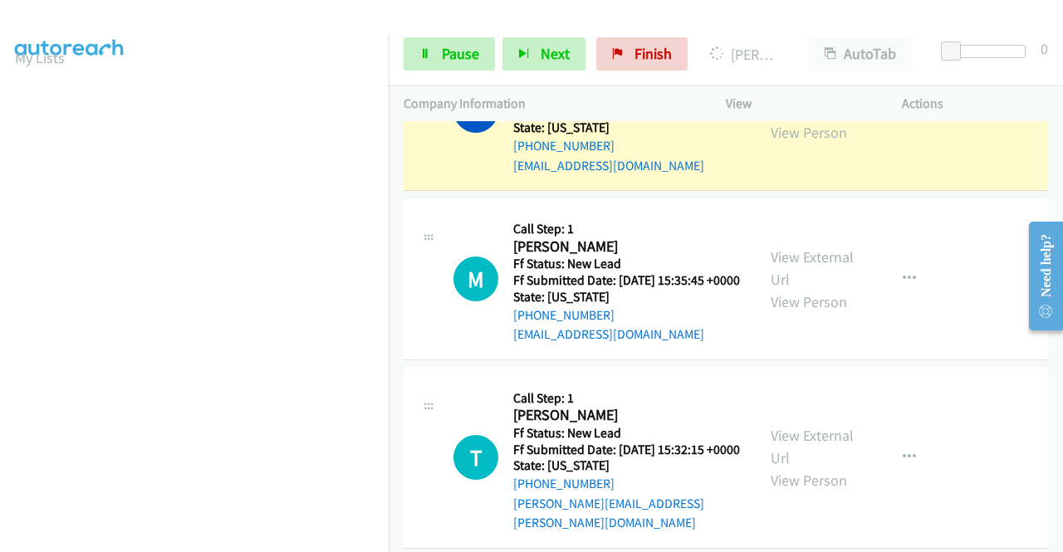
click at [777, 120] on link "View External Url" at bounding box center [811, 99] width 83 height 42
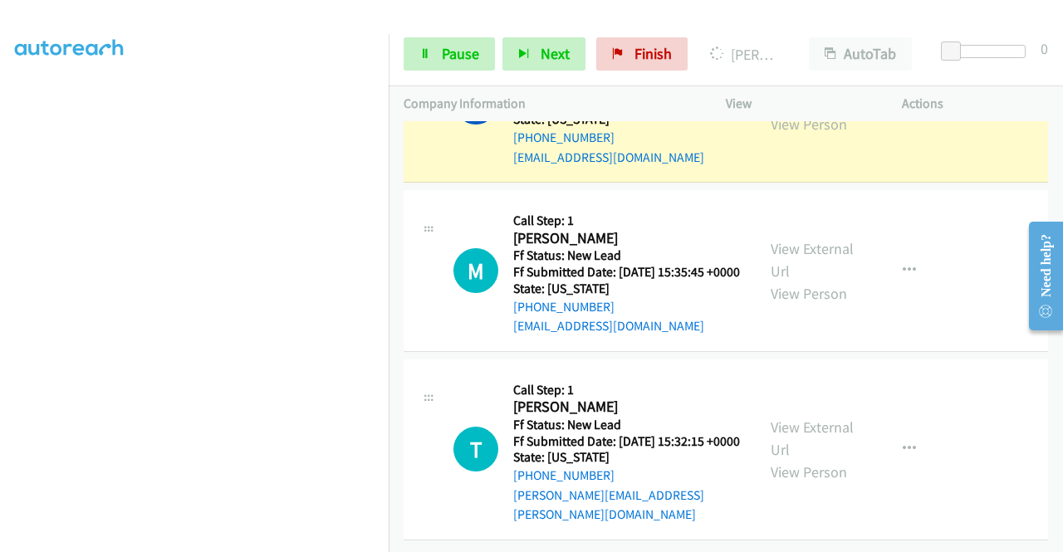
scroll to position [3924, 0]
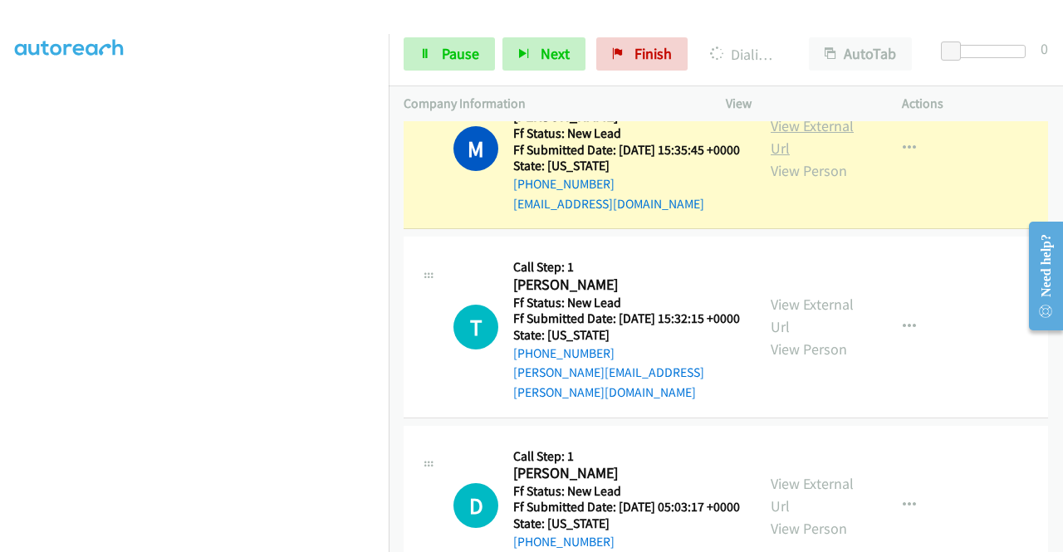
click at [800, 158] on link "View External Url" at bounding box center [811, 137] width 83 height 42
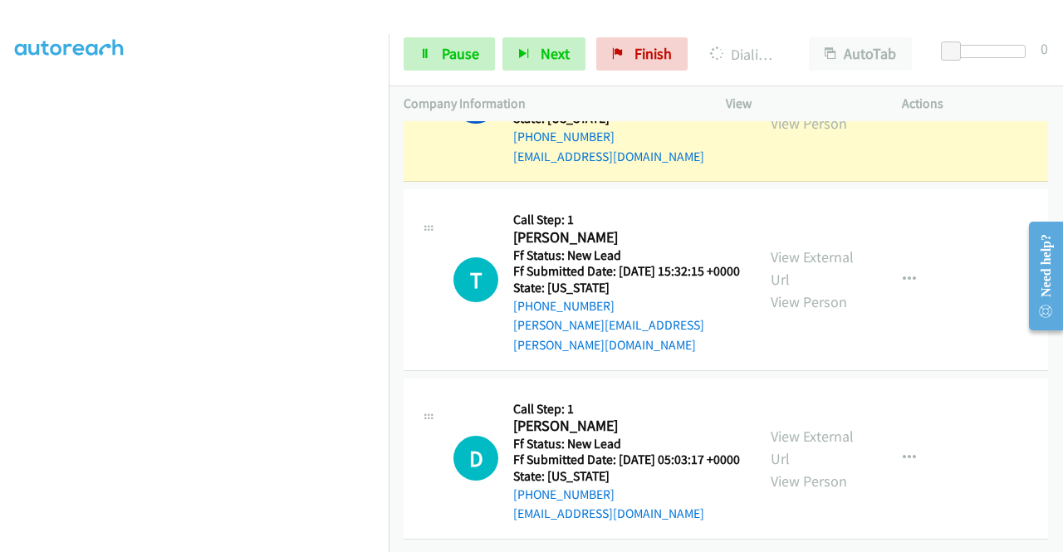
scroll to position [4292, 0]
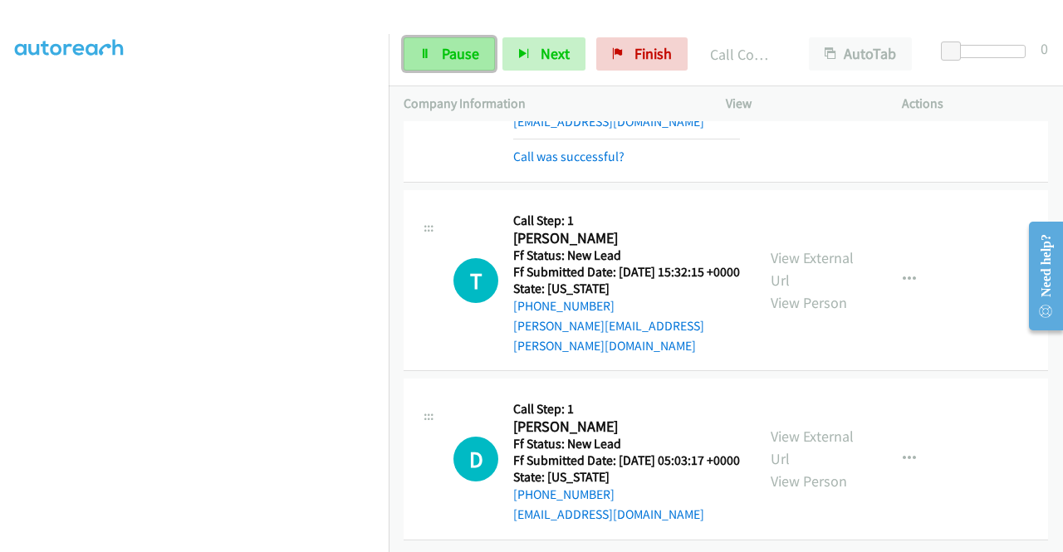
click at [467, 67] on link "Pause" at bounding box center [448, 53] width 91 height 33
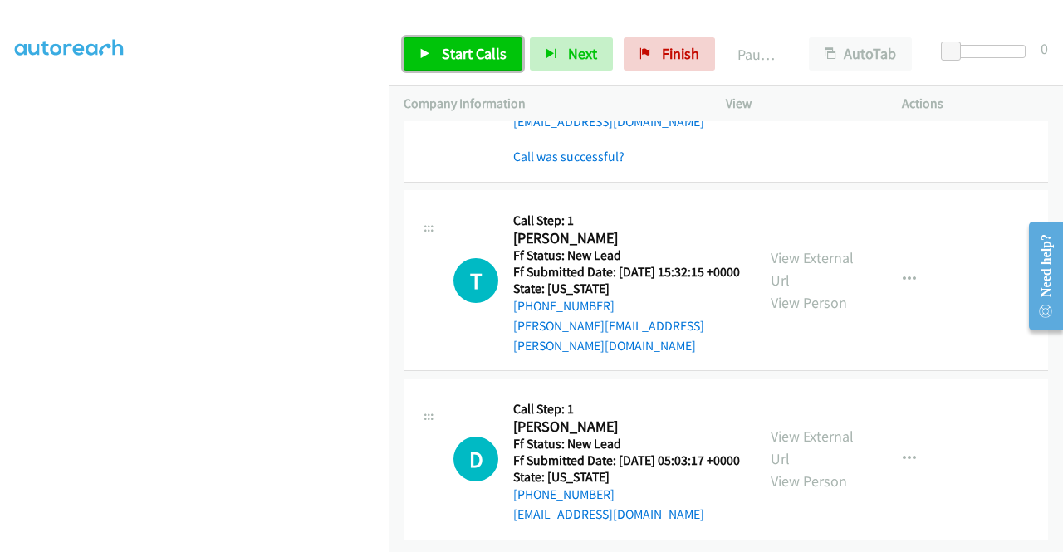
click at [467, 67] on link "Start Calls" at bounding box center [462, 53] width 119 height 33
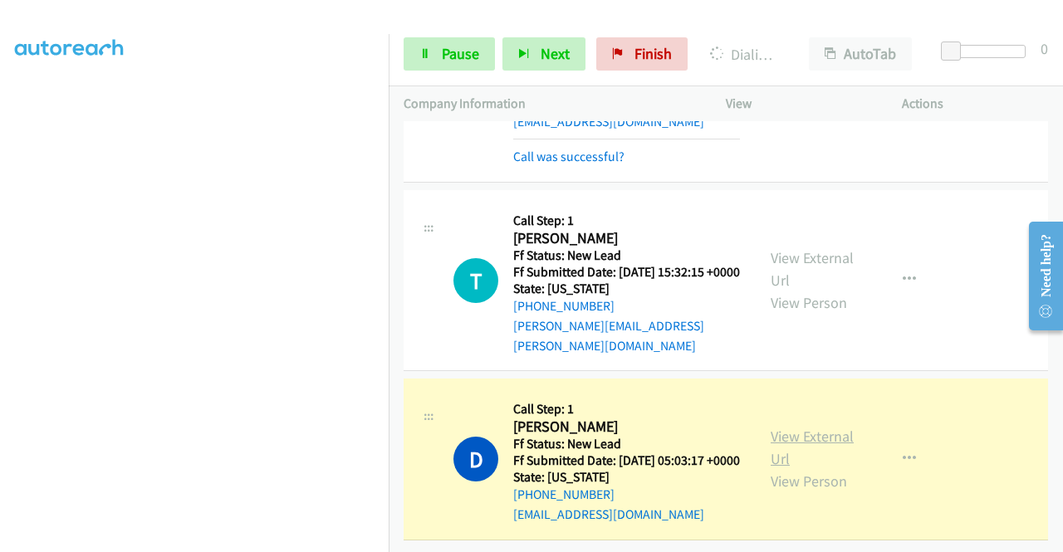
click at [790, 456] on link "View External Url" at bounding box center [811, 448] width 83 height 42
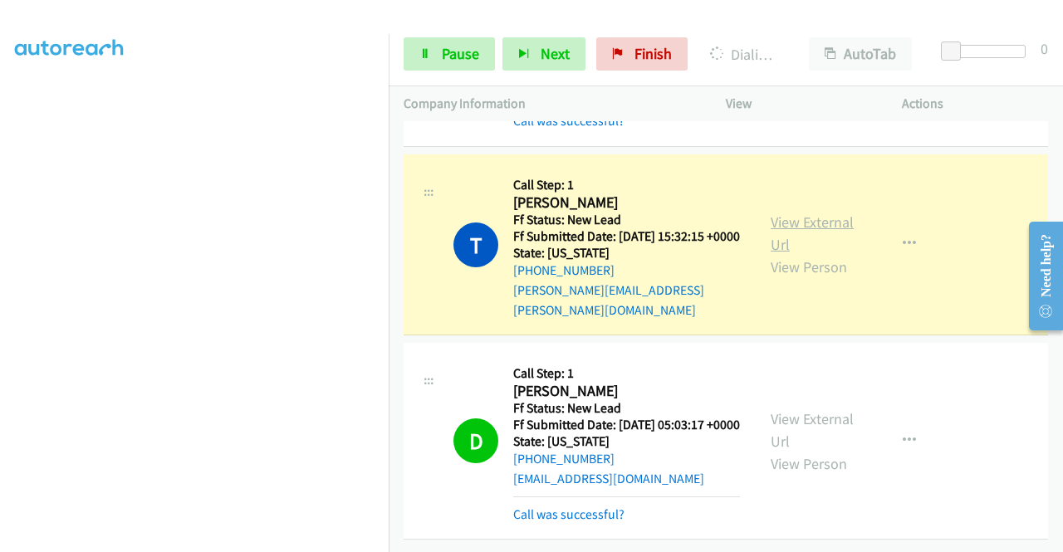
click at [802, 237] on link "View External Url" at bounding box center [811, 234] width 83 height 42
click at [467, 70] on link "Pause" at bounding box center [448, 53] width 91 height 33
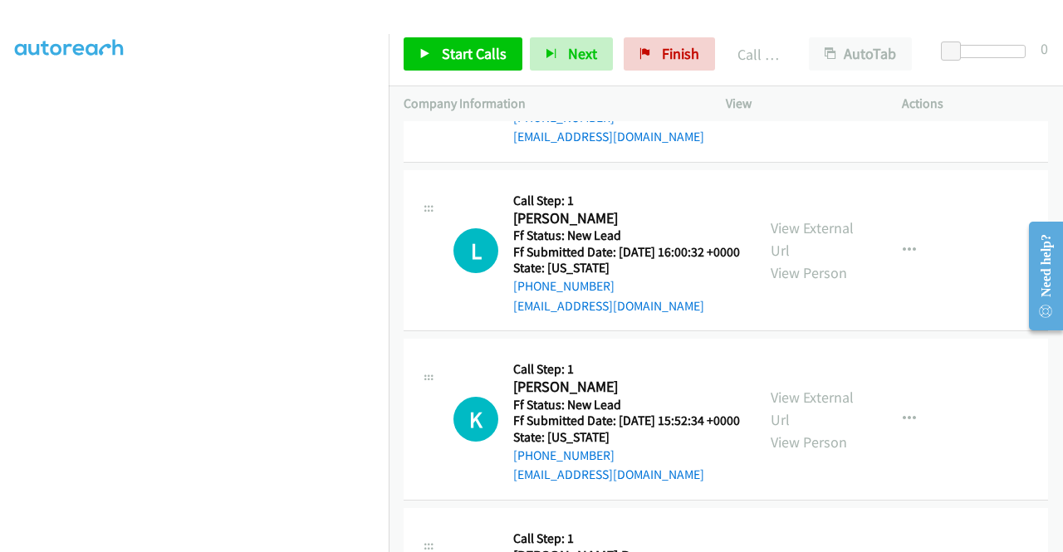
scroll to position [4808, 0]
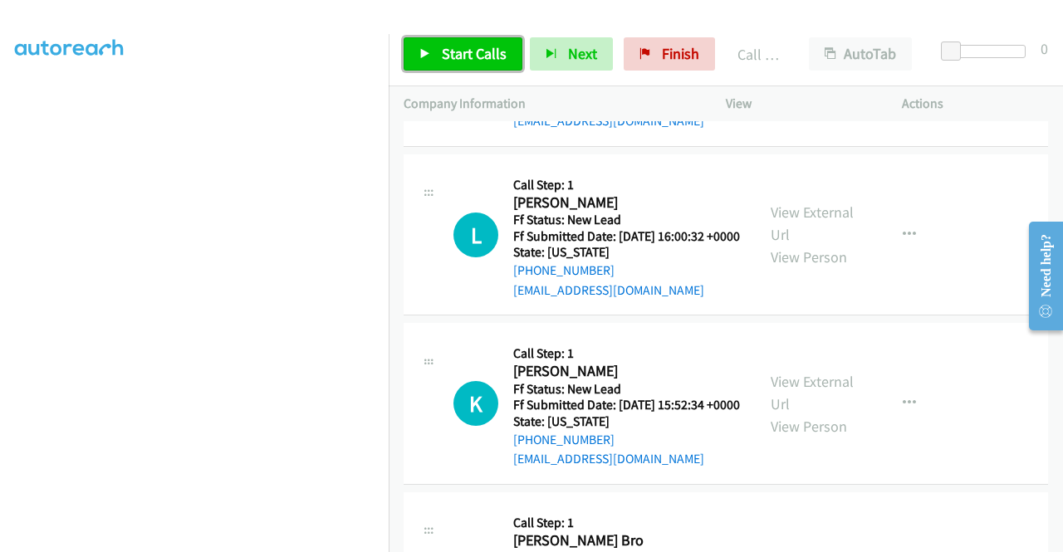
click at [488, 56] on span "Start Calls" at bounding box center [474, 53] width 65 height 19
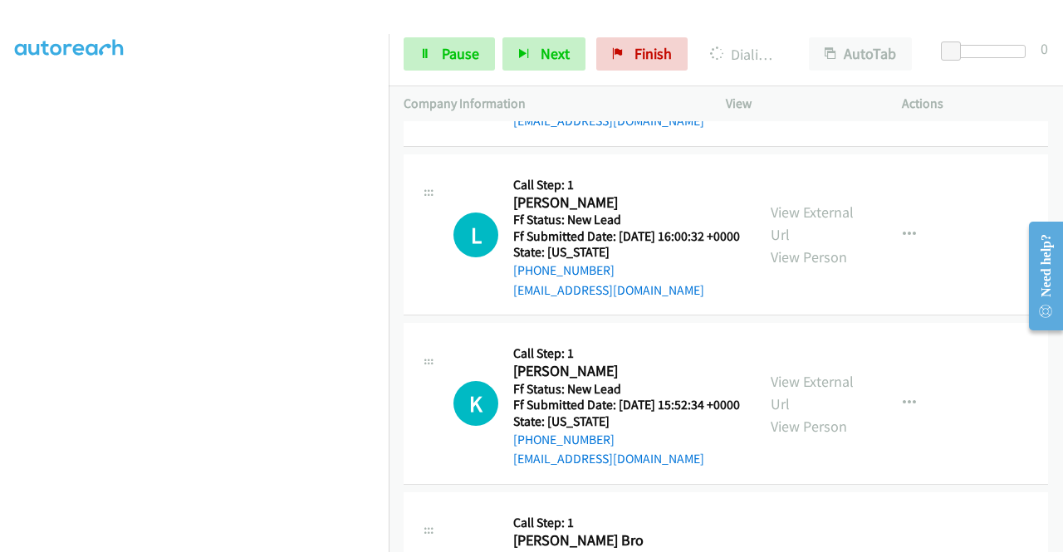
drag, startPoint x: 799, startPoint y: 173, endPoint x: 819, endPoint y: 192, distance: 27.6
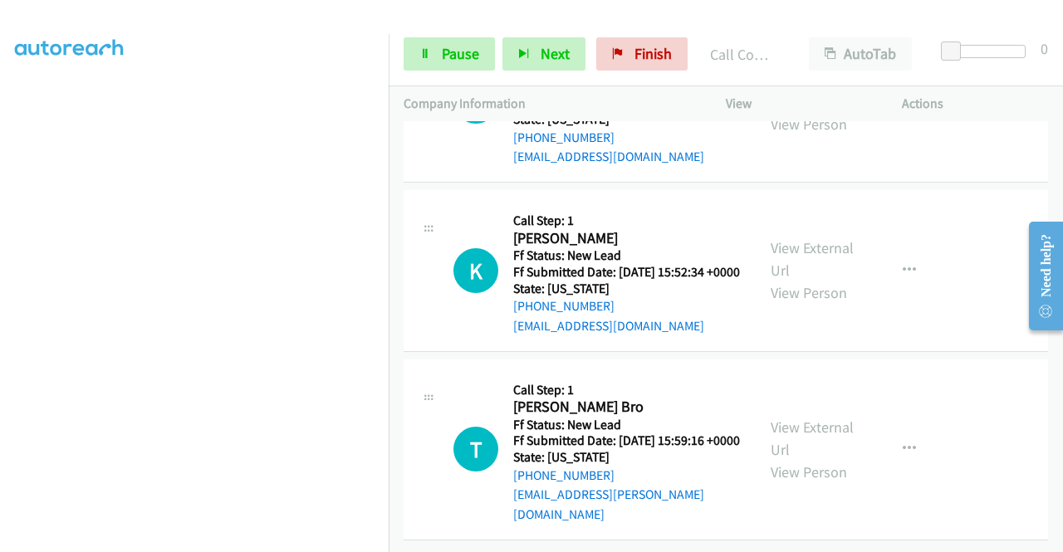
scroll to position [4927, 0]
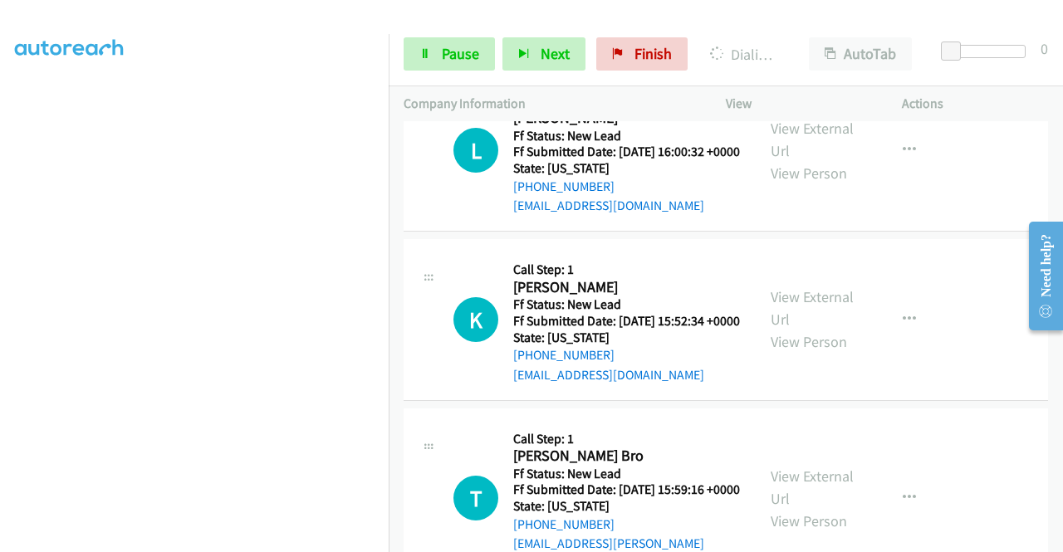
click at [452, 56] on span "Pause" at bounding box center [460, 53] width 37 height 19
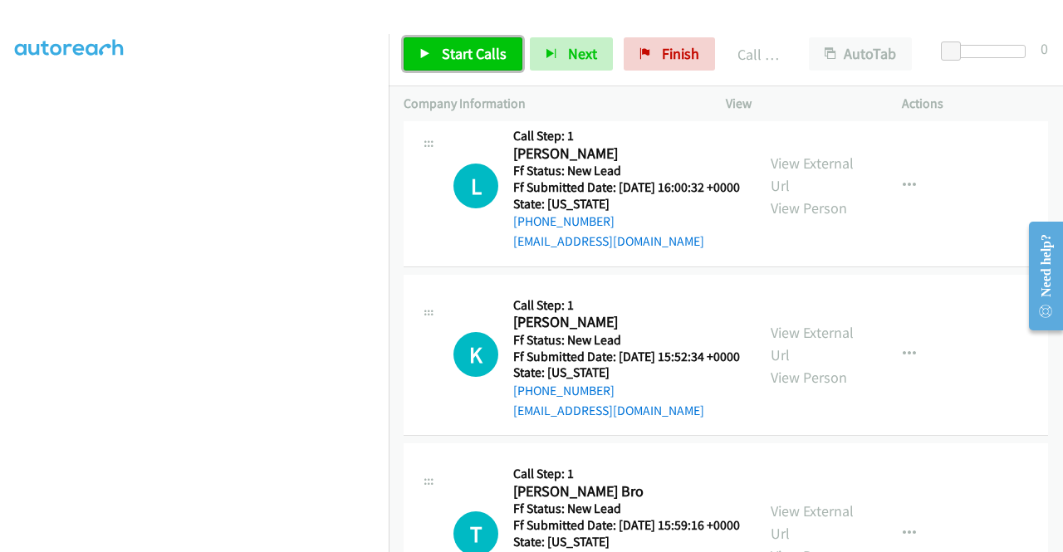
click at [452, 61] on span "Start Calls" at bounding box center [474, 53] width 65 height 19
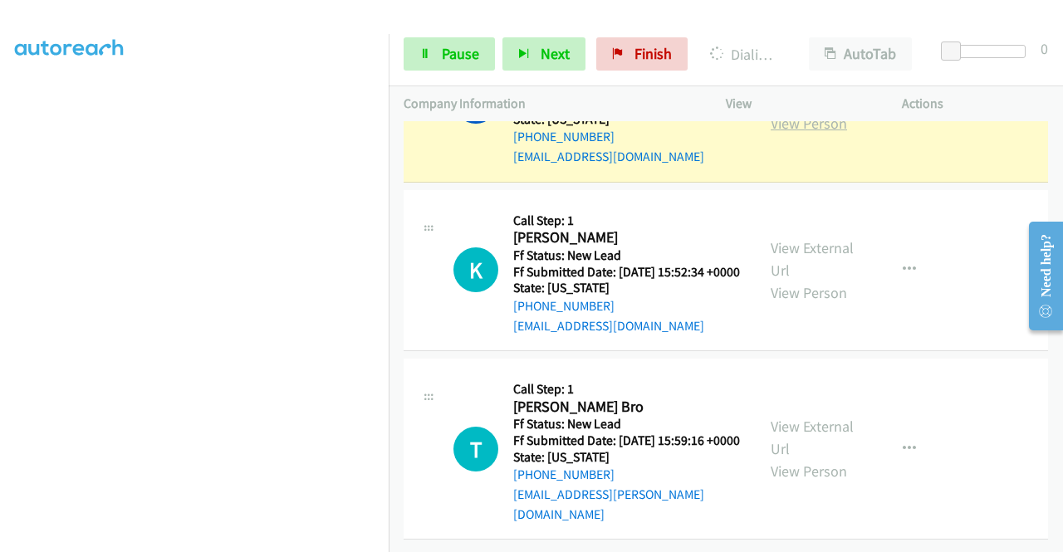
scroll to position [5226, 0]
click at [804, 110] on link "View External Url" at bounding box center [811, 90] width 83 height 42
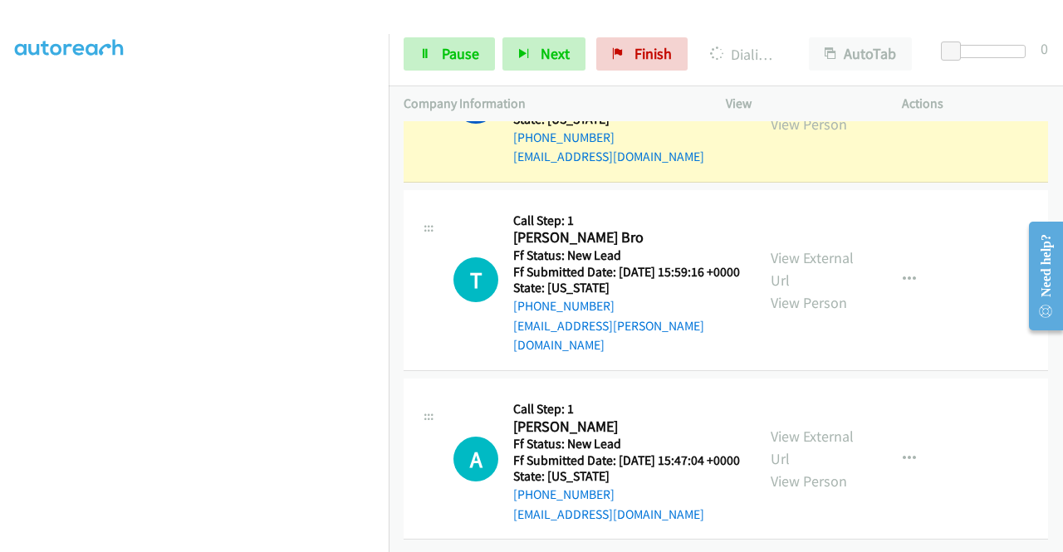
click at [763, 167] on div "View External Url View Person View External Url Email Schedule/Manage Callback …" at bounding box center [851, 101] width 191 height 131
click at [797, 111] on link "View External Url" at bounding box center [811, 91] width 83 height 42
click at [426, 46] on link "Pause" at bounding box center [448, 53] width 91 height 33
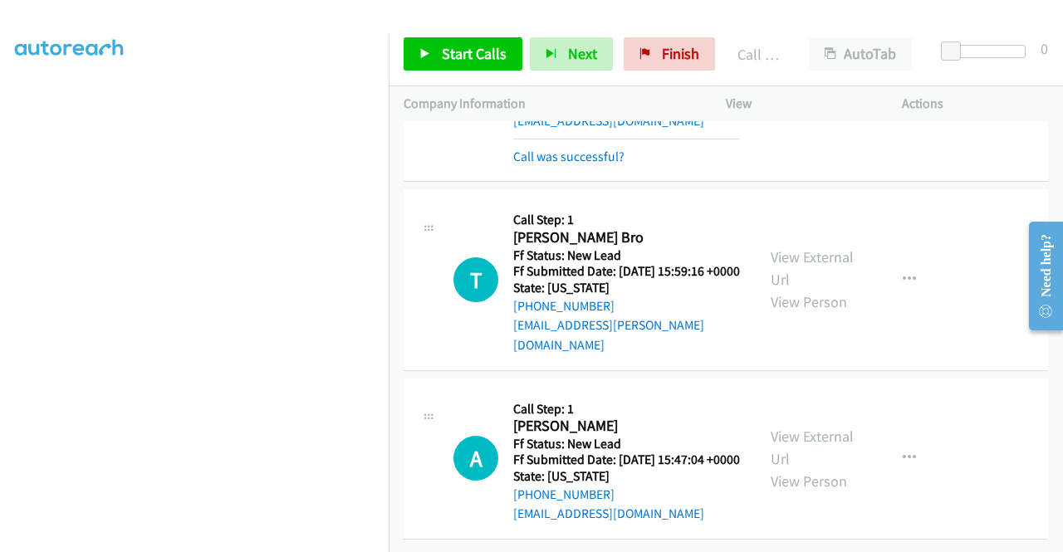
scroll to position [5593, 0]
click at [608, 164] on link "Call was successful?" at bounding box center [568, 157] width 111 height 16
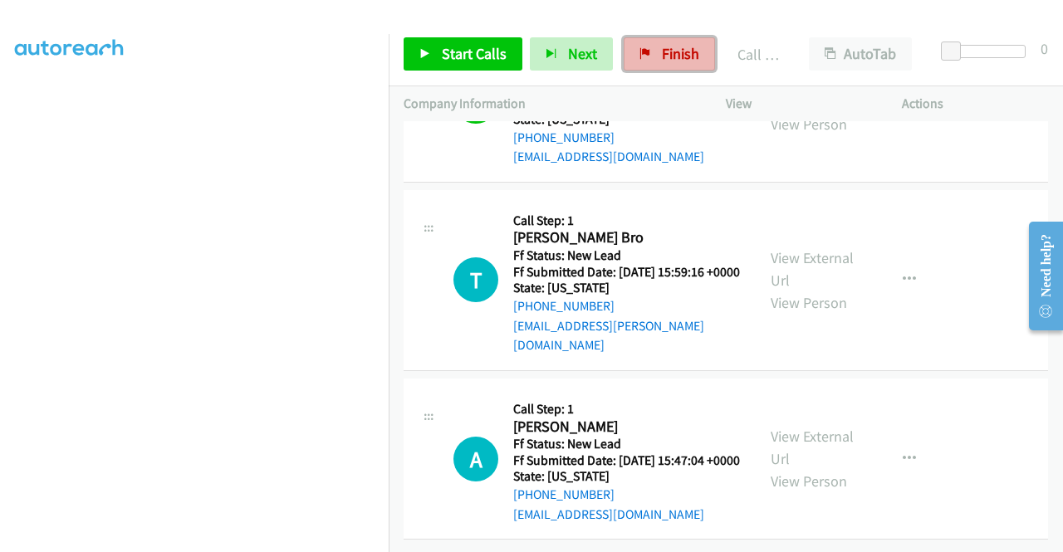
click at [667, 64] on link "Finish" at bounding box center [669, 53] width 91 height 33
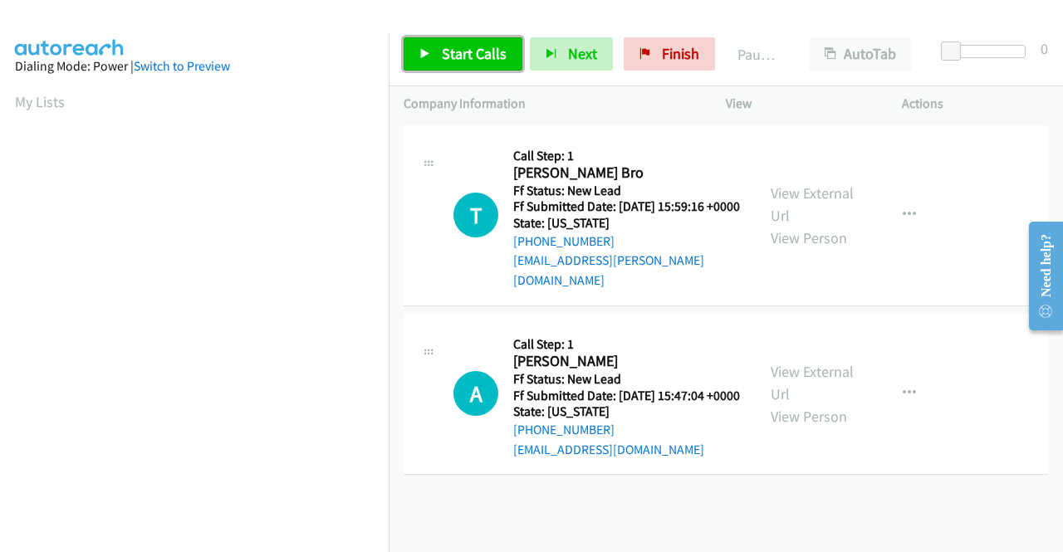
click at [488, 64] on link "Start Calls" at bounding box center [462, 53] width 119 height 33
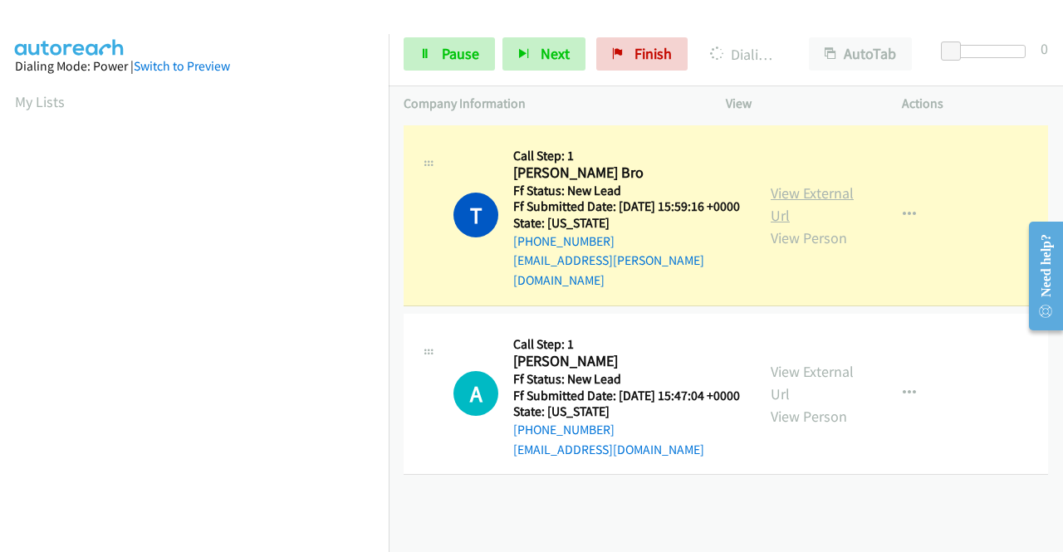
click at [794, 195] on link "View External Url" at bounding box center [811, 204] width 83 height 42
click at [10, 312] on aside "Dialing Mode: Power | Switch to Preview My Lists" at bounding box center [194, 126] width 389 height 919
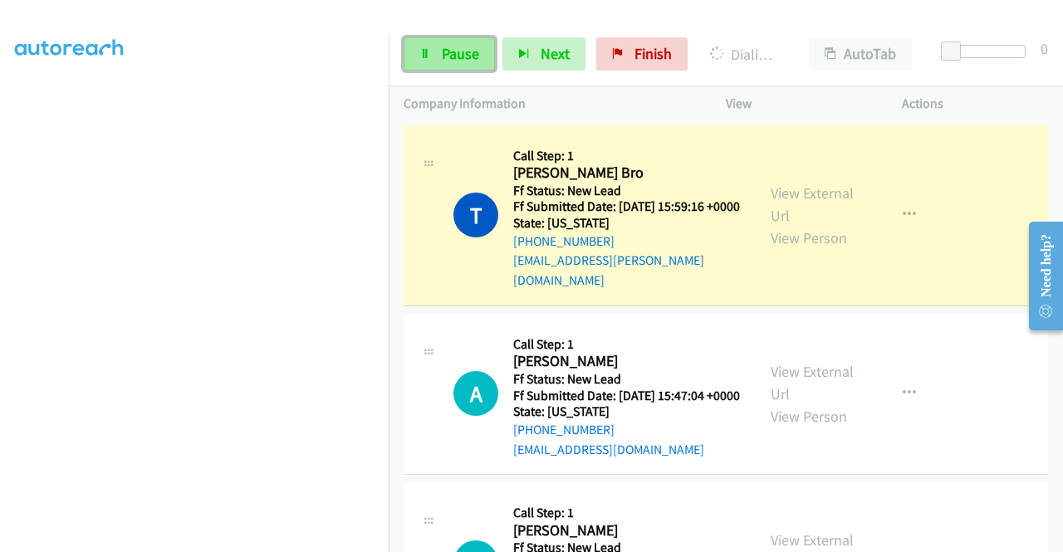
click at [417, 56] on link "Pause" at bounding box center [448, 53] width 91 height 33
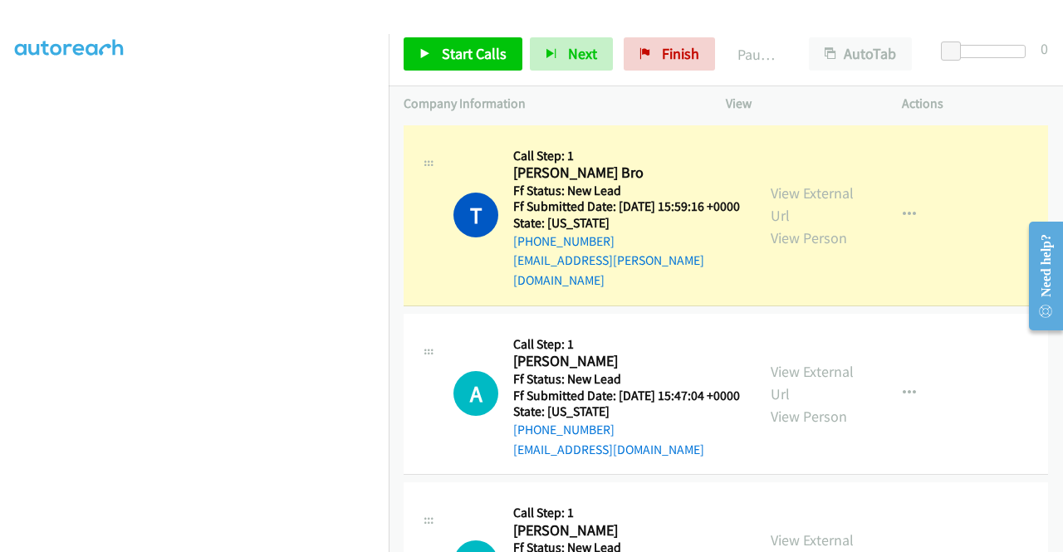
scroll to position [350, 0]
click at [392, 144] on td "T Callback Scheduled Call Step: 1 [PERSON_NAME] Bro America/[GEOGRAPHIC_DATA] F…" at bounding box center [726, 215] width 674 height 188
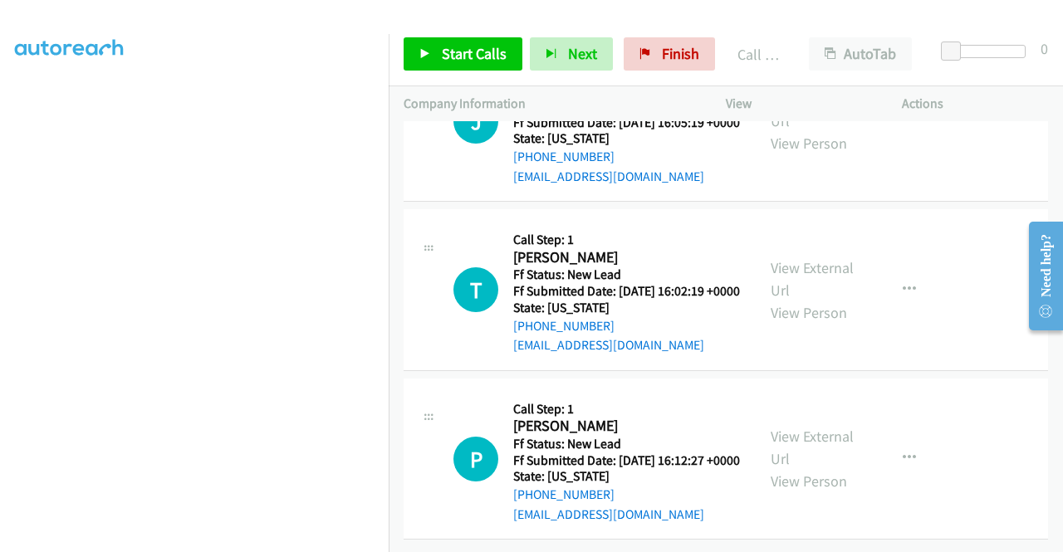
scroll to position [0, 0]
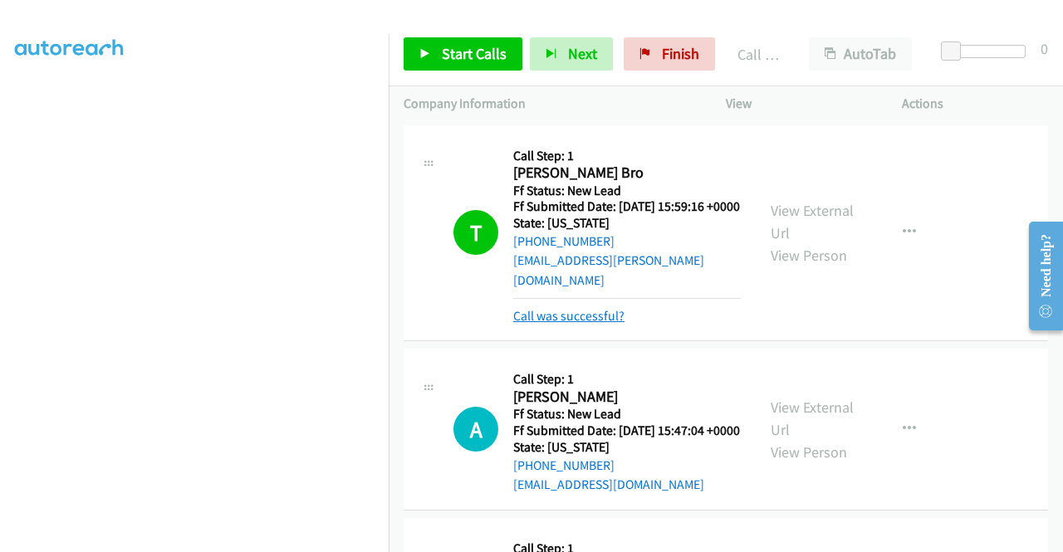
click at [593, 310] on link "Call was successful?" at bounding box center [568, 316] width 111 height 16
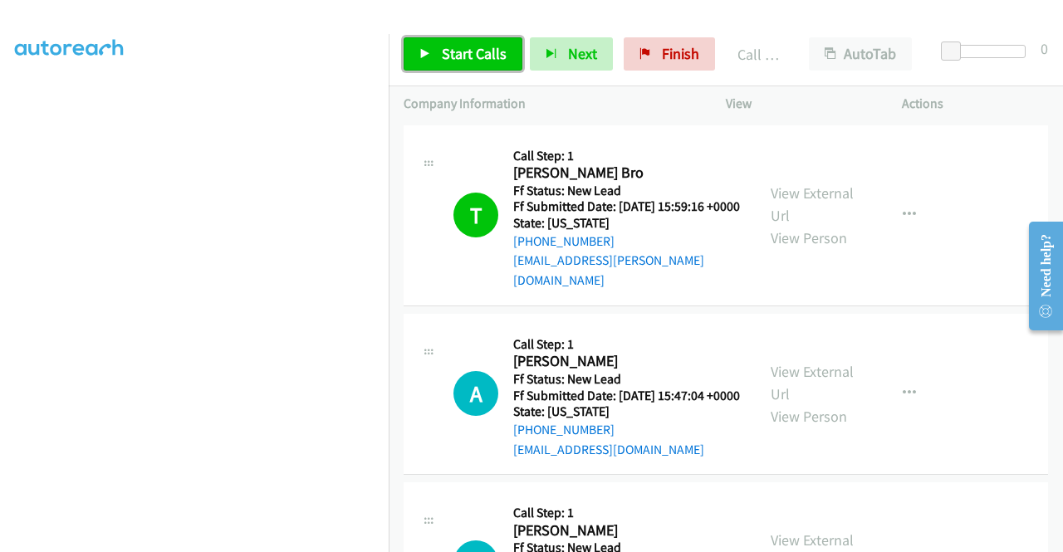
click at [463, 46] on span "Start Calls" at bounding box center [474, 53] width 65 height 19
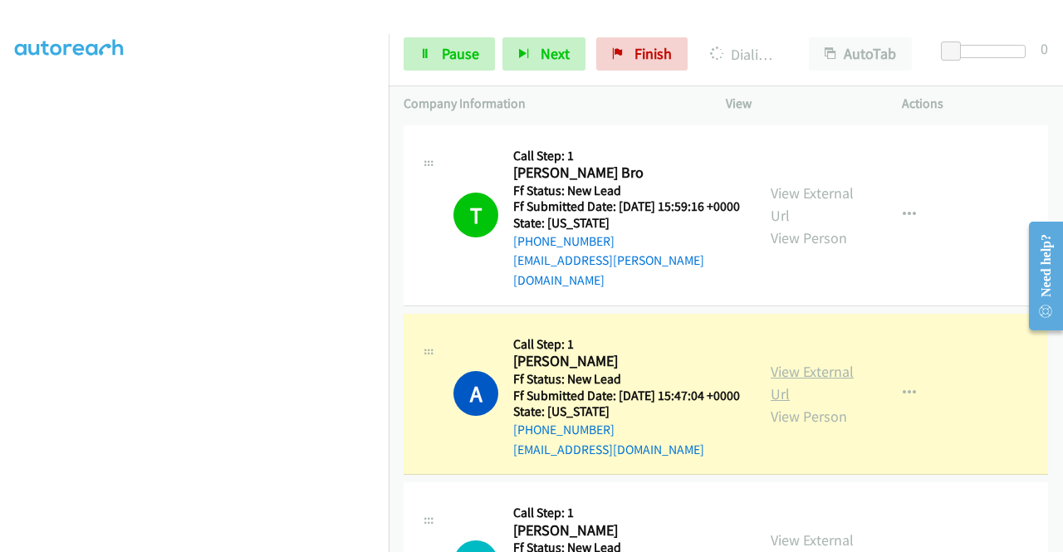
click at [770, 391] on link "View External Url" at bounding box center [811, 383] width 83 height 42
click at [10, 271] on aside "Dialing Mode: Power | Switch to Preview My Lists" at bounding box center [194, 126] width 389 height 919
click at [413, 34] on div "Start Calls Pause Next Finish Dialing [PERSON_NAME] AutoTab AutoTab 0" at bounding box center [726, 54] width 674 height 64
click at [403, 72] on div "Start Calls Pause Next Finish Dialing [PERSON_NAME] AutoTab AutoTab 0" at bounding box center [726, 54] width 674 height 64
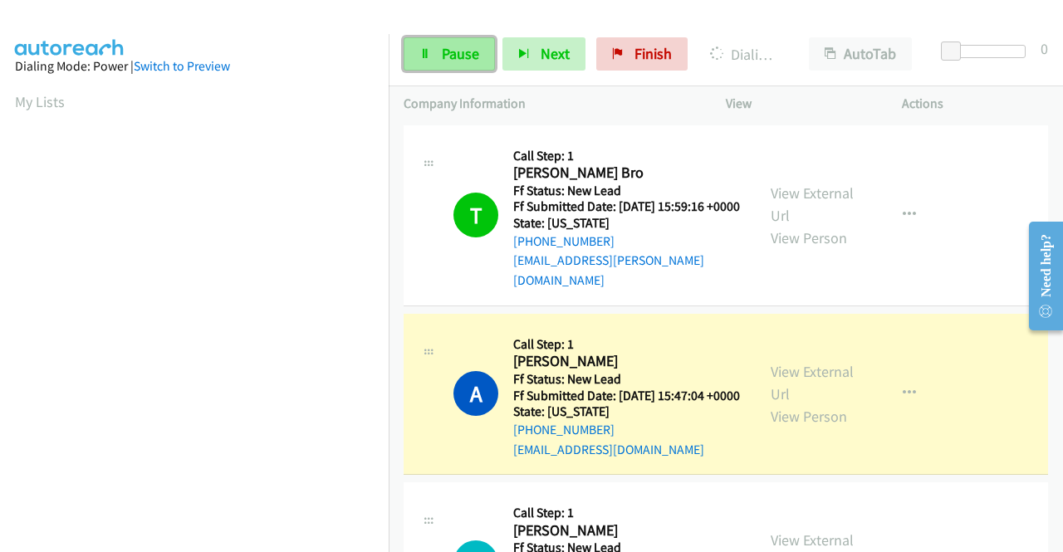
click at [408, 63] on link "Pause" at bounding box center [448, 53] width 91 height 33
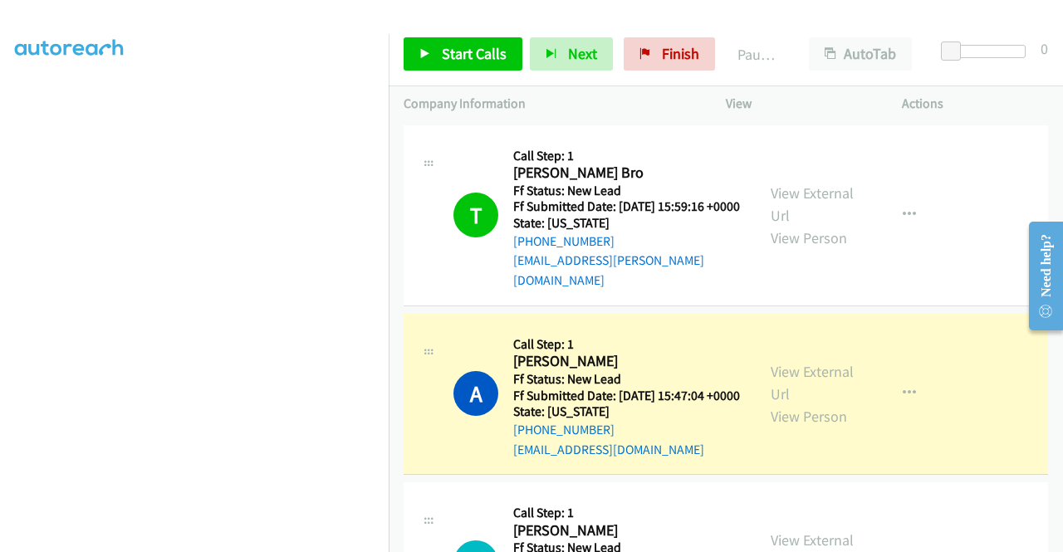
scroll to position [379, 0]
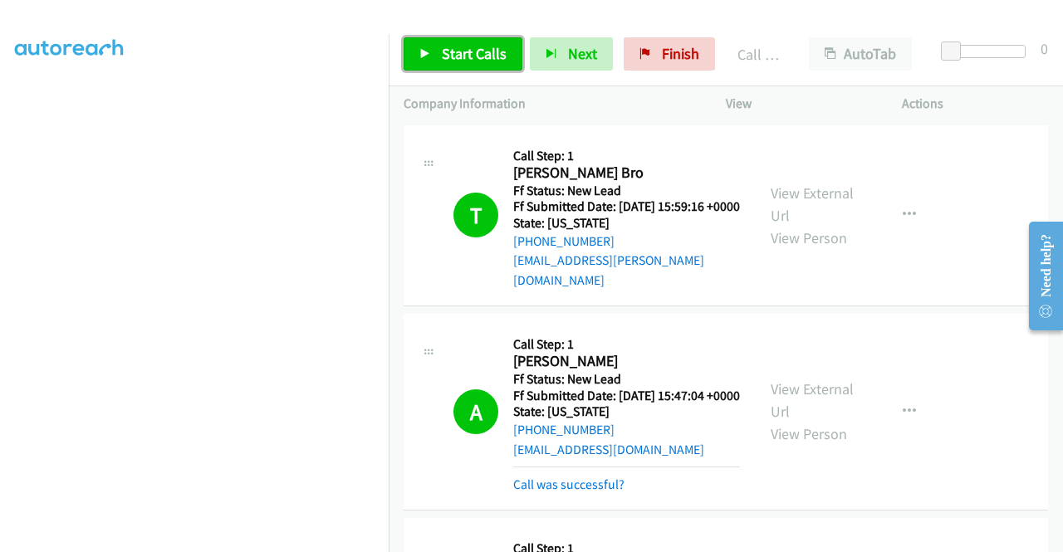
click at [457, 58] on span "Start Calls" at bounding box center [474, 53] width 65 height 19
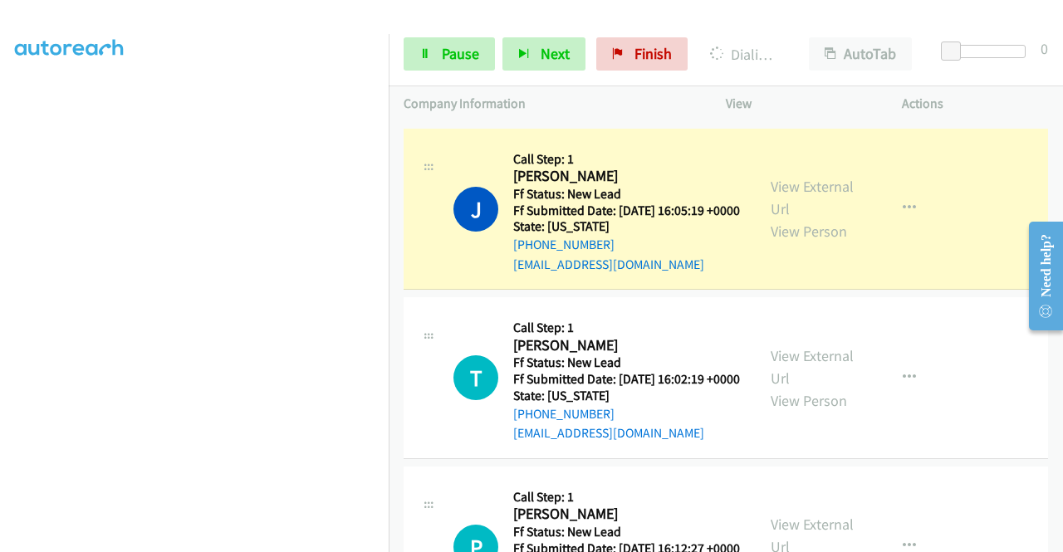
scroll to position [394, 0]
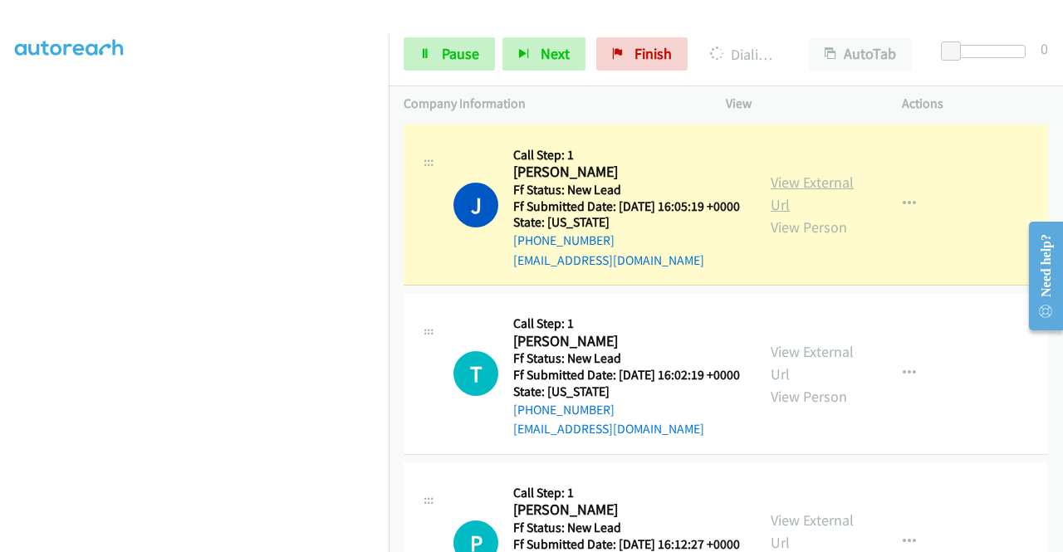
click at [792, 197] on link "View External Url" at bounding box center [811, 194] width 83 height 42
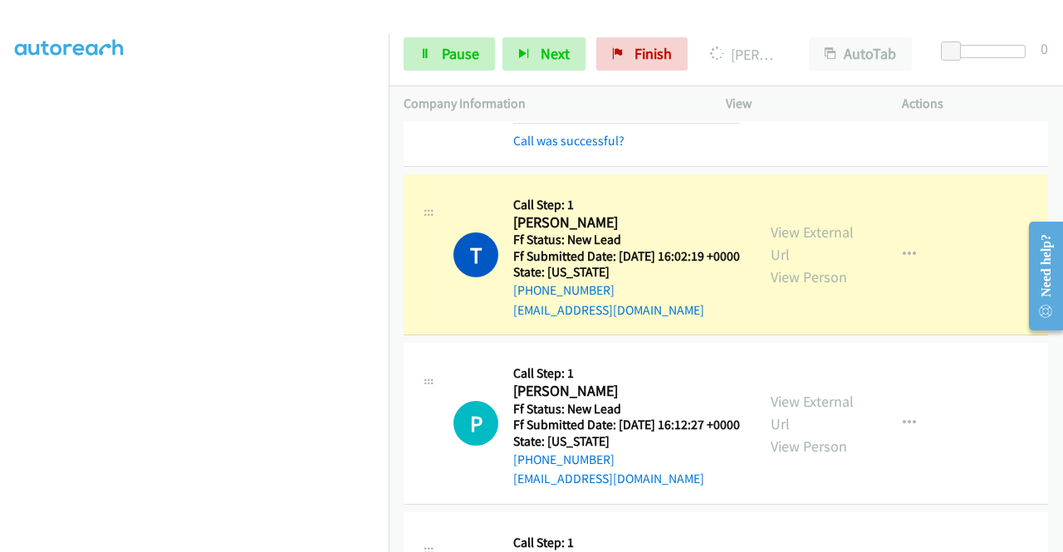
scroll to position [570, 0]
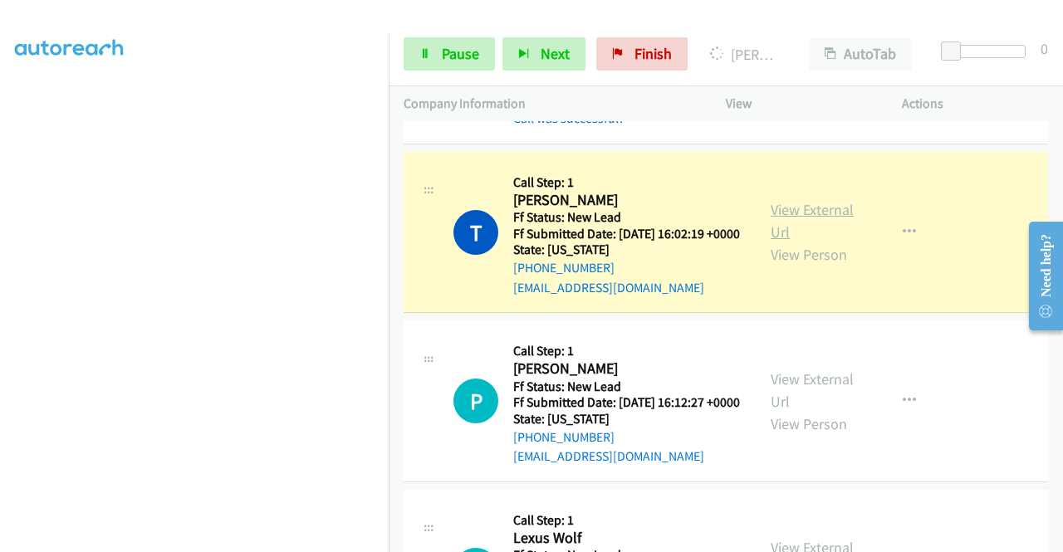
click at [790, 242] on link "View External Url" at bounding box center [811, 221] width 83 height 42
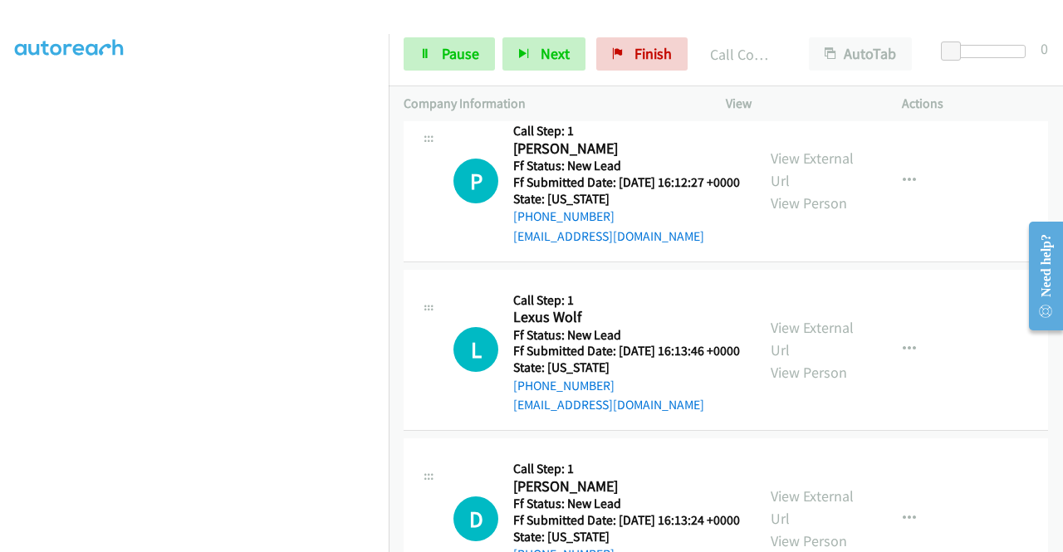
scroll to position [833, 0]
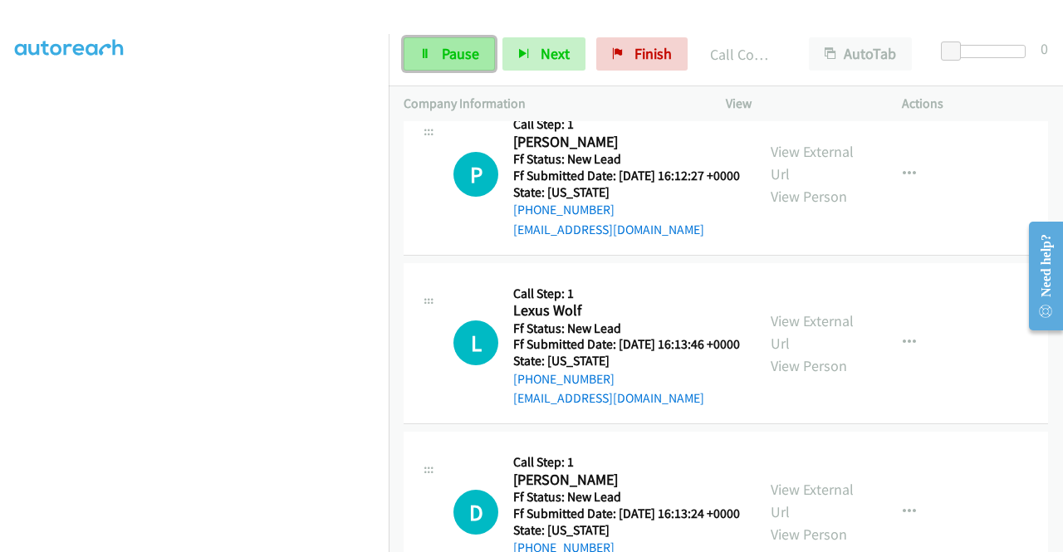
click at [459, 58] on span "Pause" at bounding box center [460, 53] width 37 height 19
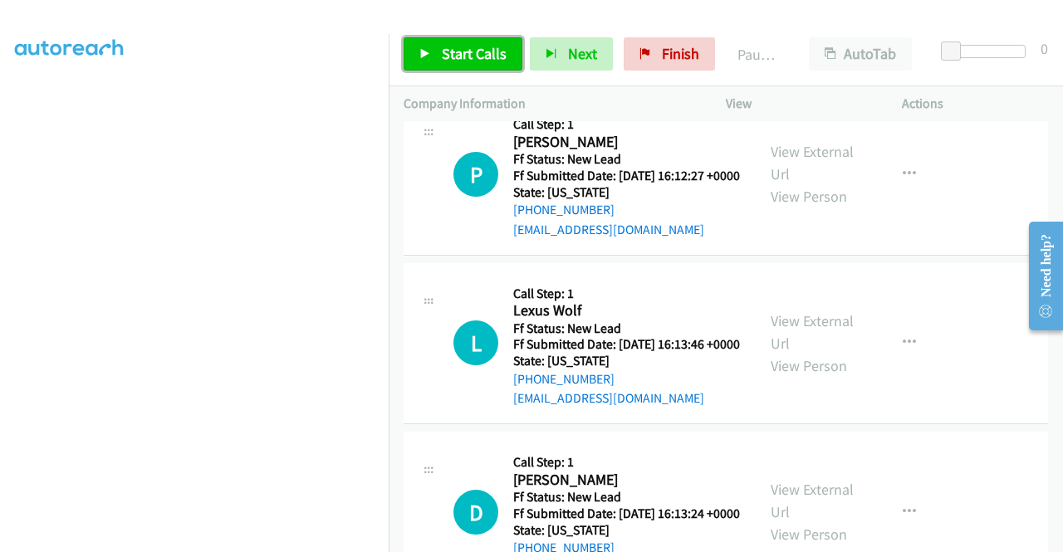
click at [459, 58] on span "Start Calls" at bounding box center [474, 53] width 65 height 19
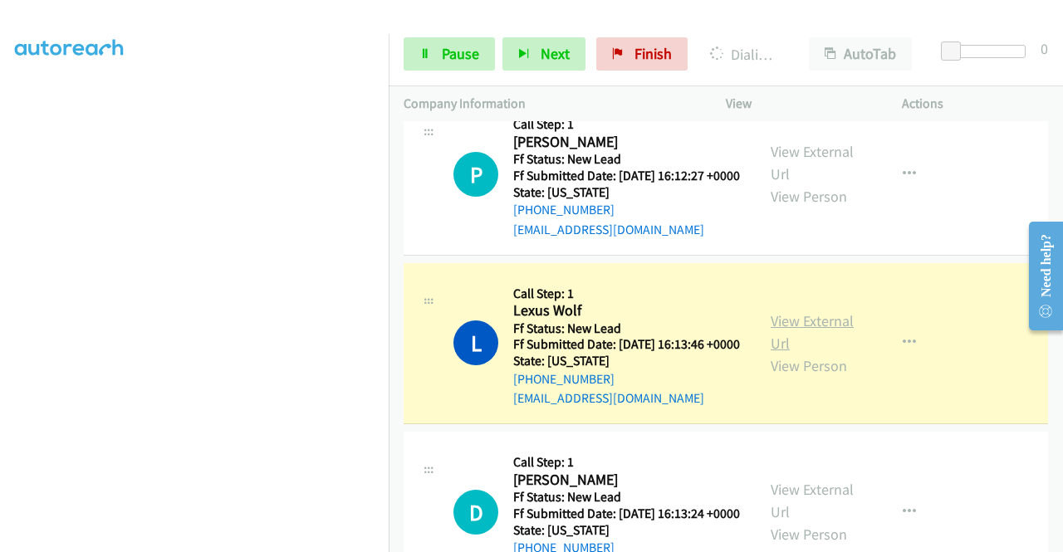
click at [785, 353] on link "View External Url" at bounding box center [811, 332] width 83 height 42
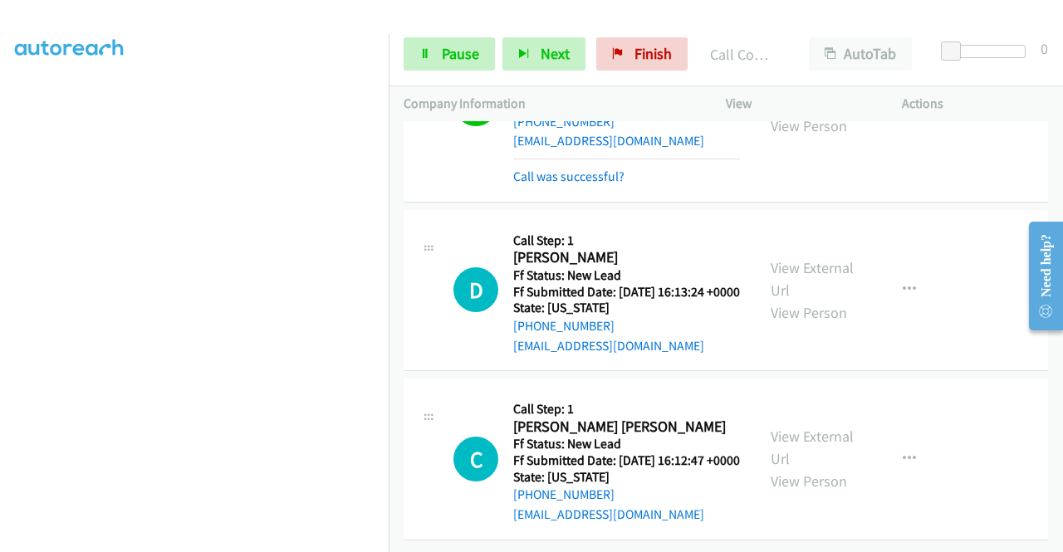
scroll to position [1210, 0]
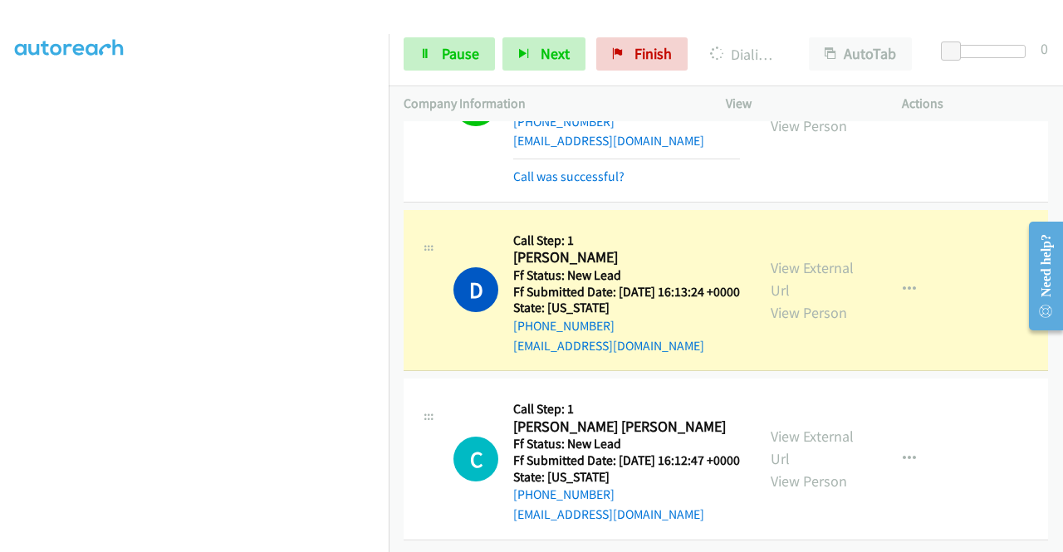
click at [760, 242] on div "View External Url View Person View External Url Email Schedule/Manage Callback …" at bounding box center [851, 290] width 191 height 131
click at [770, 258] on link "View External Url" at bounding box center [811, 279] width 83 height 42
click at [416, 32] on div "Start Calls Pause Next Finish Dialing David Bui AutoTab AutoTab 0" at bounding box center [726, 54] width 674 height 64
click at [416, 56] on link "Pause" at bounding box center [448, 53] width 91 height 33
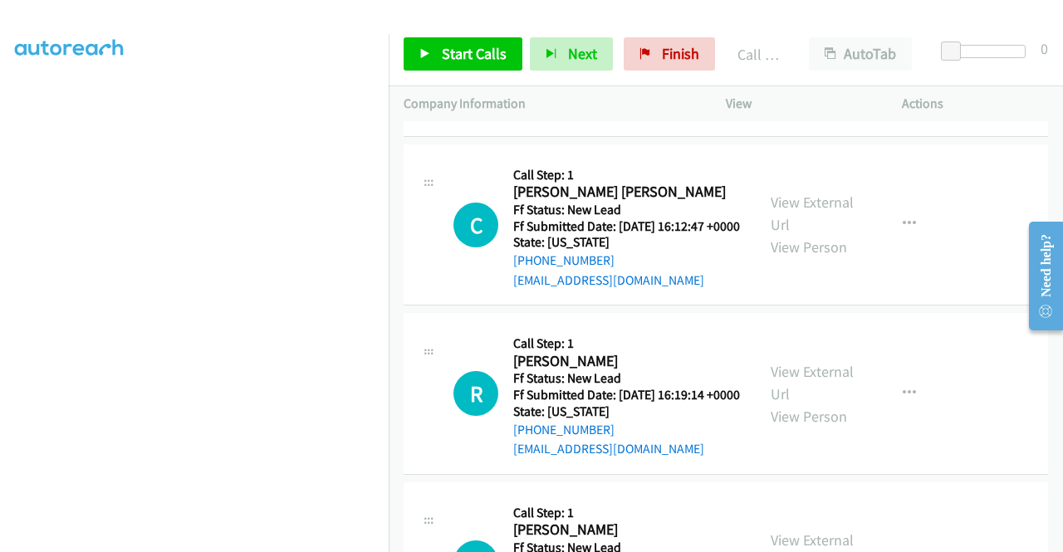
scroll to position [1398, 0]
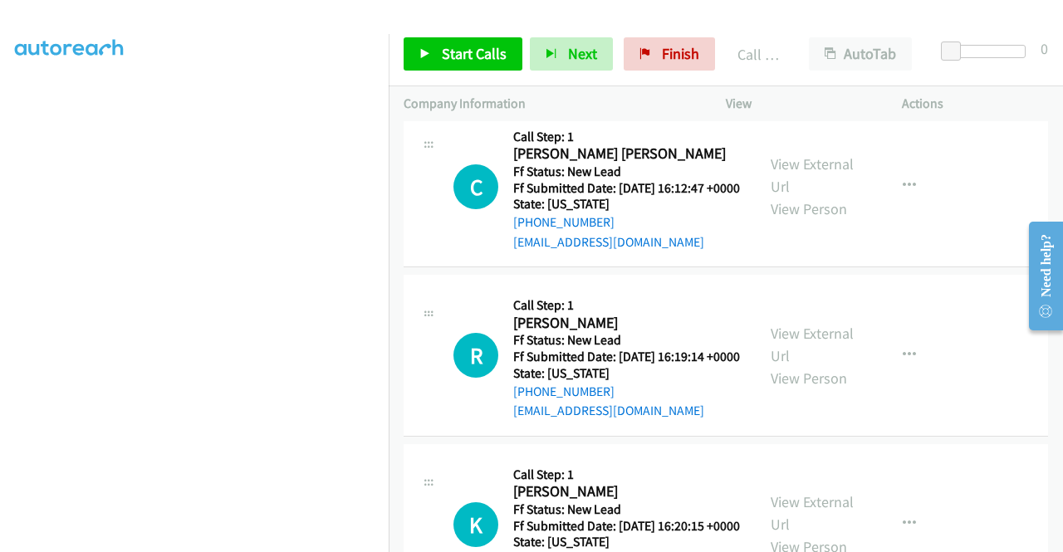
click at [594, 81] on link "Call was successful?" at bounding box center [568, 73] width 111 height 16
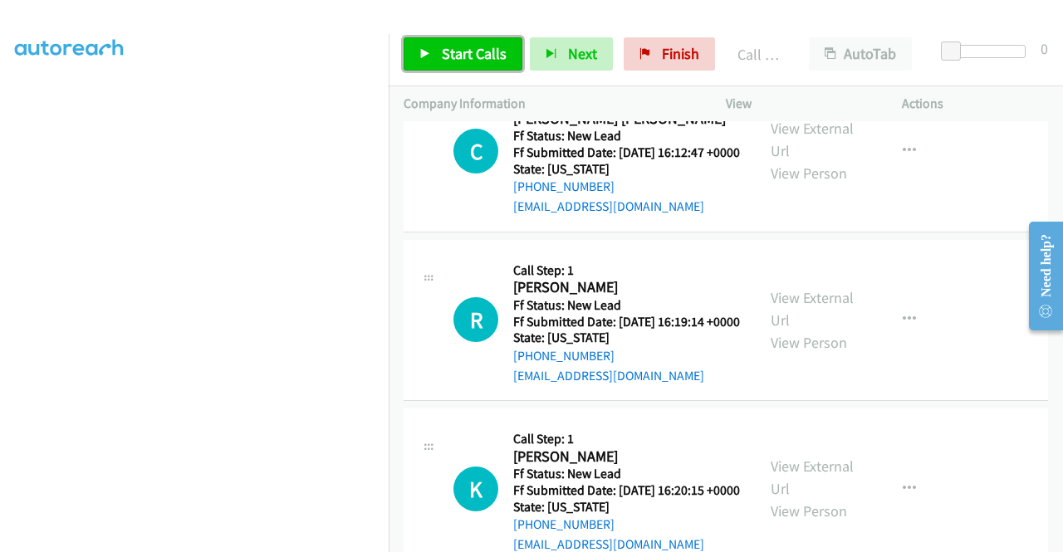
click at [442, 52] on span "Start Calls" at bounding box center [474, 53] width 65 height 19
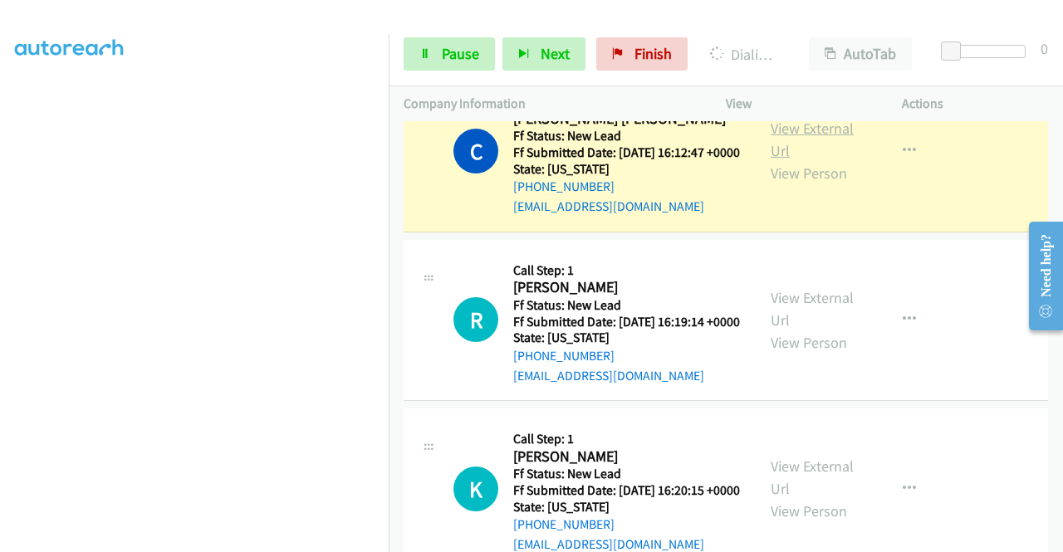
click at [800, 160] on link "View External Url" at bounding box center [811, 140] width 83 height 42
click at [0, 278] on aside "Dialing Mode: Power | Switch to Preview My Lists" at bounding box center [194, 126] width 389 height 919
click at [405, 72] on div "Start Calls Pause Next Finish Dialing Candace Candace AutoTab AutoTab 0" at bounding box center [726, 54] width 674 height 64
click at [408, 53] on link "Pause" at bounding box center [448, 53] width 91 height 33
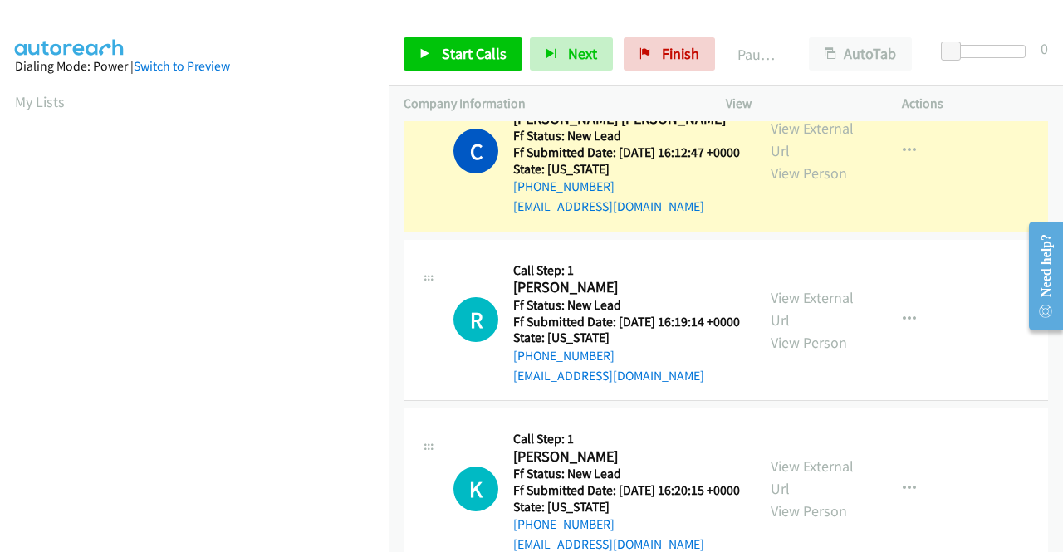
scroll to position [379, 0]
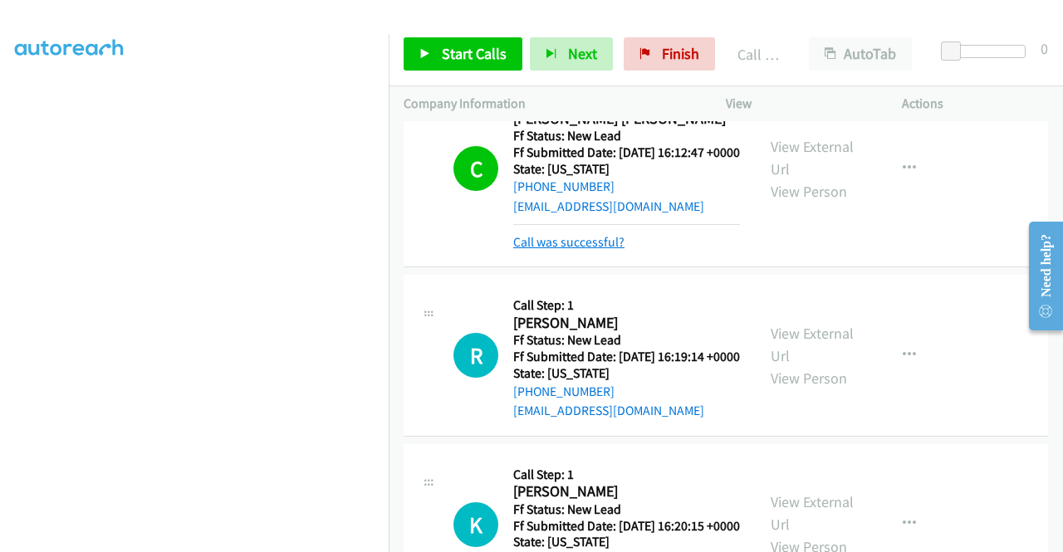
click at [586, 250] on link "Call was successful?" at bounding box center [568, 242] width 111 height 16
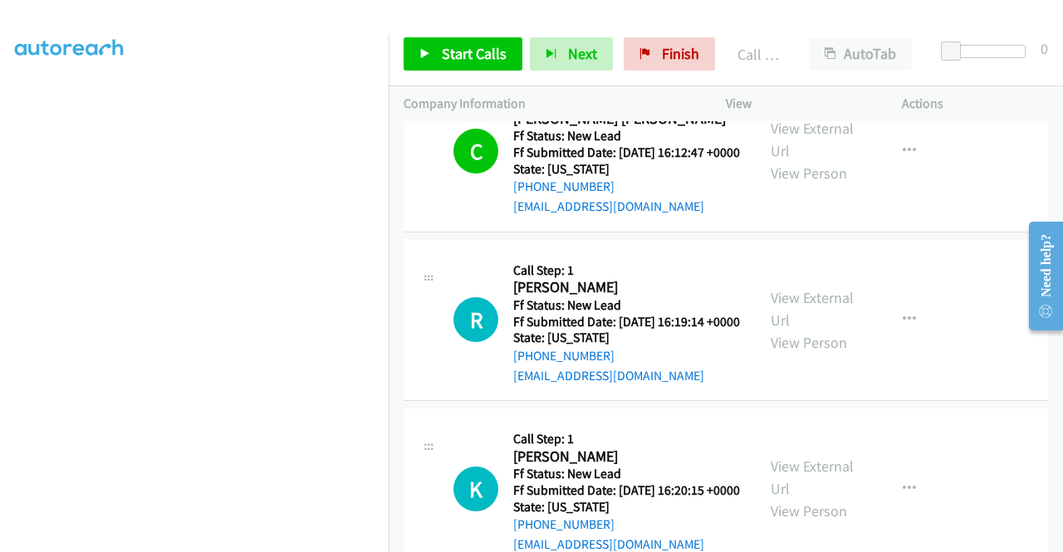
click at [448, 71] on div "Start Calls Pause Next Finish Call Completed AutoTab AutoTab 0" at bounding box center [726, 54] width 674 height 64
click at [462, 54] on span "Start Calls" at bounding box center [474, 53] width 65 height 19
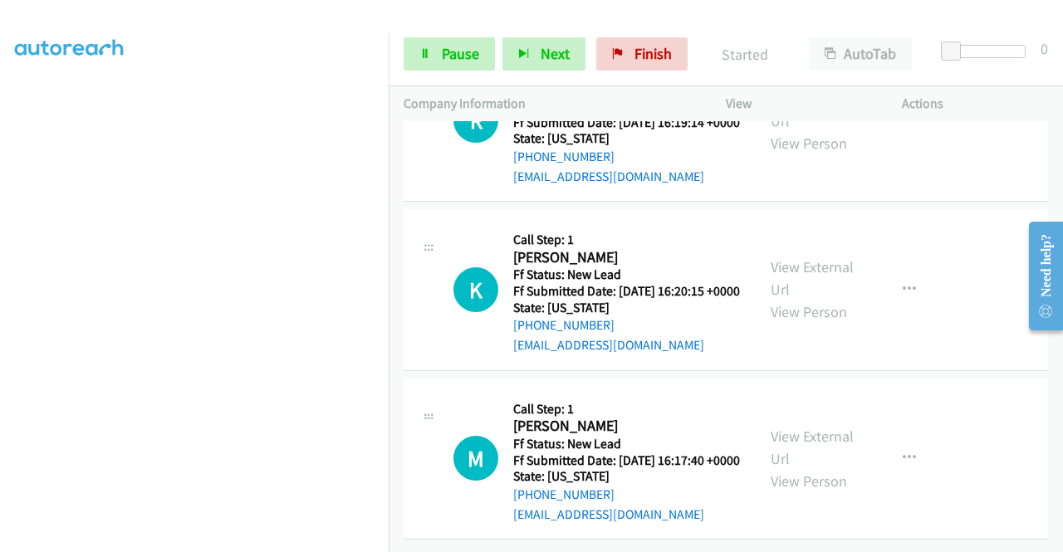
scroll to position [1608, 0]
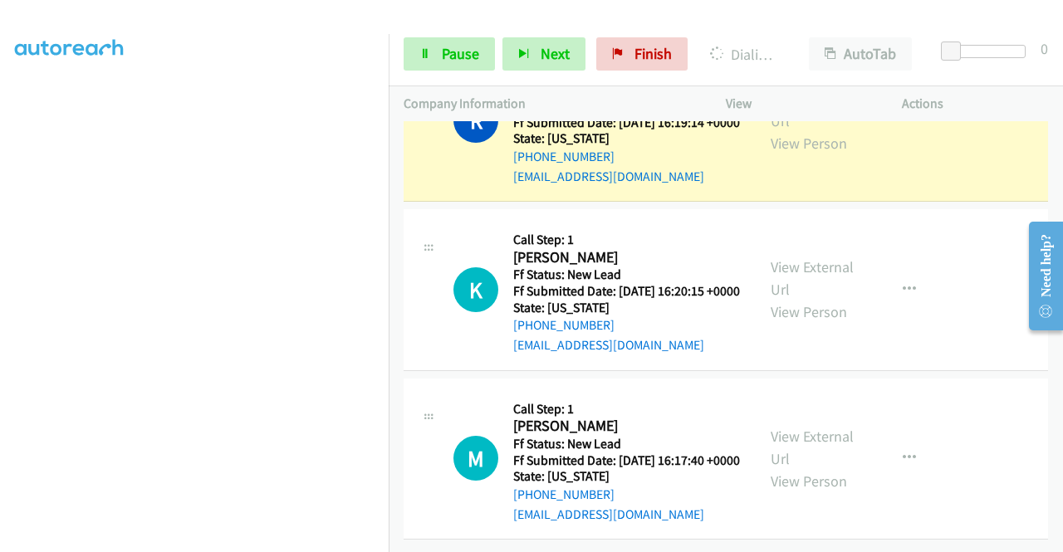
click at [785, 187] on div "View External Url View Person View External Url Email Schedule/Manage Callback …" at bounding box center [851, 121] width 191 height 131
click at [777, 130] on link "View External Url" at bounding box center [811, 110] width 83 height 42
click at [0, 280] on aside "Dialing Mode: Power | Switch to Preview My Lists" at bounding box center [194, 126] width 389 height 919
click at [420, 39] on link "Pause" at bounding box center [448, 53] width 91 height 33
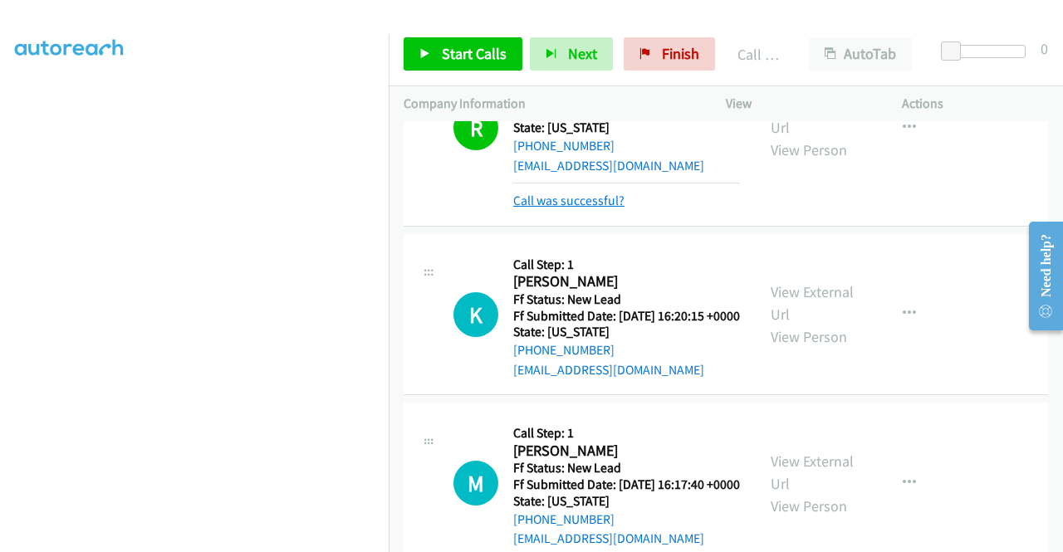
click at [571, 208] on link "Call was successful?" at bounding box center [568, 201] width 111 height 16
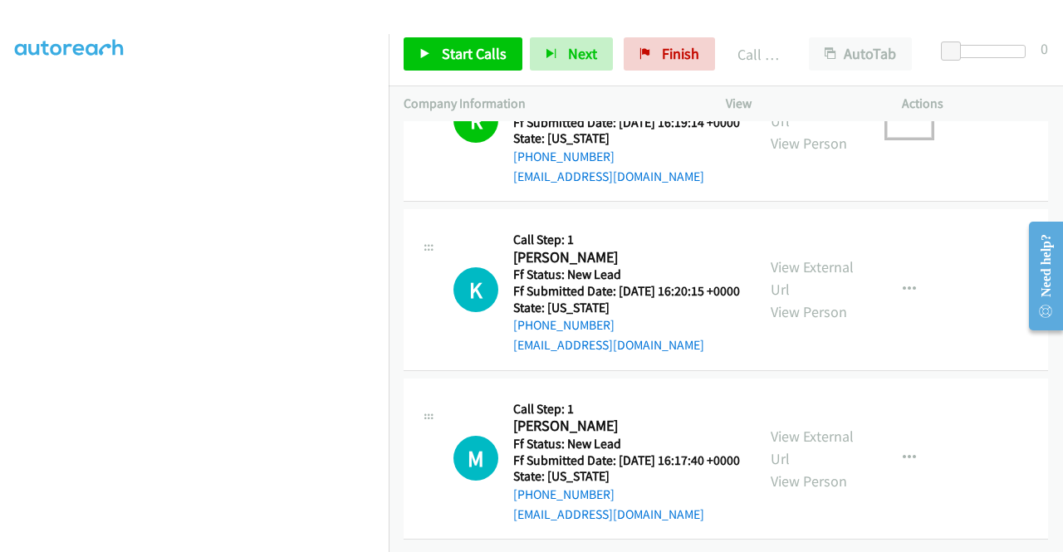
click at [887, 137] on button "button" at bounding box center [909, 120] width 45 height 33
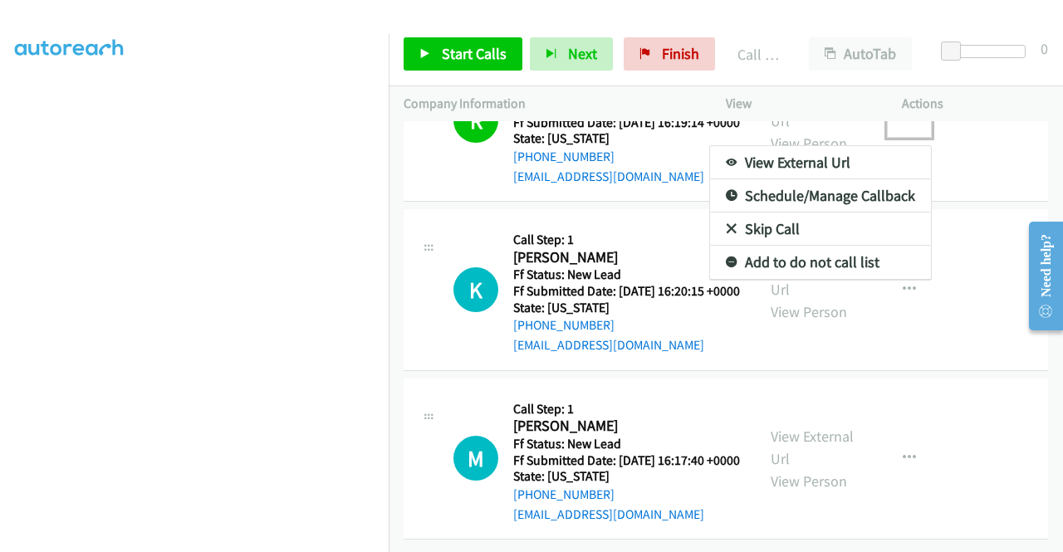
click at [820, 279] on link "Add to do not call list" at bounding box center [820, 262] width 221 height 33
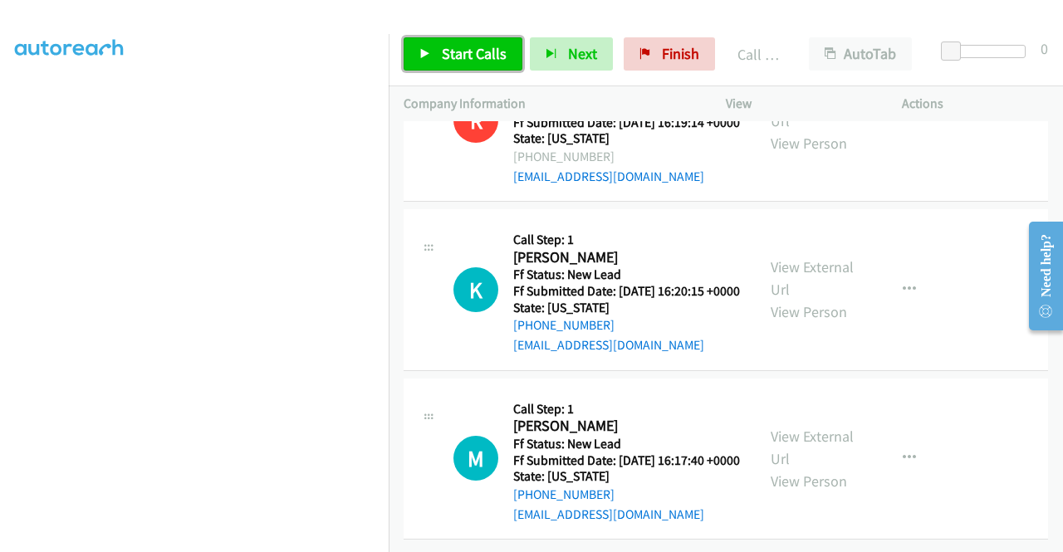
click at [452, 46] on span "Start Calls" at bounding box center [474, 53] width 65 height 19
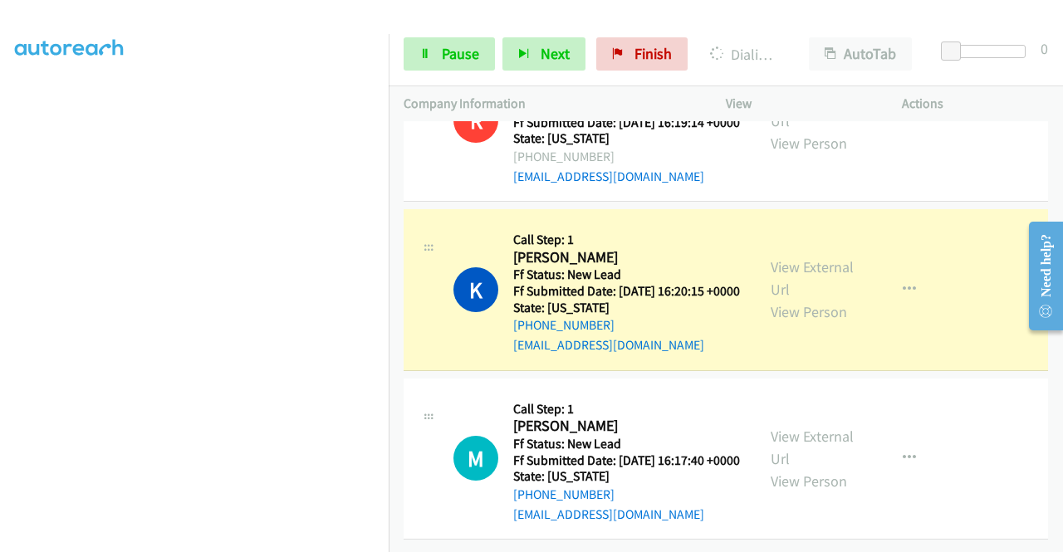
click at [787, 323] on div "View External Url View Person" at bounding box center [813, 289] width 86 height 67
click at [802, 323] on div "View External Url View Person" at bounding box center [813, 289] width 86 height 67
click at [801, 299] on link "View External Url" at bounding box center [811, 278] width 83 height 42
click at [770, 130] on link "View External Url" at bounding box center [811, 110] width 83 height 42
click at [0, 232] on aside "Dialing Mode: Power | Switch to Preview My Lists" at bounding box center [194, 126] width 389 height 919
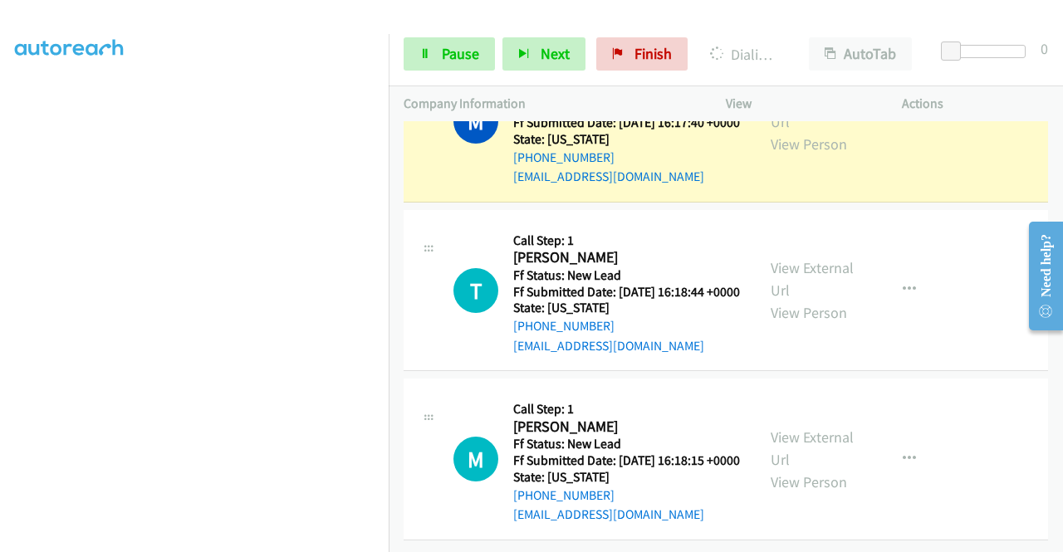
scroll to position [2022, 0]
click at [801, 155] on div "View External Url View Person" at bounding box center [813, 121] width 86 height 67
click at [800, 131] on link "View External Url" at bounding box center [811, 111] width 83 height 42
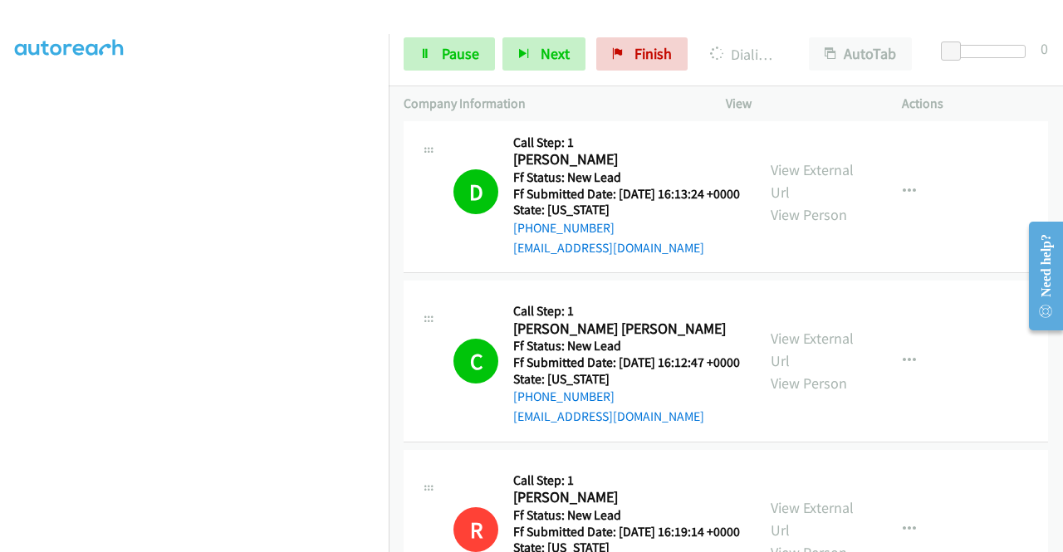
scroll to position [1155, 0]
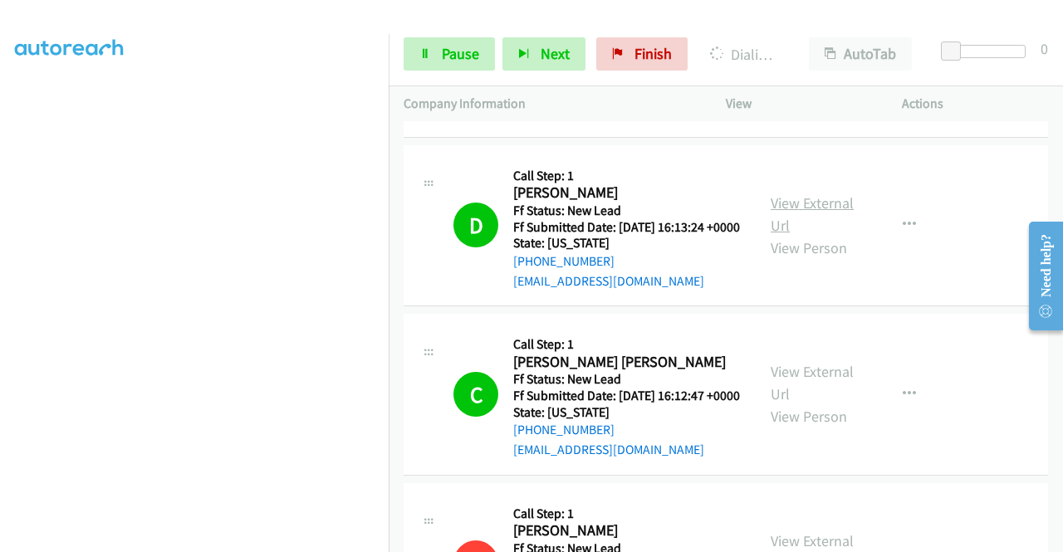
click at [816, 235] on link "View External Url" at bounding box center [811, 214] width 83 height 42
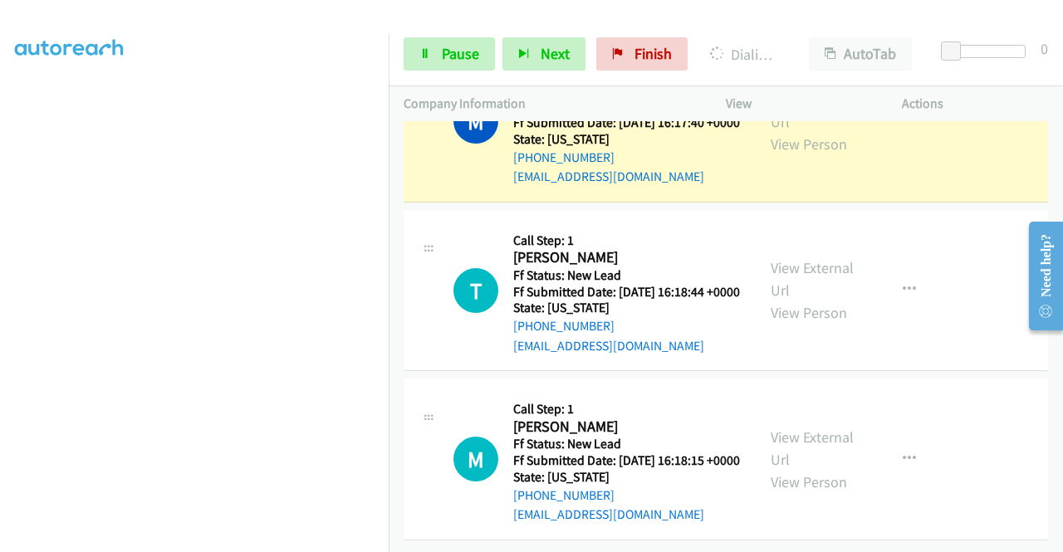
scroll to position [379, 0]
click at [390, 207] on td "M Callback Scheduled Call Step: 1 Marni Marks America/Phoenix Ff Status: New Le…" at bounding box center [726, 121] width 674 height 169
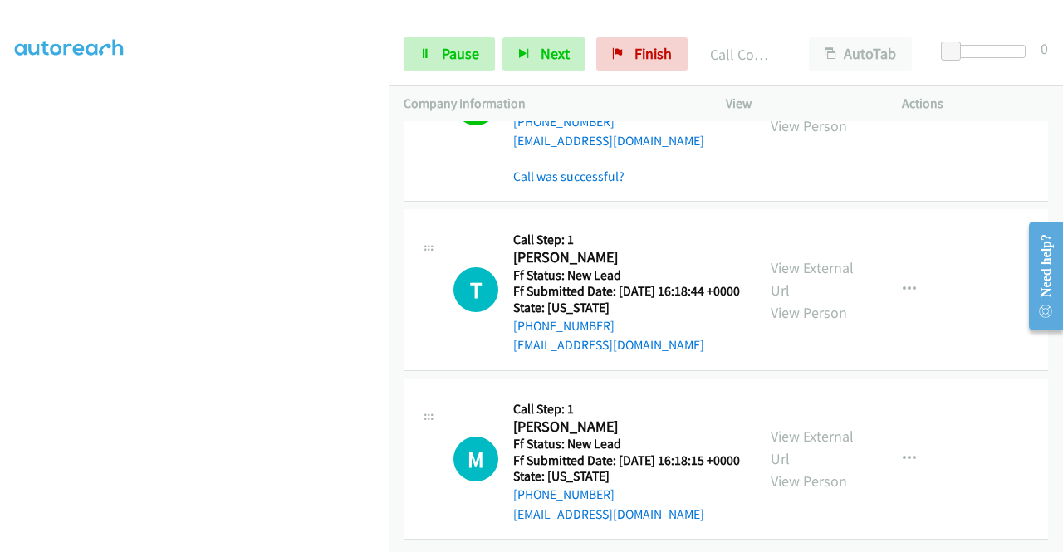
scroll to position [2205, 0]
click at [823, 258] on link "View External Url" at bounding box center [811, 279] width 83 height 42
click at [457, 66] on link "Pause" at bounding box center [448, 53] width 91 height 33
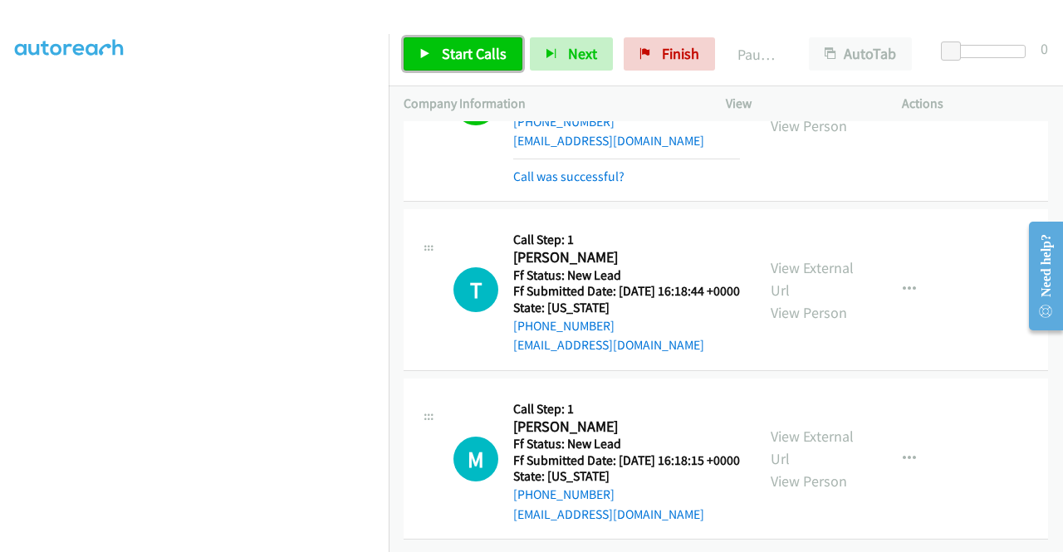
click at [457, 66] on link "Start Calls" at bounding box center [462, 53] width 119 height 33
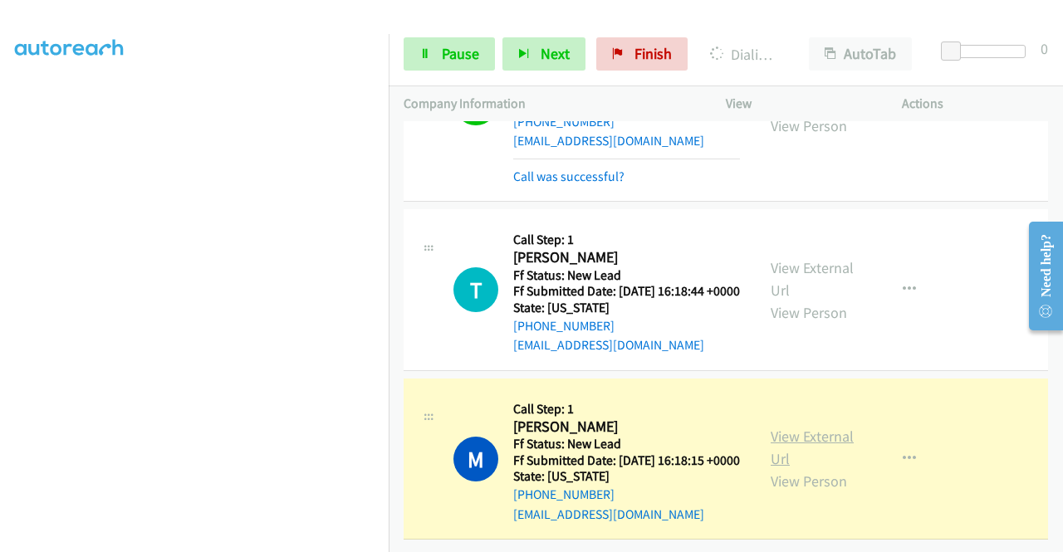
click at [815, 427] on link "View External Url" at bounding box center [811, 448] width 83 height 42
click at [389, 338] on td "T Callback Scheduled Call Step: 1 Thomas Beggs America/New_York Ff Status: New …" at bounding box center [726, 290] width 674 height 169
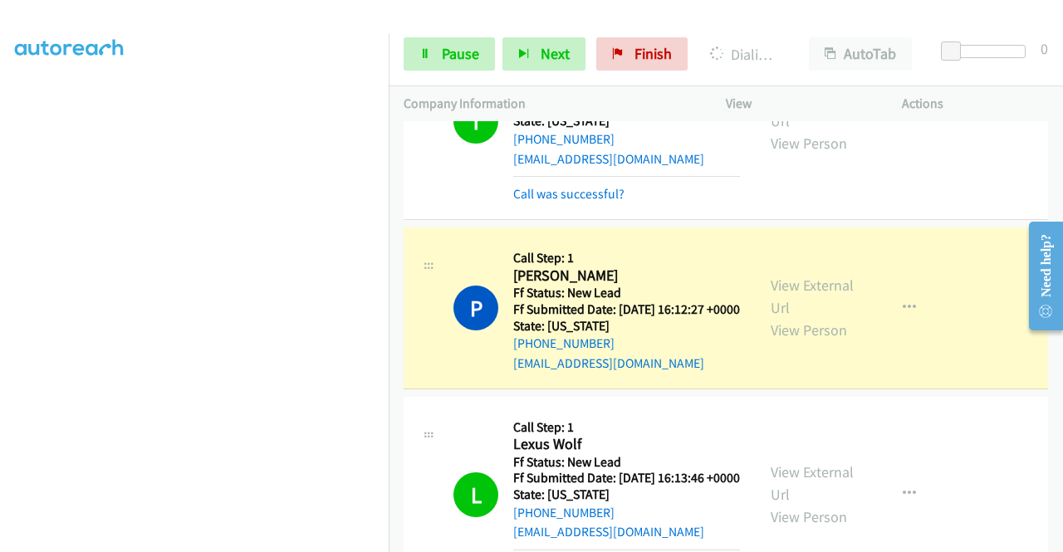
scroll to position [748, 0]
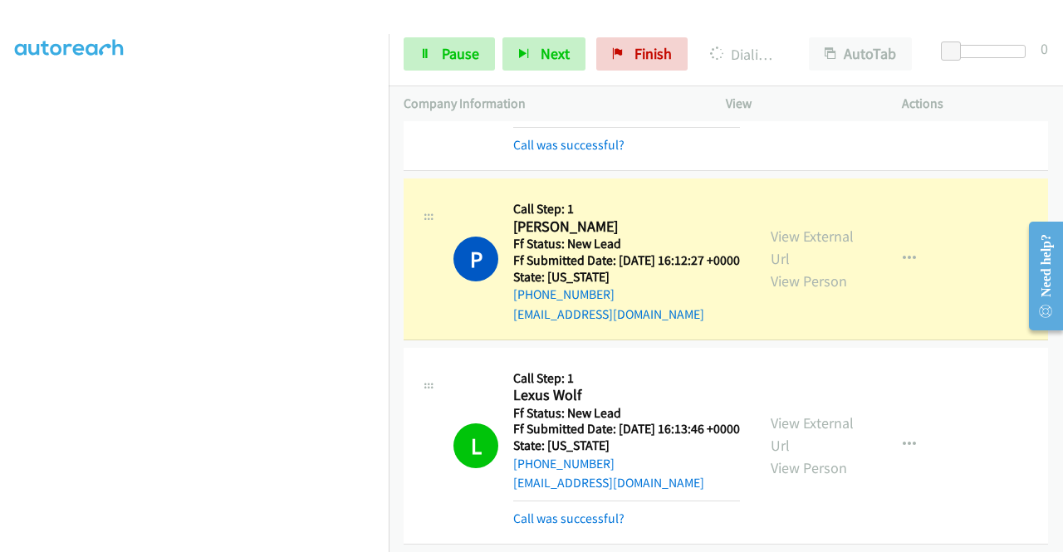
drag, startPoint x: 1062, startPoint y: 492, endPoint x: 46, endPoint y: 81, distance: 1095.7
click at [797, 292] on div "View External Url View Person" at bounding box center [813, 258] width 86 height 67
click at [795, 268] on link "View External Url" at bounding box center [811, 248] width 83 height 42
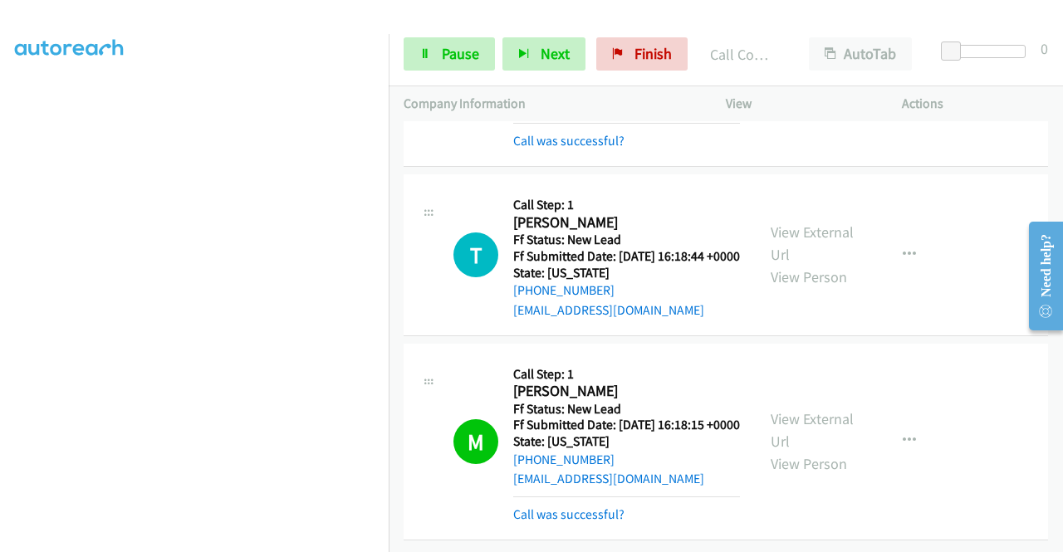
scroll to position [2245, 0]
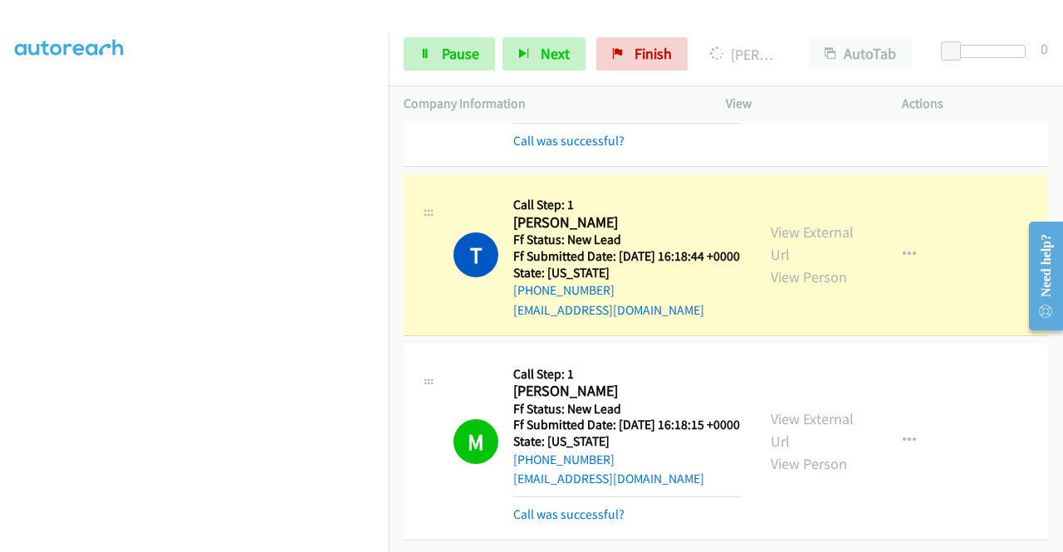
click at [810, 246] on div "View External Url View Person" at bounding box center [813, 254] width 86 height 67
click at [809, 232] on link "View External Url" at bounding box center [811, 244] width 83 height 42
click at [389, 223] on td "T Callback Scheduled Call Step: 1 Thomas Beggs America/New_York Ff Status: New …" at bounding box center [726, 255] width 674 height 169
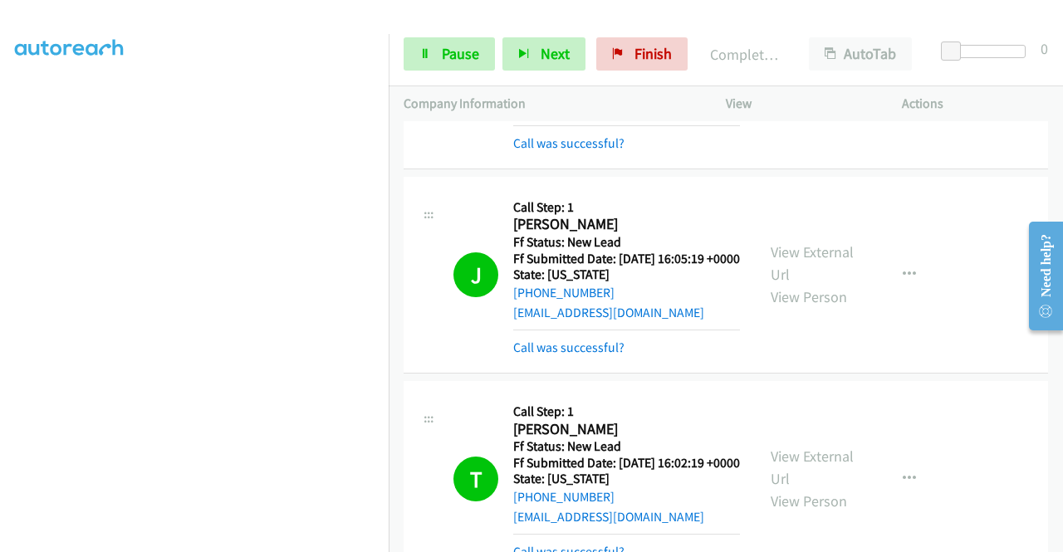
scroll to position [0, 0]
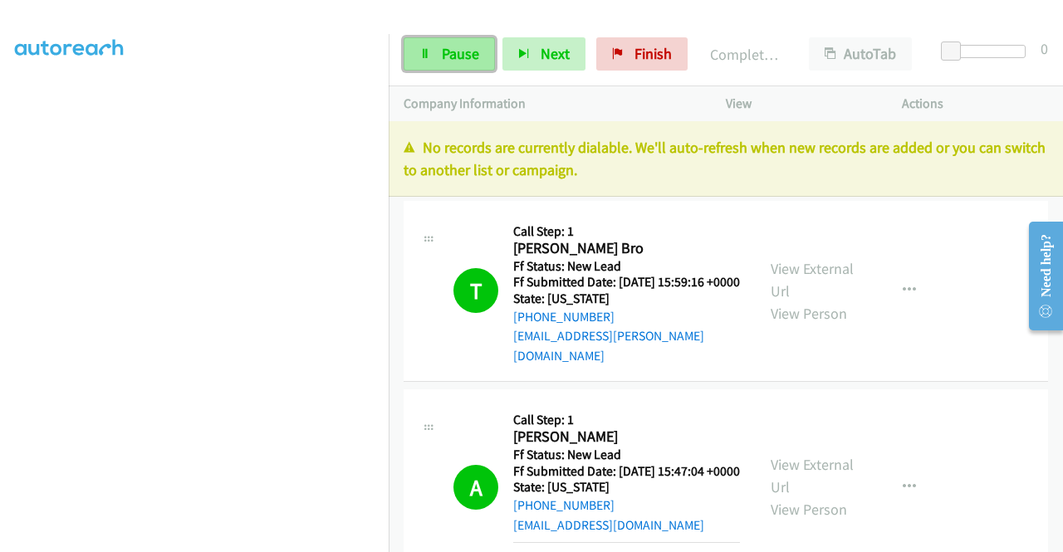
click at [463, 56] on span "Pause" at bounding box center [460, 53] width 37 height 19
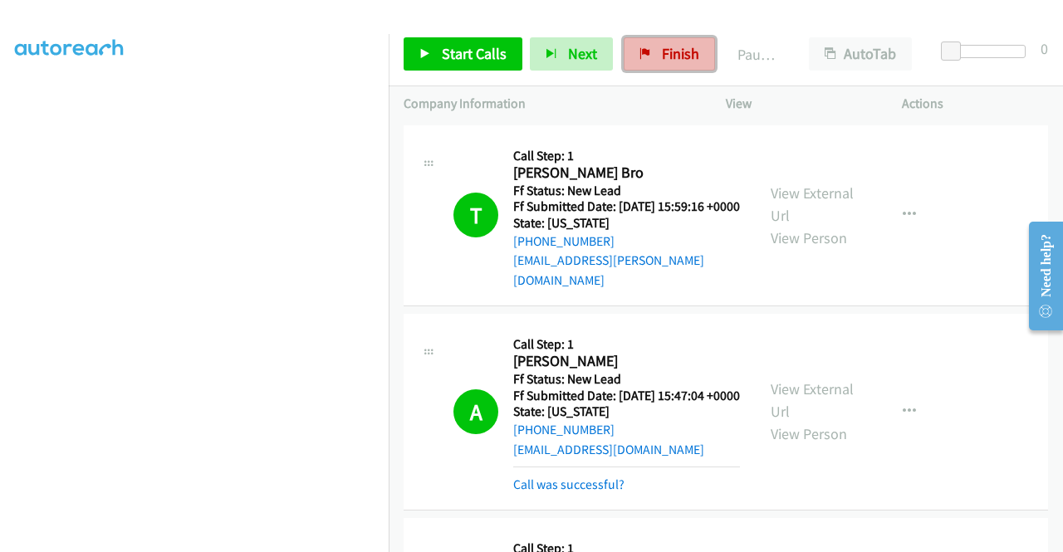
click at [650, 56] on link "Finish" at bounding box center [669, 53] width 91 height 33
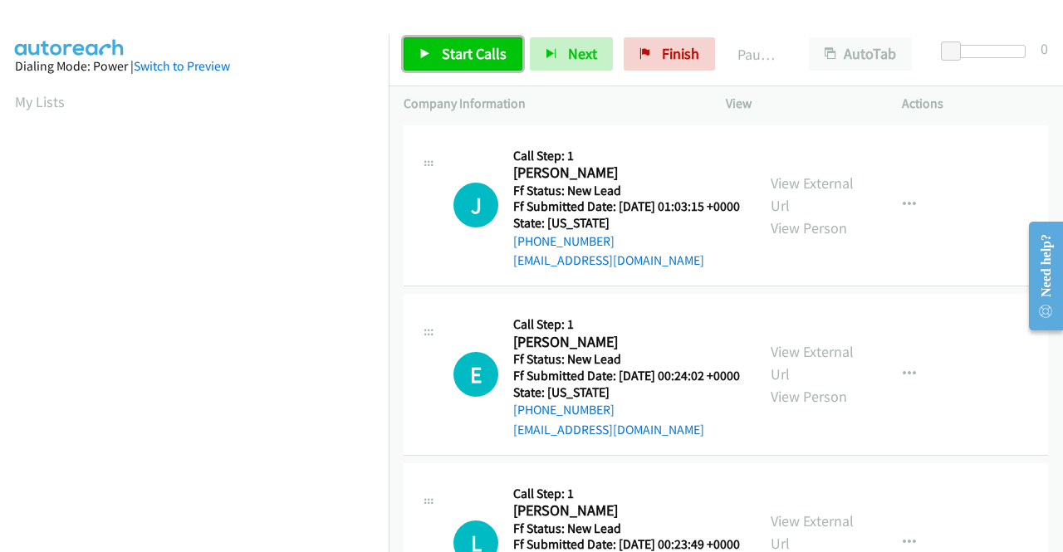
click at [455, 51] on span "Start Calls" at bounding box center [474, 53] width 65 height 19
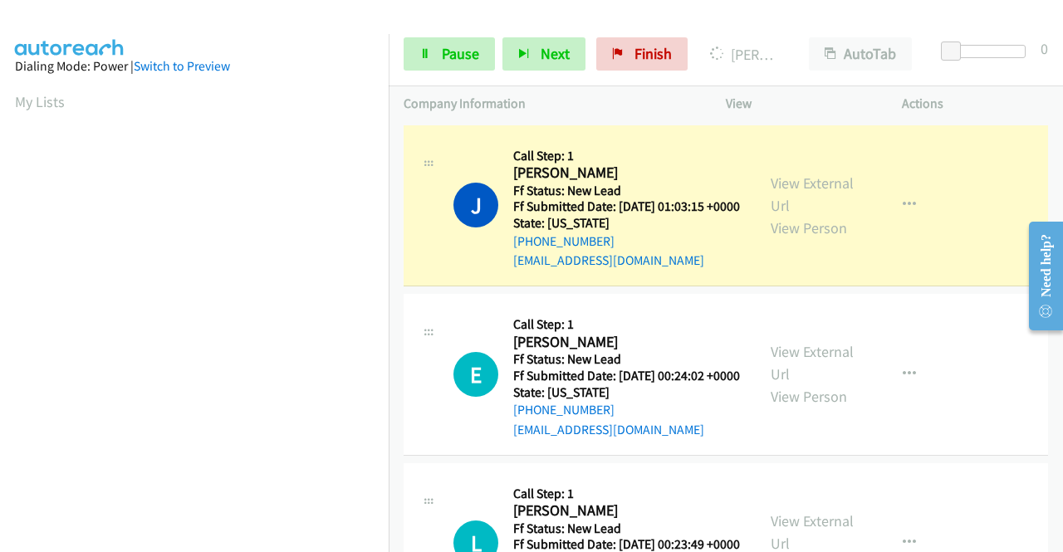
click at [784, 202] on div "View External Url View Person" at bounding box center [813, 205] width 86 height 67
click at [822, 185] on link "View External Url" at bounding box center [811, 195] width 83 height 42
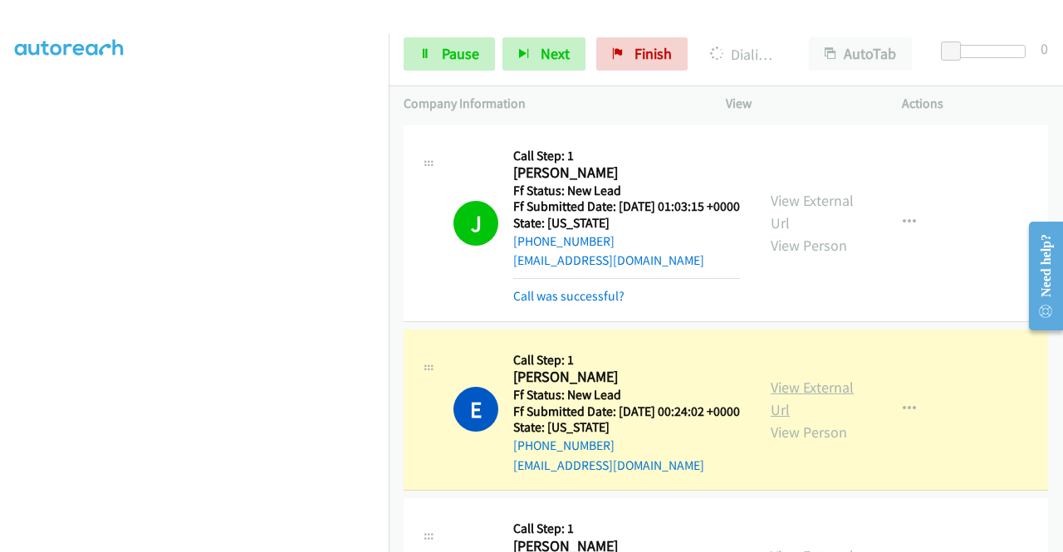
click at [786, 413] on link "View External Url" at bounding box center [811, 399] width 83 height 42
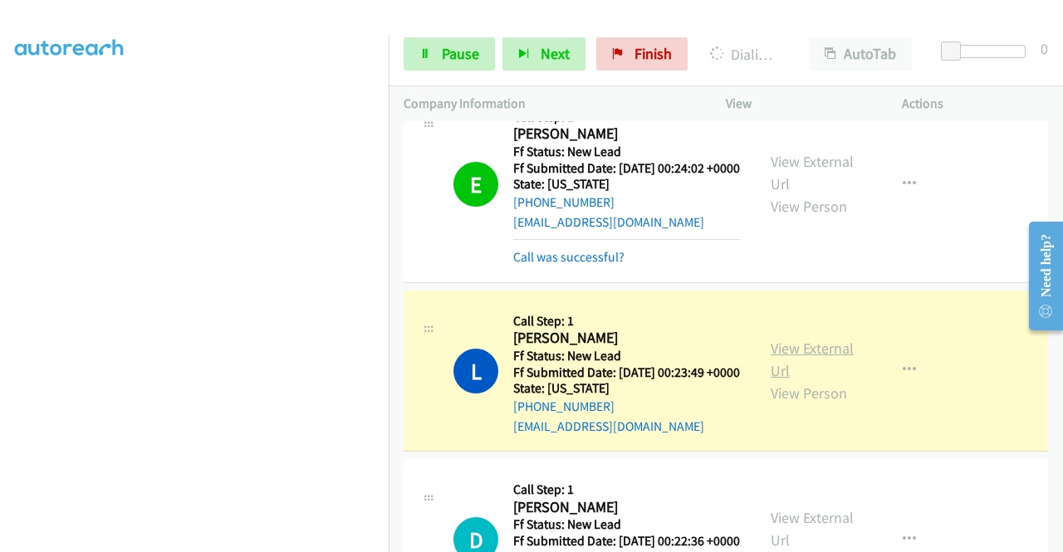
click at [798, 380] on link "View External Url" at bounding box center [811, 360] width 83 height 42
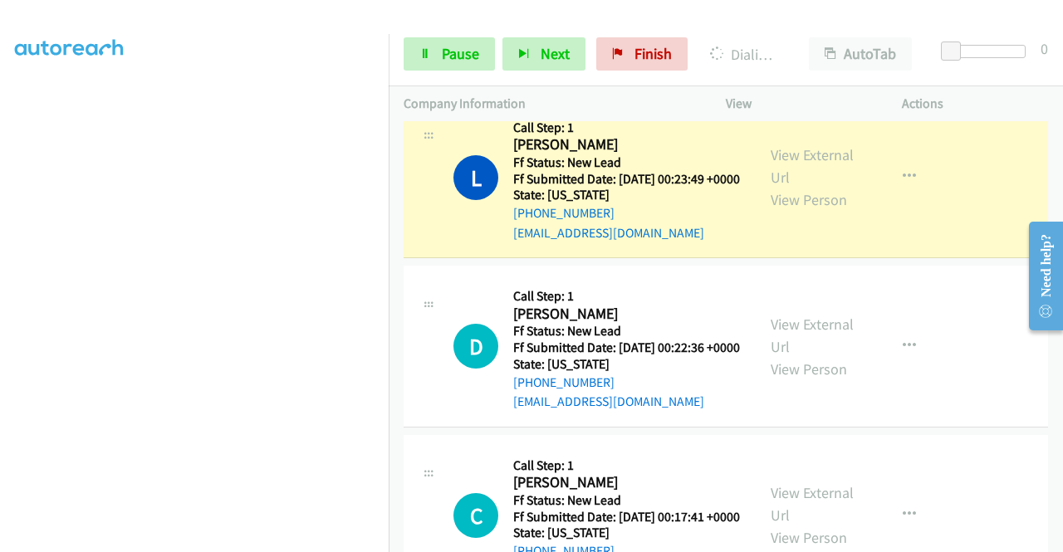
scroll to position [349, 0]
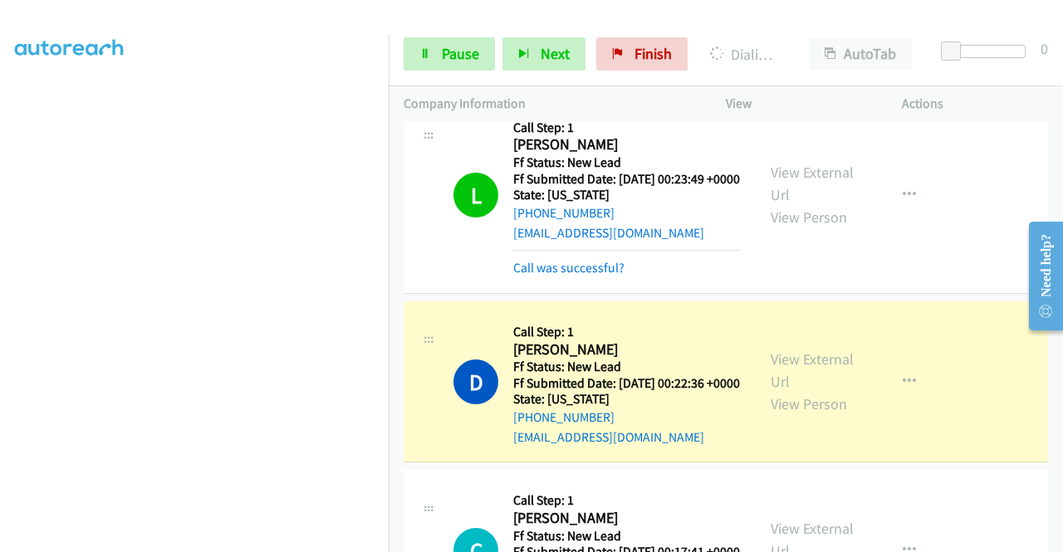
click at [814, 415] on div "View External Url View Person" at bounding box center [813, 381] width 86 height 67
click at [786, 391] on link "View External Url" at bounding box center [811, 371] width 83 height 42
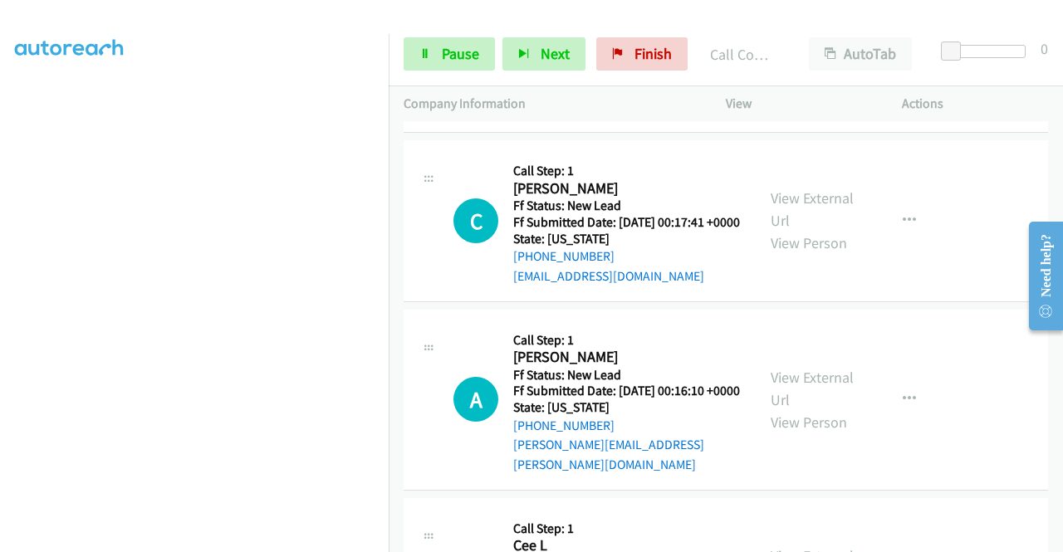
scroll to position [1168, 0]
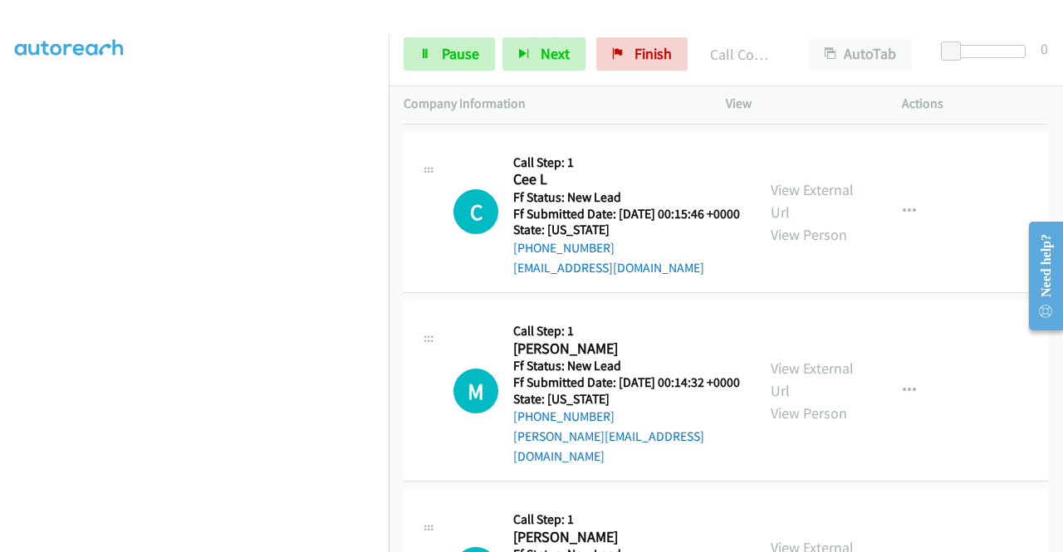
drag, startPoint x: 1058, startPoint y: 336, endPoint x: 1057, endPoint y: 351, distance: 15.0
click html "Need help? Resource Center AutoReach Help Help Get the help you need from our k…"
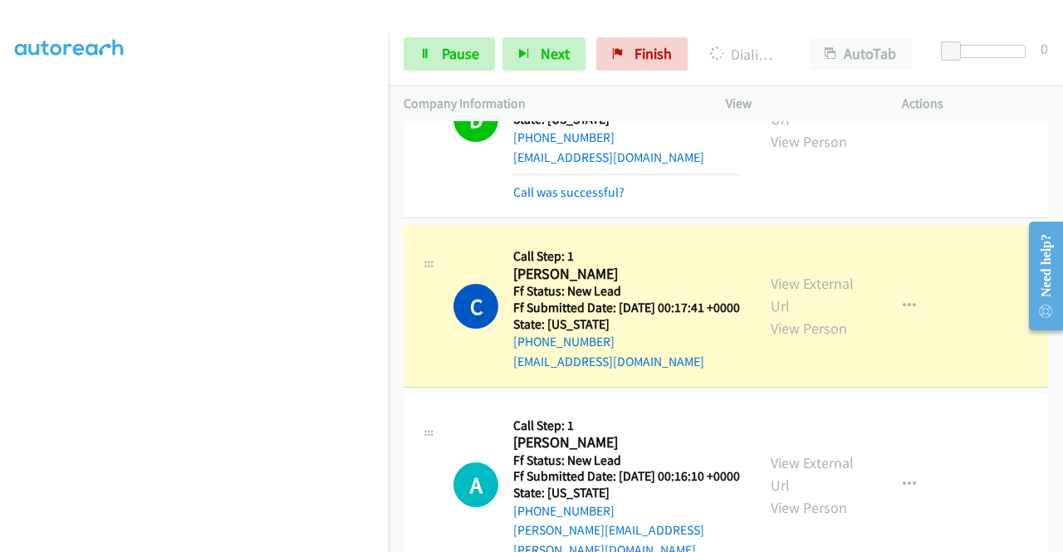
scroll to position [883, 0]
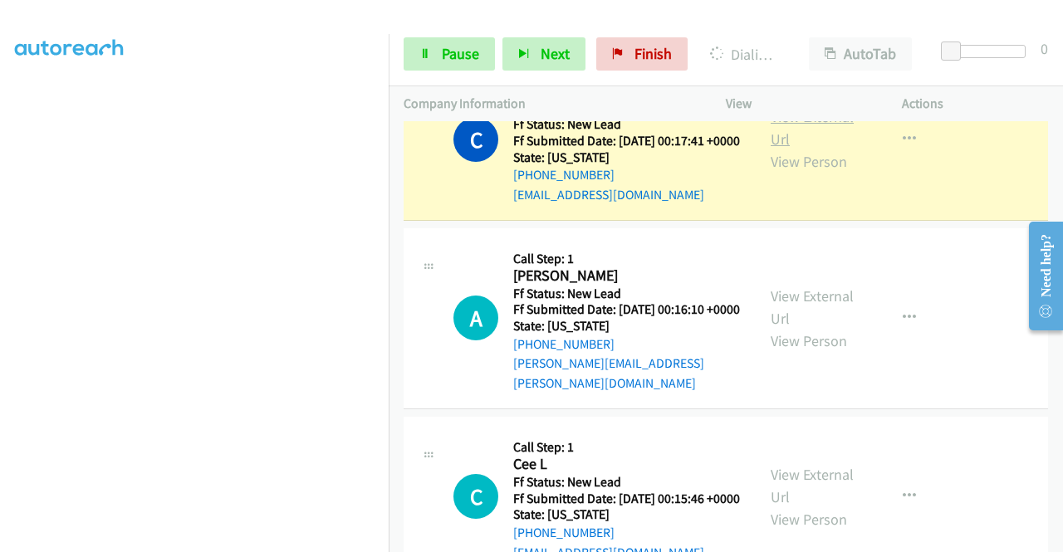
click at [789, 149] on link "View External Url" at bounding box center [811, 128] width 83 height 42
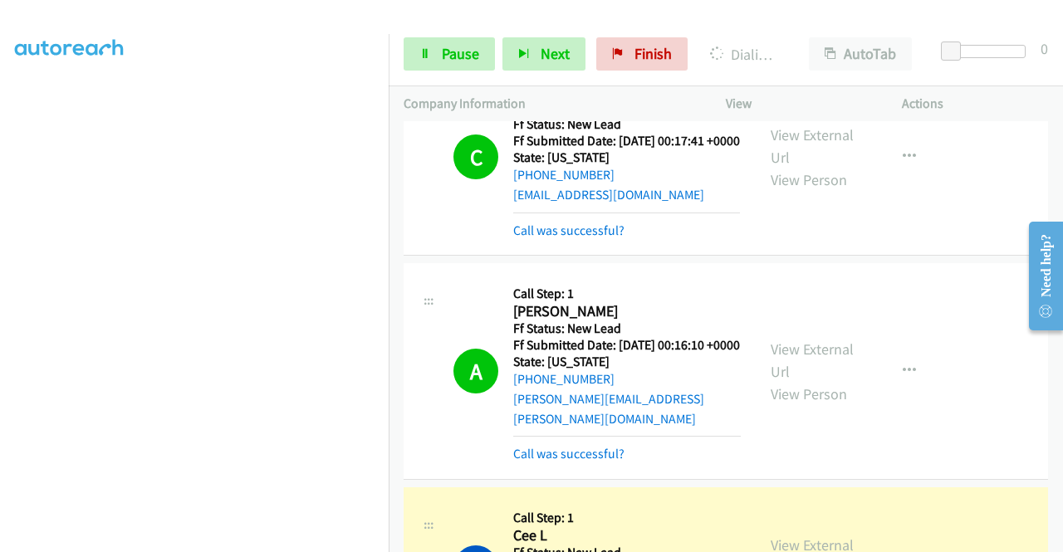
scroll to position [1249, 0]
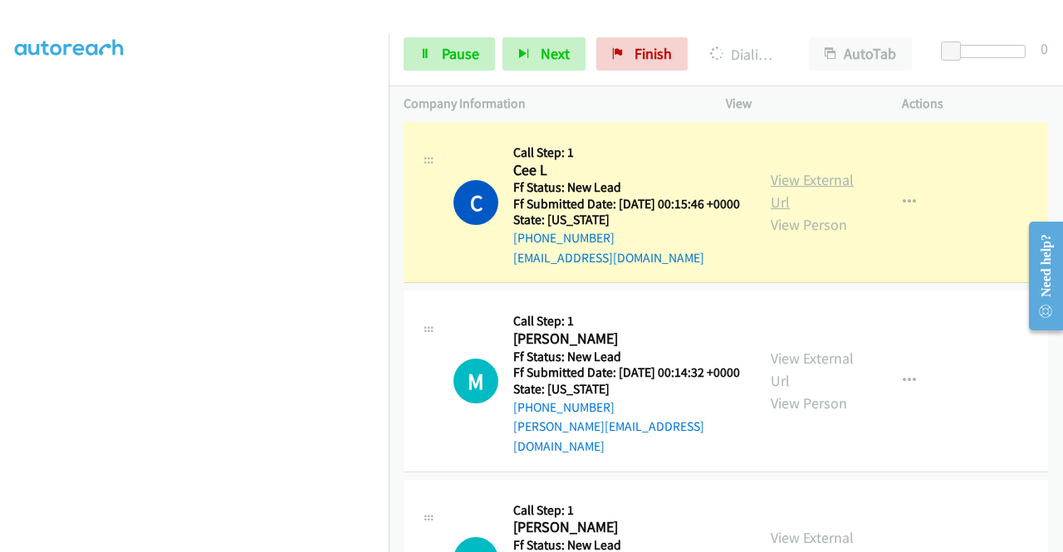
click at [801, 212] on link "View External Url" at bounding box center [811, 191] width 83 height 42
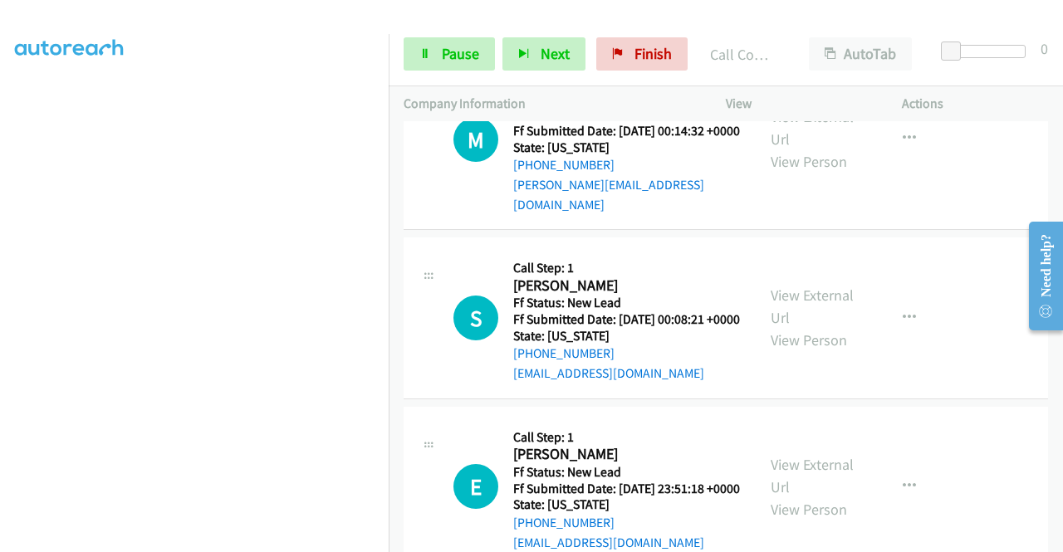
scroll to position [1561, 0]
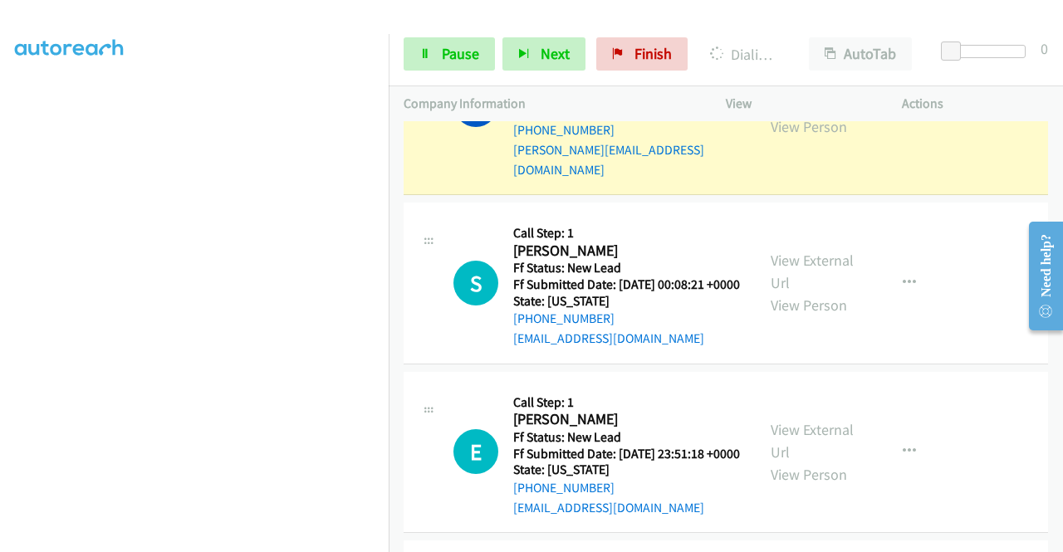
click at [814, 114] on link "View External Url" at bounding box center [811, 93] width 83 height 42
click at [425, 59] on icon at bounding box center [425, 55] width 12 height 12
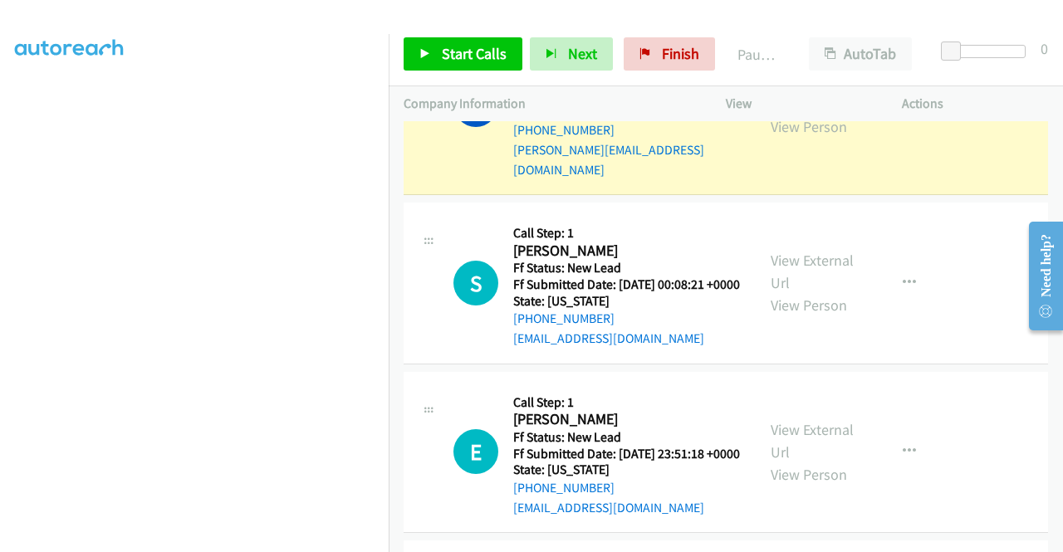
scroll to position [100, 0]
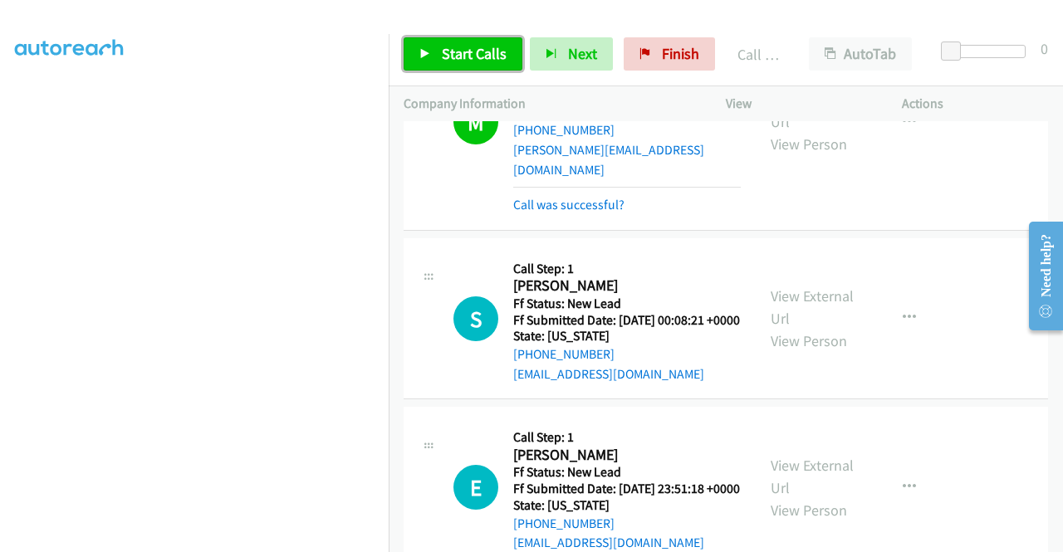
click at [488, 54] on span "Start Calls" at bounding box center [474, 53] width 65 height 19
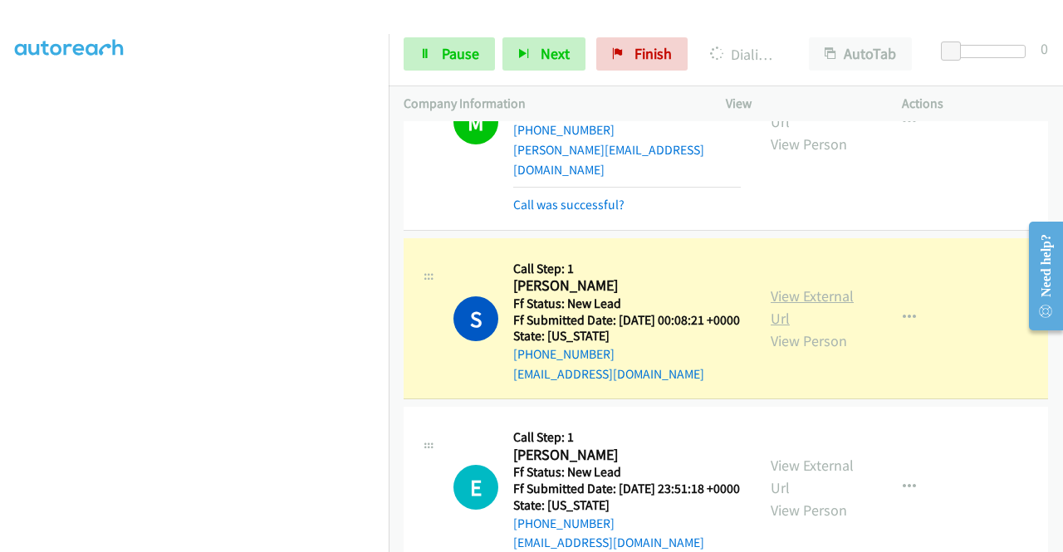
click at [785, 328] on link "View External Url" at bounding box center [811, 307] width 83 height 42
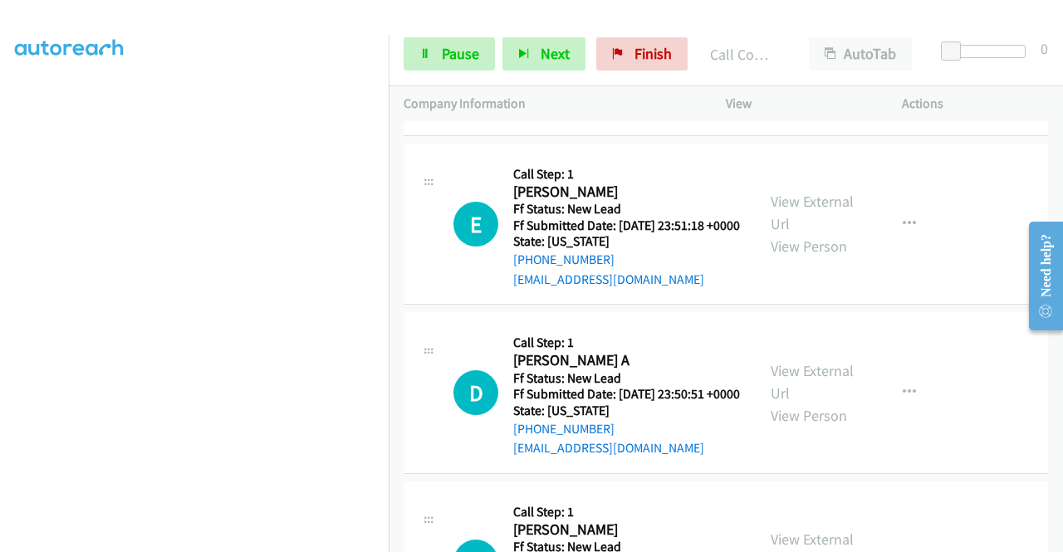
scroll to position [1893, 0]
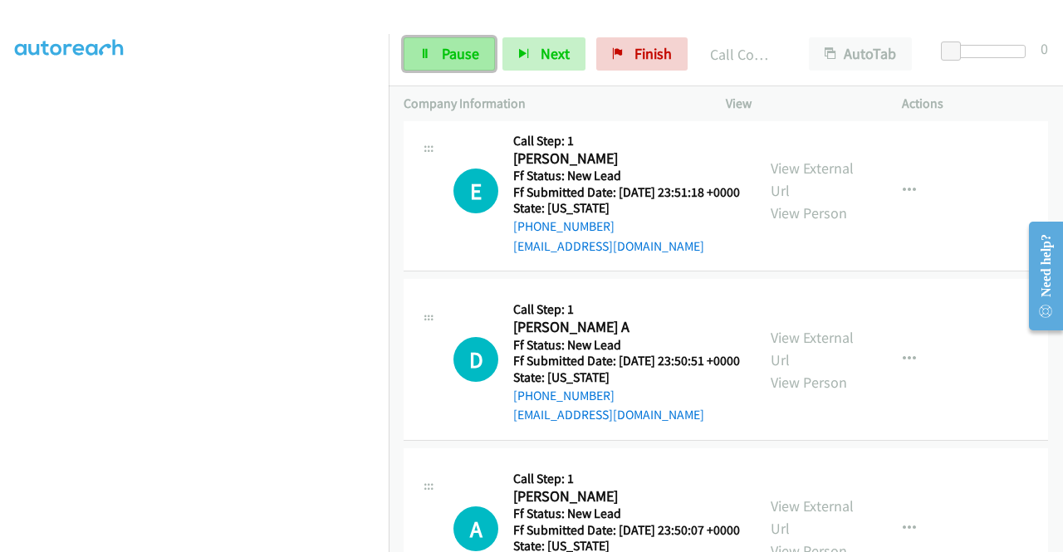
click at [453, 58] on span "Pause" at bounding box center [460, 53] width 37 height 19
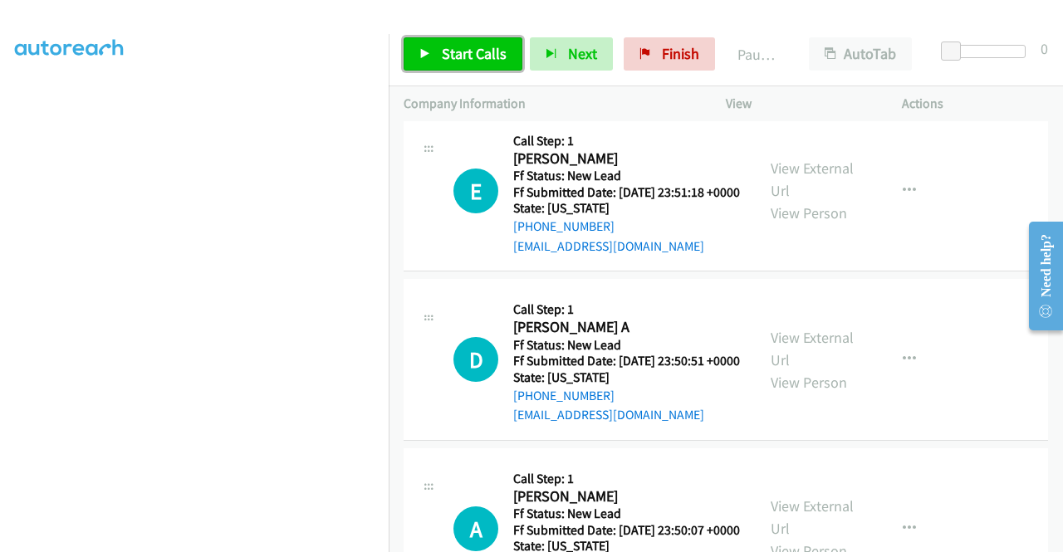
click at [498, 49] on span "Start Calls" at bounding box center [474, 53] width 65 height 19
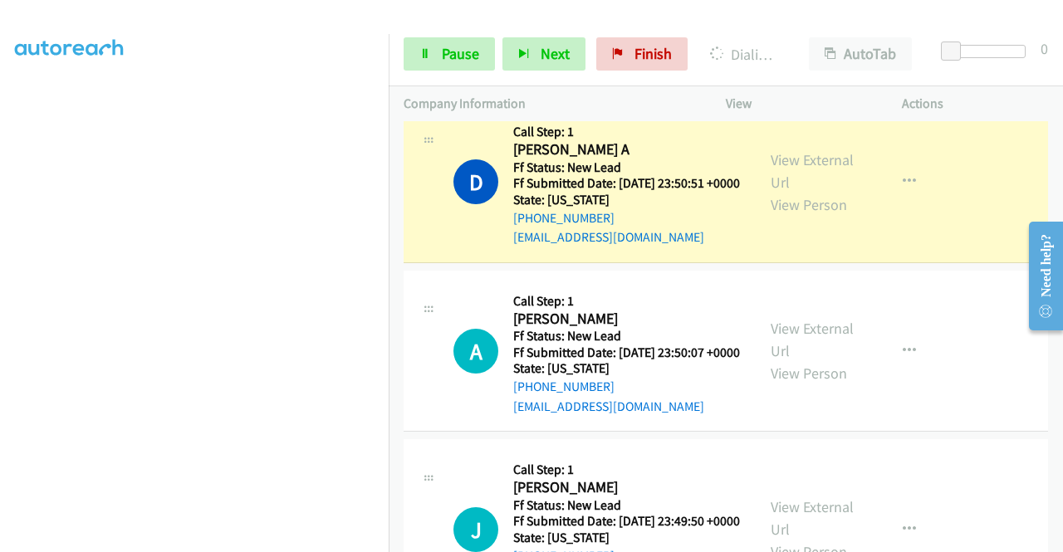
scroll to position [2170, 0]
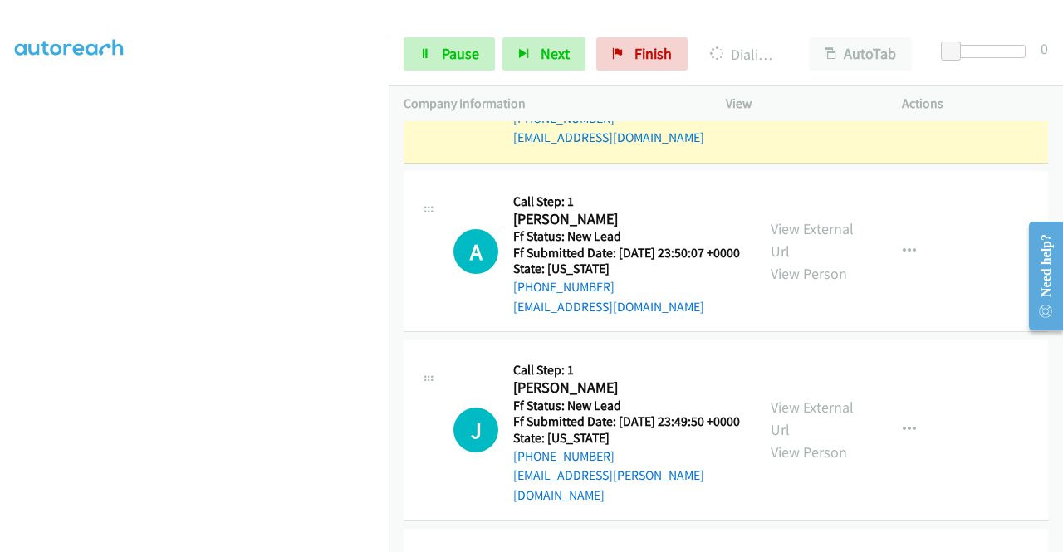
click at [817, 92] on link "View External Url" at bounding box center [811, 72] width 83 height 42
click at [0, 275] on aside "Dialing Mode: Power | Switch to Preview My Lists" at bounding box center [194, 126] width 389 height 919
click at [442, 46] on span "Pause" at bounding box center [460, 53] width 37 height 19
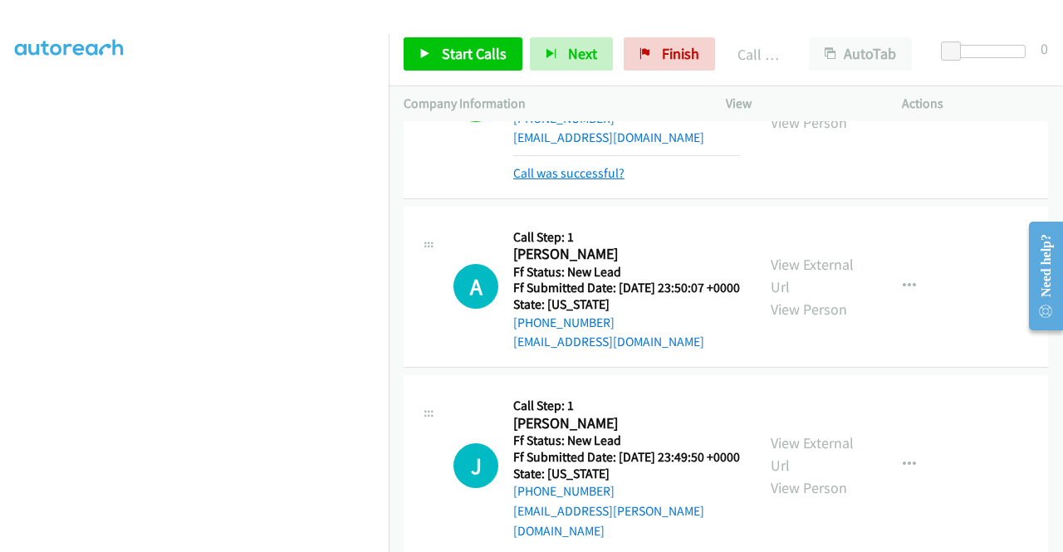
click at [575, 181] on link "Call was successful?" at bounding box center [568, 173] width 111 height 16
click at [909, 183] on div "View External Url View Person View External Url Email Schedule/Manage Callback …" at bounding box center [851, 100] width 191 height 166
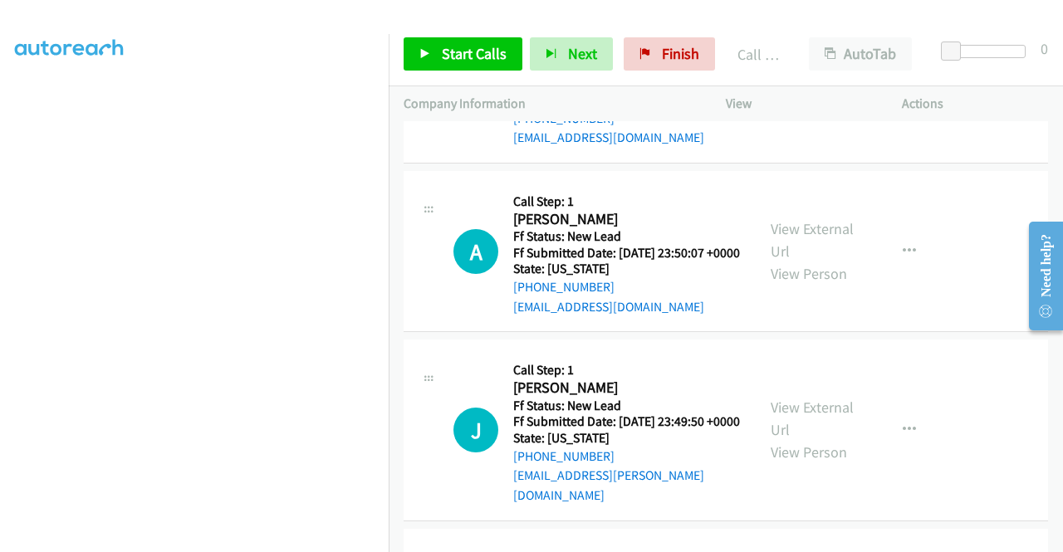
click at [903, 89] on icon "button" at bounding box center [908, 82] width 13 height 13
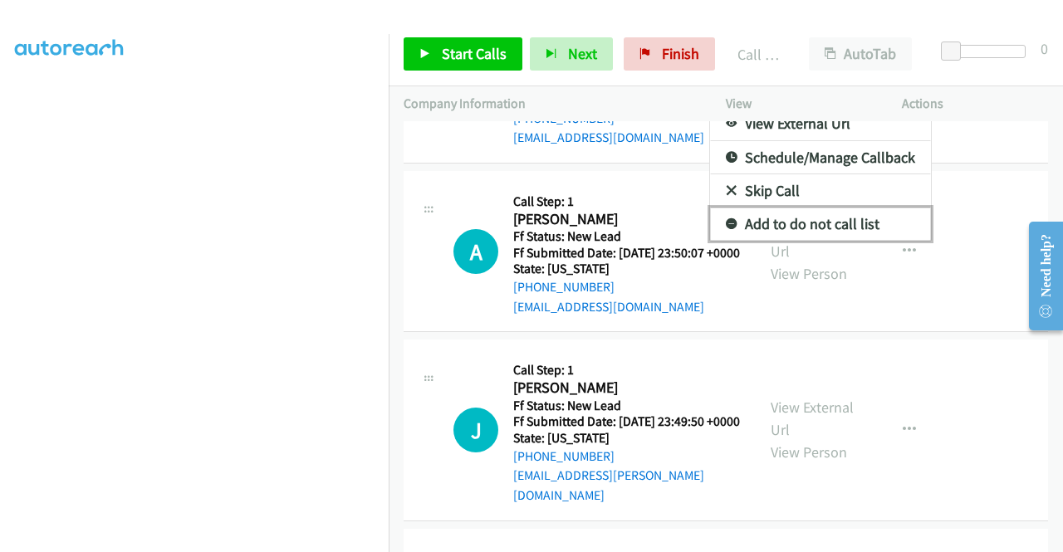
click at [819, 241] on link "Add to do not call list" at bounding box center [820, 224] width 221 height 33
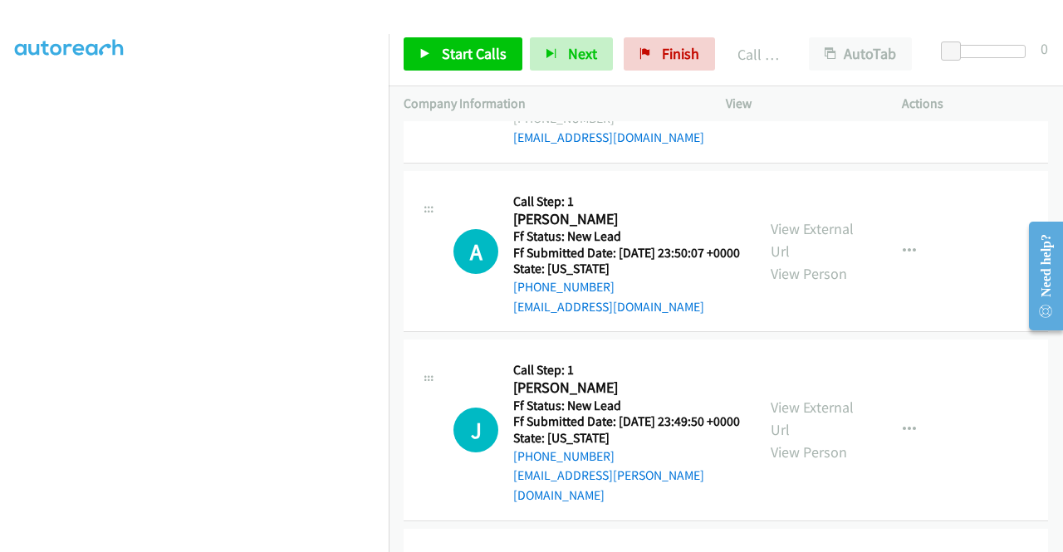
click at [1061, 540] on div "[PHONE_NUMBER] Call failed - Please reload the list and try again The Callbar F…" at bounding box center [726, 336] width 674 height 431
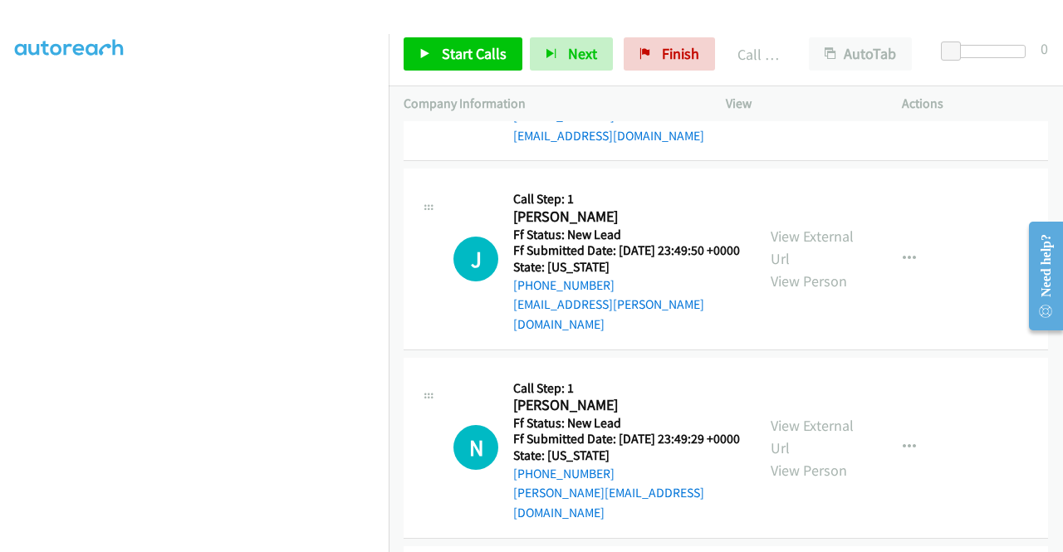
scroll to position [2346, 0]
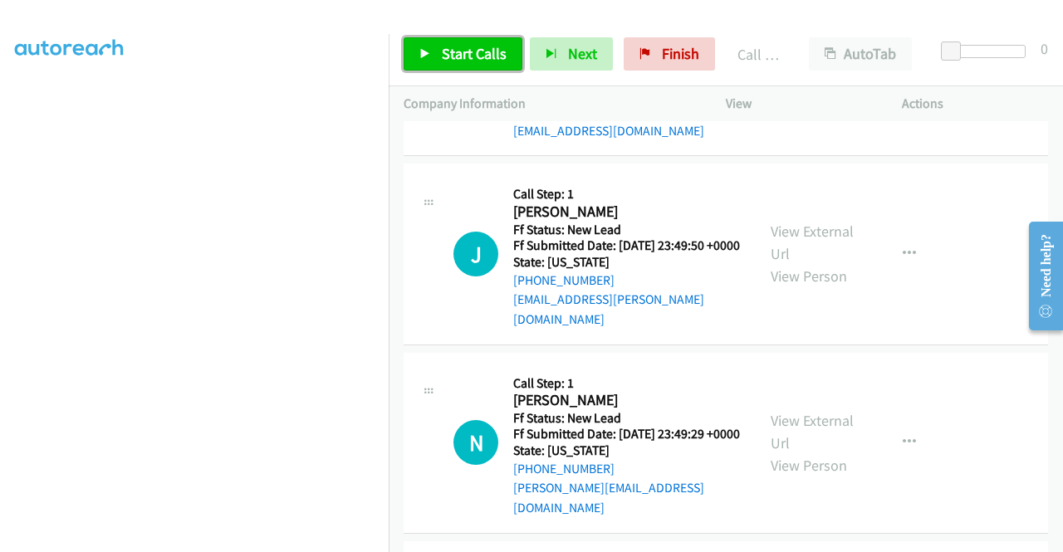
click at [470, 49] on span "Start Calls" at bounding box center [474, 53] width 65 height 19
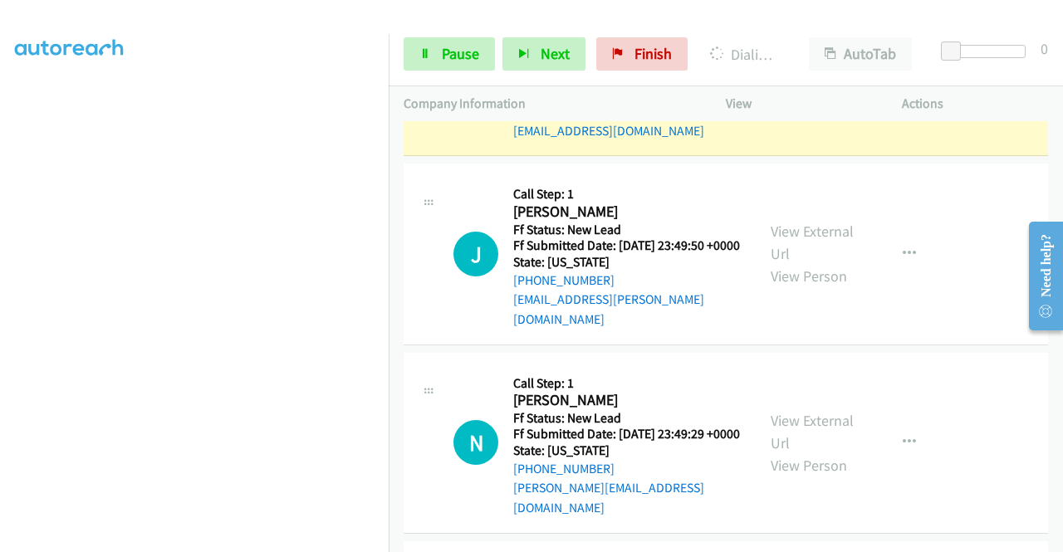
click at [789, 85] on link "View External Url" at bounding box center [811, 64] width 83 height 42
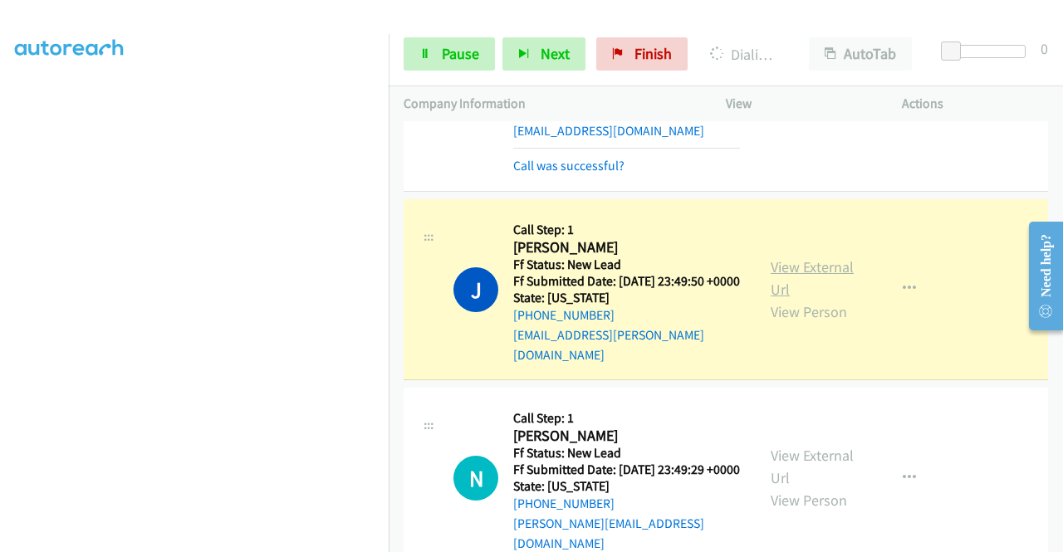
click at [805, 299] on link "View External Url" at bounding box center [811, 278] width 83 height 42
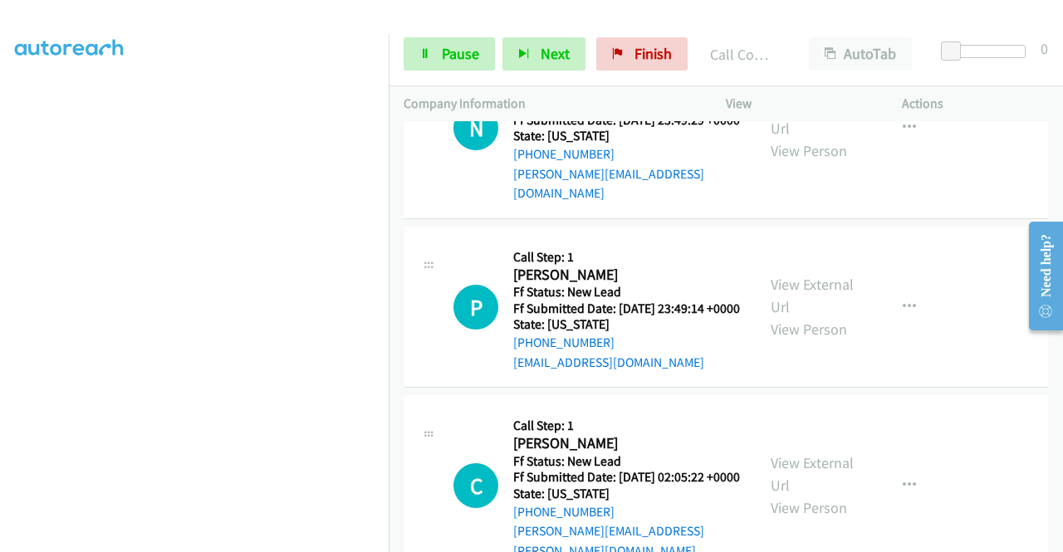
scroll to position [2746, 0]
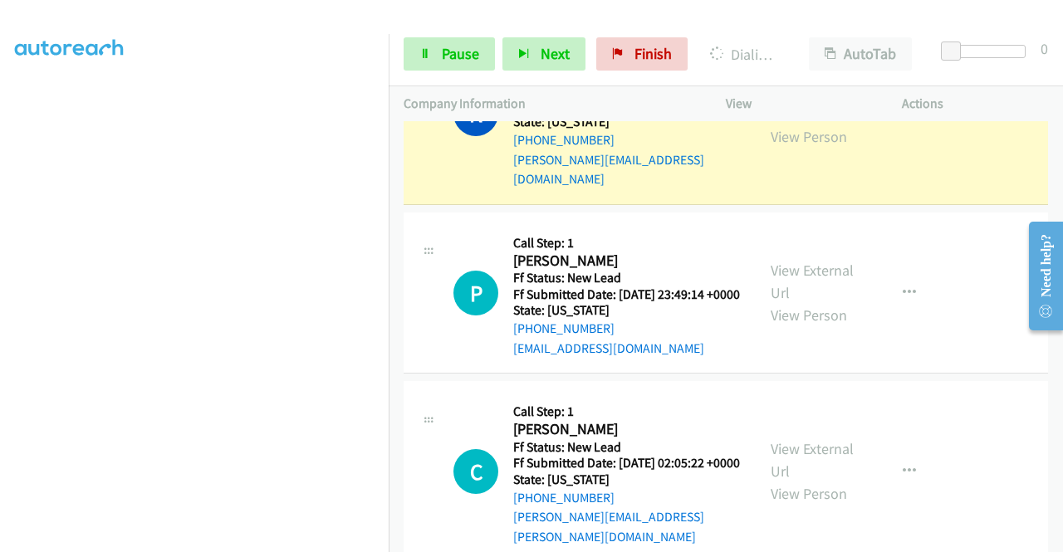
click at [792, 124] on link "View External Url" at bounding box center [811, 103] width 83 height 42
click at [389, 200] on nav "Dialing Mode: Power | Switch to Preview My Lists" at bounding box center [194, 310] width 389 height 552
click at [444, 64] on link "Pause" at bounding box center [448, 53] width 91 height 33
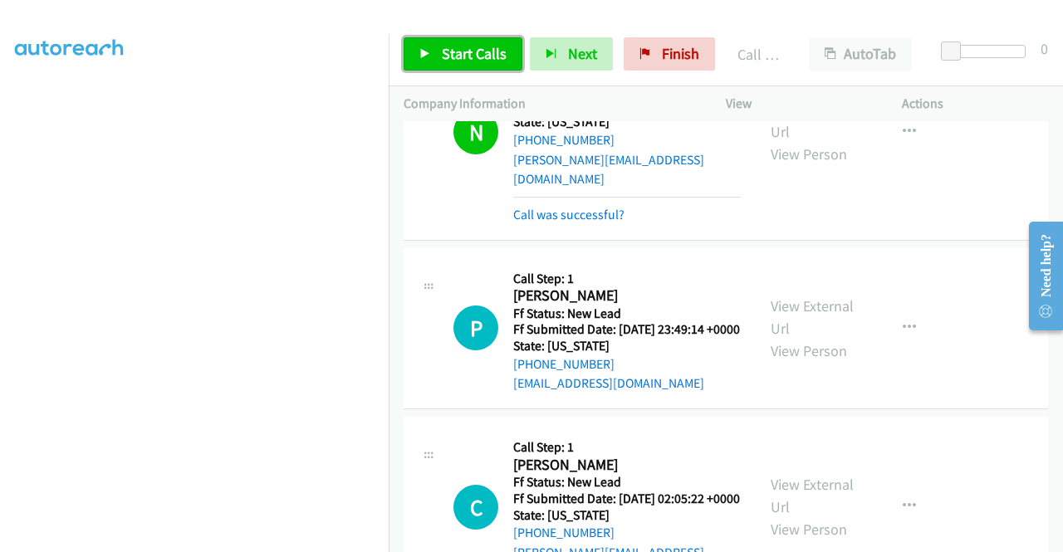
click at [463, 46] on span "Start Calls" at bounding box center [474, 53] width 65 height 19
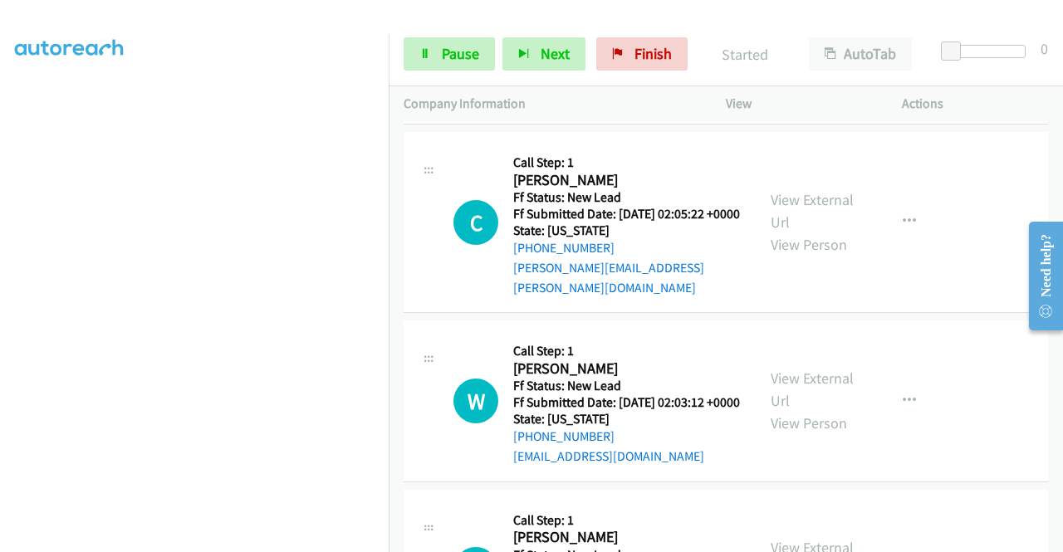
scroll to position [3034, 0]
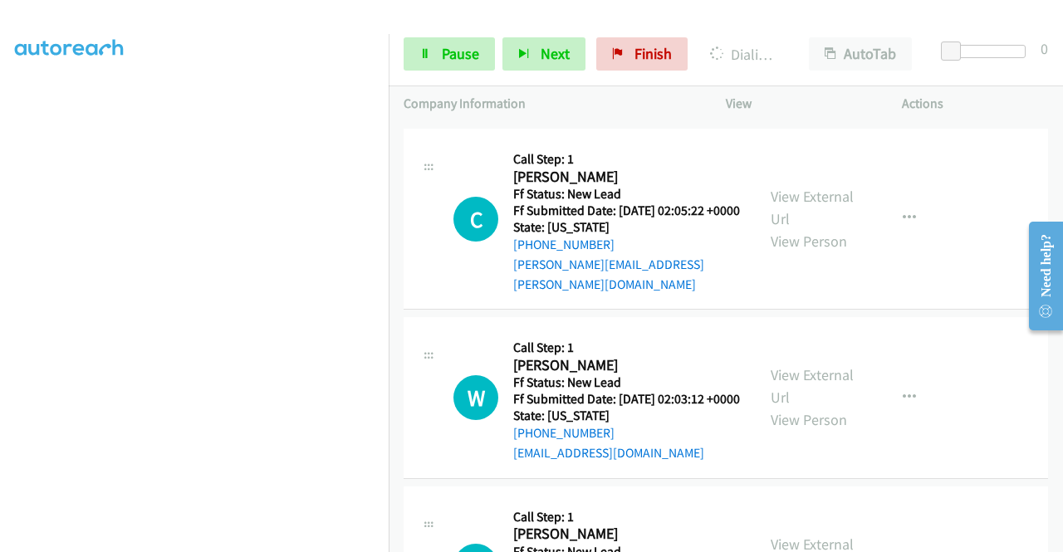
click at [790, 74] on div "View External Url View Person" at bounding box center [813, 40] width 86 height 67
click at [788, 50] on link "View External Url" at bounding box center [811, 29] width 83 height 42
drag, startPoint x: 0, startPoint y: 283, endPoint x: 28, endPoint y: 306, distance: 36.6
click at [0, 283] on aside "Dialing Mode: Power | Switch to Preview My Lists" at bounding box center [194, 126] width 389 height 919
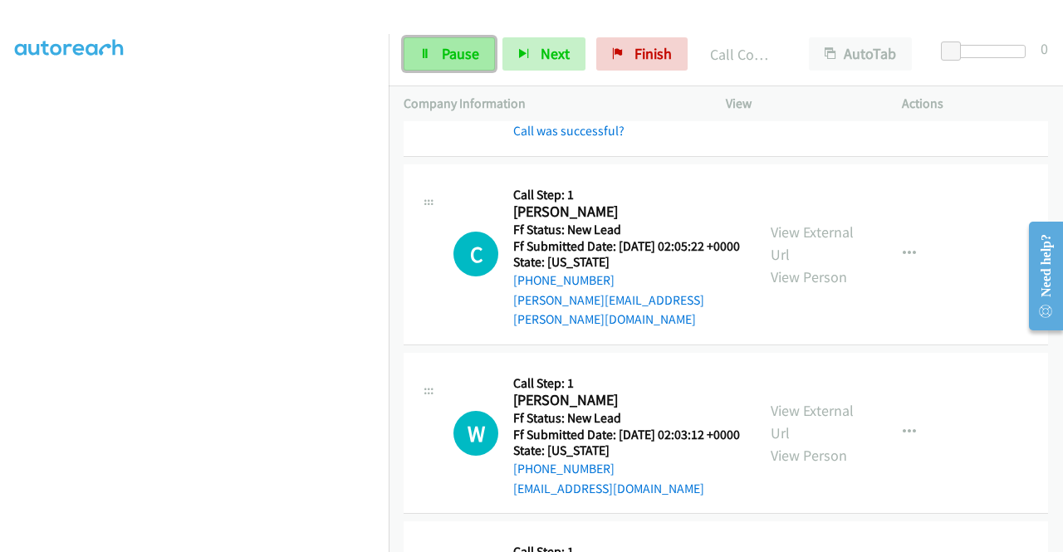
click at [445, 65] on link "Pause" at bounding box center [448, 53] width 91 height 33
click at [445, 65] on div "Start Calls Pause Next Finish" at bounding box center [548, 53] width 291 height 33
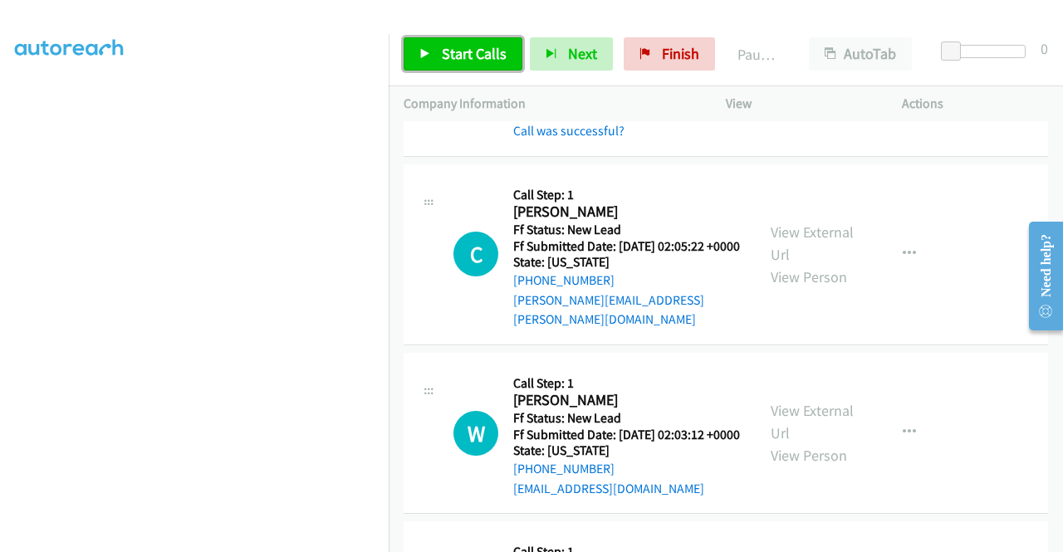
click at [445, 65] on link "Start Calls" at bounding box center [462, 53] width 119 height 33
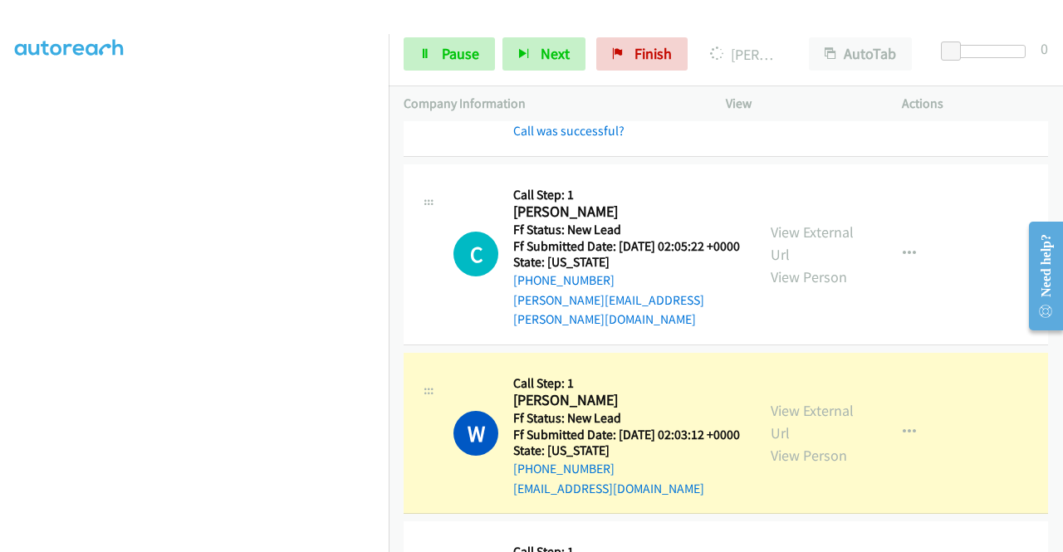
click at [1051, 540] on div "[PHONE_NUMBER] Call failed - Please reload the list and try again The Callbar F…" at bounding box center [726, 336] width 674 height 431
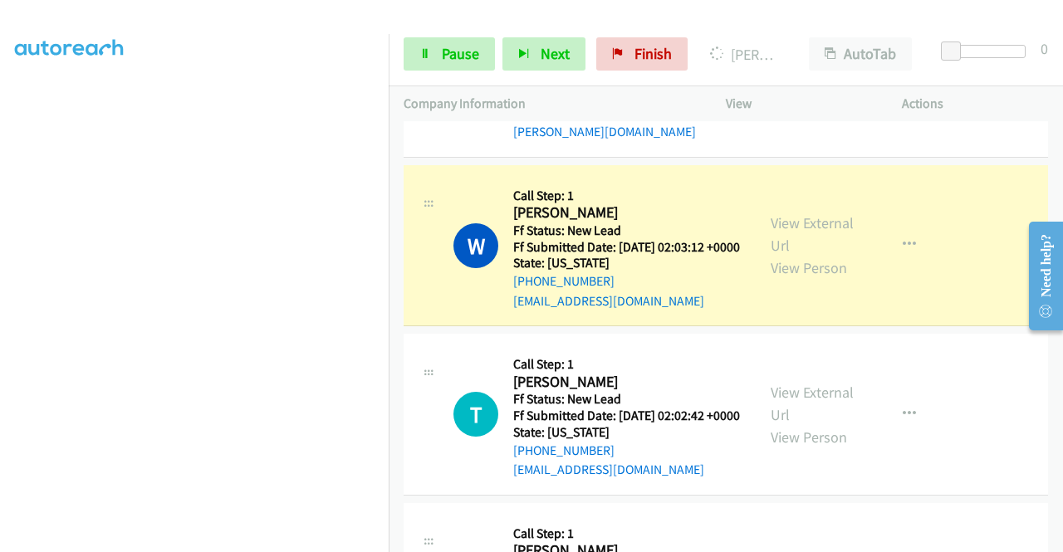
scroll to position [3366, 0]
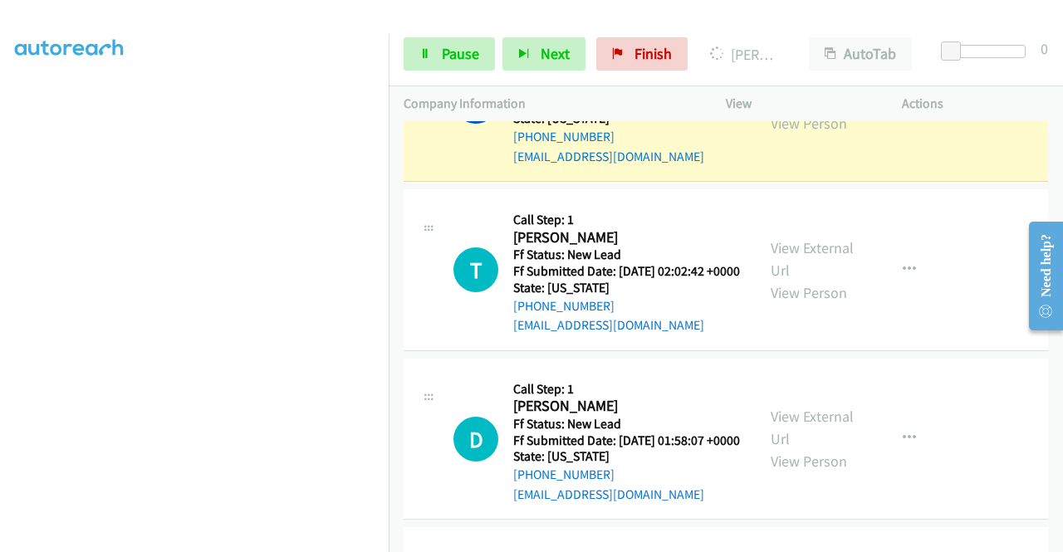
click at [790, 110] on link "View External Url" at bounding box center [811, 90] width 83 height 42
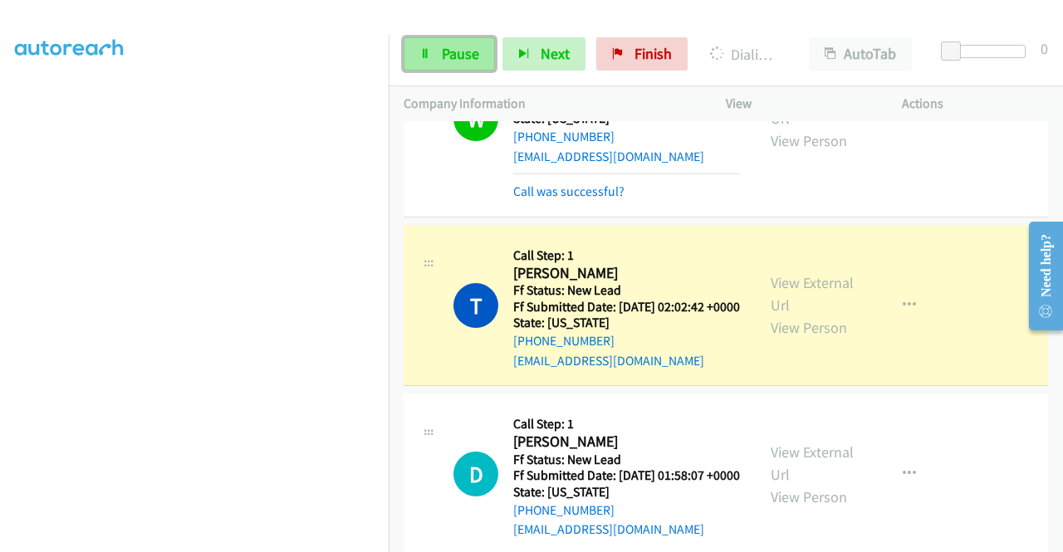
click at [460, 64] on link "Pause" at bounding box center [448, 53] width 91 height 33
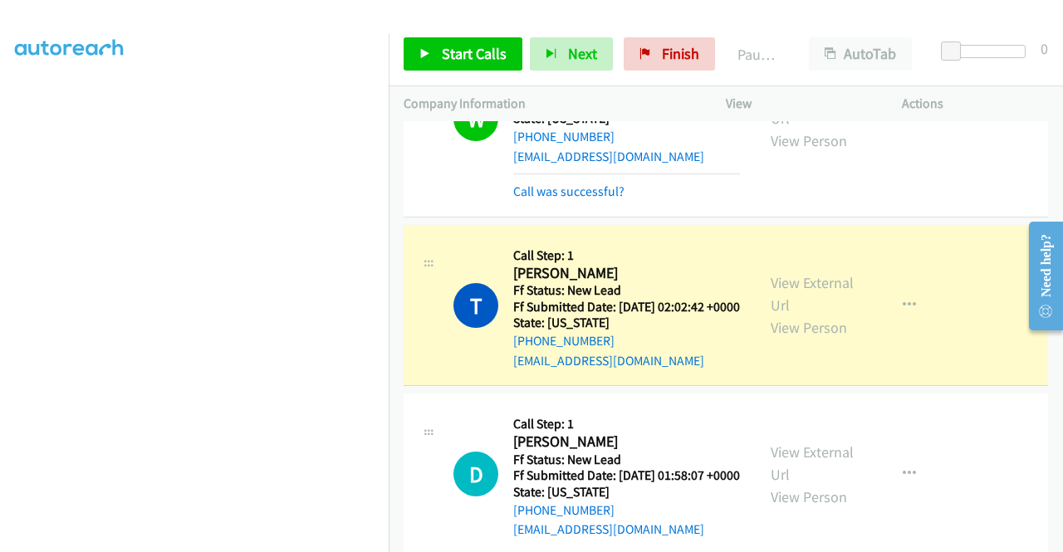
click at [760, 371] on div "View External Url View Person View External Url Email Schedule/Manage Callback …" at bounding box center [851, 305] width 191 height 131
click at [772, 371] on div "View External Url View Person View External Url Email Schedule/Manage Callback …" at bounding box center [851, 305] width 191 height 131
click at [772, 315] on link "View External Url" at bounding box center [811, 294] width 83 height 42
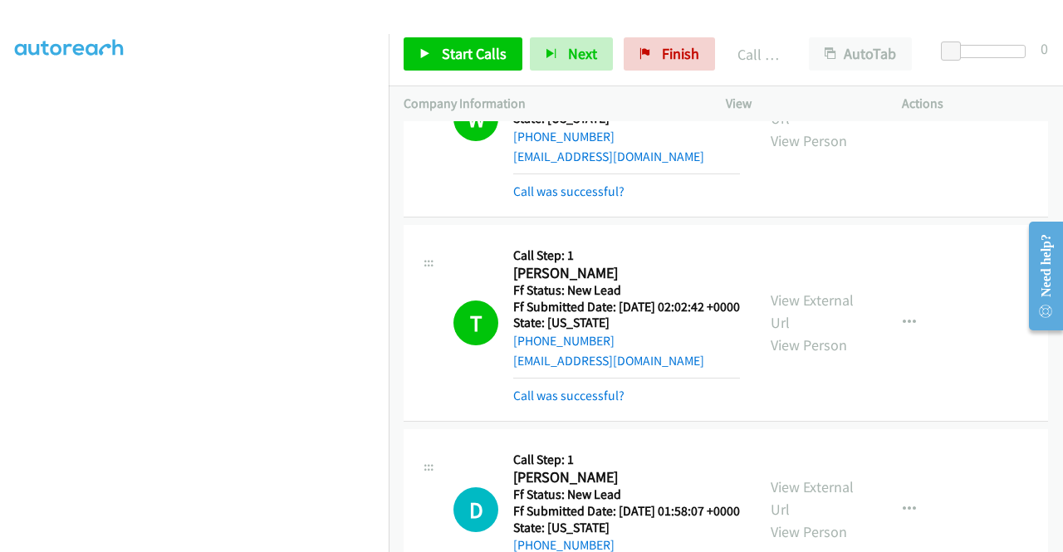
click at [1059, 540] on div "[PHONE_NUMBER] Call failed - Please reload the list and try again The Callbar F…" at bounding box center [726, 336] width 674 height 431
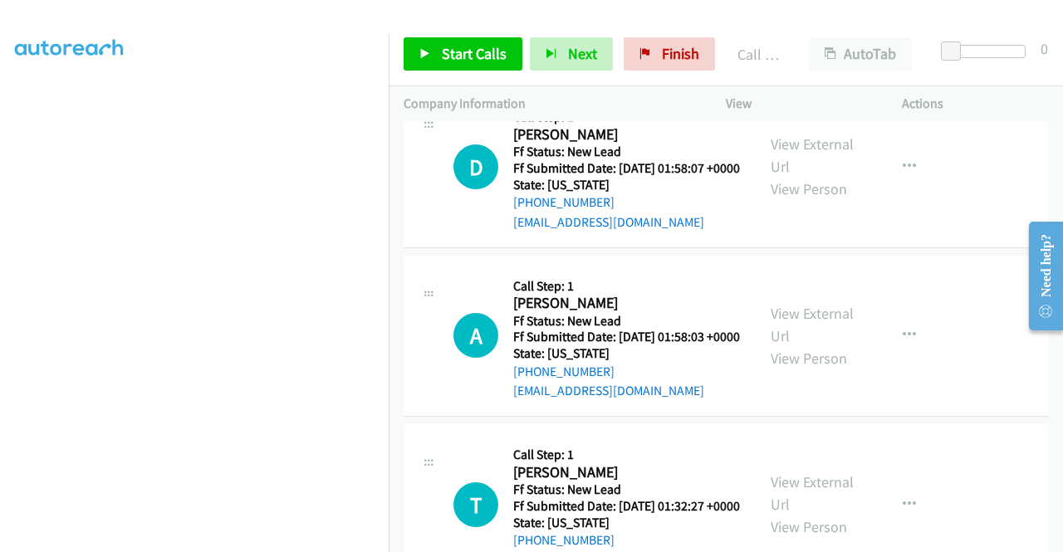
scroll to position [3763, 0]
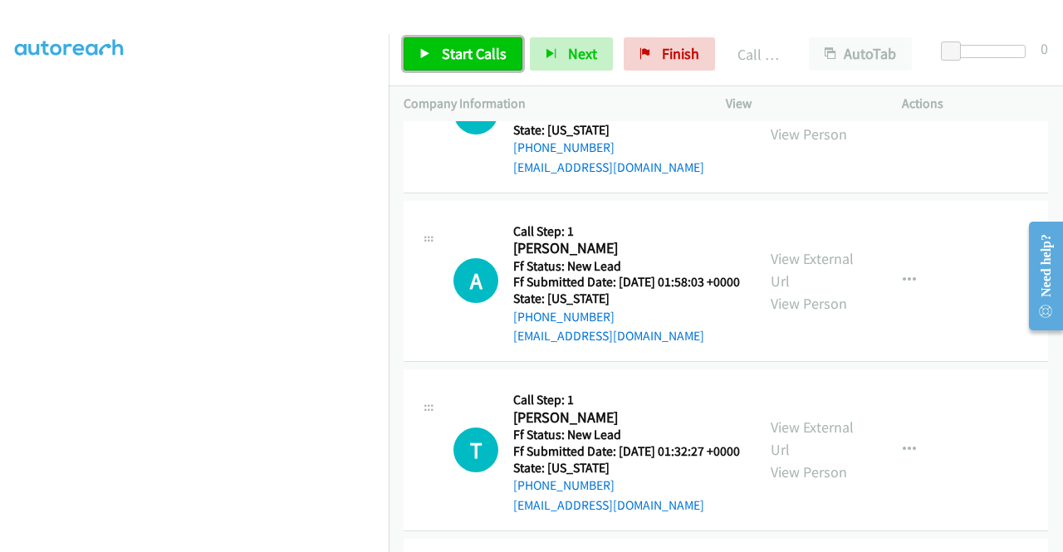
click at [462, 55] on span "Start Calls" at bounding box center [474, 53] width 65 height 19
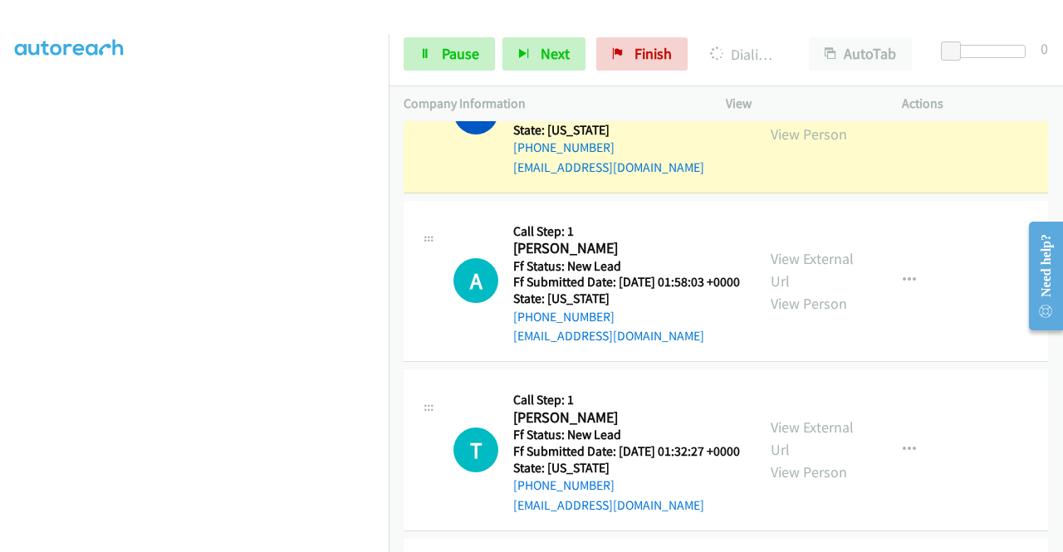
click at [794, 121] on link "View External Url" at bounding box center [811, 101] width 83 height 42
click at [0, 179] on aside "Dialing Mode: Power | Switch to Preview My Lists" at bounding box center [194, 126] width 389 height 919
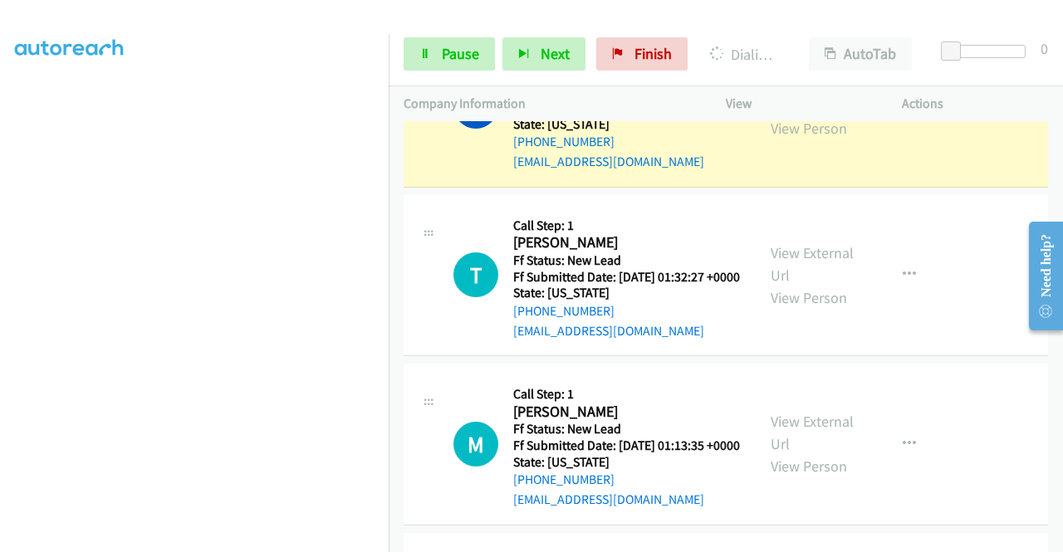
click at [790, 115] on link "View External Url" at bounding box center [811, 95] width 83 height 42
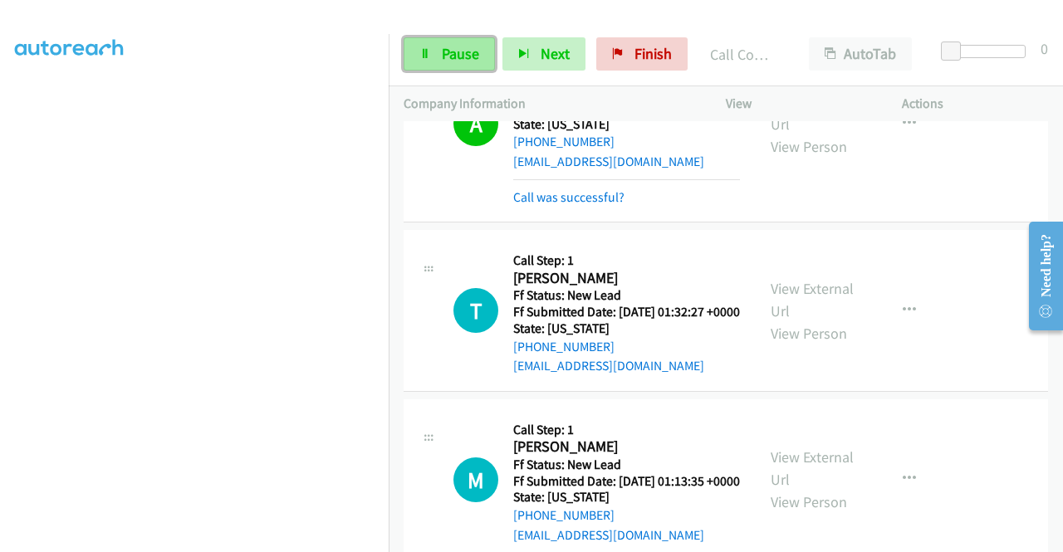
click at [424, 44] on link "Pause" at bounding box center [448, 53] width 91 height 33
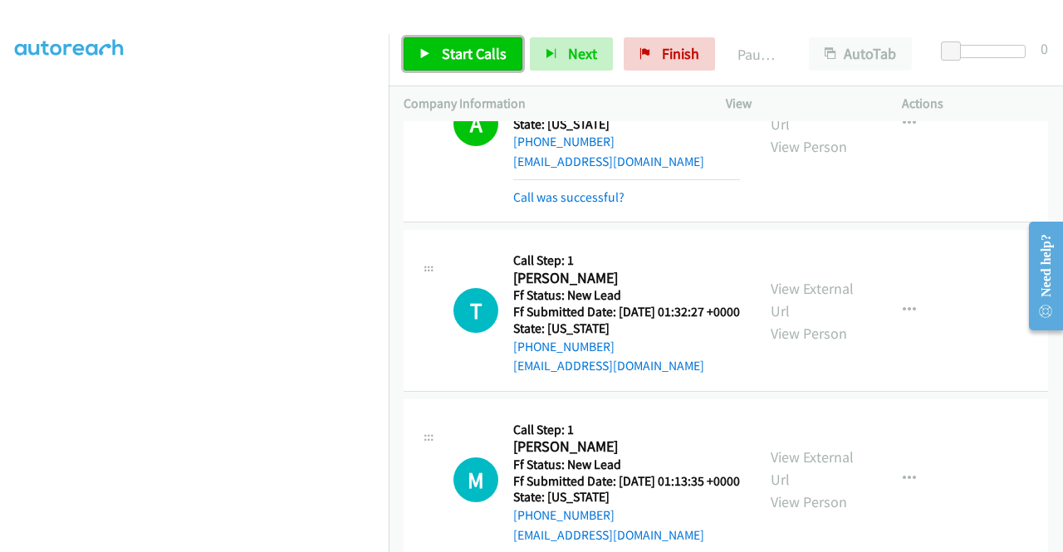
click at [424, 44] on link "Start Calls" at bounding box center [462, 53] width 119 height 33
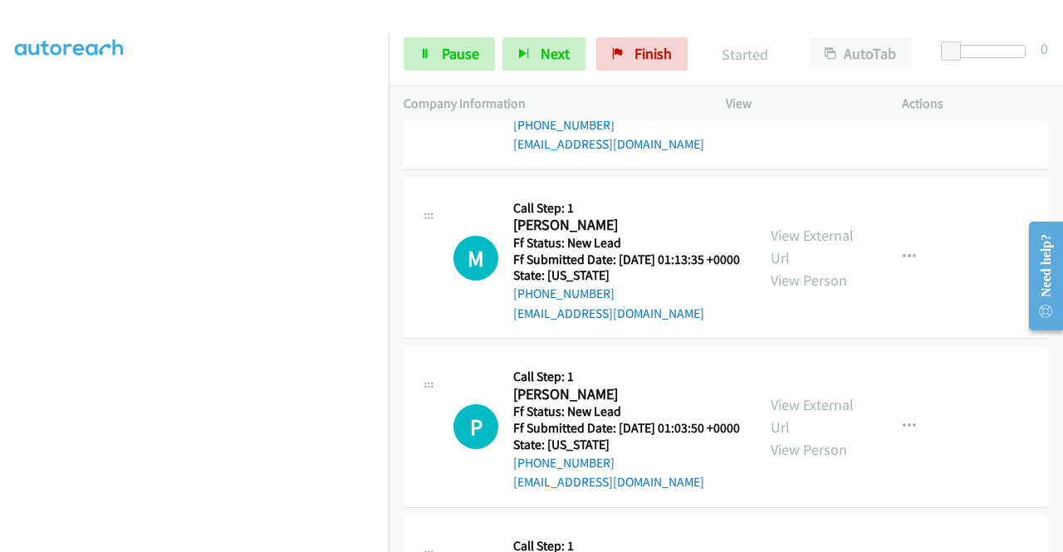
scroll to position [4249, 0]
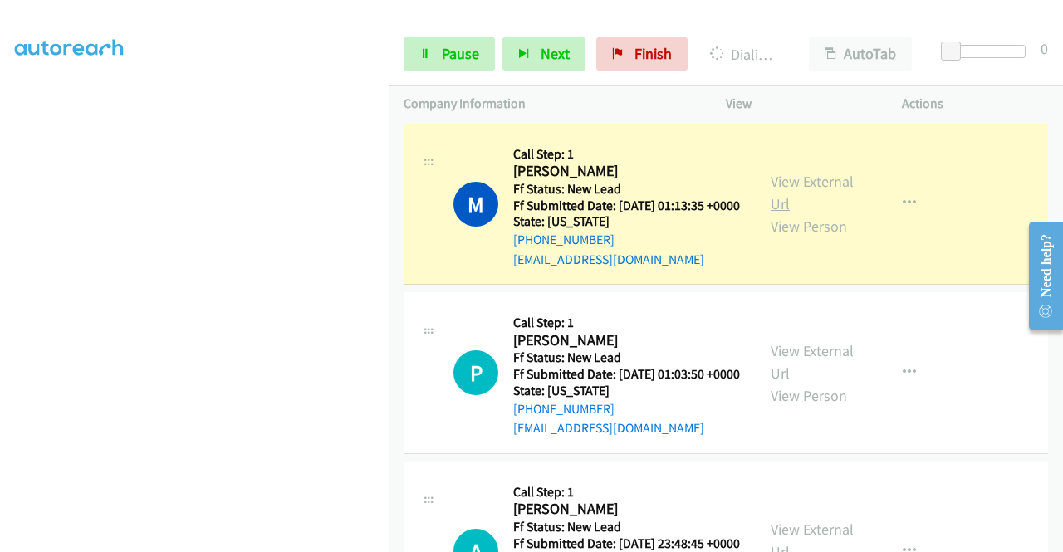
click at [802, 213] on link "View External Url" at bounding box center [811, 193] width 83 height 42
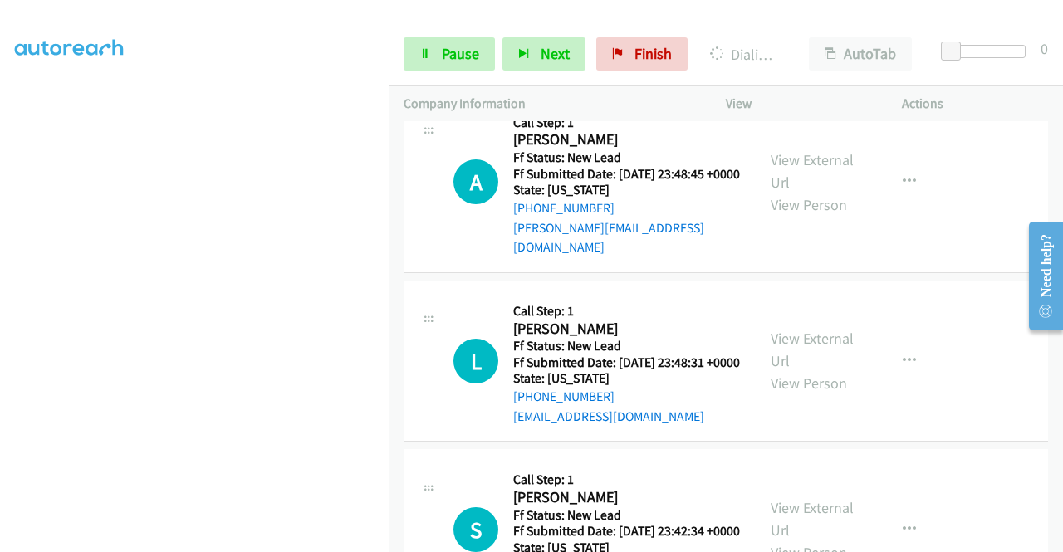
scroll to position [4626, 0]
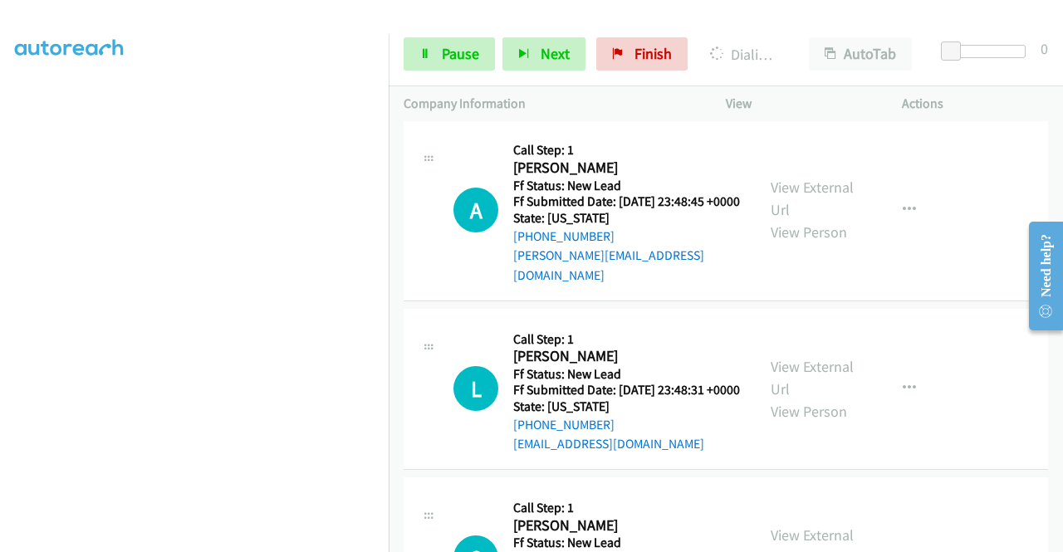
click at [824, 41] on link "View External Url" at bounding box center [811, 20] width 83 height 42
click at [442, 53] on span "Pause" at bounding box center [460, 53] width 37 height 19
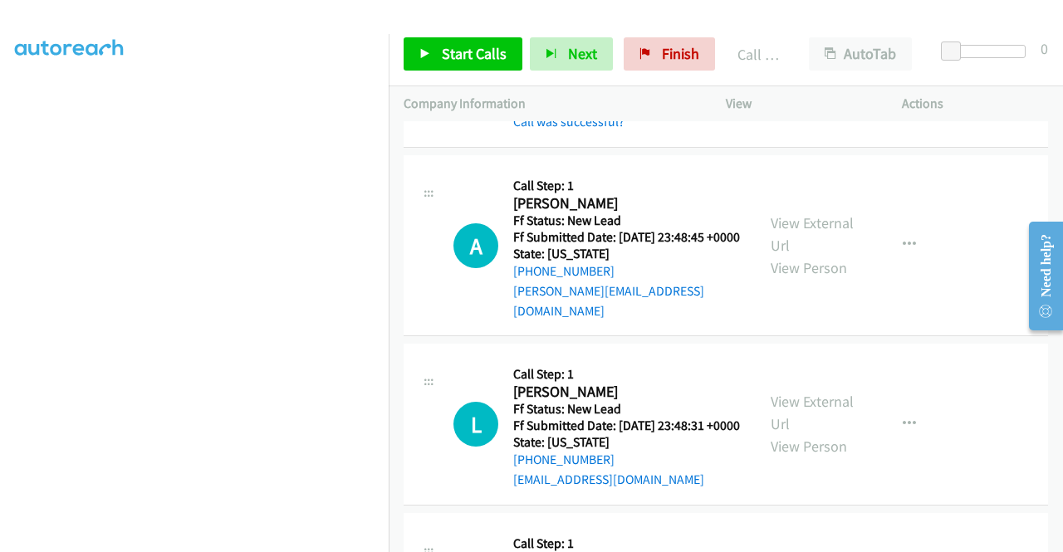
click at [458, 76] on div "Start Calls Pause Next Finish Call Completed AutoTab AutoTab 0" at bounding box center [726, 54] width 674 height 64
click at [458, 66] on link "Start Calls" at bounding box center [462, 53] width 119 height 33
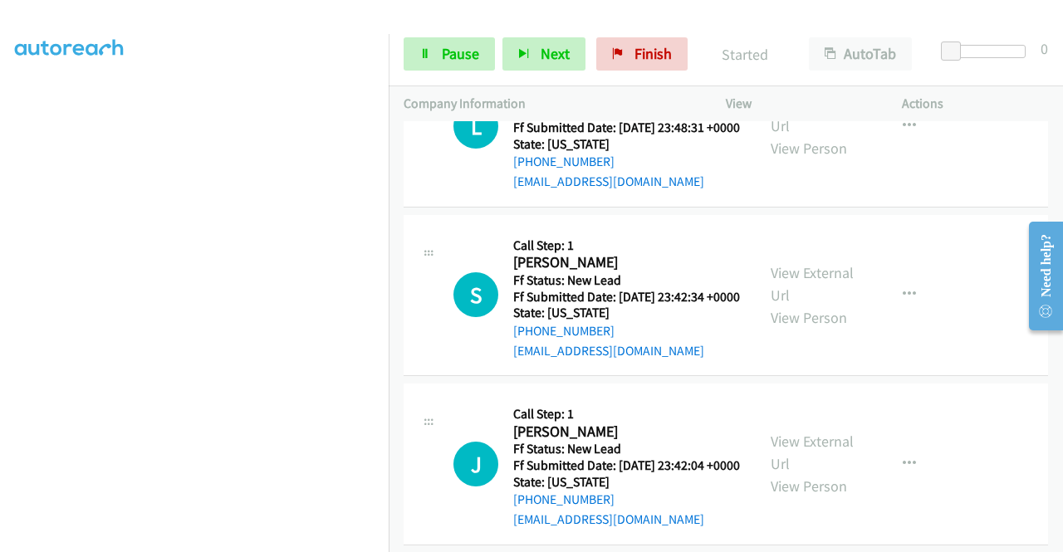
scroll to position [4957, 0]
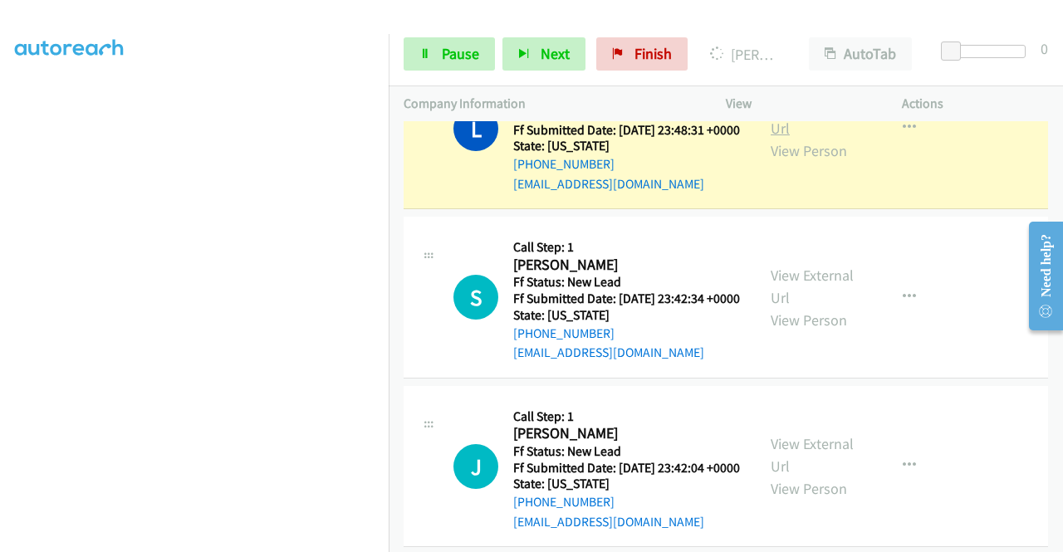
click at [815, 138] on link "View External Url" at bounding box center [811, 117] width 83 height 42
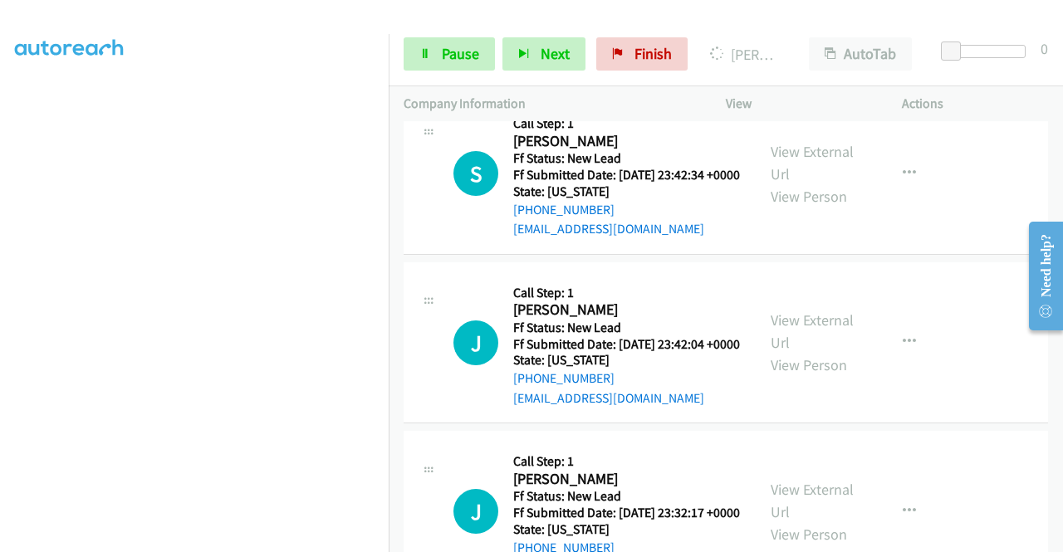
scroll to position [5099, 0]
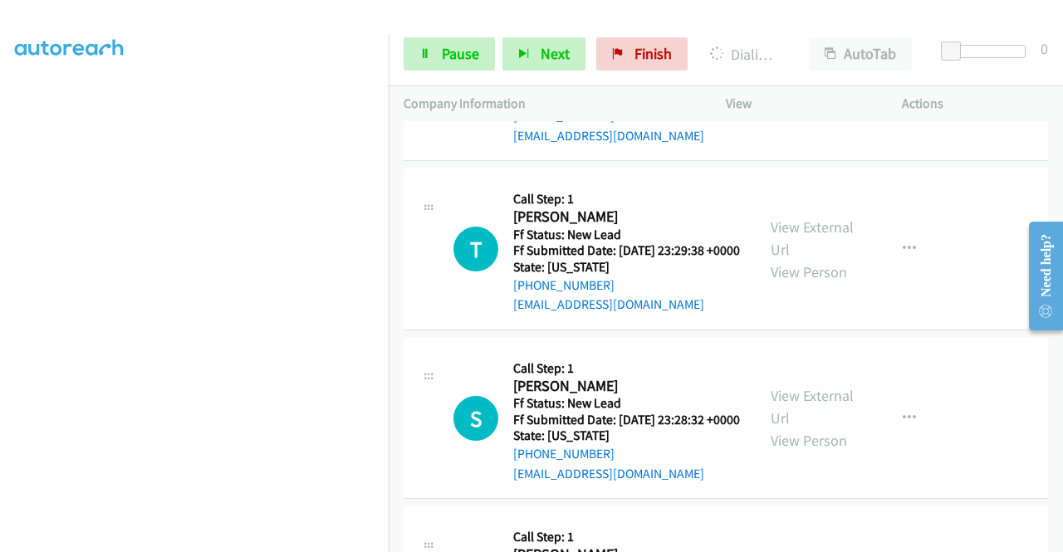
scroll to position [6062, 0]
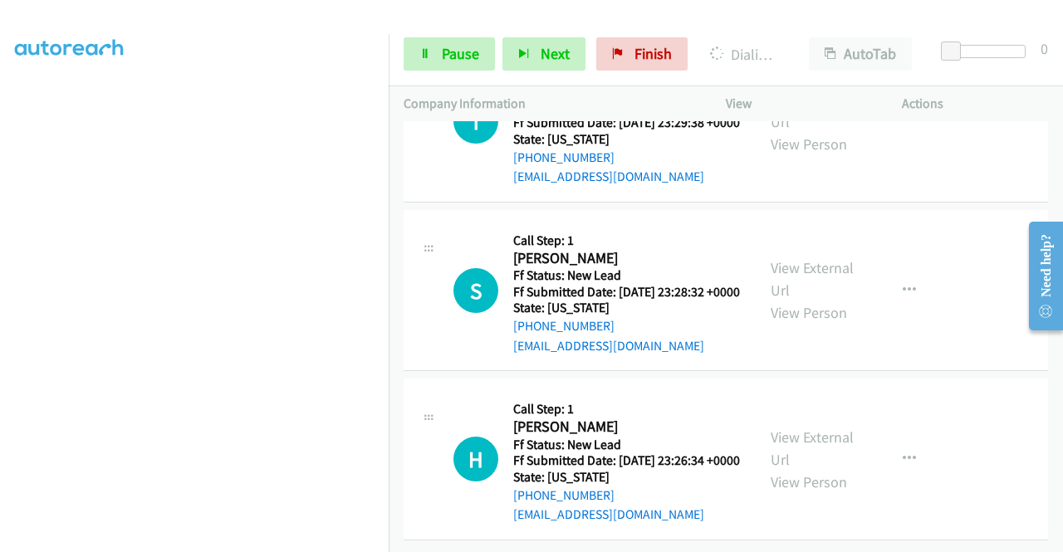
drag, startPoint x: 1056, startPoint y: 550, endPoint x: 1056, endPoint y: 487, distance: 62.3
click at [1056, 486] on div "[PHONE_NUMBER] Call failed - Please reload the list and try again The Callbar F…" at bounding box center [726, 336] width 674 height 431
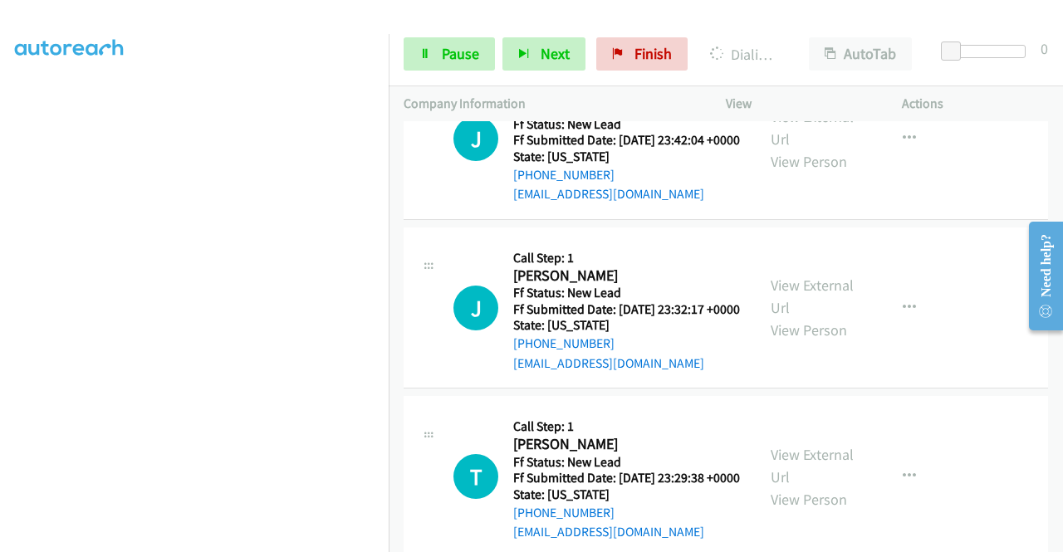
scroll to position [5301, 0]
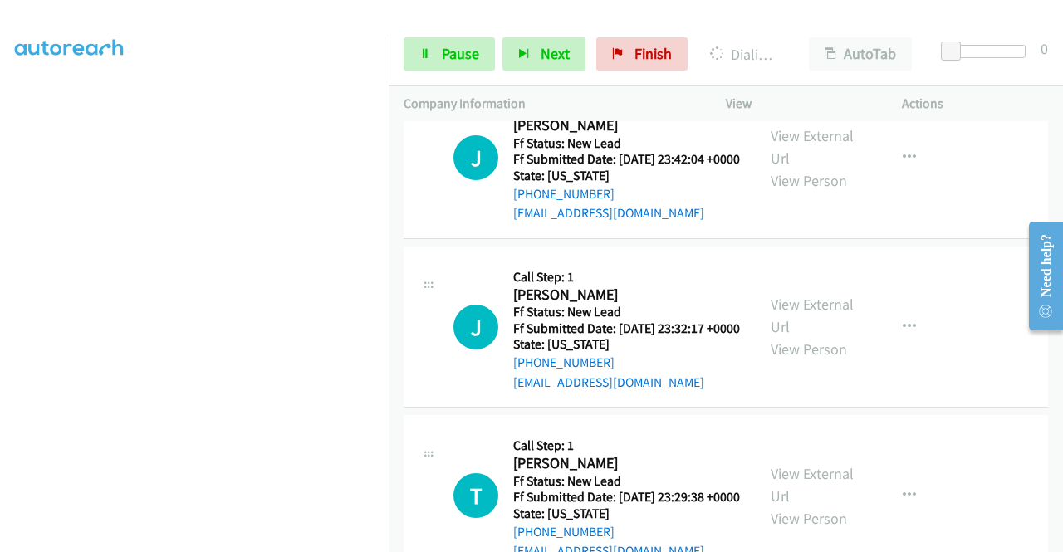
click at [434, 52] on link "Pause" at bounding box center [448, 53] width 91 height 33
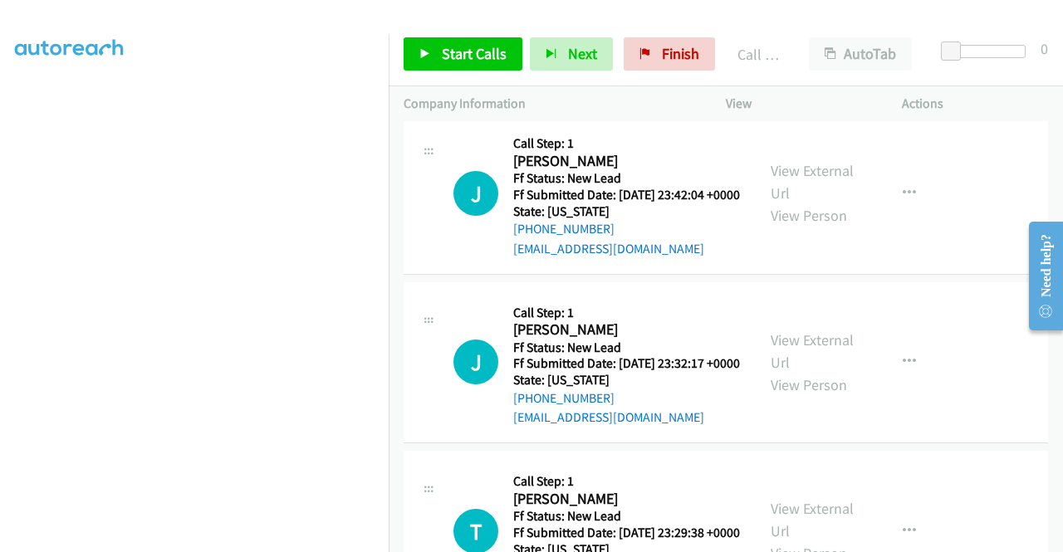
click at [760, 90] on div "View External Url View Person View External Url Email Schedule/Manage Callback …" at bounding box center [851, 7] width 191 height 166
click at [529, 74] on div "Start Calls Pause Next Finish Call Completed AutoTab AutoTab 0" at bounding box center [726, 54] width 674 height 64
click at [512, 65] on link "Start Calls" at bounding box center [462, 53] width 119 height 33
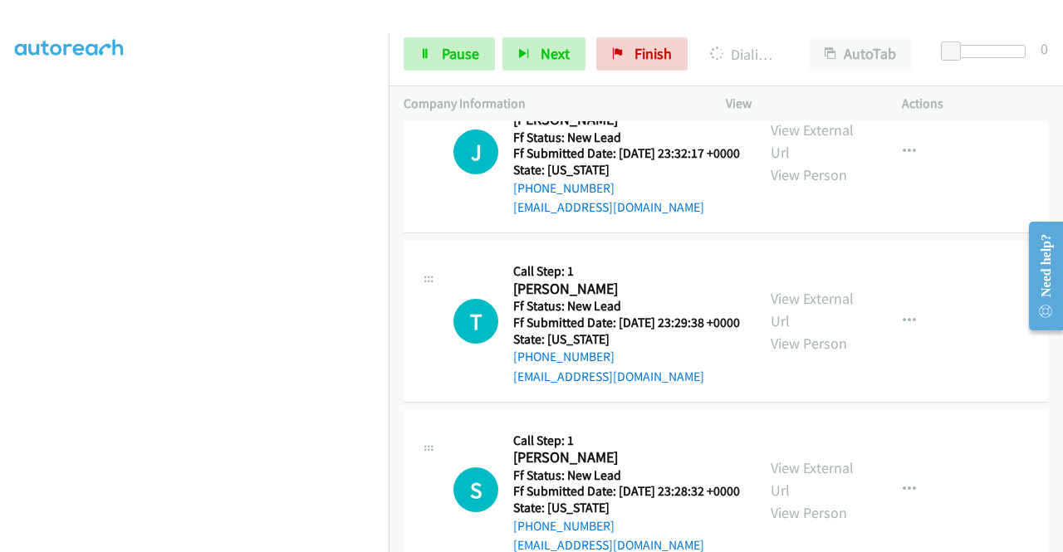
scroll to position [5567, 0]
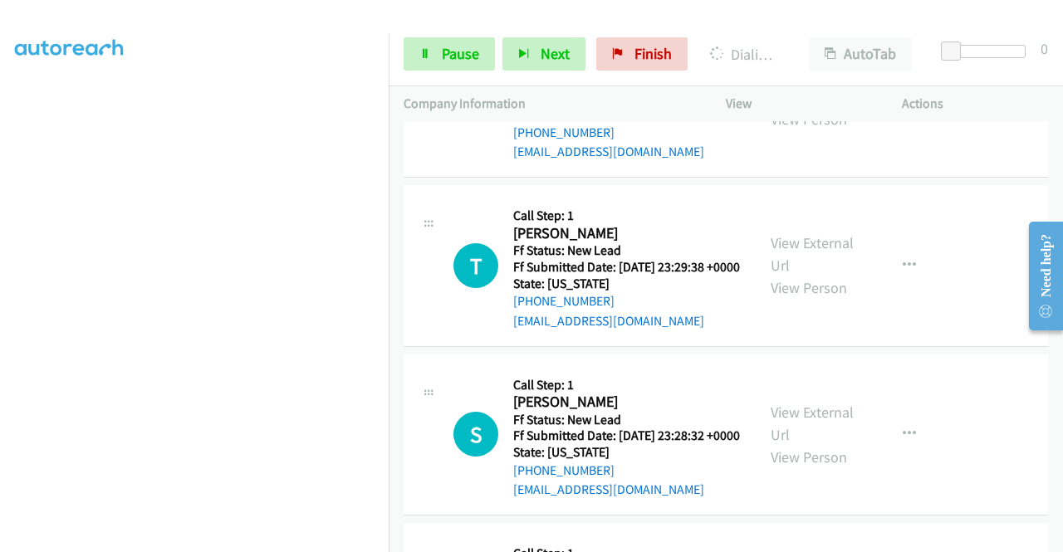
click at [0, 293] on aside "Dialing Mode: Power | Switch to Preview My Lists" at bounding box center [194, 126] width 389 height 919
click at [438, 74] on div "Start Calls Pause Next Finish Dialing [PERSON_NAME] AutoTab AutoTab 0" at bounding box center [726, 54] width 674 height 64
click at [451, 57] on span "Pause" at bounding box center [460, 53] width 37 height 19
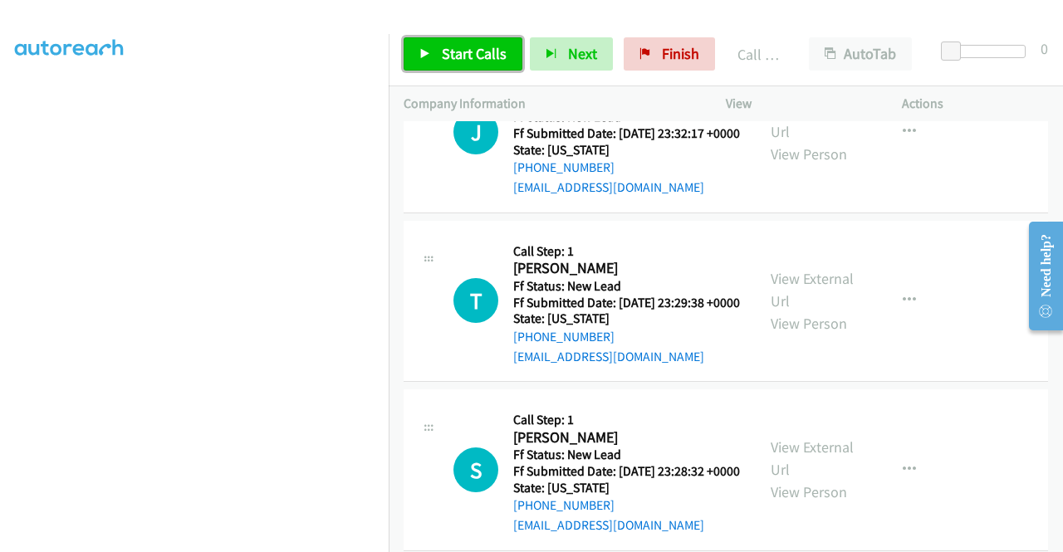
click at [437, 54] on link "Start Calls" at bounding box center [462, 53] width 119 height 33
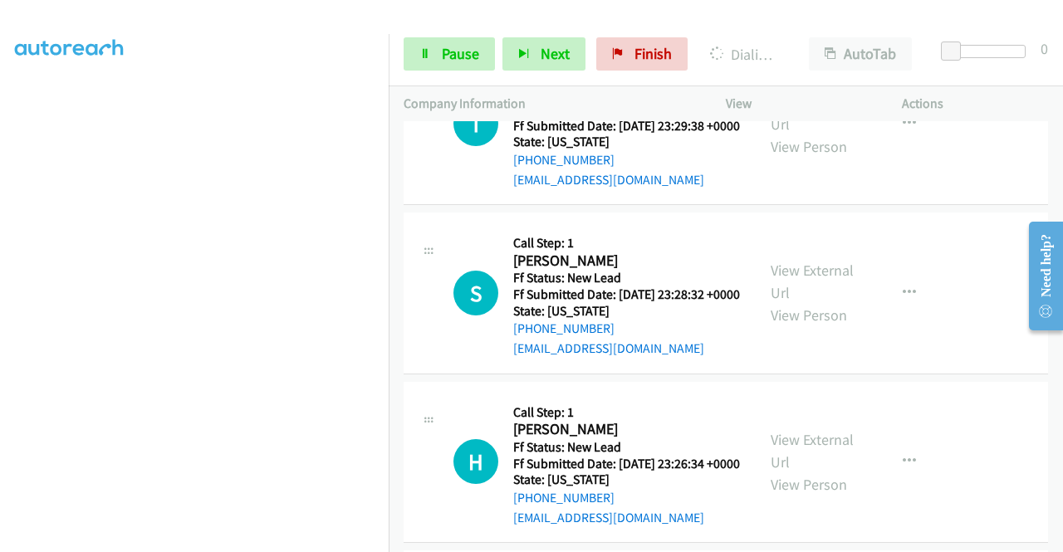
scroll to position [5822, 0]
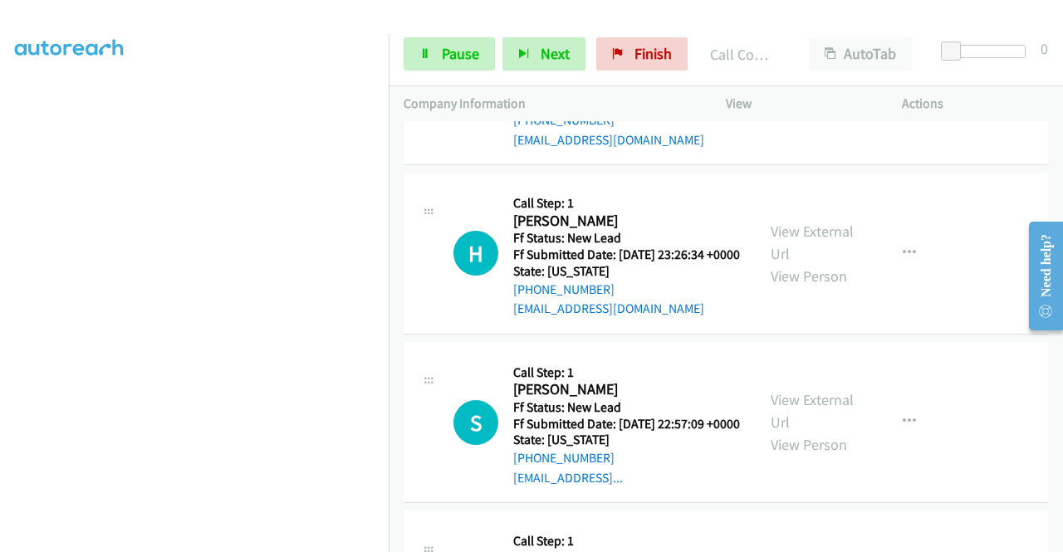
scroll to position [6021, 0]
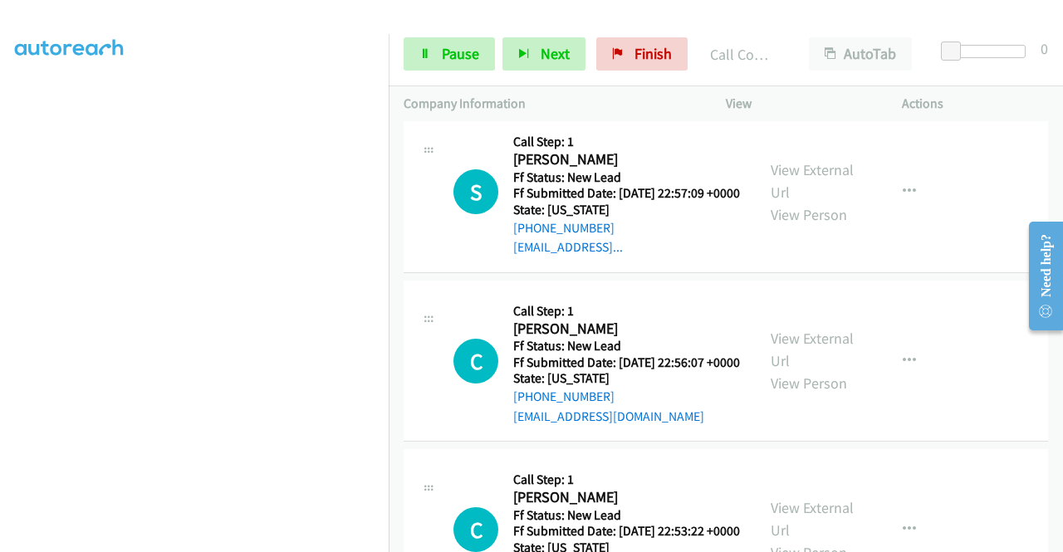
scroll to position [6287, 0]
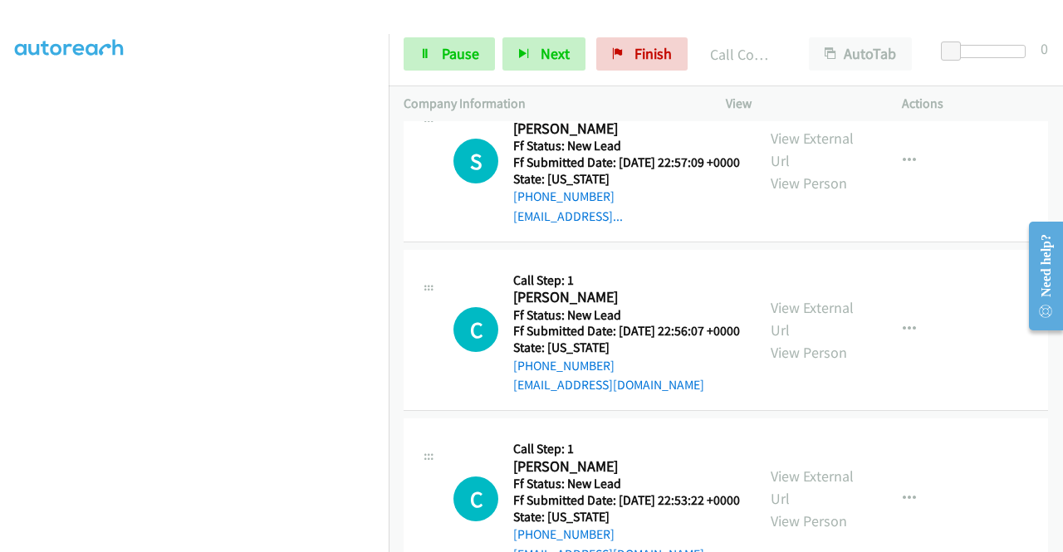
scroll to position [6463, 0]
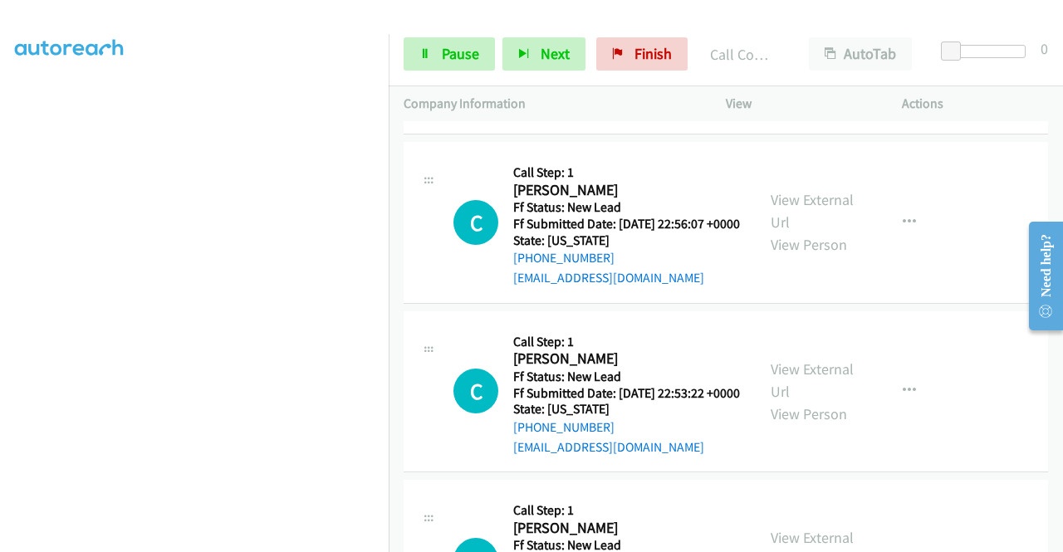
click at [1060, 540] on div "[PHONE_NUMBER] Call failed - Please reload the list and try again The Callbar F…" at bounding box center [726, 336] width 674 height 431
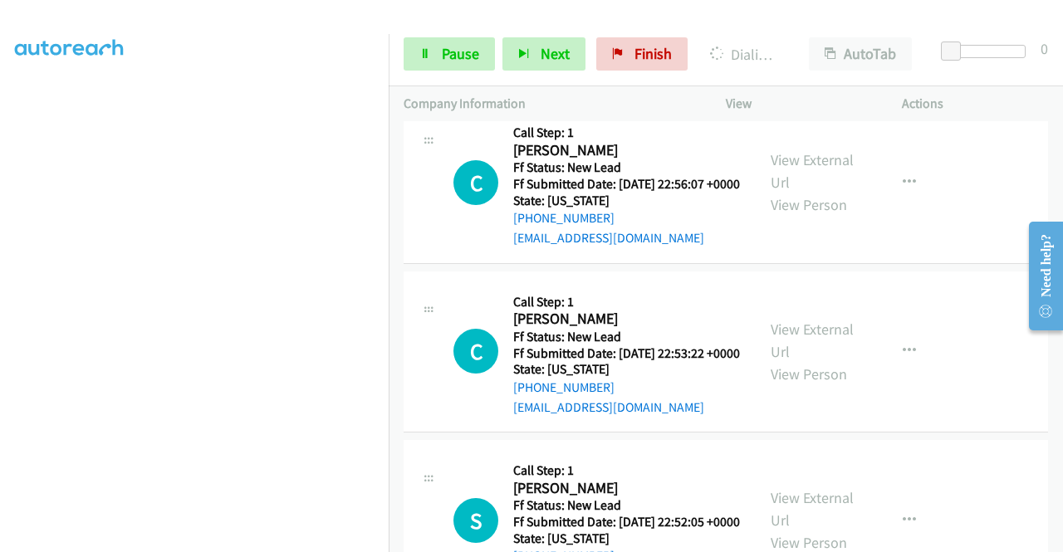
scroll to position [6561, 0]
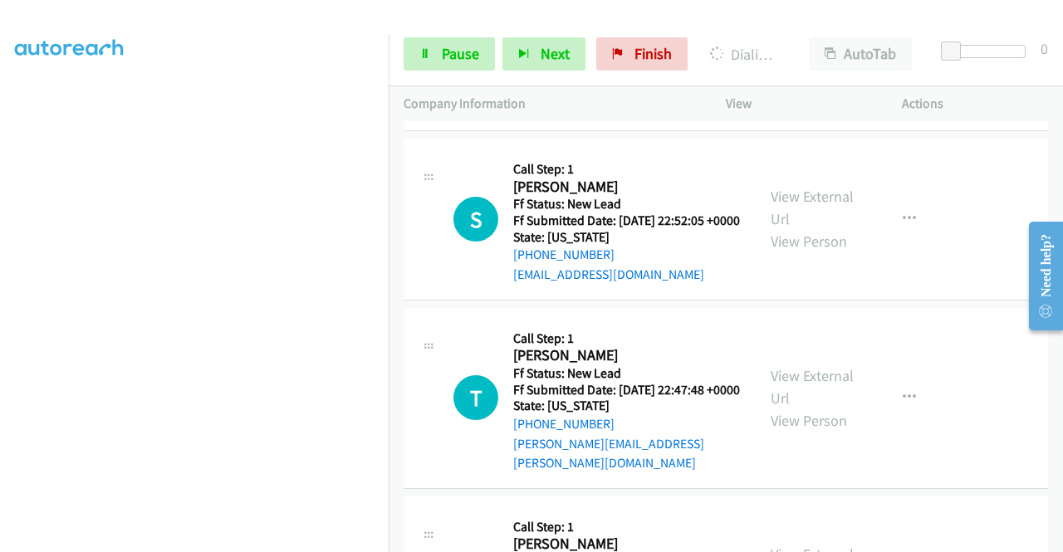
scroll to position [6837, 0]
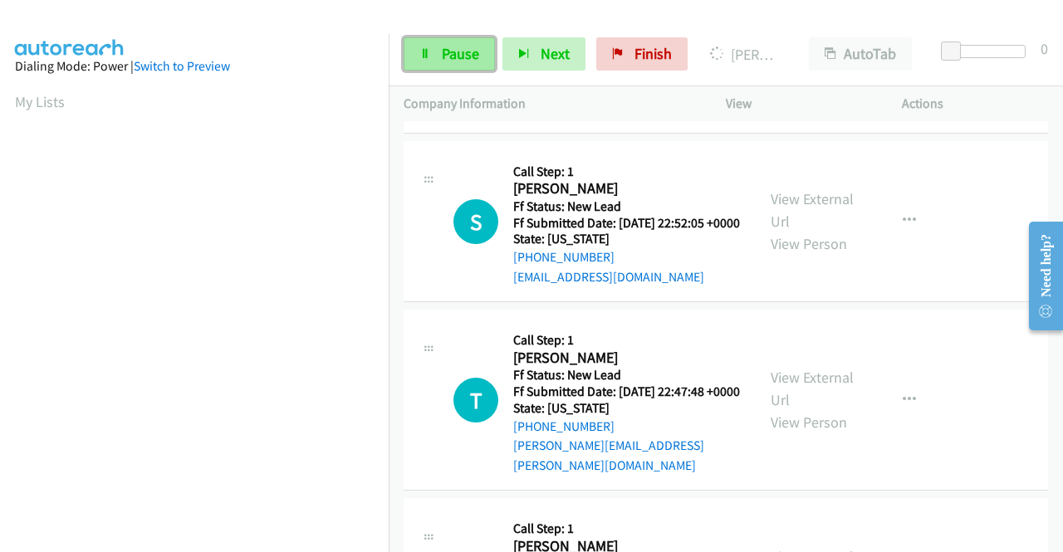
click at [444, 41] on link "Pause" at bounding box center [448, 53] width 91 height 33
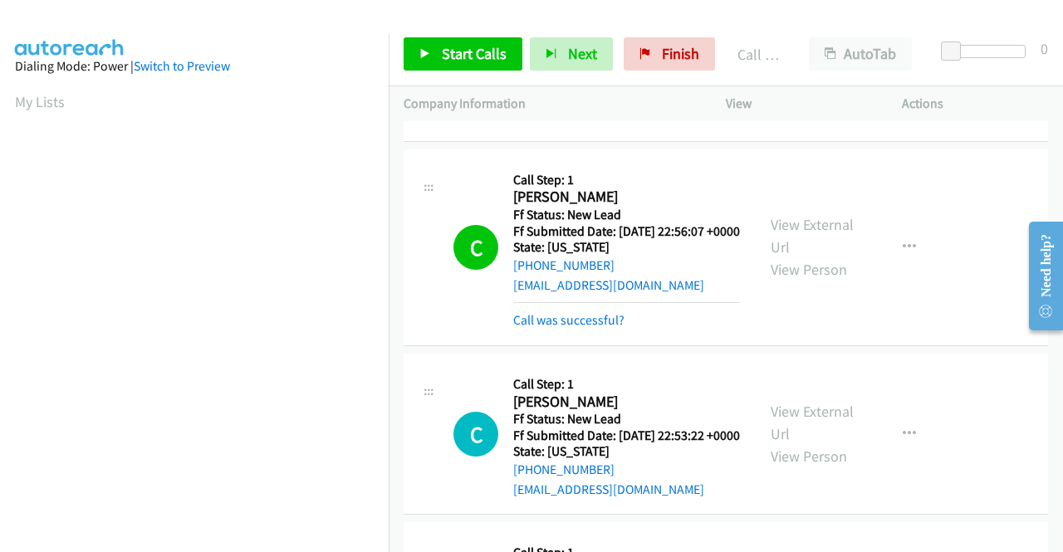
scroll to position [6409, 0]
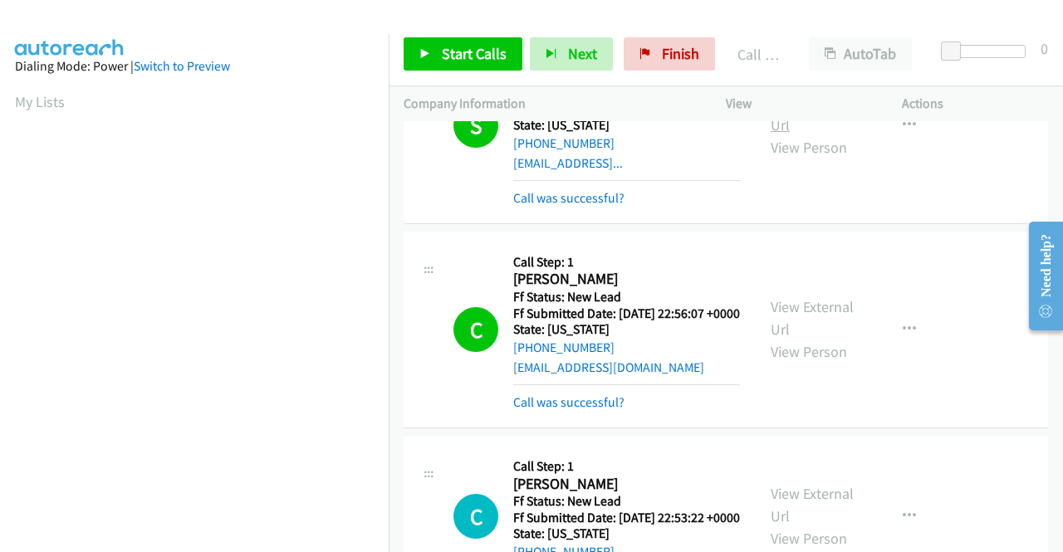
click at [812, 134] on link "View External Url" at bounding box center [811, 114] width 83 height 42
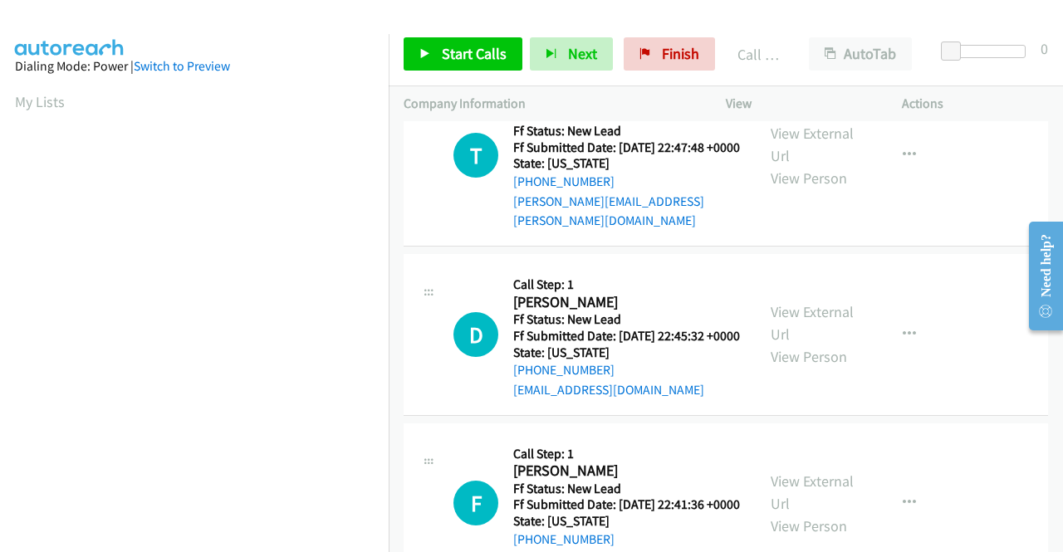
scroll to position [7162, 0]
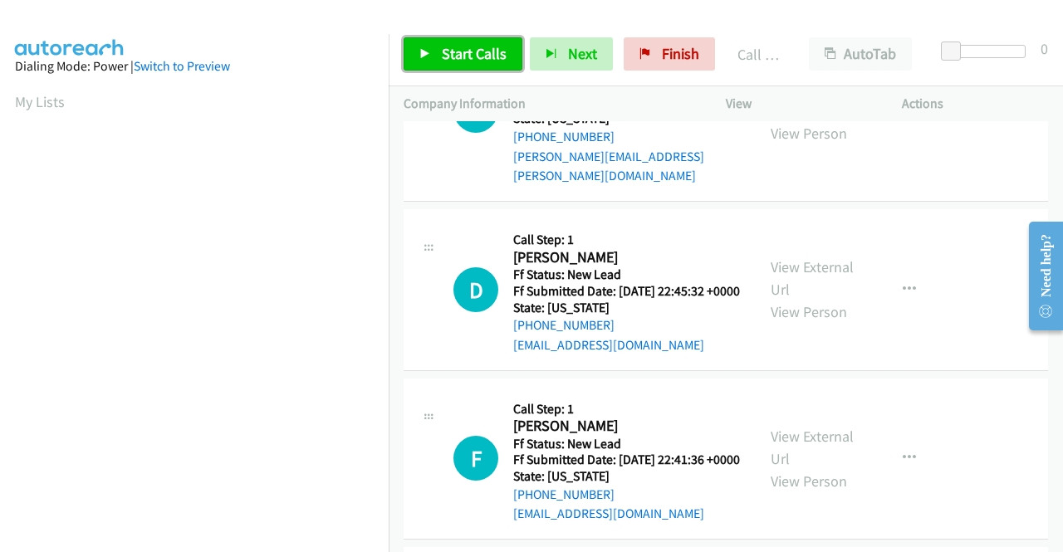
click at [492, 51] on span "Start Calls" at bounding box center [474, 53] width 65 height 19
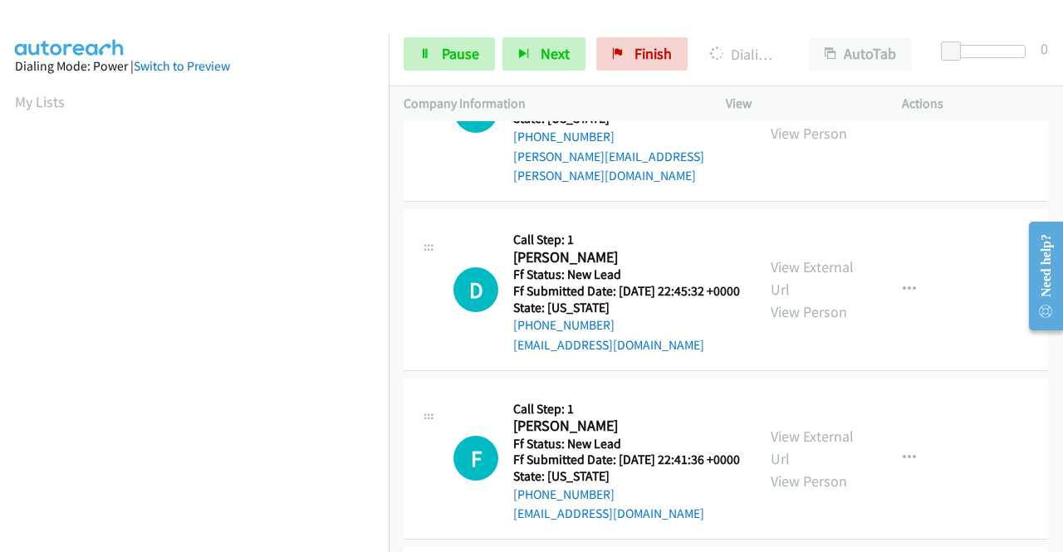
click at [0, 290] on aside "Dialing Mode: Power | Switch to Preview My Lists" at bounding box center [194, 493] width 389 height 919
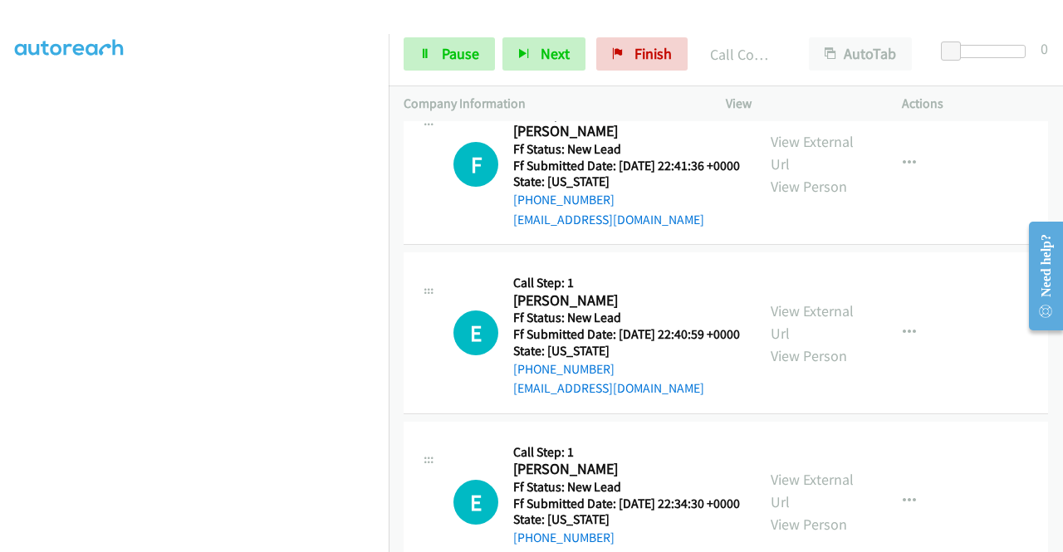
scroll to position [7548, 0]
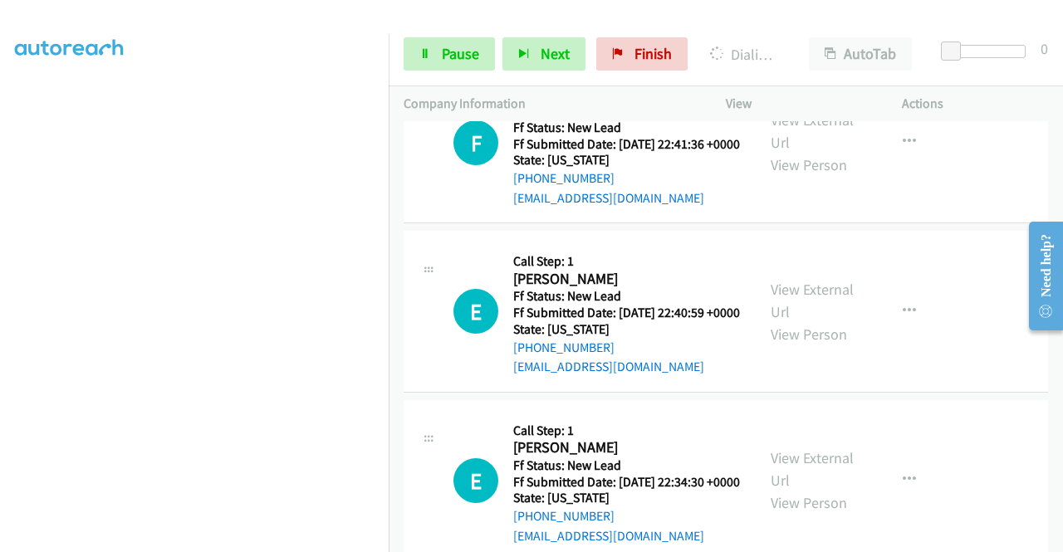
click at [0, 208] on aside "Dialing Mode: Power | Switch to Preview My Lists" at bounding box center [194, 126] width 389 height 919
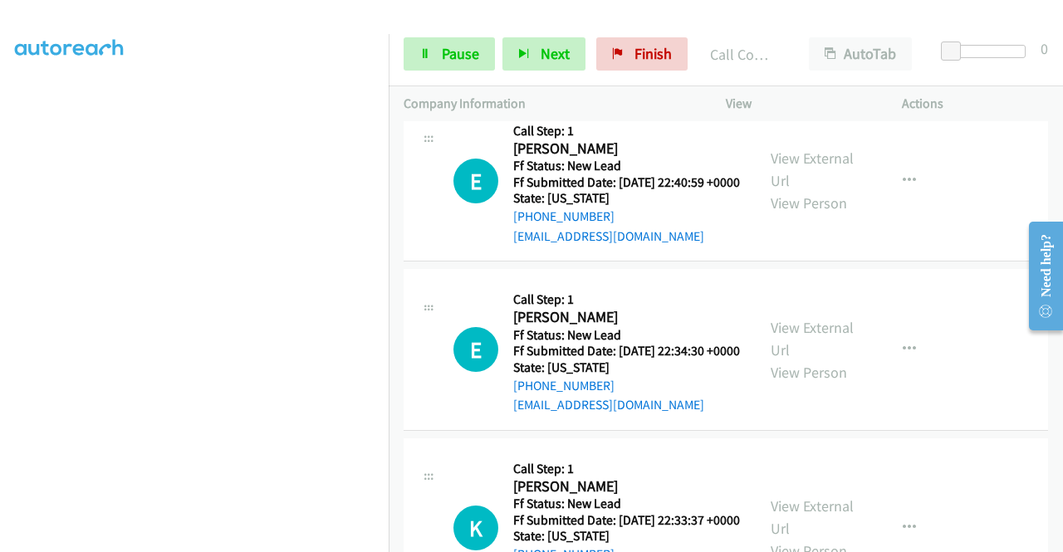
scroll to position [7759, 0]
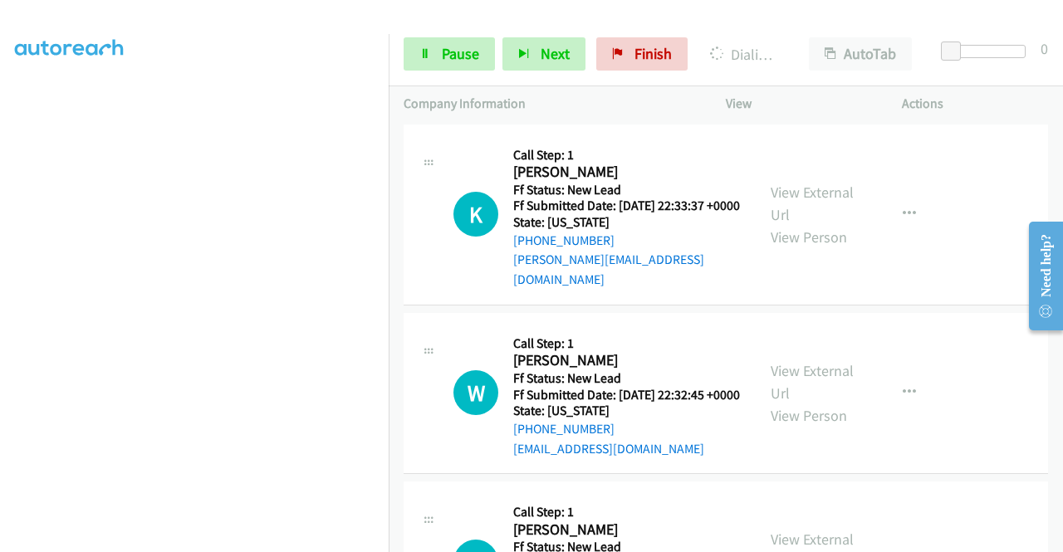
scroll to position [8050, 0]
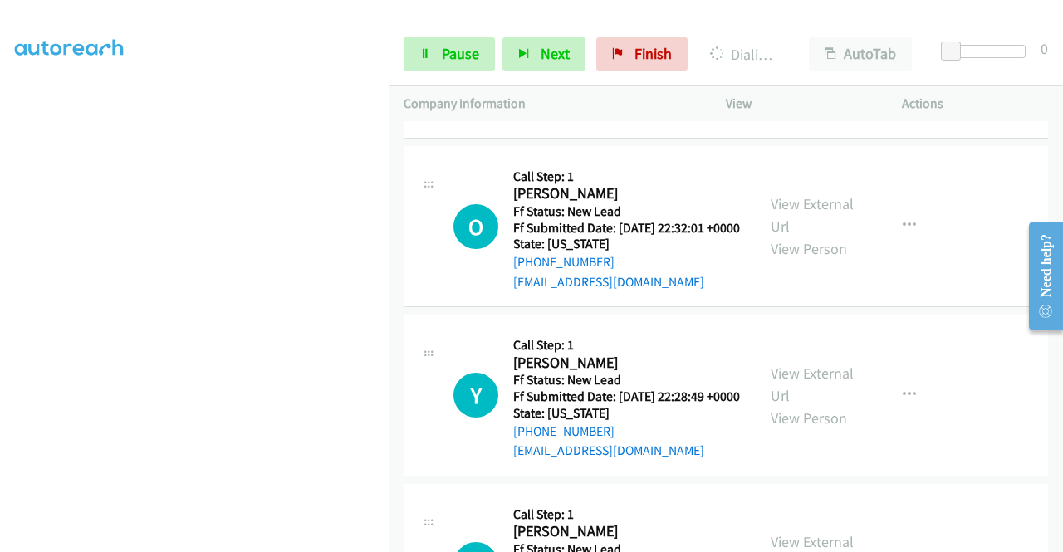
scroll to position [8350, 0]
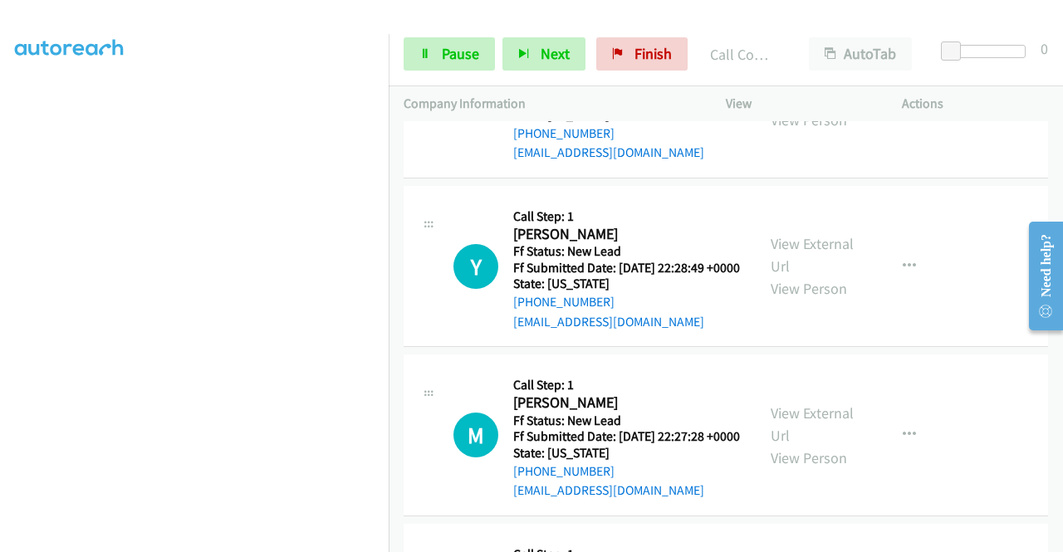
scroll to position [8605, 0]
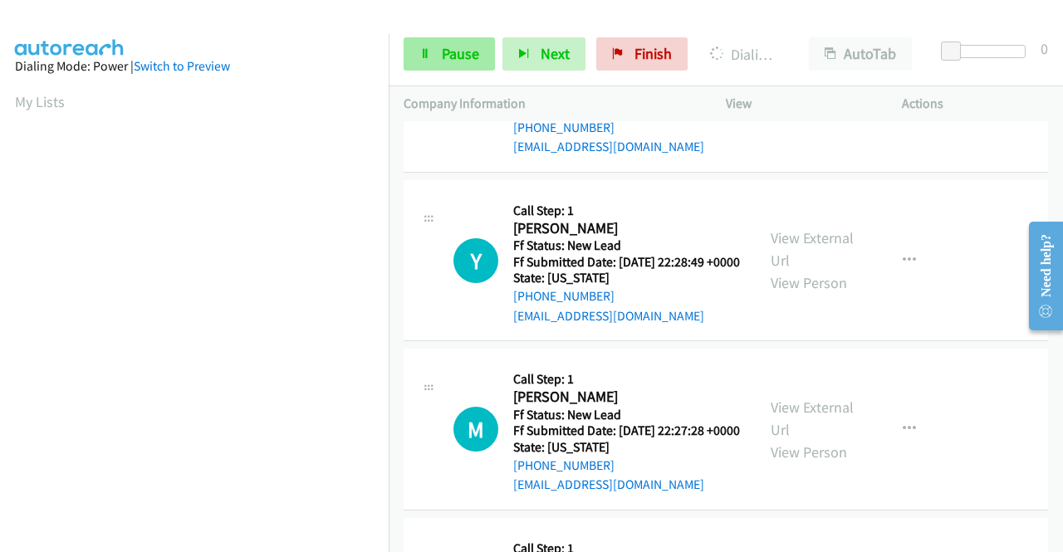
scroll to position [379, 0]
click at [442, 51] on span "Pause" at bounding box center [460, 53] width 37 height 19
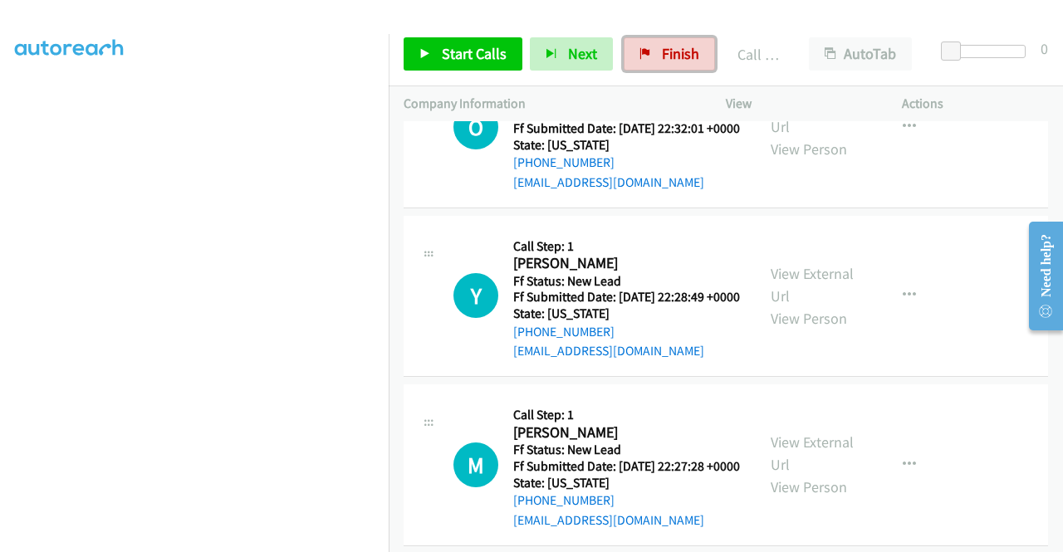
drag, startPoint x: 663, startPoint y: 57, endPoint x: 560, endPoint y: 90, distance: 109.0
click at [663, 57] on span "Finish" at bounding box center [680, 53] width 37 height 19
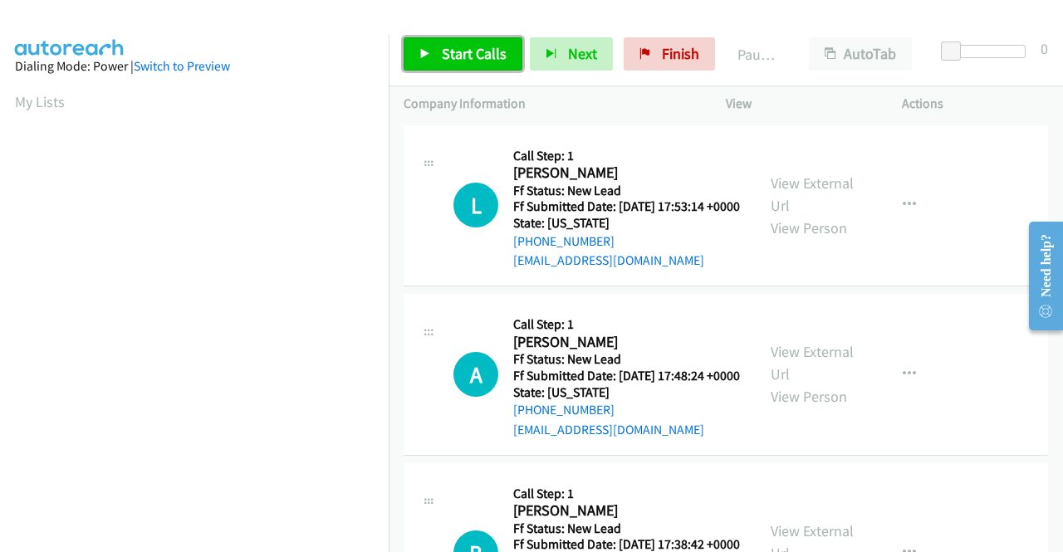
click at [491, 56] on span "Start Calls" at bounding box center [474, 53] width 65 height 19
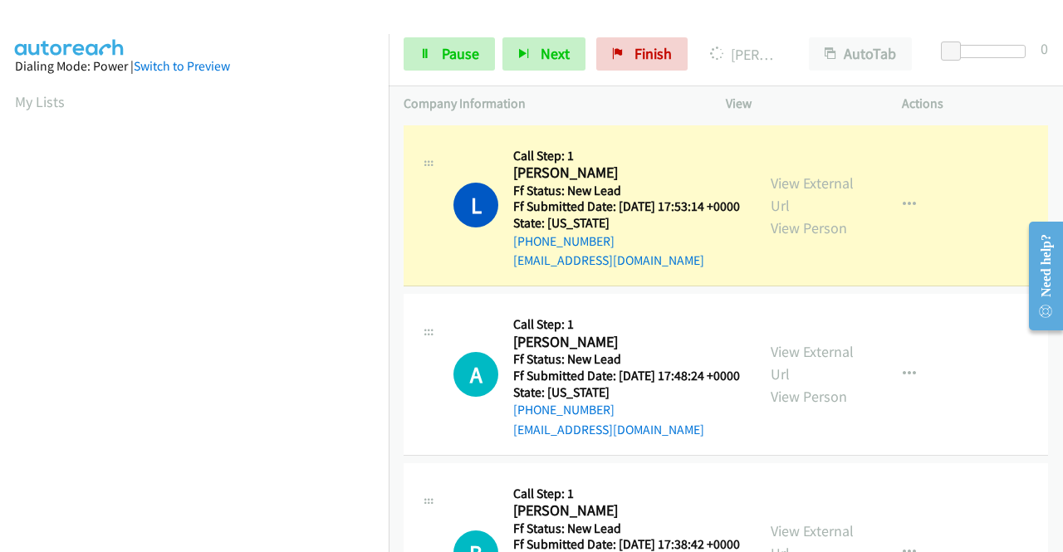
scroll to position [379, 0]
click at [0, 311] on aside "Dialing Mode: Power | Switch to Preview My Lists" at bounding box center [194, 126] width 389 height 919
click at [811, 185] on link "View External Url" at bounding box center [811, 195] width 83 height 42
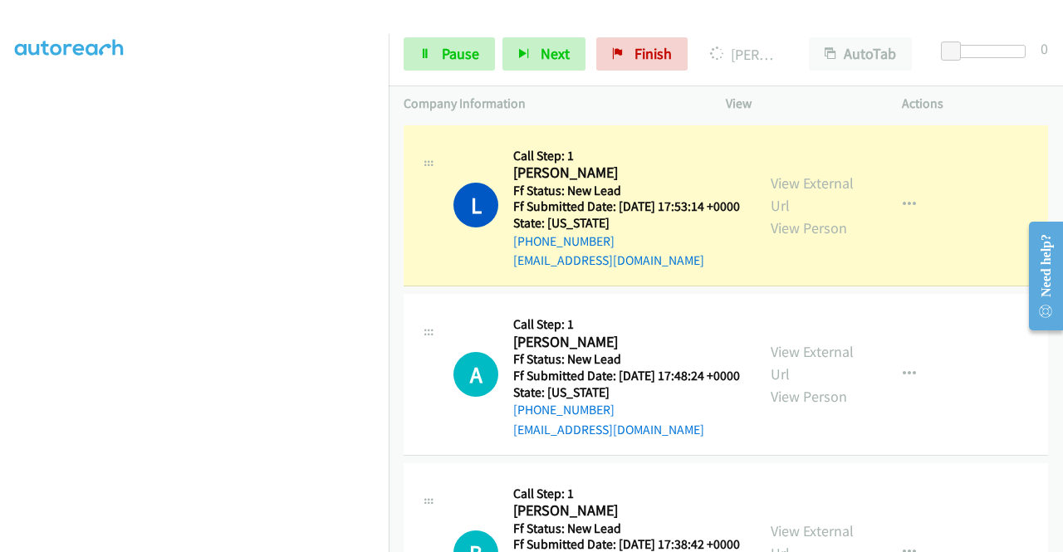
click at [396, 51] on div "Start Calls Pause Next Finish Dialing [PERSON_NAME] AutoTab AutoTab 0" at bounding box center [726, 54] width 674 height 64
click at [415, 61] on link "Pause" at bounding box center [448, 53] width 91 height 33
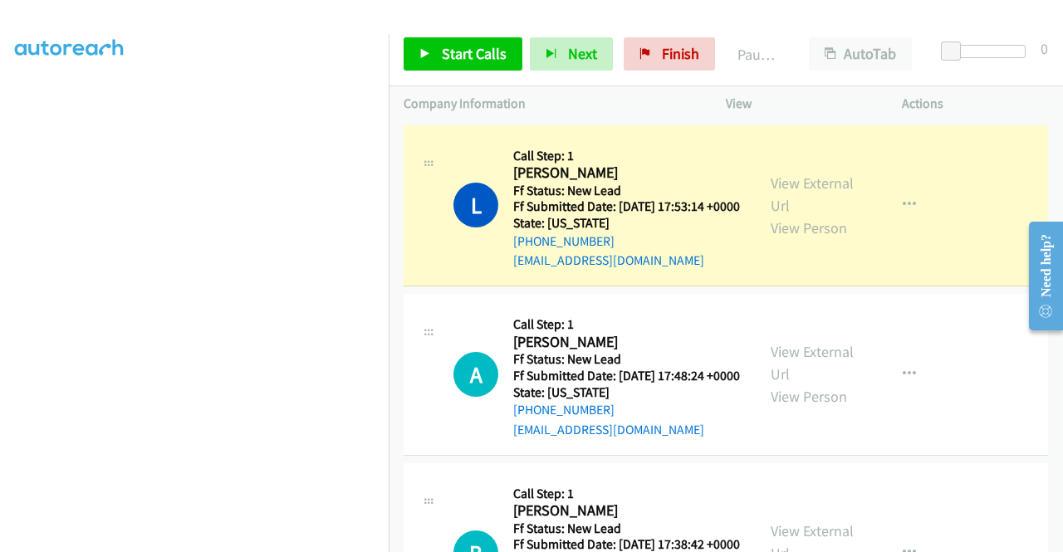
scroll to position [374, 0]
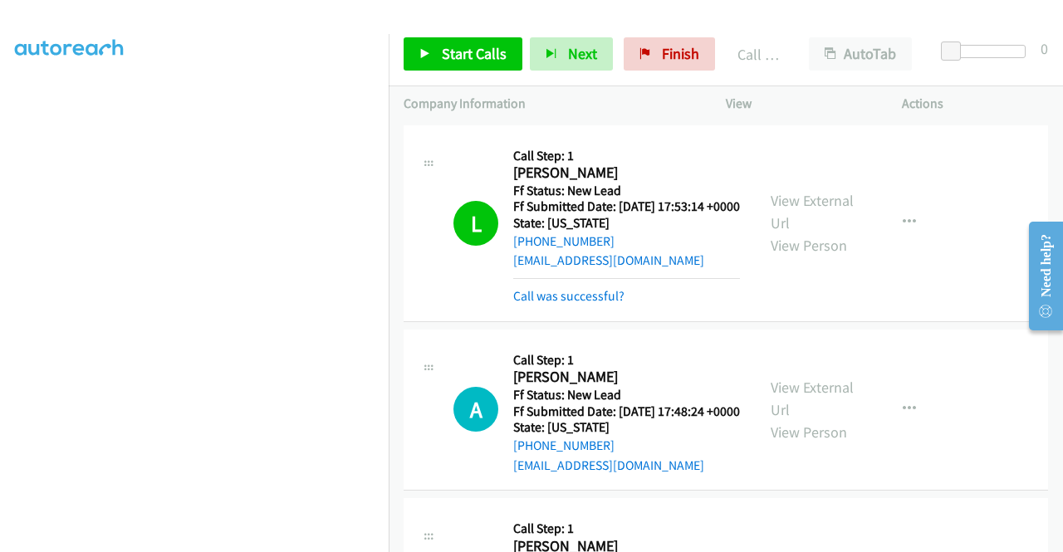
click at [398, 41] on div "Start Calls Pause Next Finish Call Completed AutoTab AutoTab 0" at bounding box center [726, 54] width 674 height 64
click at [421, 49] on icon at bounding box center [425, 55] width 12 height 12
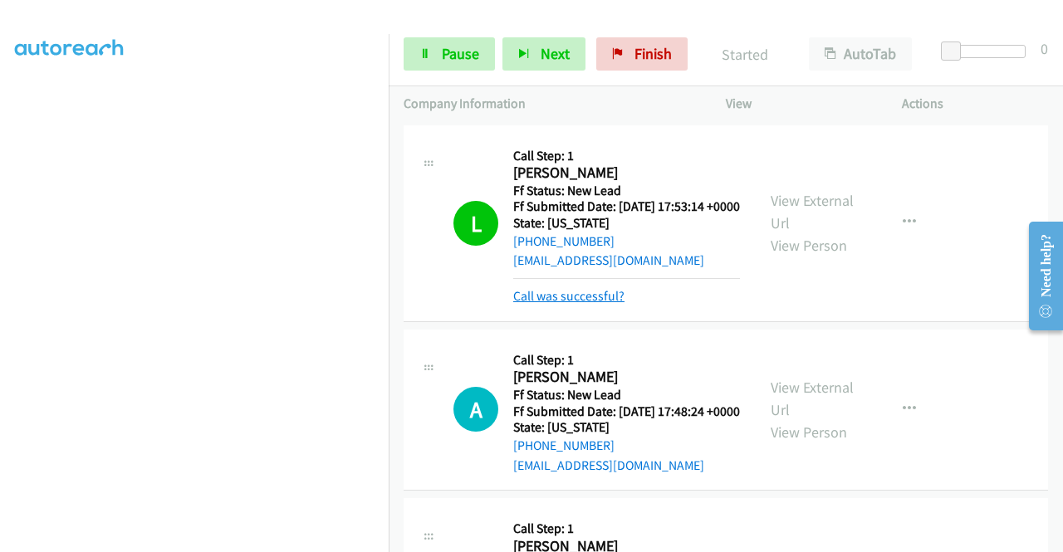
click at [555, 304] on link "Call was successful?" at bounding box center [568, 296] width 111 height 16
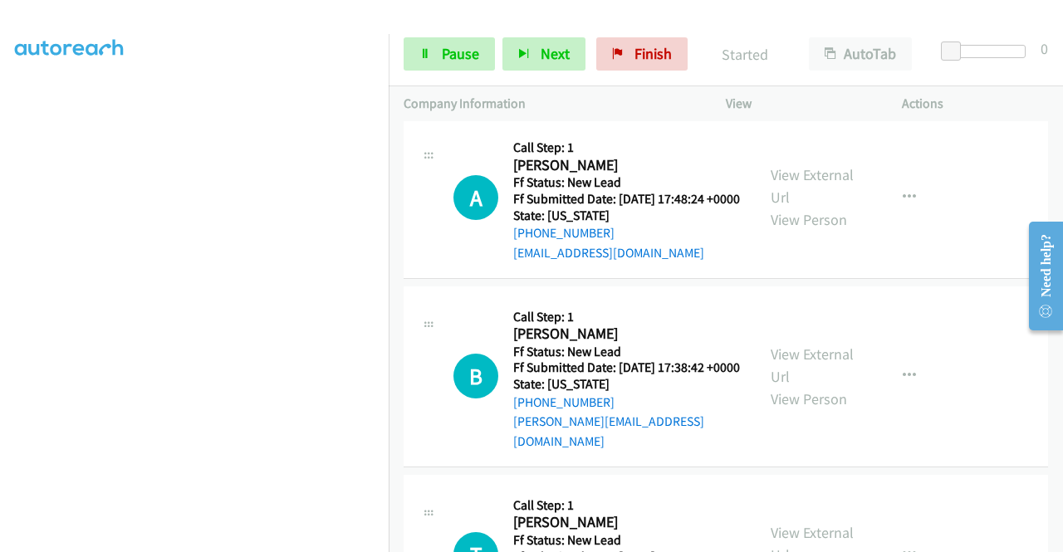
scroll to position [188, 0]
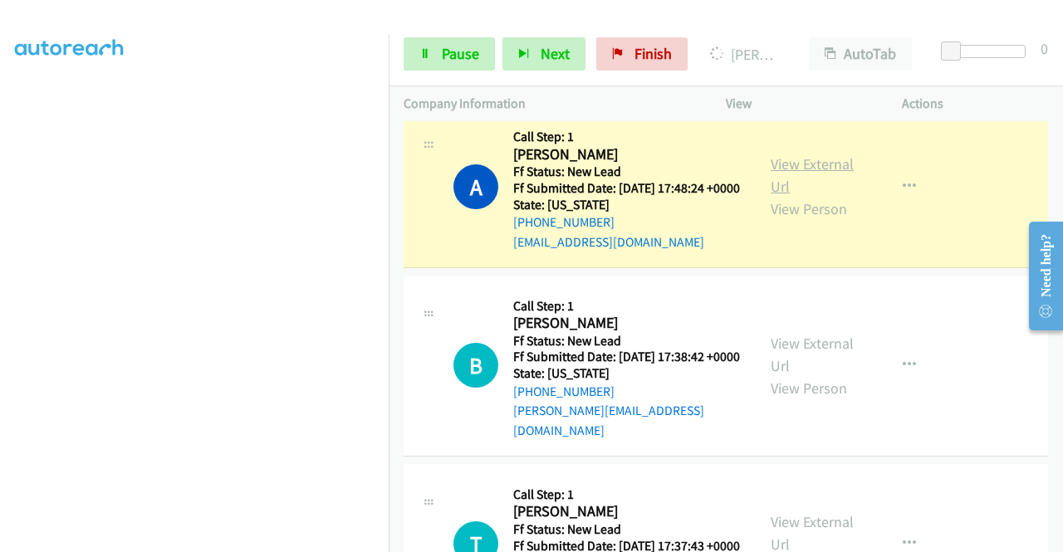
click at [810, 187] on link "View External Url" at bounding box center [811, 175] width 83 height 42
click at [0, 303] on aside "Dialing Mode: Power | Switch to Preview My Lists" at bounding box center [194, 126] width 389 height 919
click at [438, 56] on link "Pause" at bounding box center [448, 53] width 91 height 33
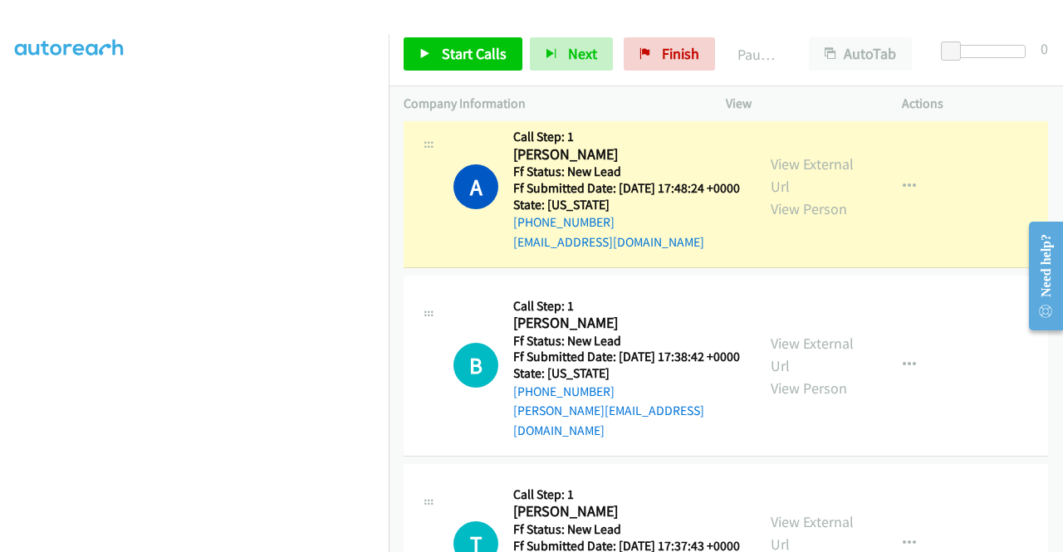
scroll to position [355, 0]
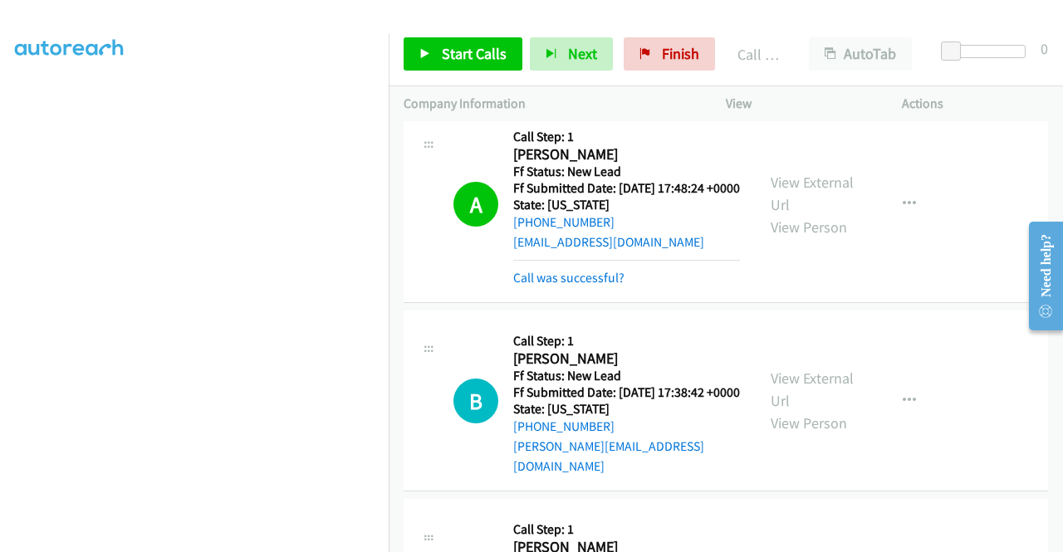
click at [685, 71] on div "Start Calls Pause Next Finish Call Completed AutoTab AutoTab 0" at bounding box center [726, 54] width 674 height 64
click at [677, 59] on span "Finish" at bounding box center [680, 53] width 37 height 19
